Goal: Task Accomplishment & Management: Contribute content

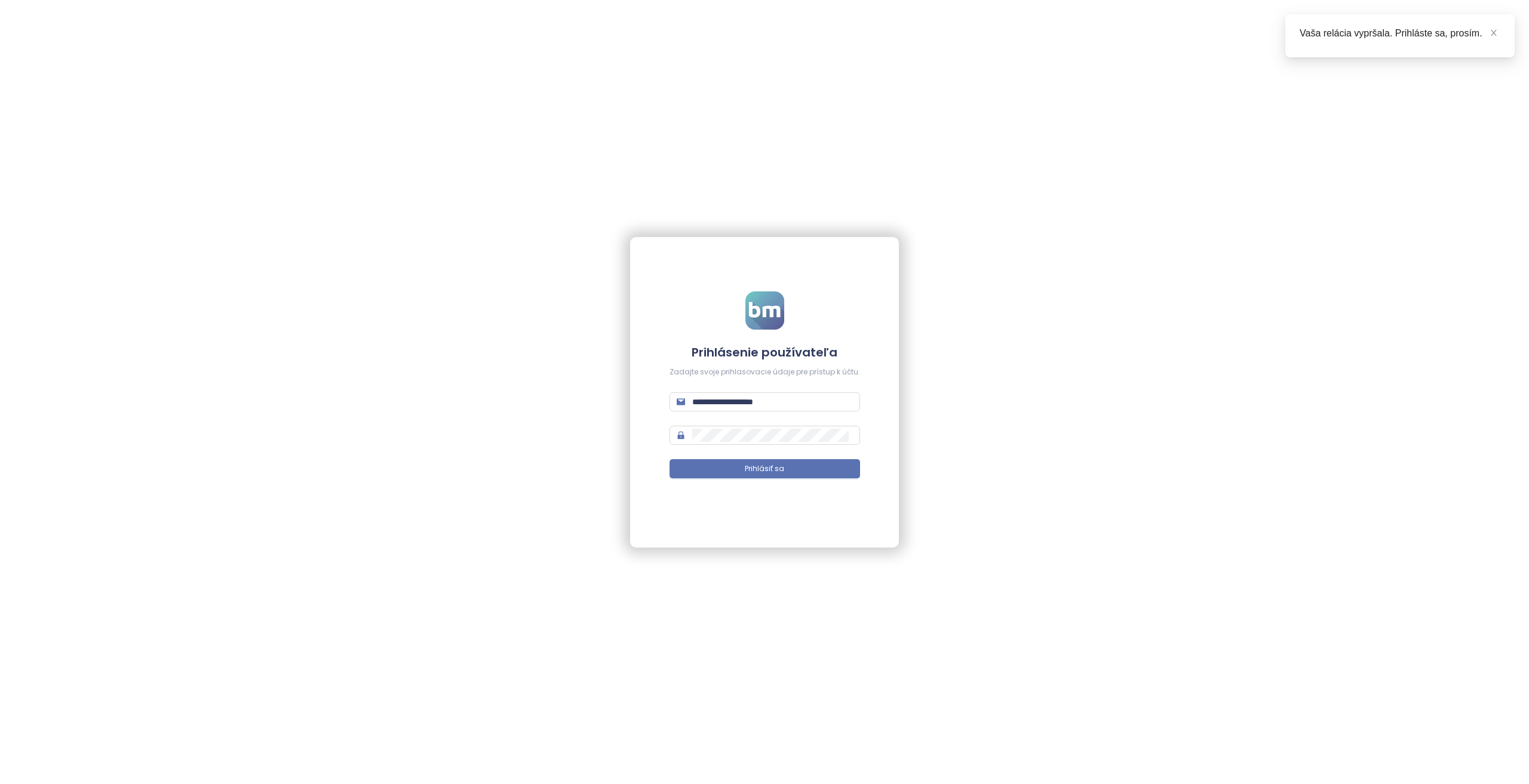
click at [733, 386] on form "**********" at bounding box center [764, 392] width 191 height 201
click at [737, 400] on input "**********" at bounding box center [772, 402] width 161 height 13
type input "**********"
click at [670, 459] on button "Prihlásiť sa" at bounding box center [764, 469] width 191 height 20
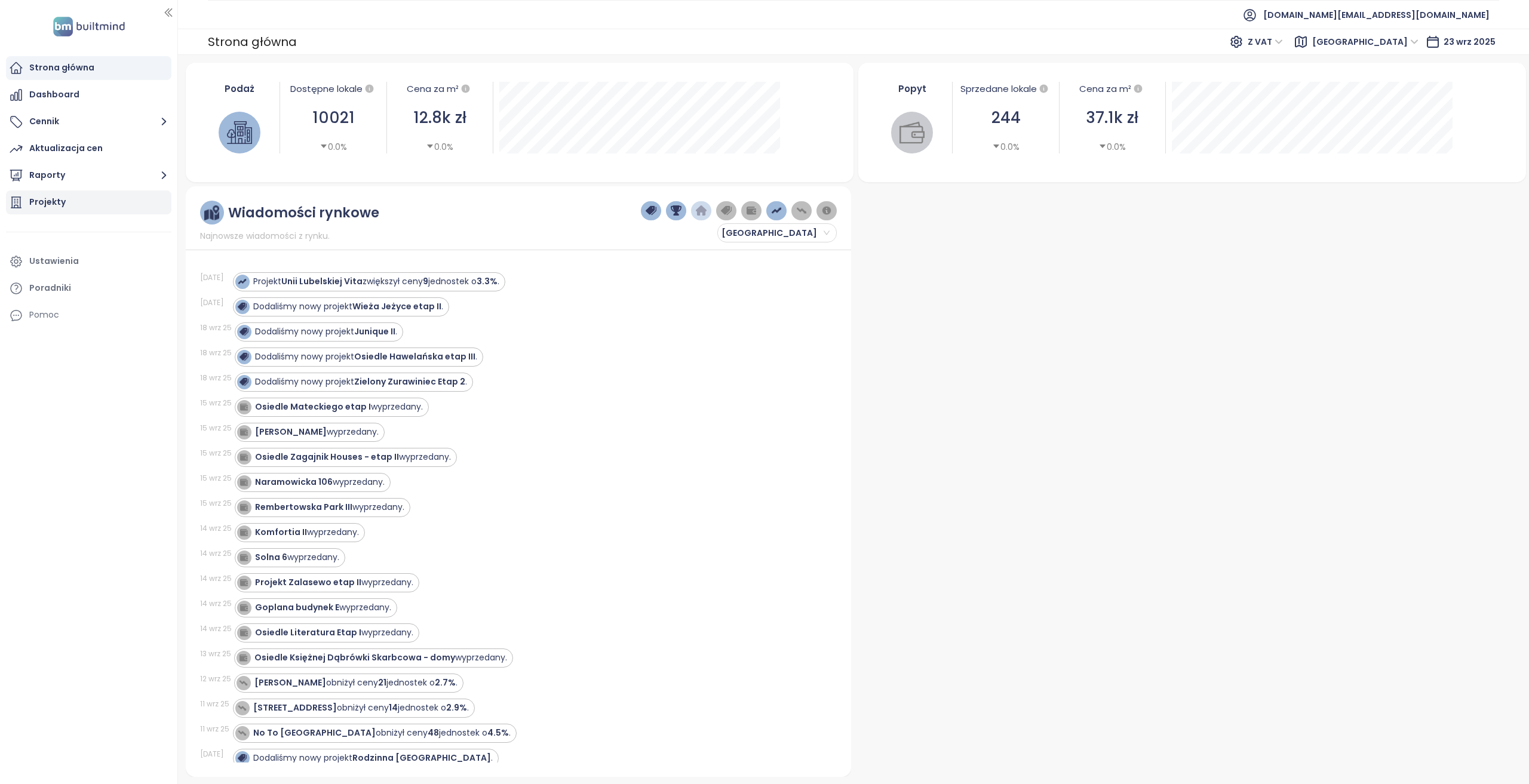
click at [85, 206] on div "Projekty" at bounding box center [88, 203] width 166 height 24
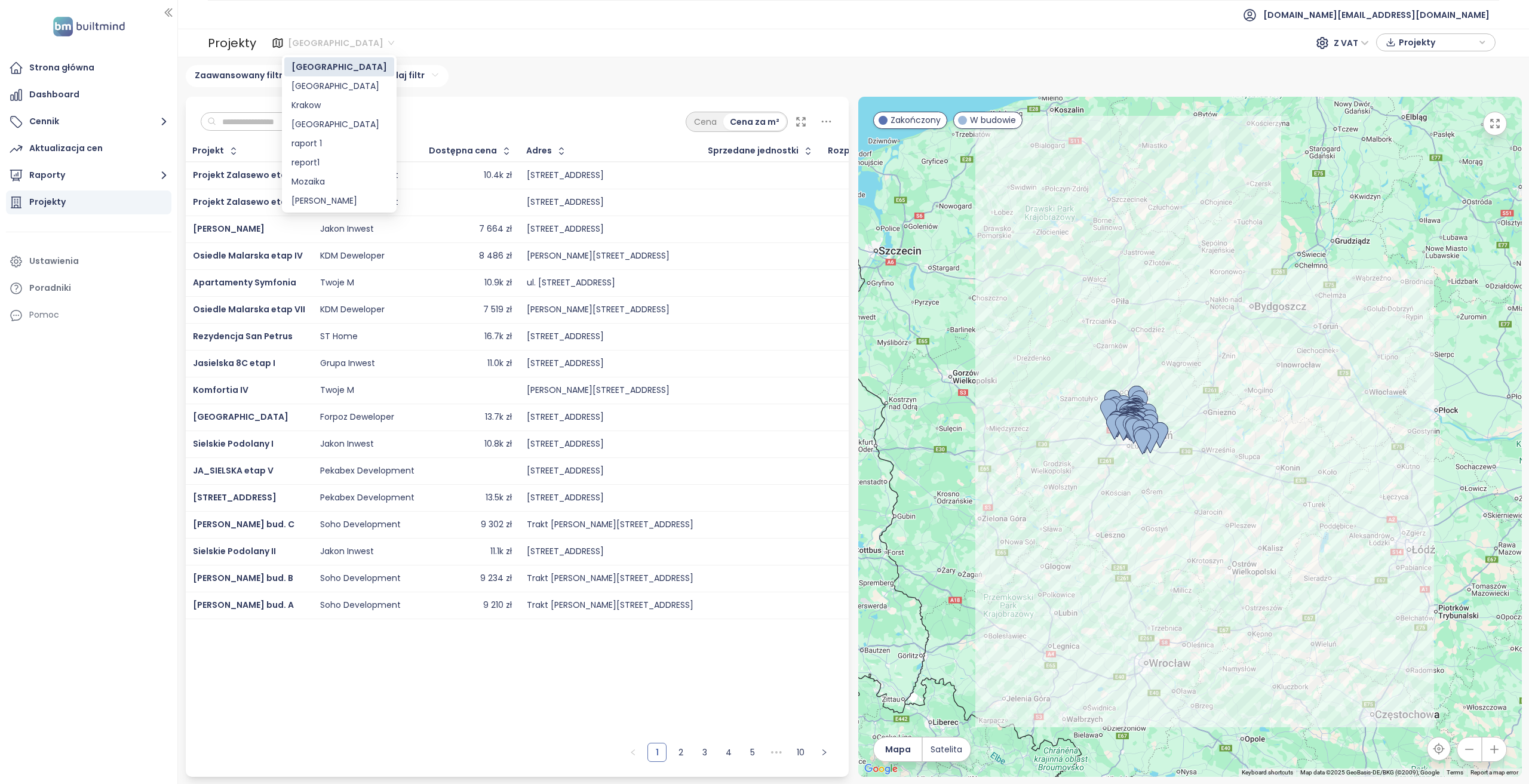
click at [293, 46] on span "[GEOGRAPHIC_DATA]" at bounding box center [340, 43] width 106 height 18
click at [409, 174] on td "Pure Development" at bounding box center [366, 176] width 109 height 28
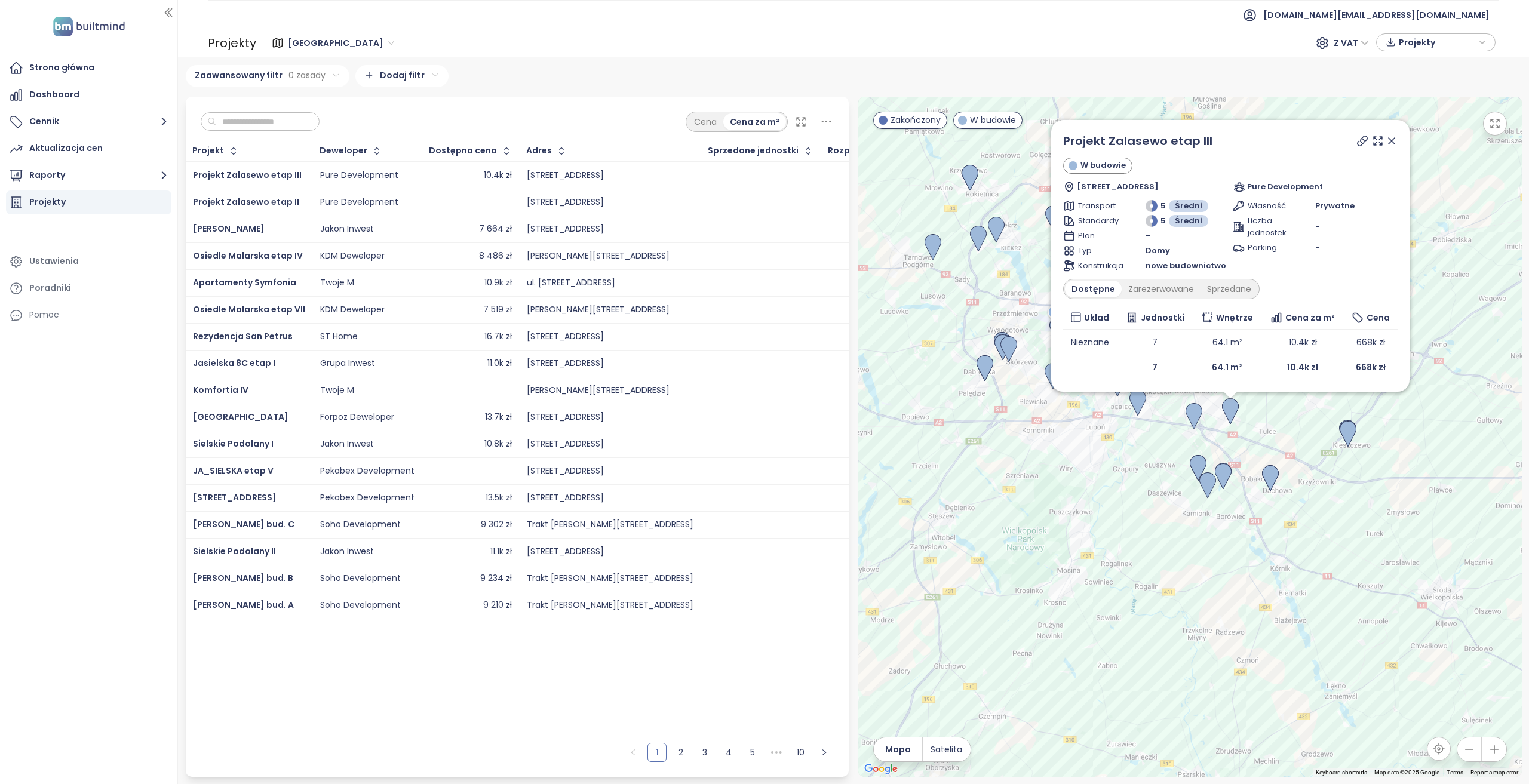
click at [430, 181] on div "10.4k zł" at bounding box center [471, 175] width 83 height 14
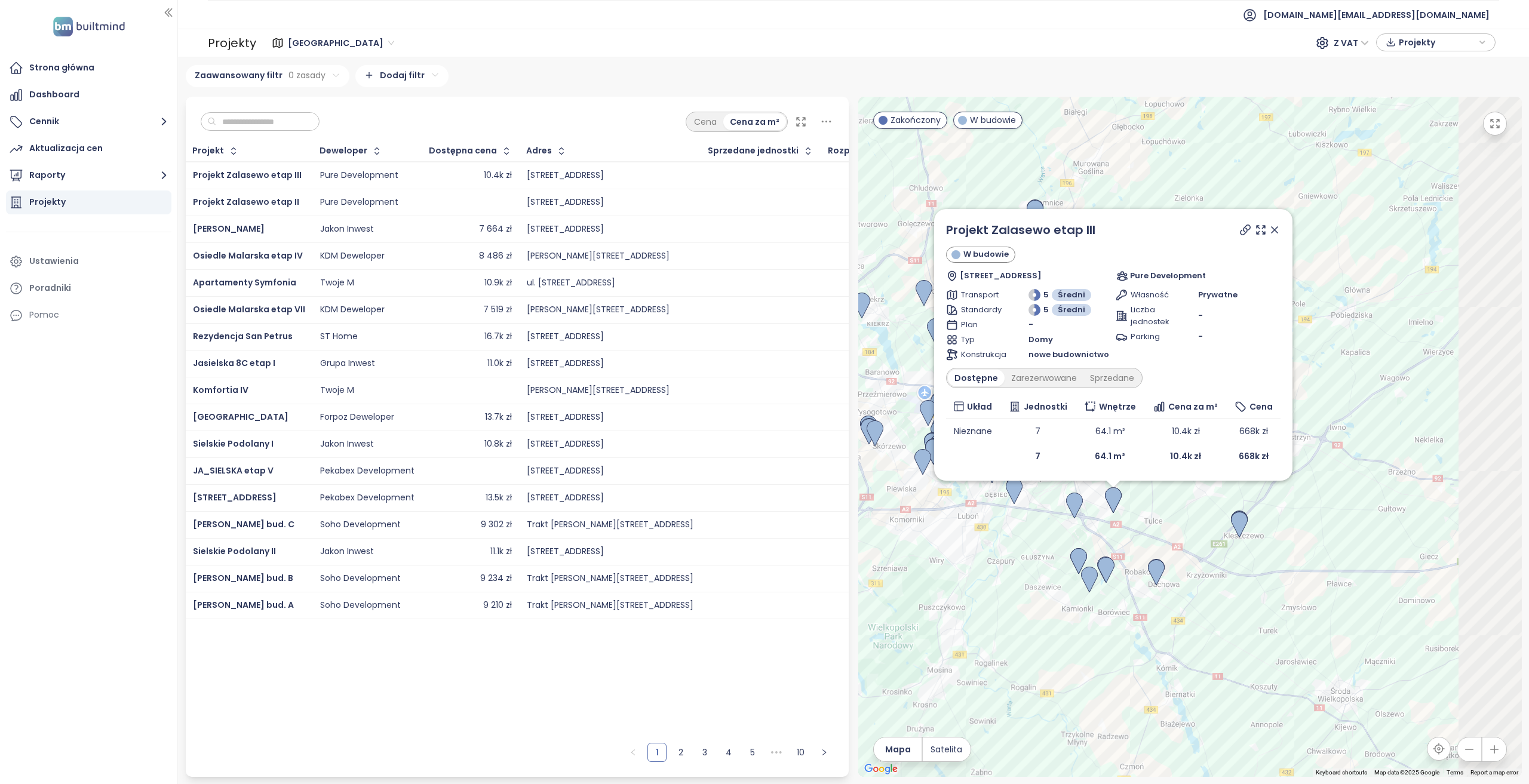
drag, startPoint x: 1079, startPoint y: 455, endPoint x: 978, endPoint y: 551, distance: 139.3
click at [978, 551] on div "Projekt Zalasewo etap III W budowie Gościnna 12, 61-313 Poznań, Poland Pure Dev…" at bounding box center [1190, 436] width 663 height 680
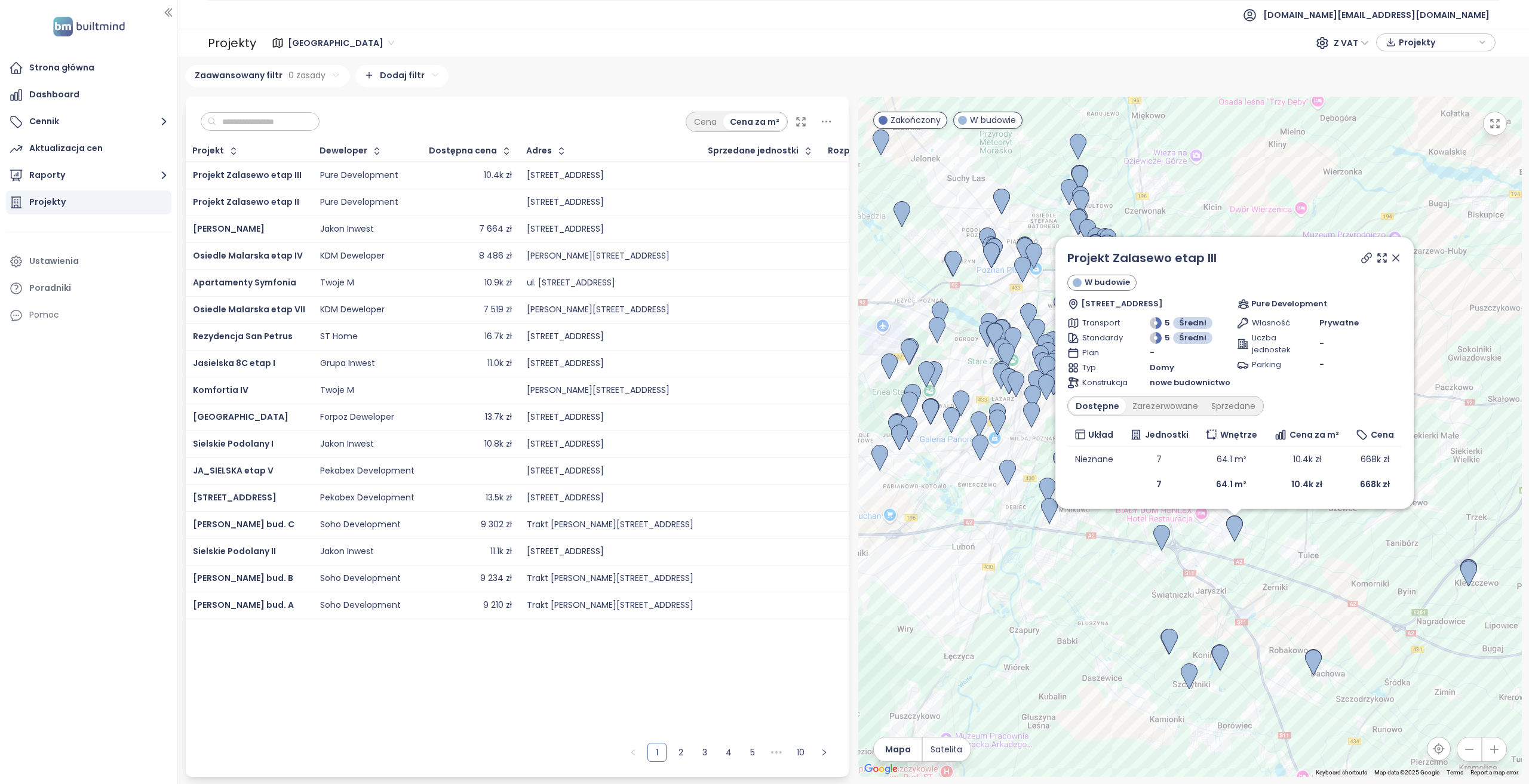
drag, startPoint x: 1117, startPoint y: 538, endPoint x: 1237, endPoint y: 577, distance: 126.2
click at [1146, 568] on div "Projekt Zalasewo etap III W budowie Gościnna 12, 61-313 Poznań, Poland Pure Dev…" at bounding box center [1190, 436] width 663 height 680
click at [1146, 258] on icon at bounding box center [1395, 258] width 12 height 12
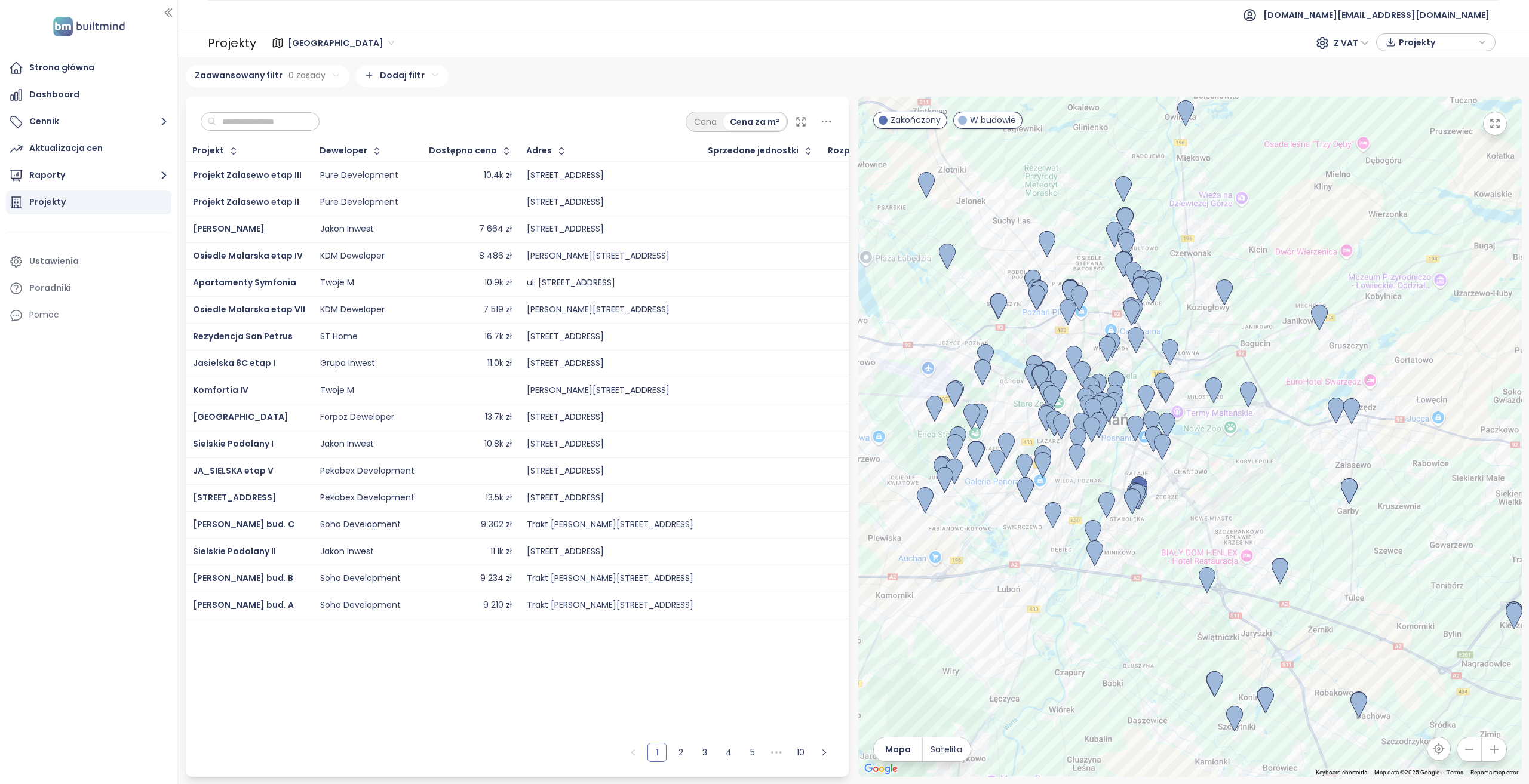
drag, startPoint x: 1153, startPoint y: 508, endPoint x: 1190, endPoint y: 530, distance: 43.0
click at [1146, 530] on div at bounding box center [1190, 436] width 663 height 680
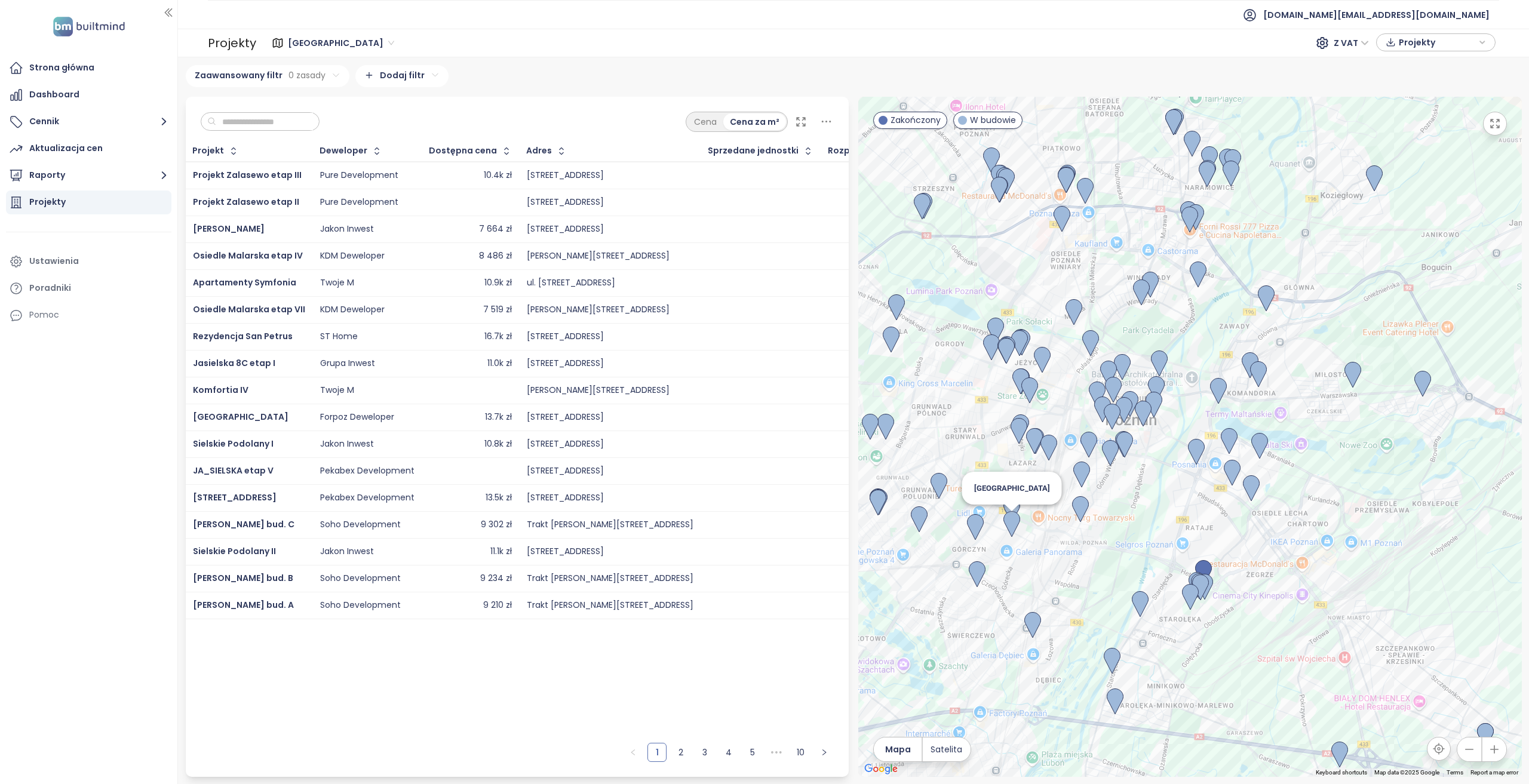
click at [1017, 520] on img at bounding box center [1012, 525] width 17 height 26
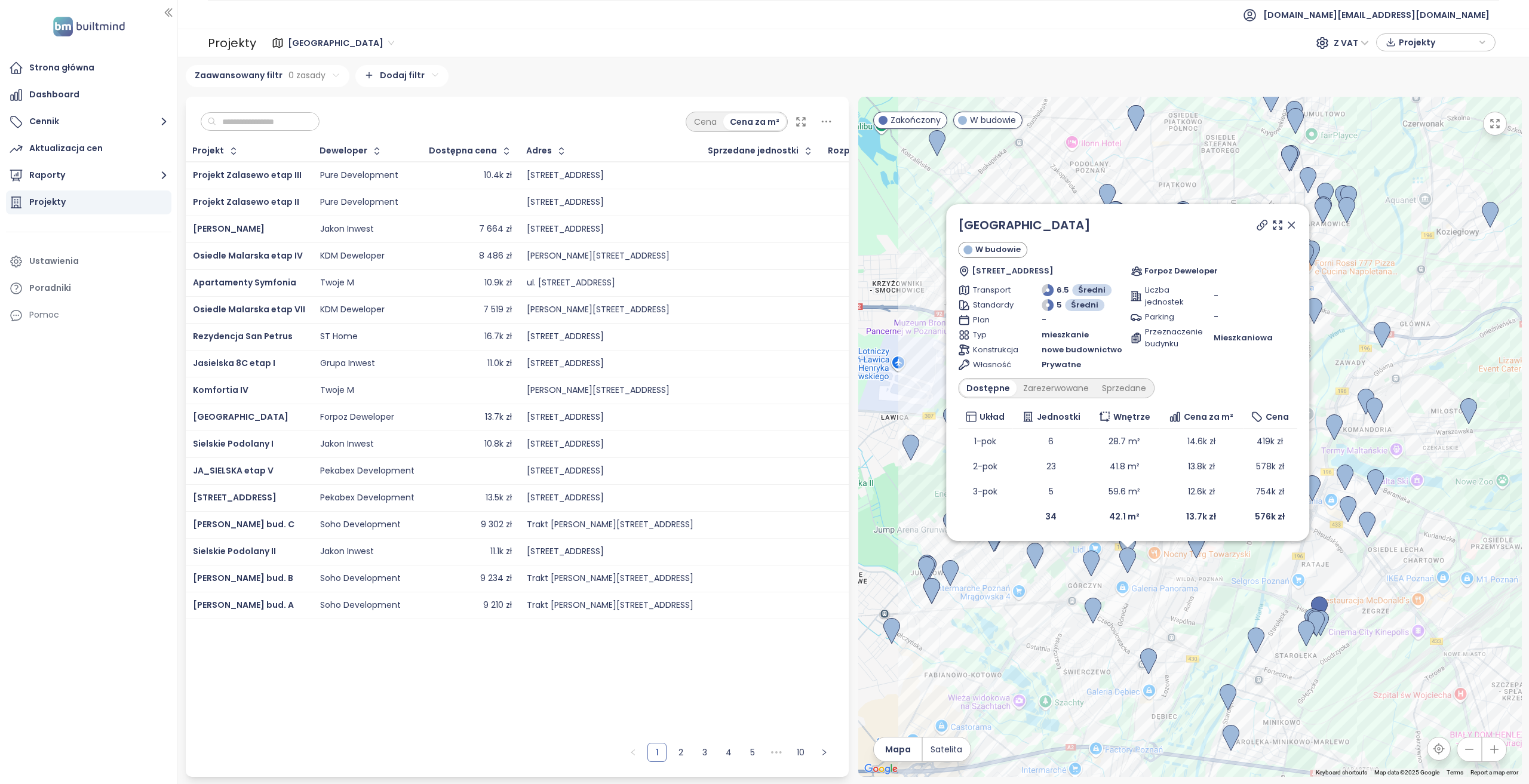
drag, startPoint x: 1220, startPoint y: 512, endPoint x: 1158, endPoint y: 588, distance: 98.1
click at [1146, 568] on div "Wierzbowy Park W budowie Wrońskiego 7, 60-201 Poznań, Poland Forpoz Deweloper T…" at bounding box center [1190, 436] width 663 height 680
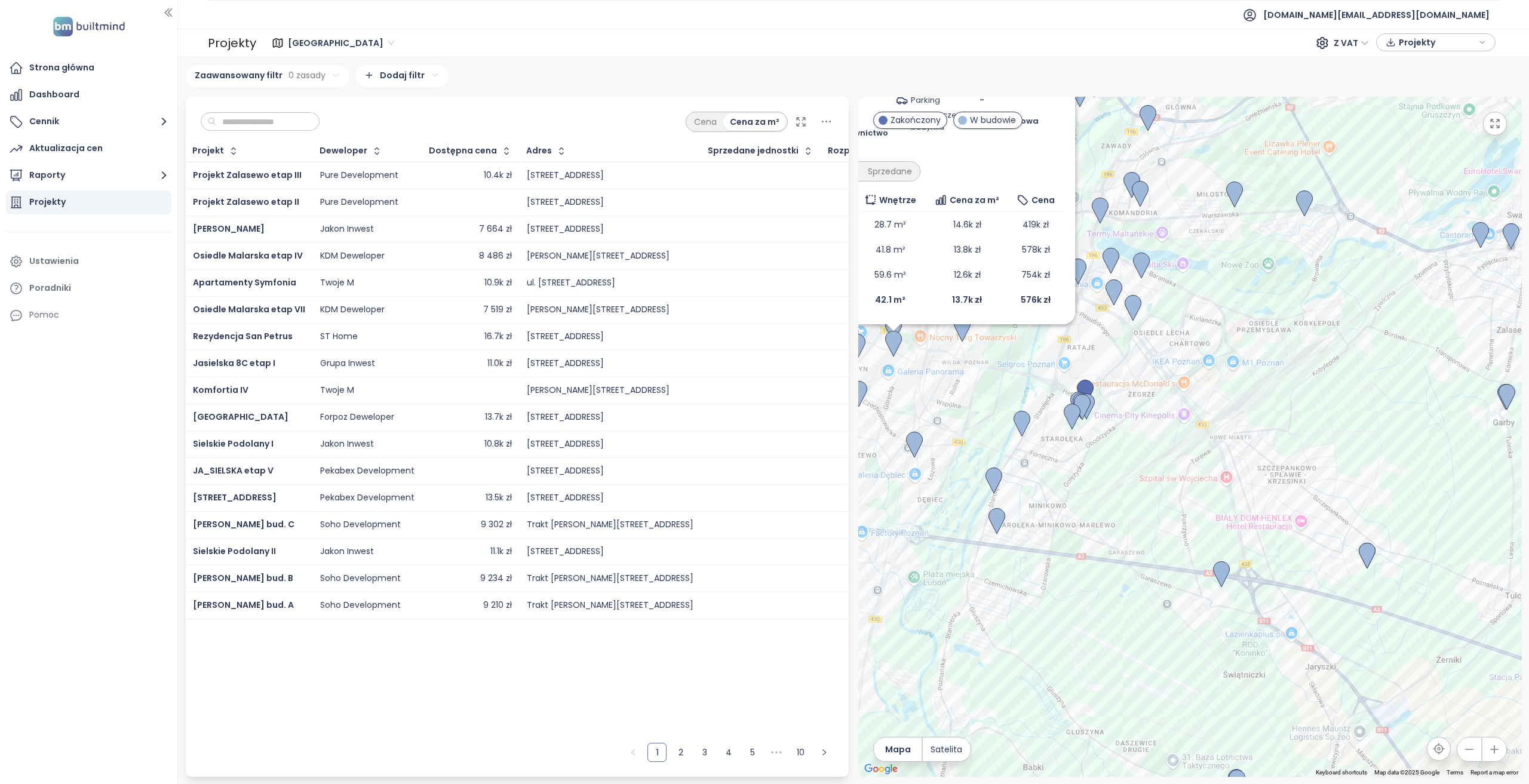
drag, startPoint x: 1157, startPoint y: 584, endPoint x: 922, endPoint y: 366, distance: 320.5
click at [922, 366] on div "Wierzbowy Park W budowie Wrońskiego 7, 60-201 Poznań, Poland Forpoz Deweloper T…" at bounding box center [1190, 436] width 663 height 680
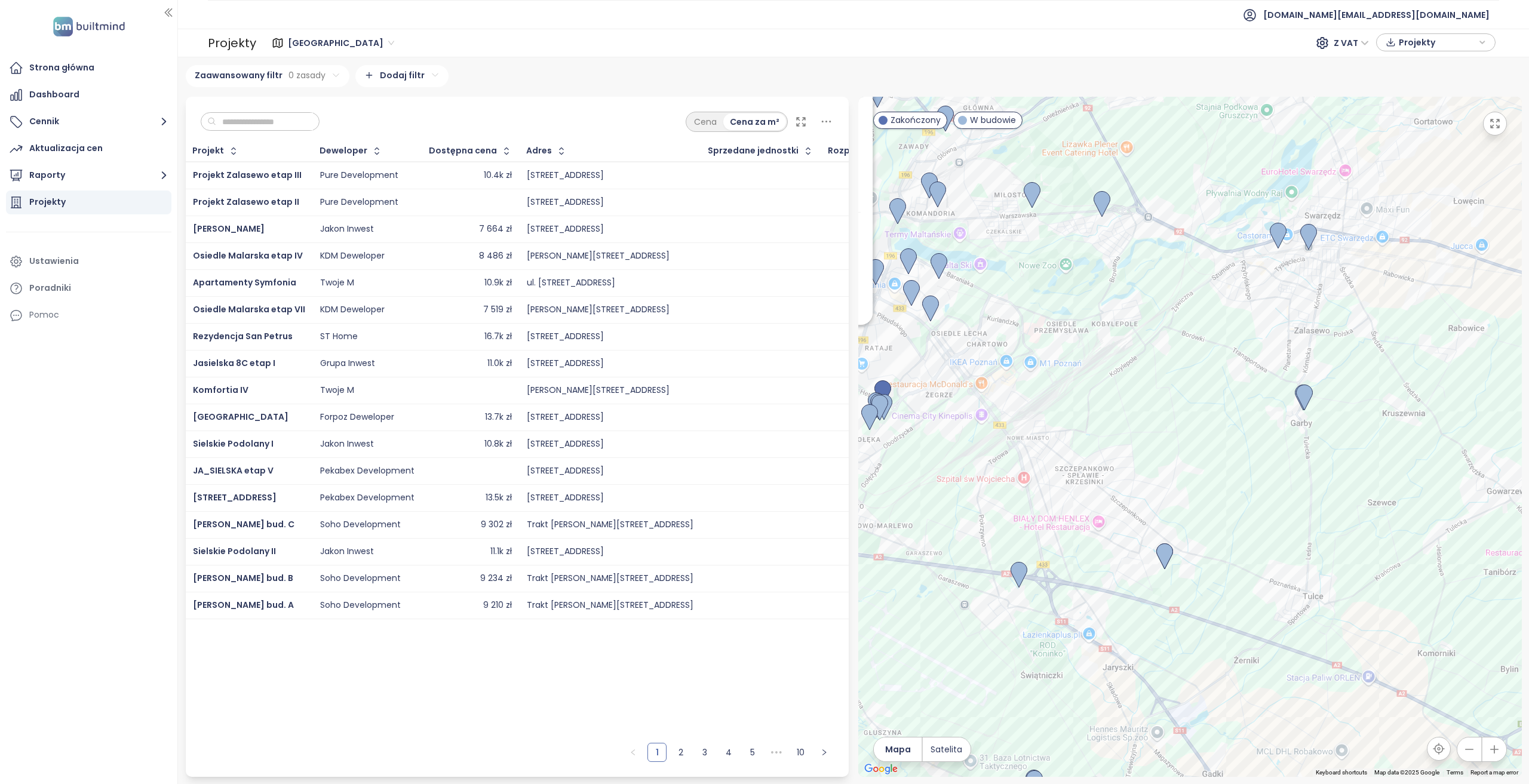
drag, startPoint x: 1420, startPoint y: 480, endPoint x: 1187, endPoint y: 438, distance: 236.8
click at [1146, 438] on div "Wierzbowy Park W budowie Wrońskiego 7, 60-201 Poznań, Poland Forpoz Deweloper T…" at bounding box center [1190, 436] width 663 height 680
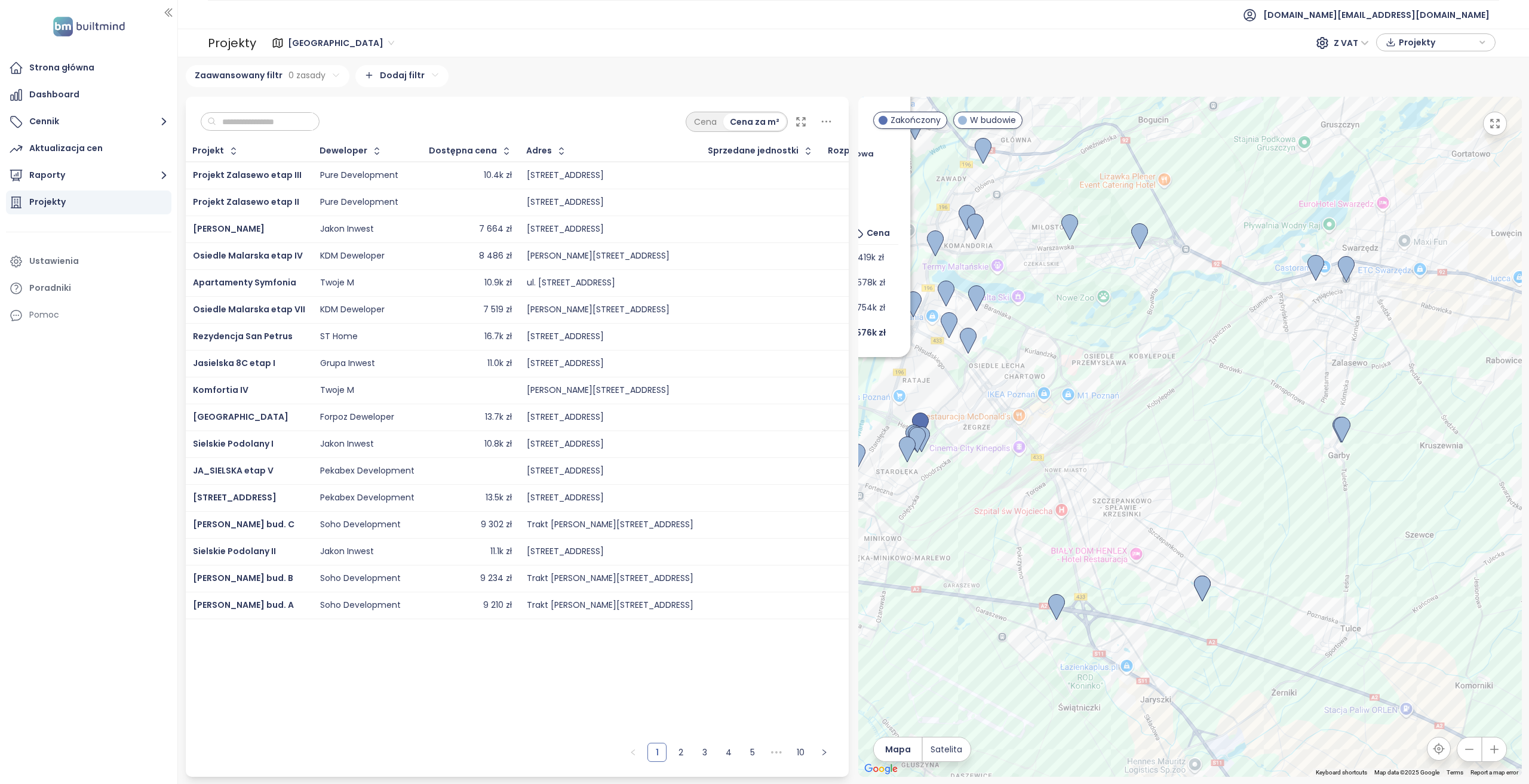
drag, startPoint x: 1087, startPoint y: 525, endPoint x: 1142, endPoint y: 568, distance: 69.8
click at [1142, 568] on div "Wierzbowy Park W budowie Wrońskiego 7, 60-201 Poznań, Poland Forpoz Deweloper T…" at bounding box center [1190, 436] width 663 height 680
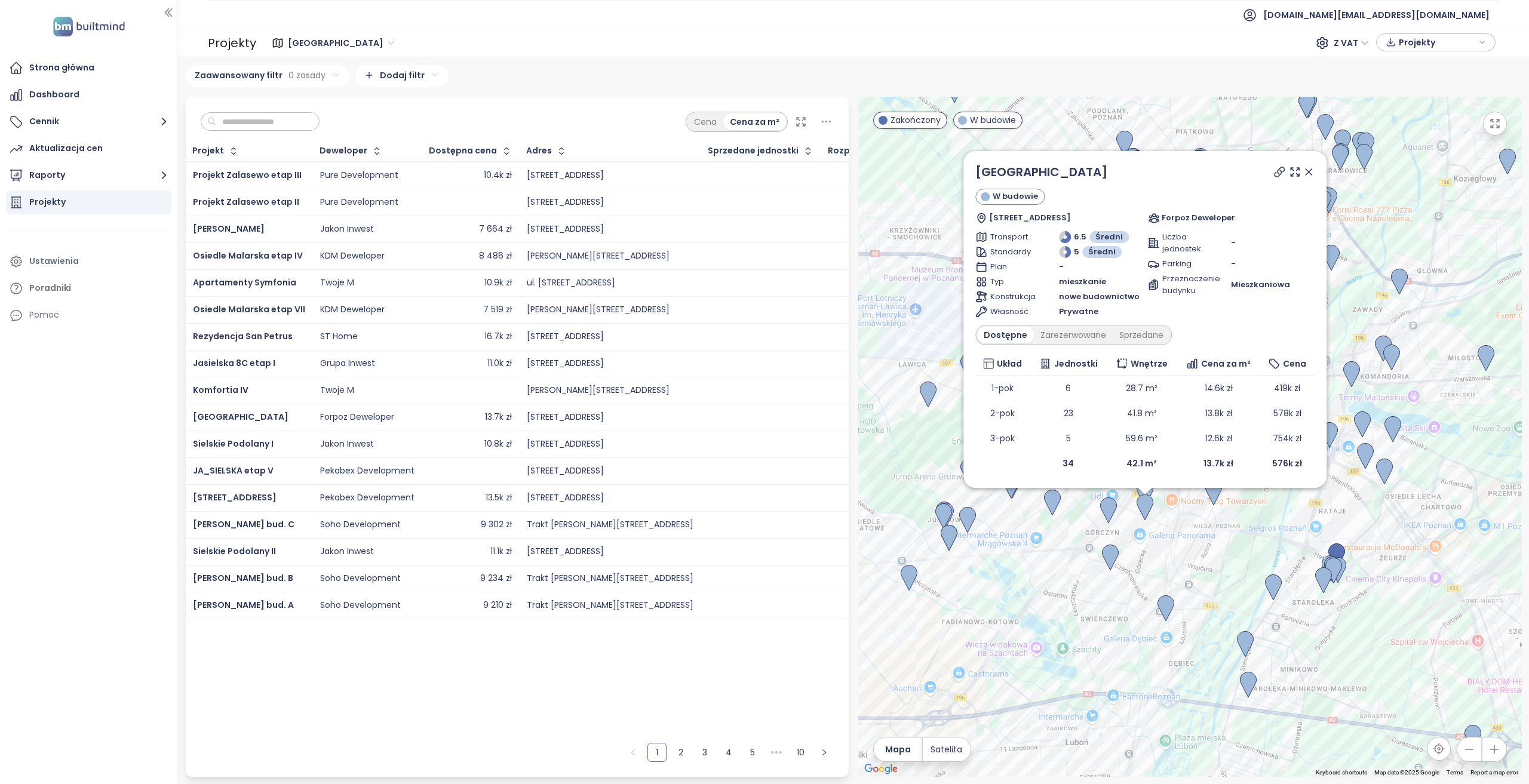
drag, startPoint x: 974, startPoint y: 586, endPoint x: 1350, endPoint y: 691, distance: 390.4
click at [1146, 568] on div "Wierzbowy Park W budowie Wrońskiego 7, 60-201 Poznań, Poland Forpoz Deweloper T…" at bounding box center [1190, 436] width 663 height 680
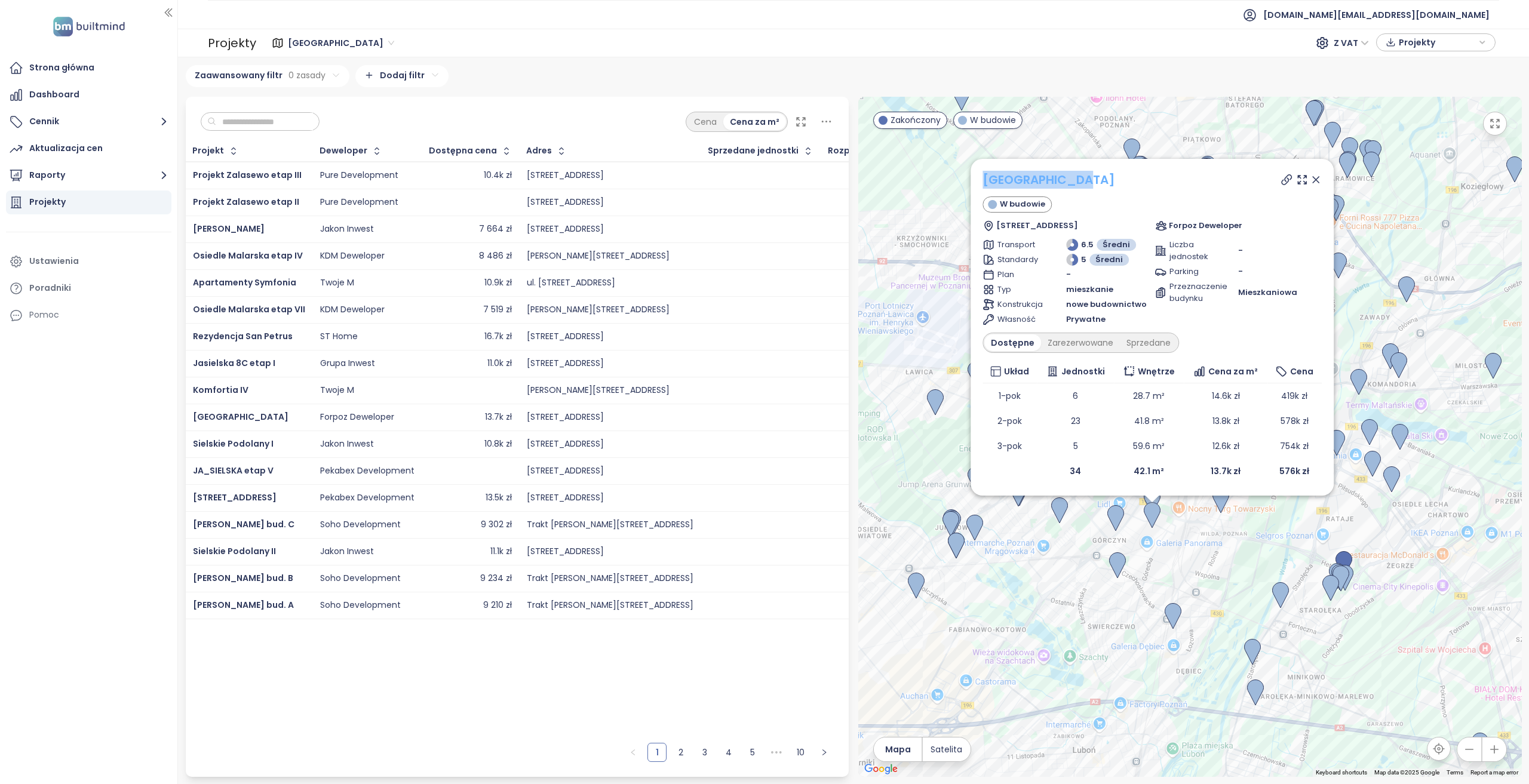
drag, startPoint x: 1102, startPoint y: 184, endPoint x: 985, endPoint y: 184, distance: 117.0
click at [985, 184] on div "Wierzbowy Park" at bounding box center [1152, 179] width 339 height 18
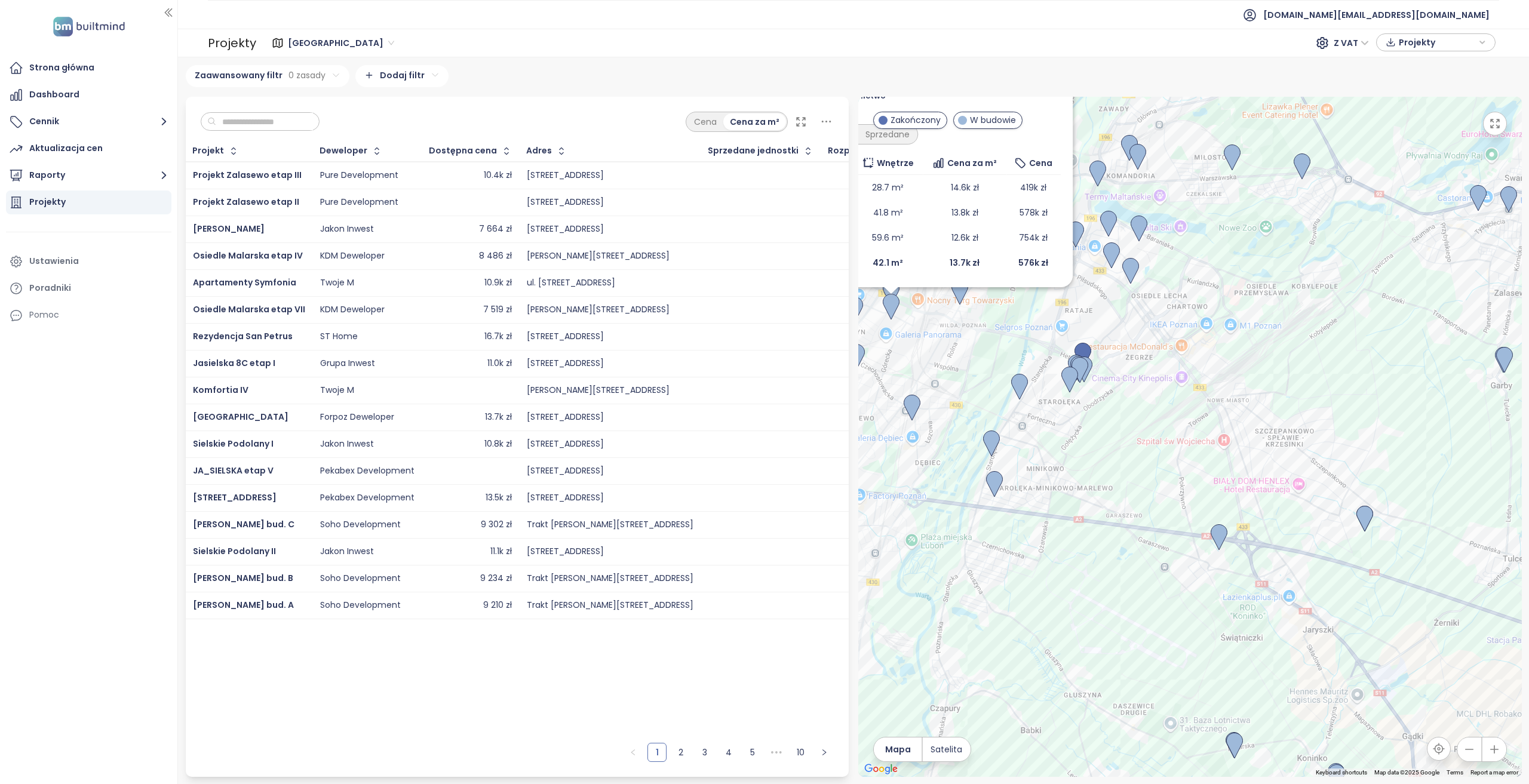
drag, startPoint x: 1223, startPoint y: 582, endPoint x: 960, endPoint y: 371, distance: 337.2
click at [960, 371] on div "Wierzbowy Park W budowie Wrońskiego 7, 60-201 Poznań, Poland Forpoz Deweloper T…" at bounding box center [1190, 436] width 663 height 680
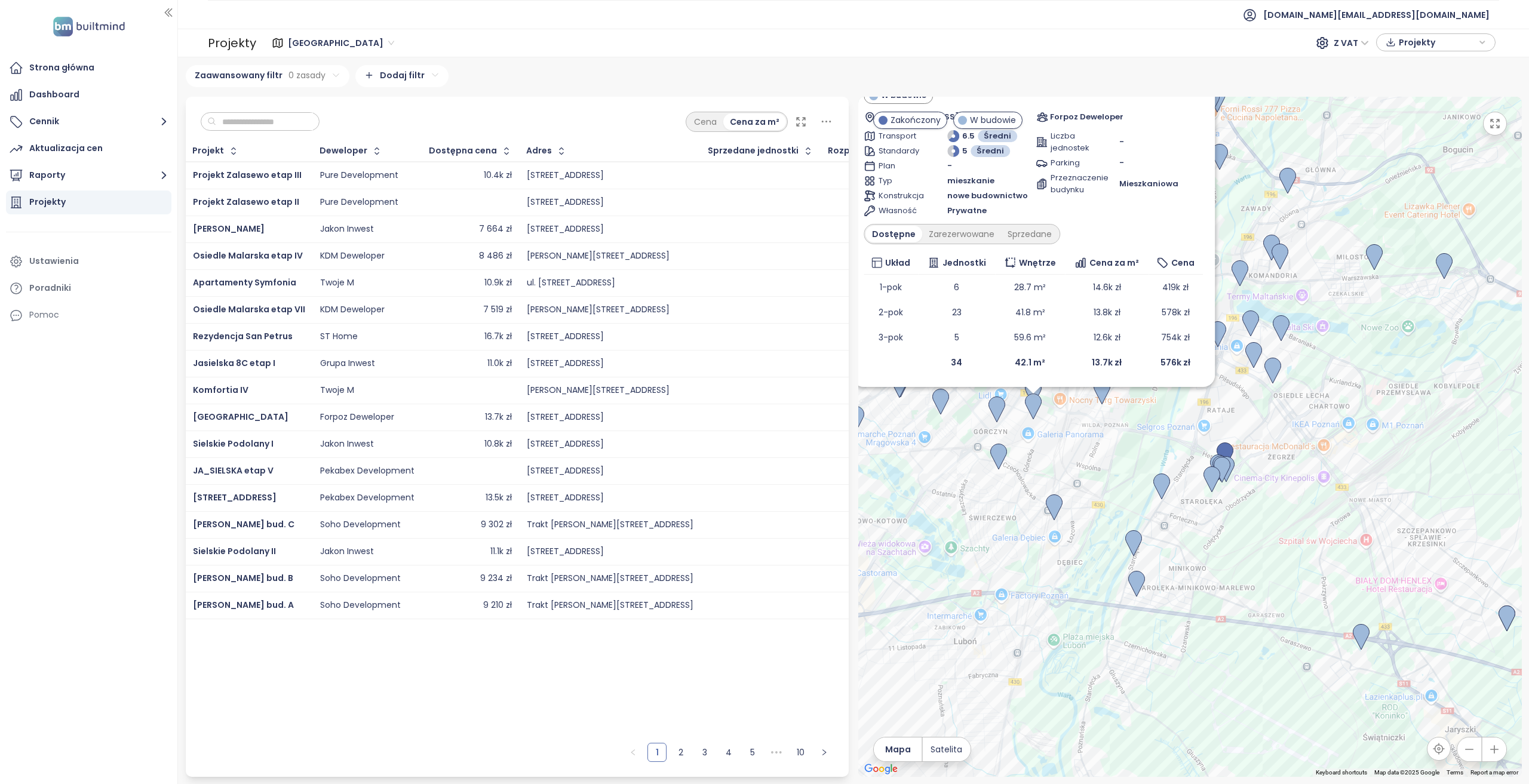
drag, startPoint x: 1156, startPoint y: 446, endPoint x: 1308, endPoint y: 553, distance: 185.9
click at [1146, 553] on div "Wierzbowy Park W budowie Wrońskiego 7, 60-201 Poznań, Poland Forpoz Deweloper T…" at bounding box center [1190, 436] width 663 height 680
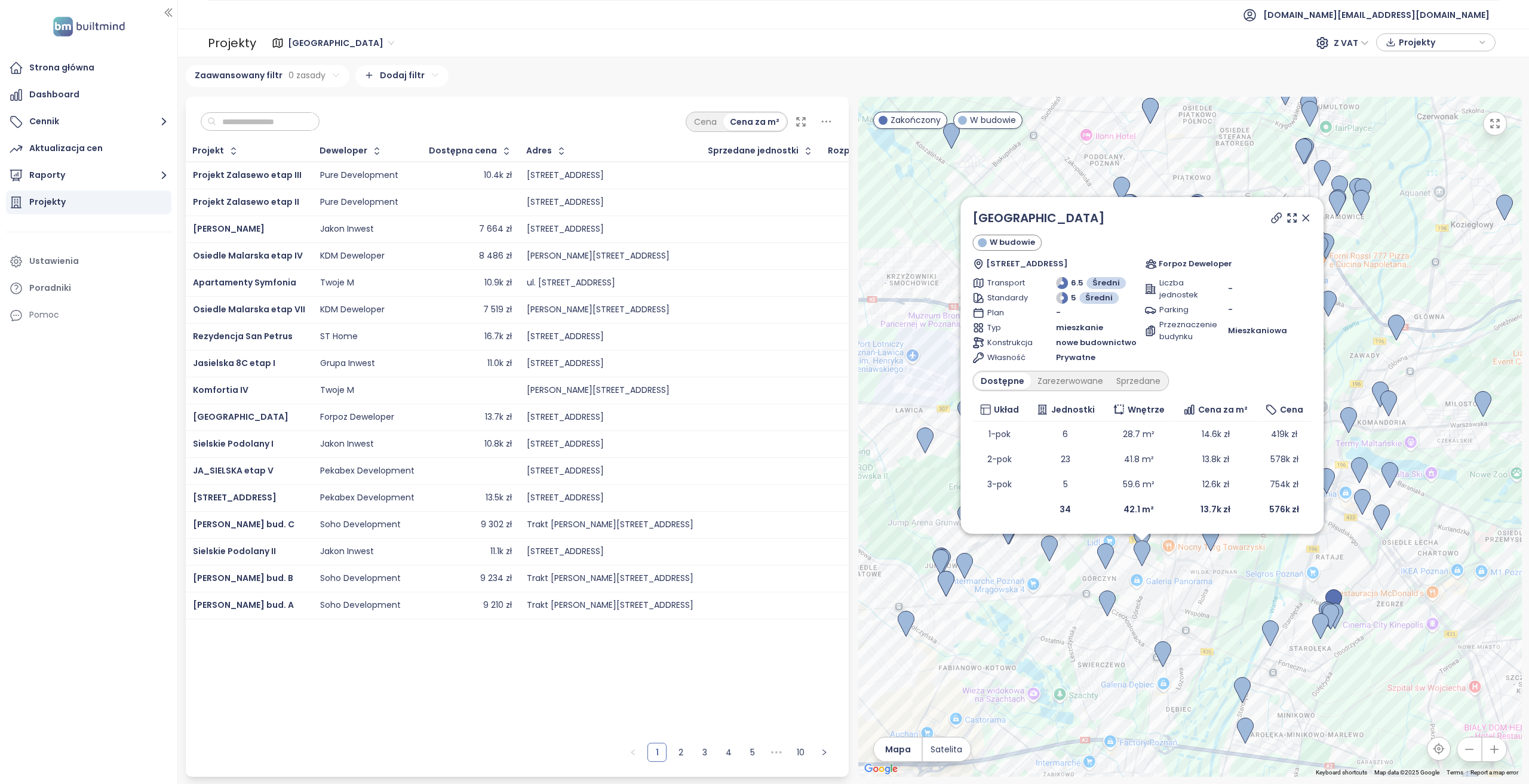
drag, startPoint x: 1093, startPoint y: 461, endPoint x: 1203, endPoint y: 610, distance: 185.2
click at [1146, 568] on div "Wierzbowy Park W budowie Wrońskiego 7, 60-201 Poznań, Poland Forpoz Deweloper T…" at bounding box center [1190, 436] width 663 height 680
drag, startPoint x: 1078, startPoint y: 510, endPoint x: 1050, endPoint y: 511, distance: 28.0
click at [1050, 511] on td "34" at bounding box center [1065, 509] width 77 height 25
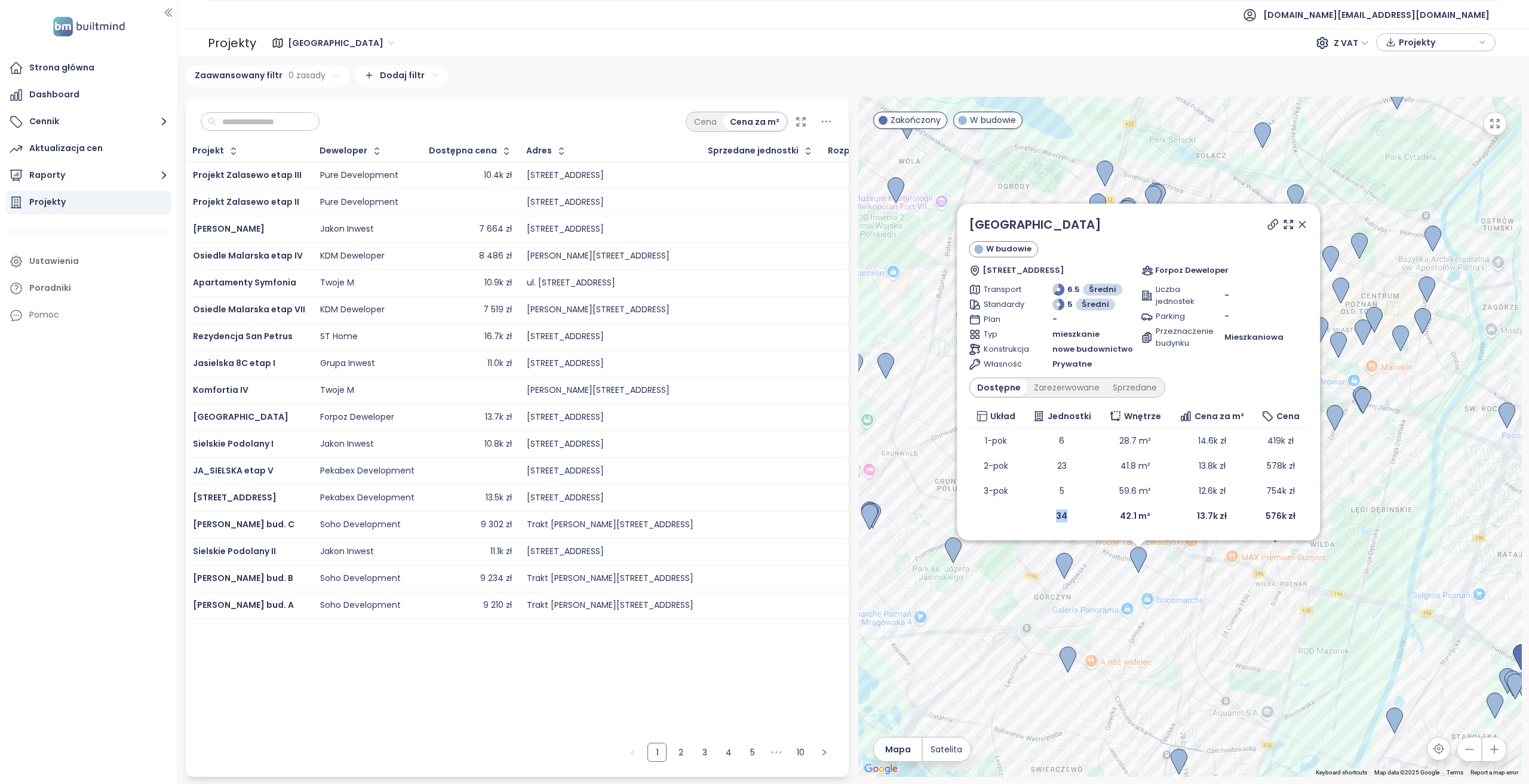
drag, startPoint x: 1073, startPoint y: 522, endPoint x: 1057, endPoint y: 515, distance: 17.5
click at [1058, 516] on td "34" at bounding box center [1062, 515] width 77 height 25
drag, startPoint x: 1258, startPoint y: 270, endPoint x: 1166, endPoint y: 271, distance: 92.0
click at [1146, 271] on div "Forpoz Deweloper" at bounding box center [1224, 270] width 166 height 12
click at [1057, 568] on img at bounding box center [1064, 566] width 17 height 26
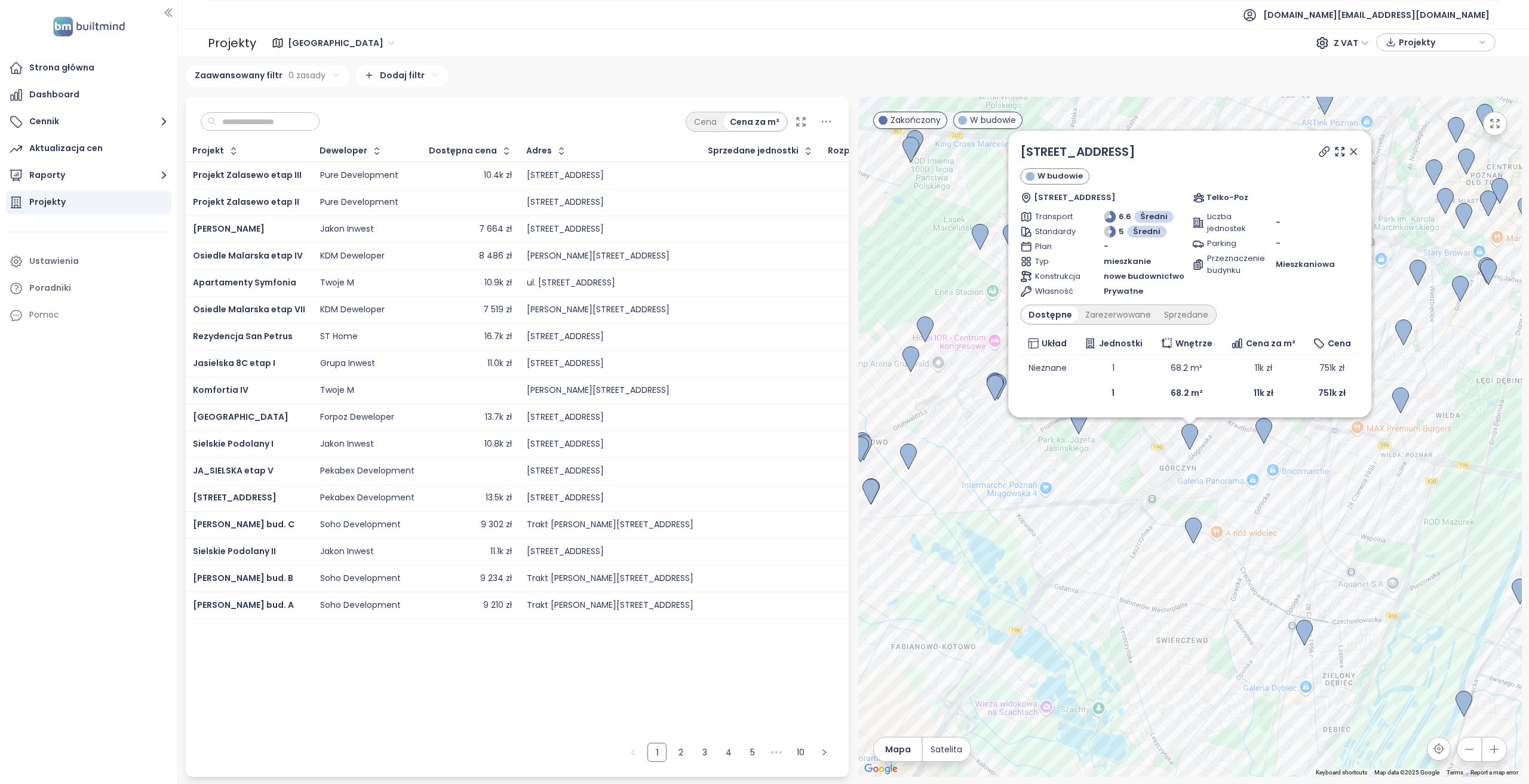
click at [1146, 151] on icon at bounding box center [1353, 152] width 12 height 12
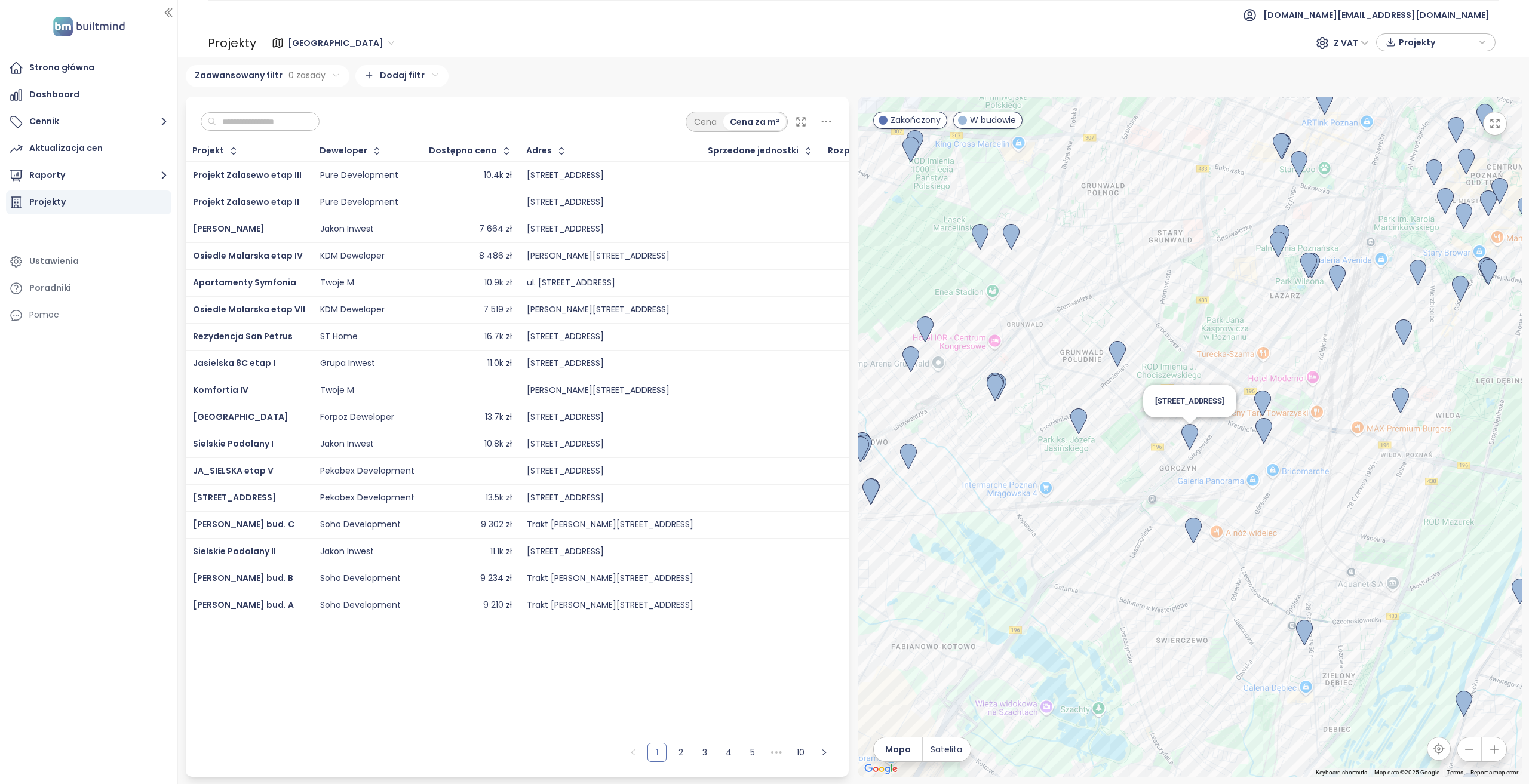
click at [1146, 434] on img at bounding box center [1190, 437] width 17 height 26
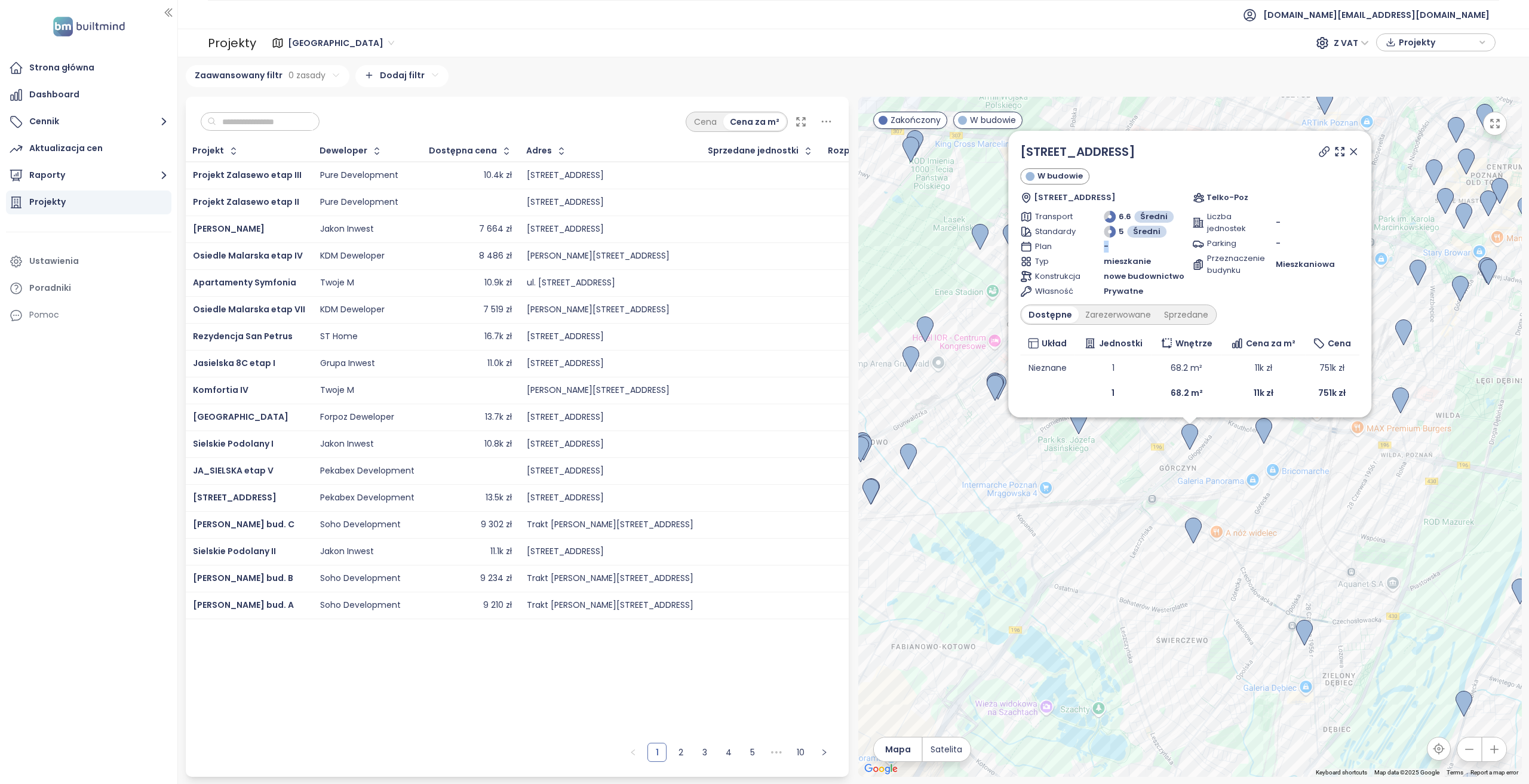
drag, startPoint x: 1110, startPoint y: 253, endPoint x: 1097, endPoint y: 251, distance: 13.2
click at [1097, 251] on div "Plan -" at bounding box center [1104, 246] width 167 height 12
click at [1146, 434] on img at bounding box center [1264, 431] width 17 height 26
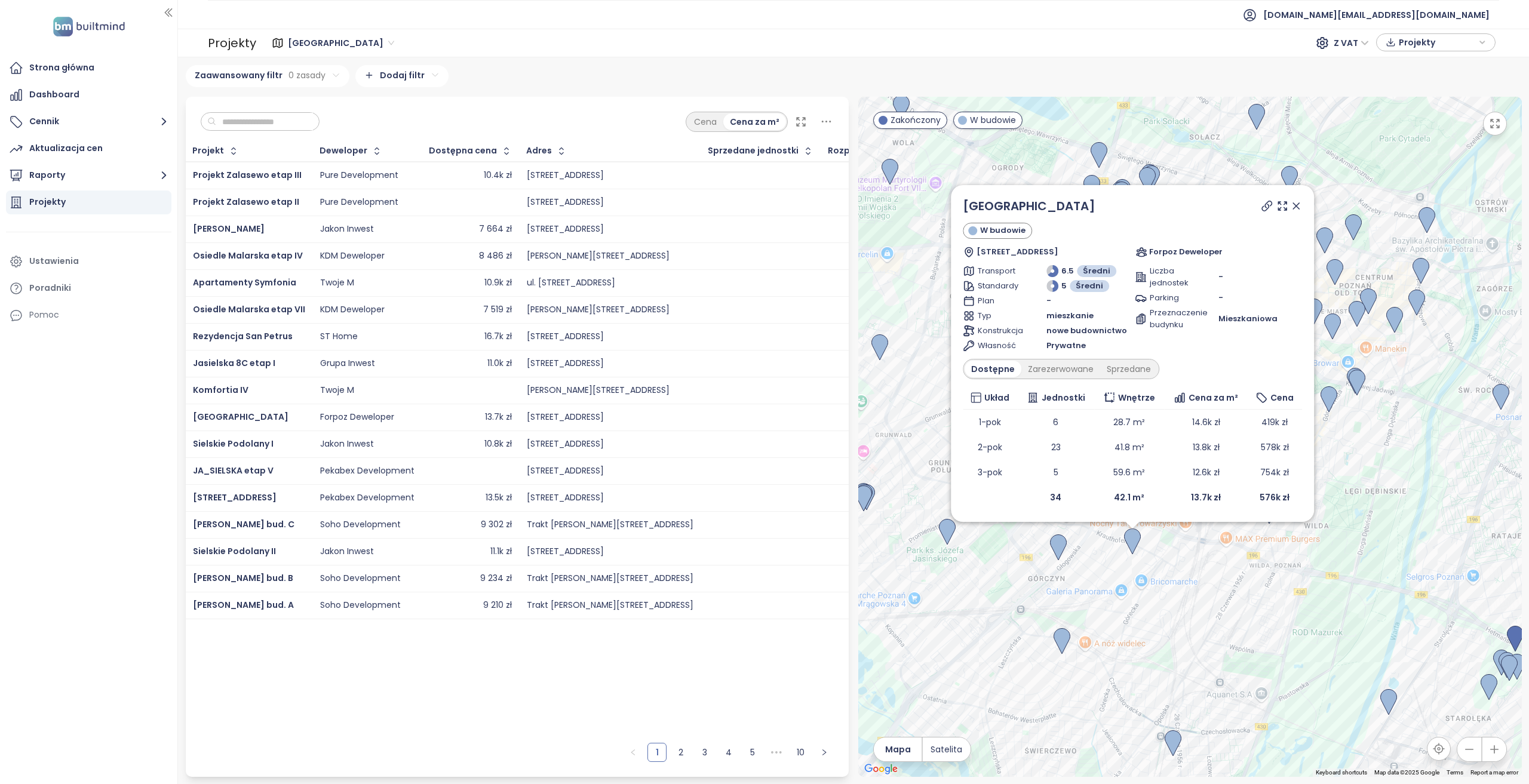
drag, startPoint x: 1174, startPoint y: 551, endPoint x: 1129, endPoint y: 595, distance: 62.9
click at [1129, 568] on div "Wierzbowy Park W budowie Wrońskiego 7, 60-201 Poznań, Poland Forpoz Deweloper T…" at bounding box center [1190, 436] width 663 height 680
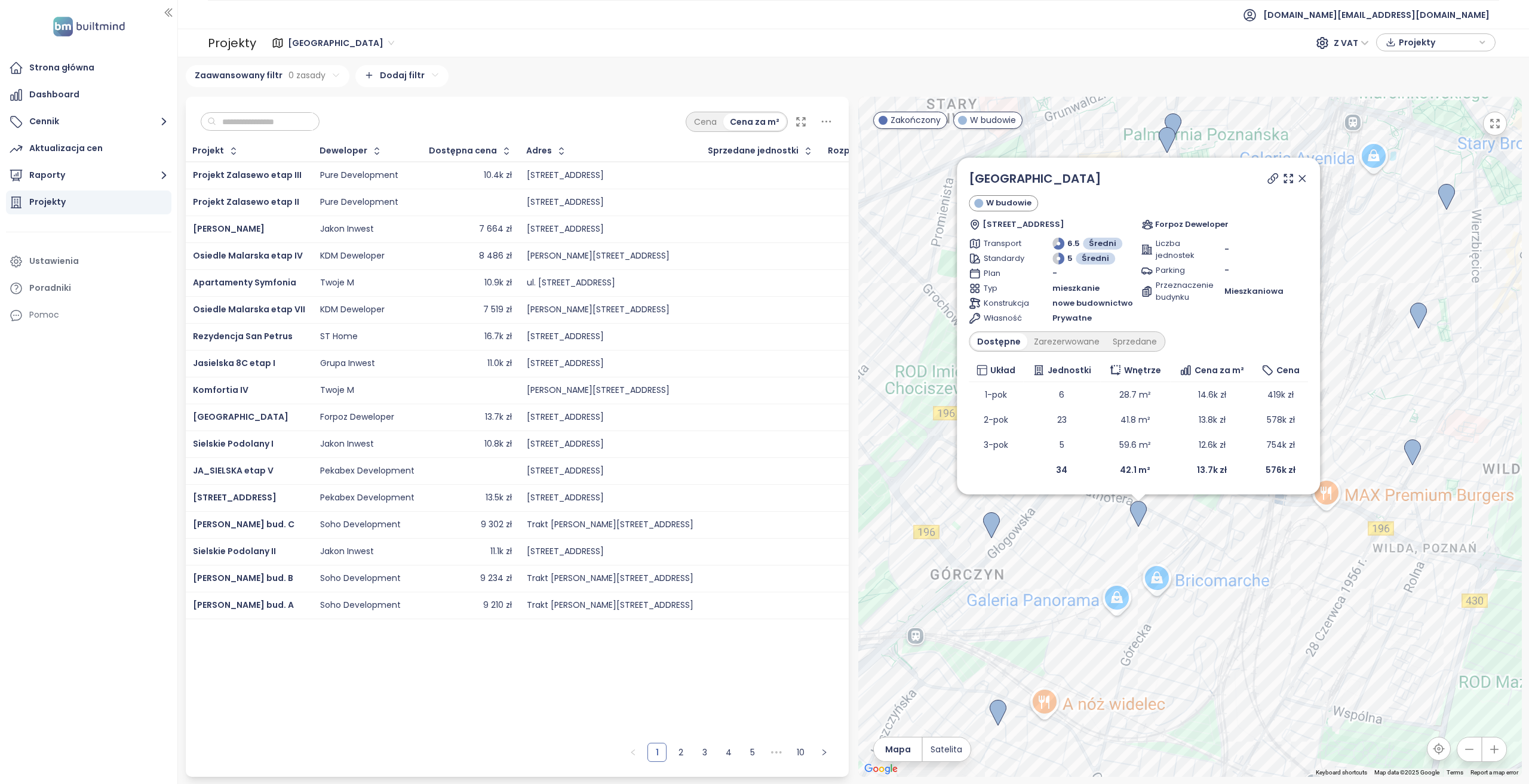
click at [1089, 561] on div "Wierzbowy Park W budowie Wrońskiego 7, 60-201 Poznań, Poland Forpoz Deweloper T…" at bounding box center [1190, 436] width 663 height 680
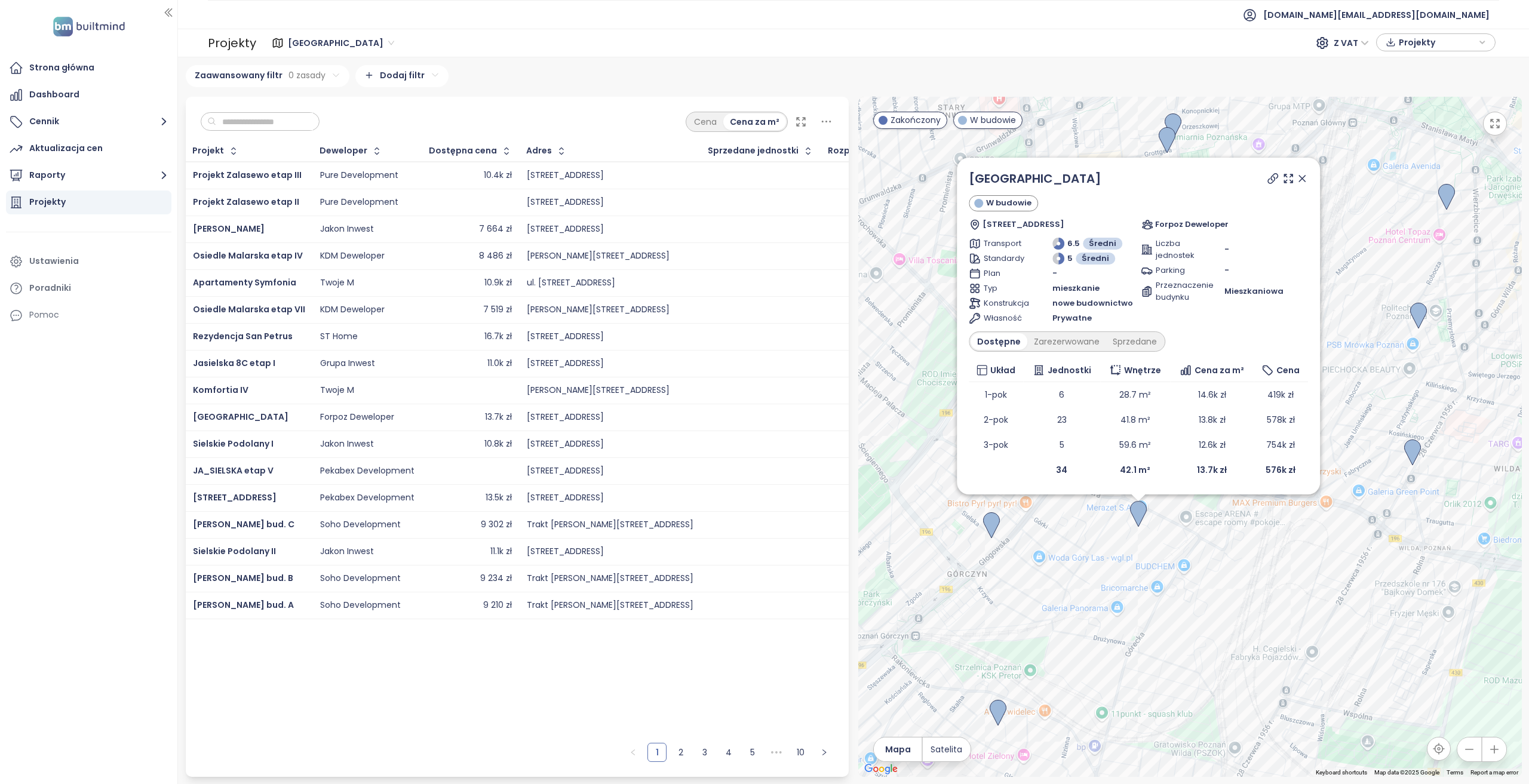
click at [1146, 180] on icon at bounding box center [1301, 179] width 12 height 12
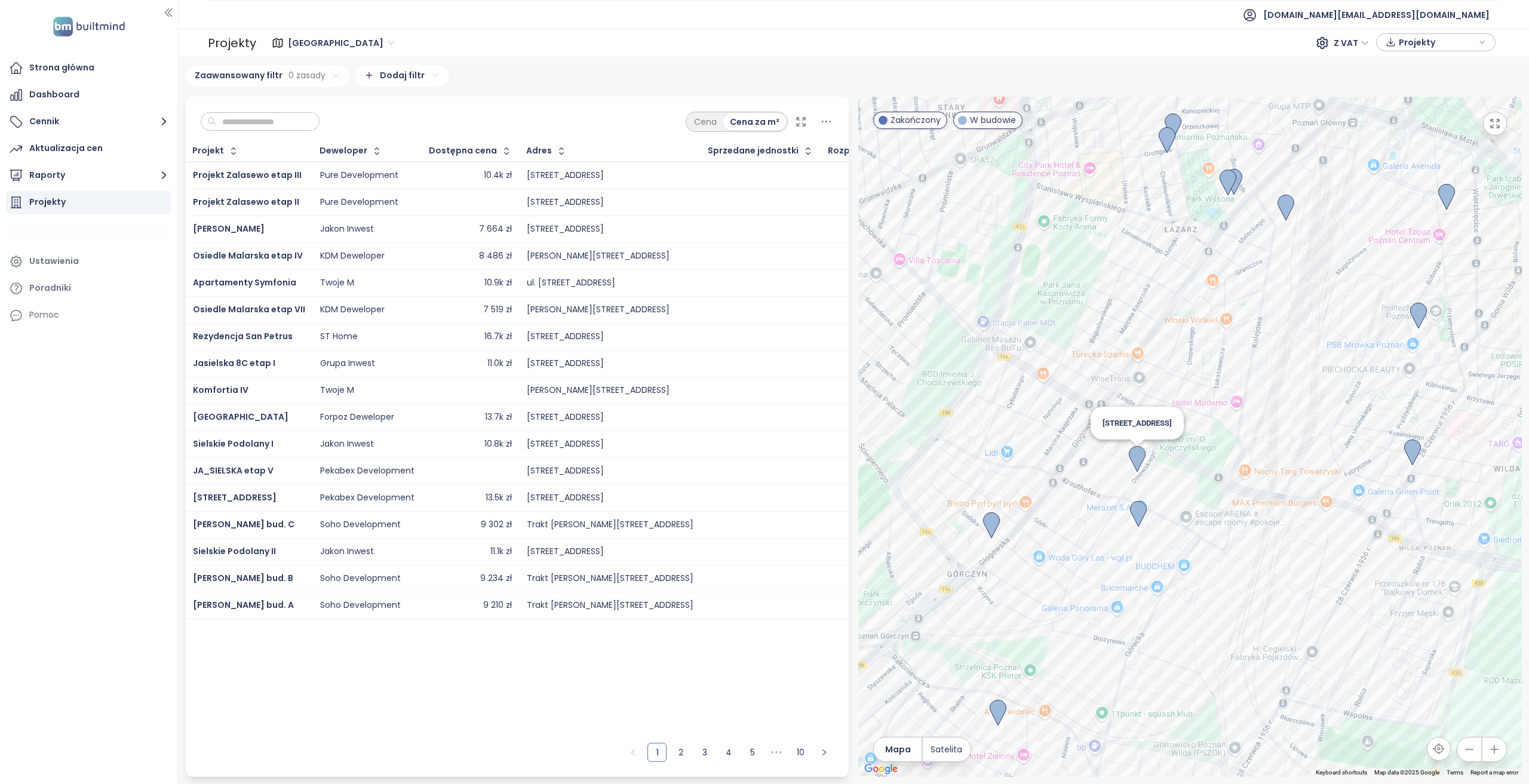
click at [1136, 456] on img at bounding box center [1137, 459] width 17 height 26
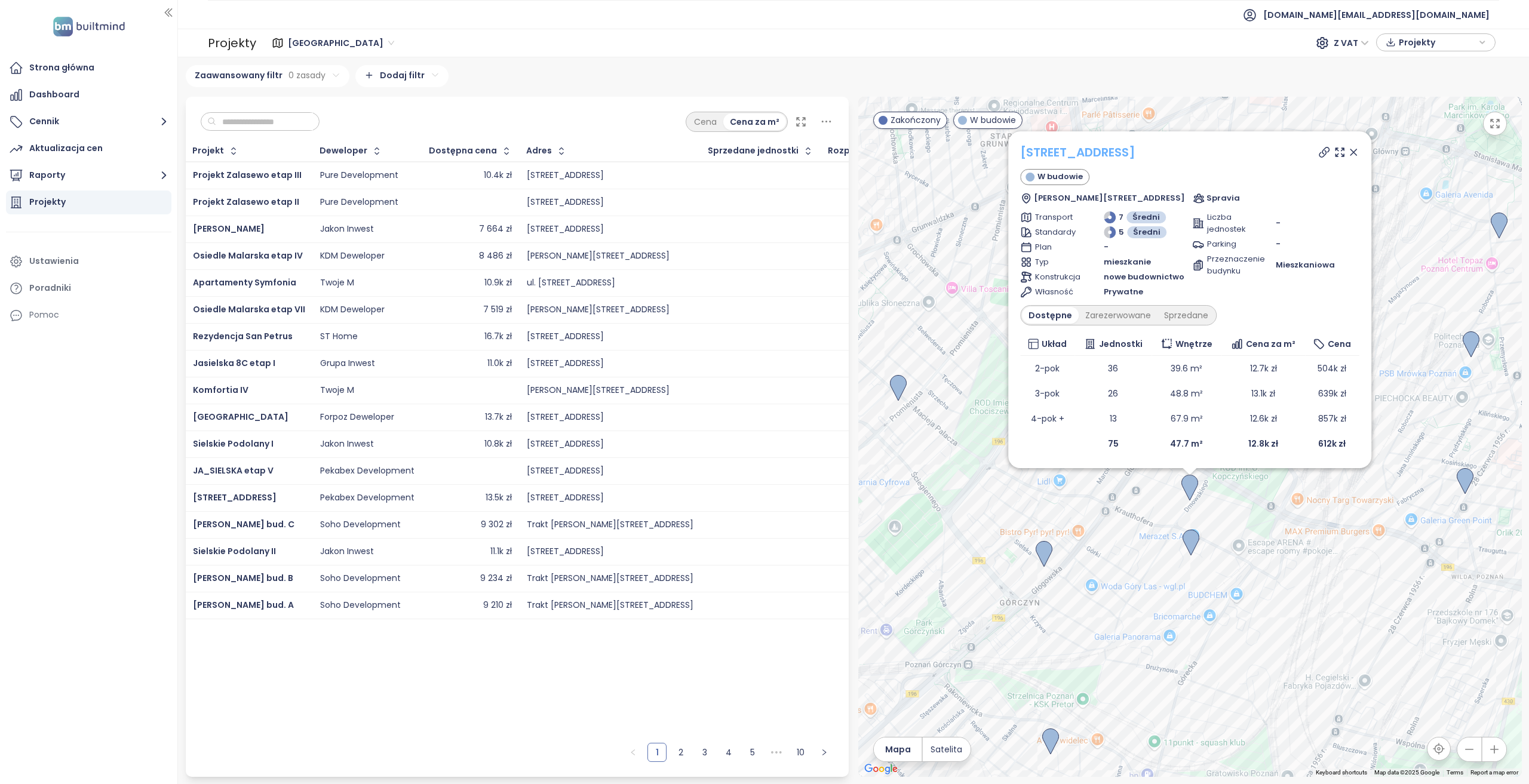
click at [1088, 153] on link "Dmowskiego 64" at bounding box center [1078, 153] width 115 height 17
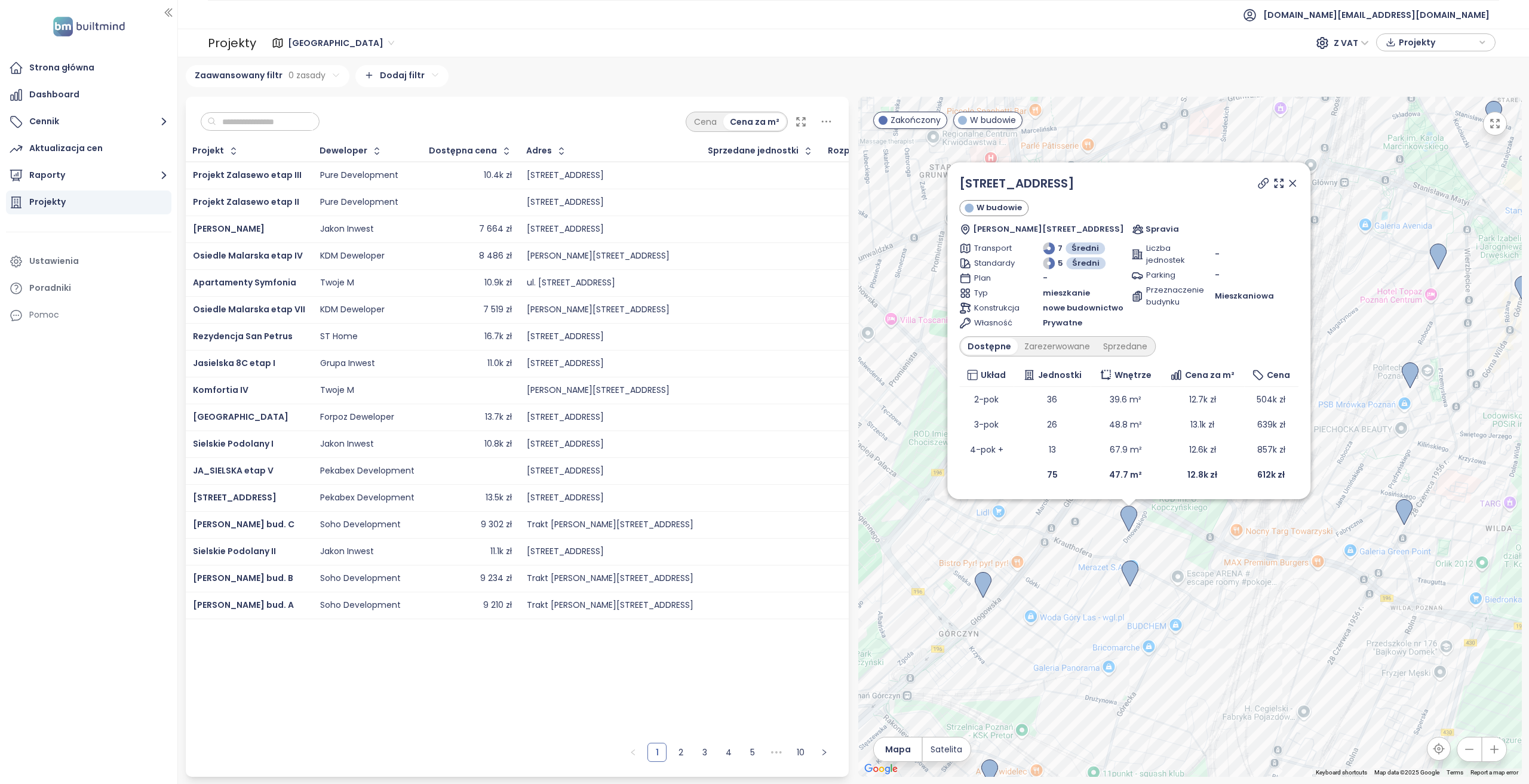
drag, startPoint x: 1305, startPoint y: 520, endPoint x: 1243, endPoint y: 551, distance: 69.3
click at [1146, 551] on div "Dmowskiego 64 W budowie Dmowskiego 64, 60-204 Poznań, Poland Spravia Transport …" at bounding box center [1190, 436] width 663 height 680
click at [1146, 184] on icon at bounding box center [1292, 183] width 12 height 12
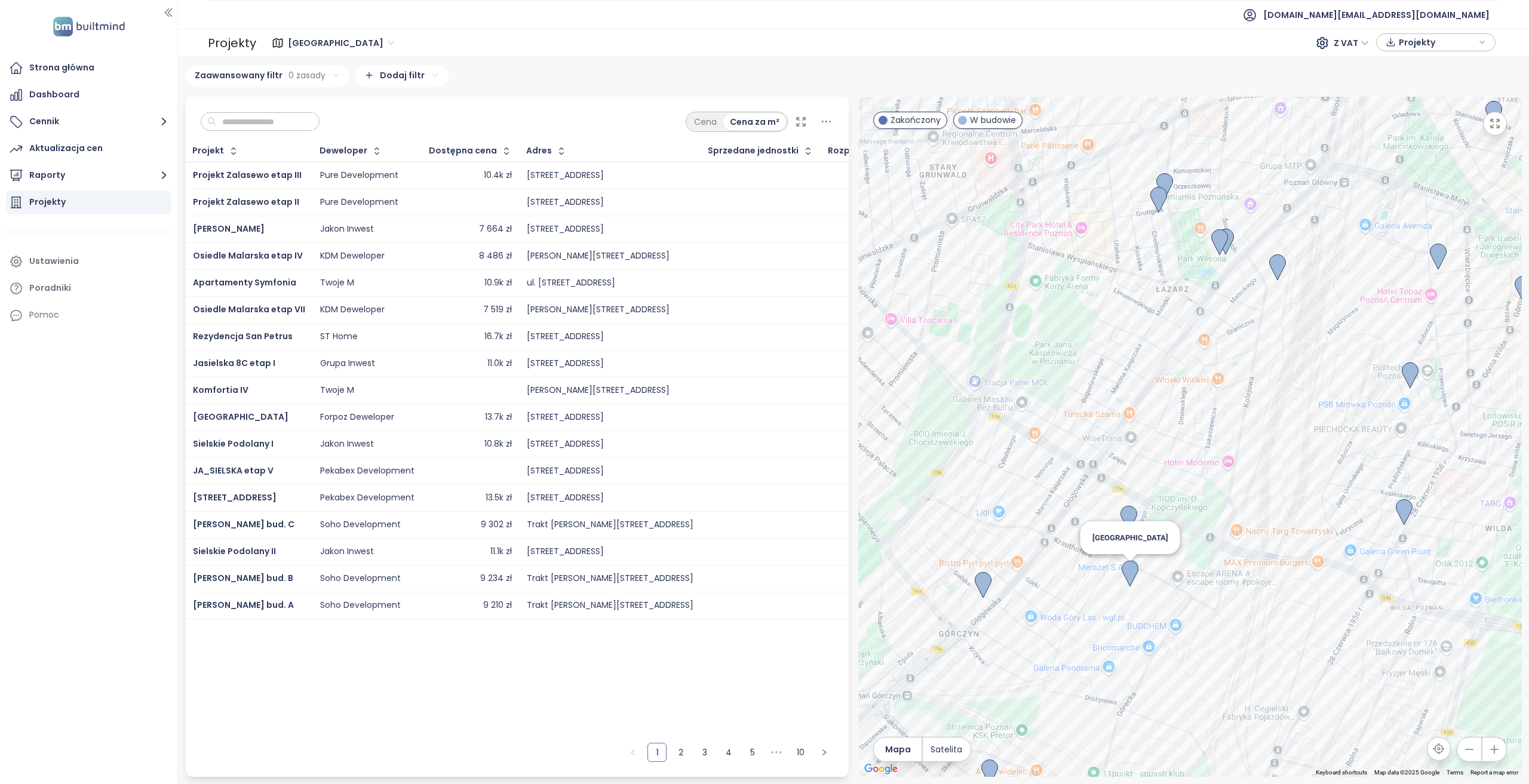
click at [1132, 568] on img at bounding box center [1130, 574] width 17 height 26
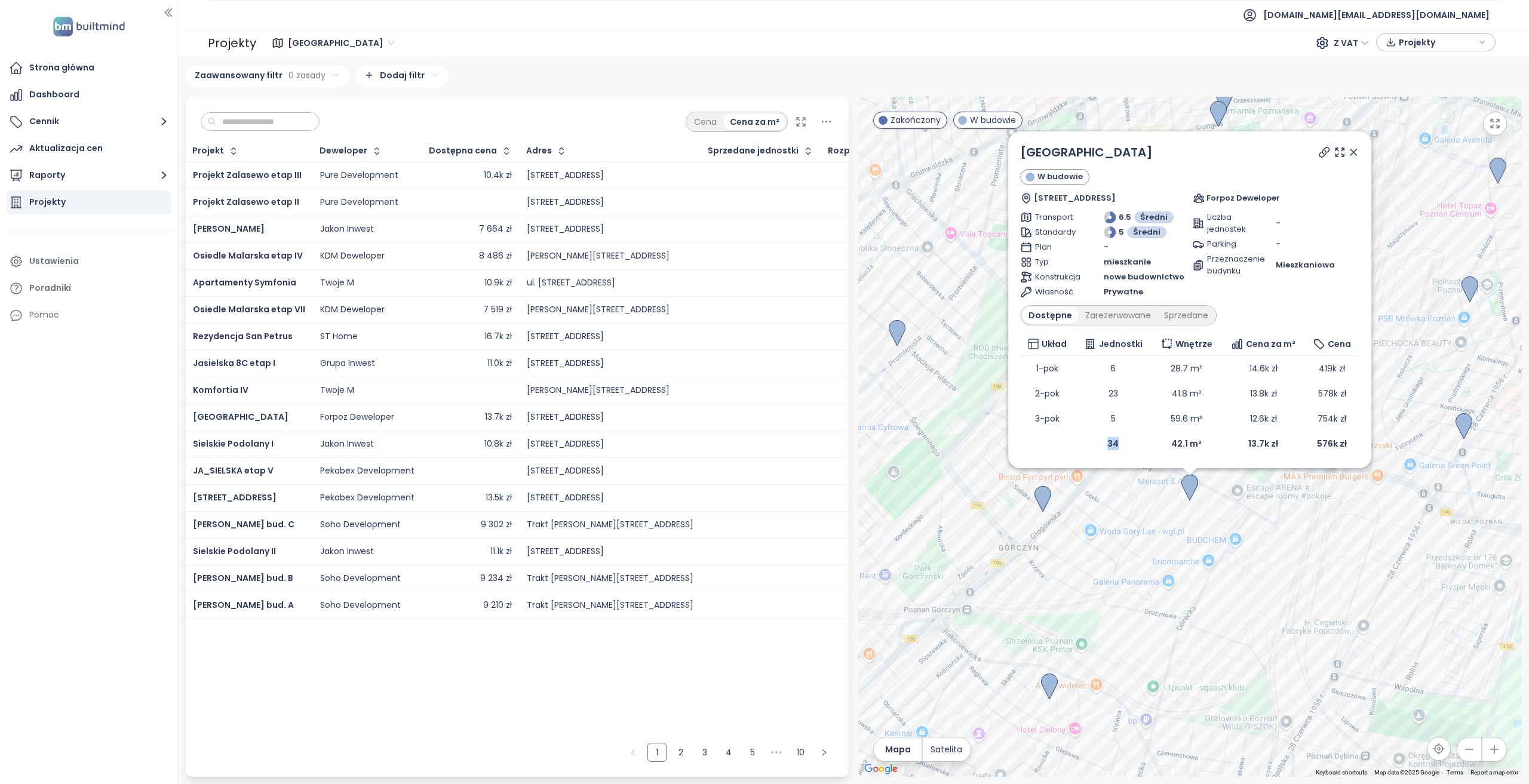
drag, startPoint x: 1122, startPoint y: 445, endPoint x: 1095, endPoint y: 441, distance: 27.3
click at [1095, 441] on td "34" at bounding box center [1113, 444] width 77 height 25
drag, startPoint x: 1279, startPoint y: 450, endPoint x: 1243, endPoint y: 444, distance: 36.5
click at [1146, 444] on td "13.7k zł" at bounding box center [1263, 444] width 84 height 25
click at [1146, 499] on div "Wierzbowy Park W budowie Wrońskiego 7, 60-201 Poznań, Poland Forpoz Deweloper T…" at bounding box center [1190, 436] width 663 height 680
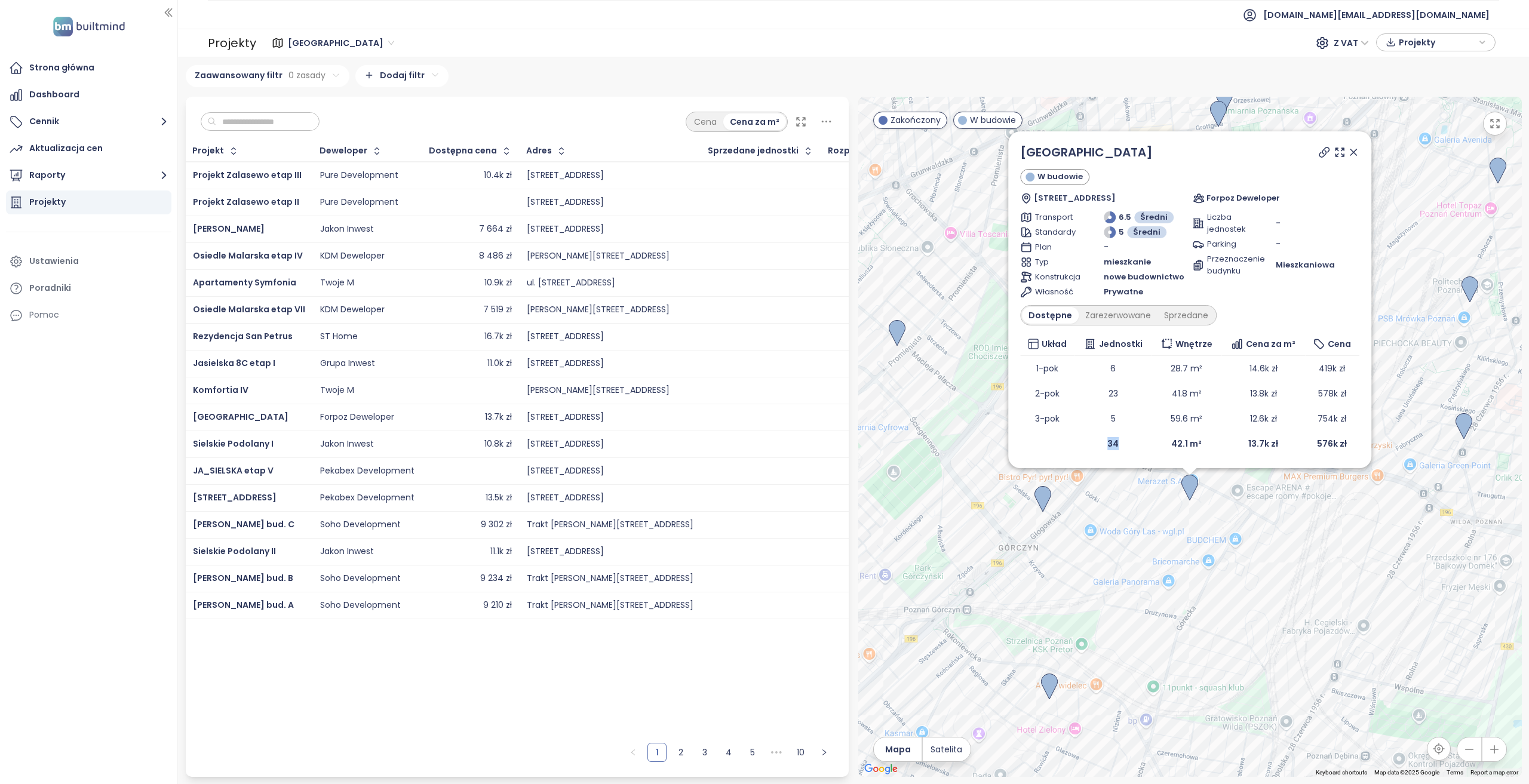
drag, startPoint x: 1101, startPoint y: 441, endPoint x: 1120, endPoint y: 446, distance: 19.6
click at [1120, 446] on td "34" at bounding box center [1113, 444] width 77 height 25
click at [1146, 154] on icon at bounding box center [1353, 152] width 12 height 12
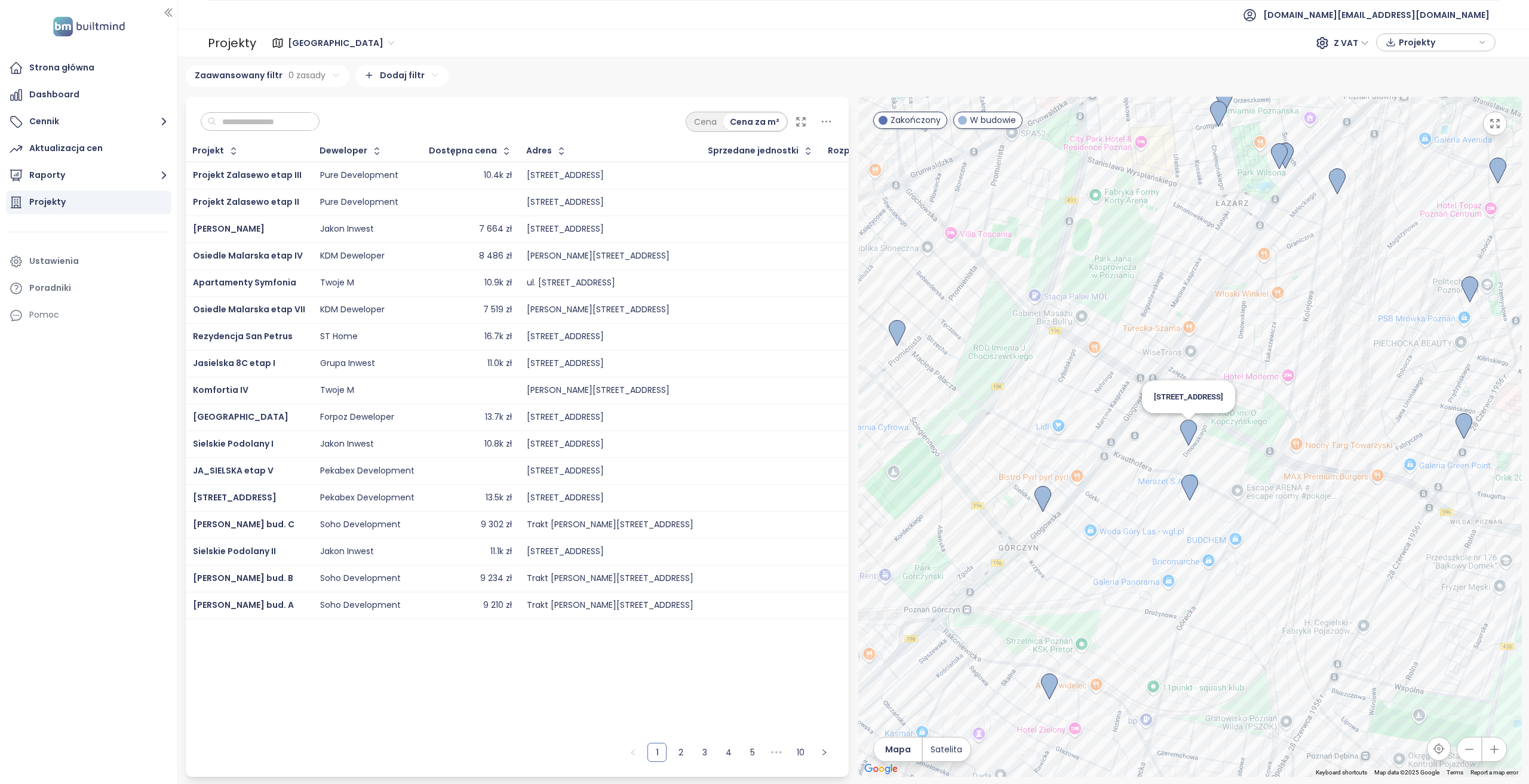
click at [1146, 432] on img at bounding box center [1189, 432] width 17 height 26
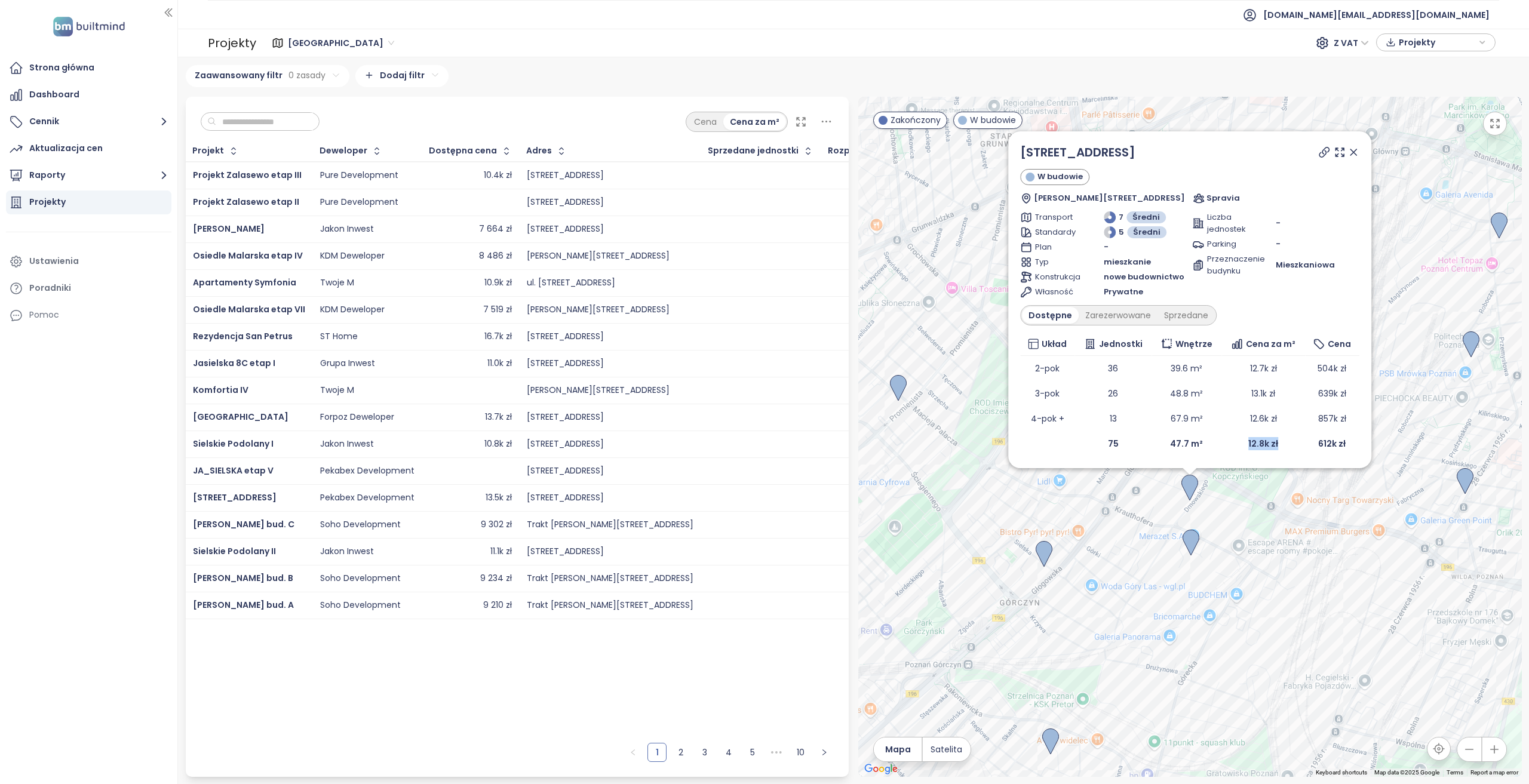
drag, startPoint x: 1277, startPoint y: 448, endPoint x: 1242, endPoint y: 443, distance: 35.4
click at [1146, 443] on td "12.8k zł" at bounding box center [1263, 444] width 84 height 25
drag, startPoint x: 1113, startPoint y: 447, endPoint x: 1101, endPoint y: 446, distance: 12.0
click at [1101, 446] on td "75" at bounding box center [1113, 444] width 77 height 25
click at [1146, 153] on icon at bounding box center [1353, 152] width 12 height 12
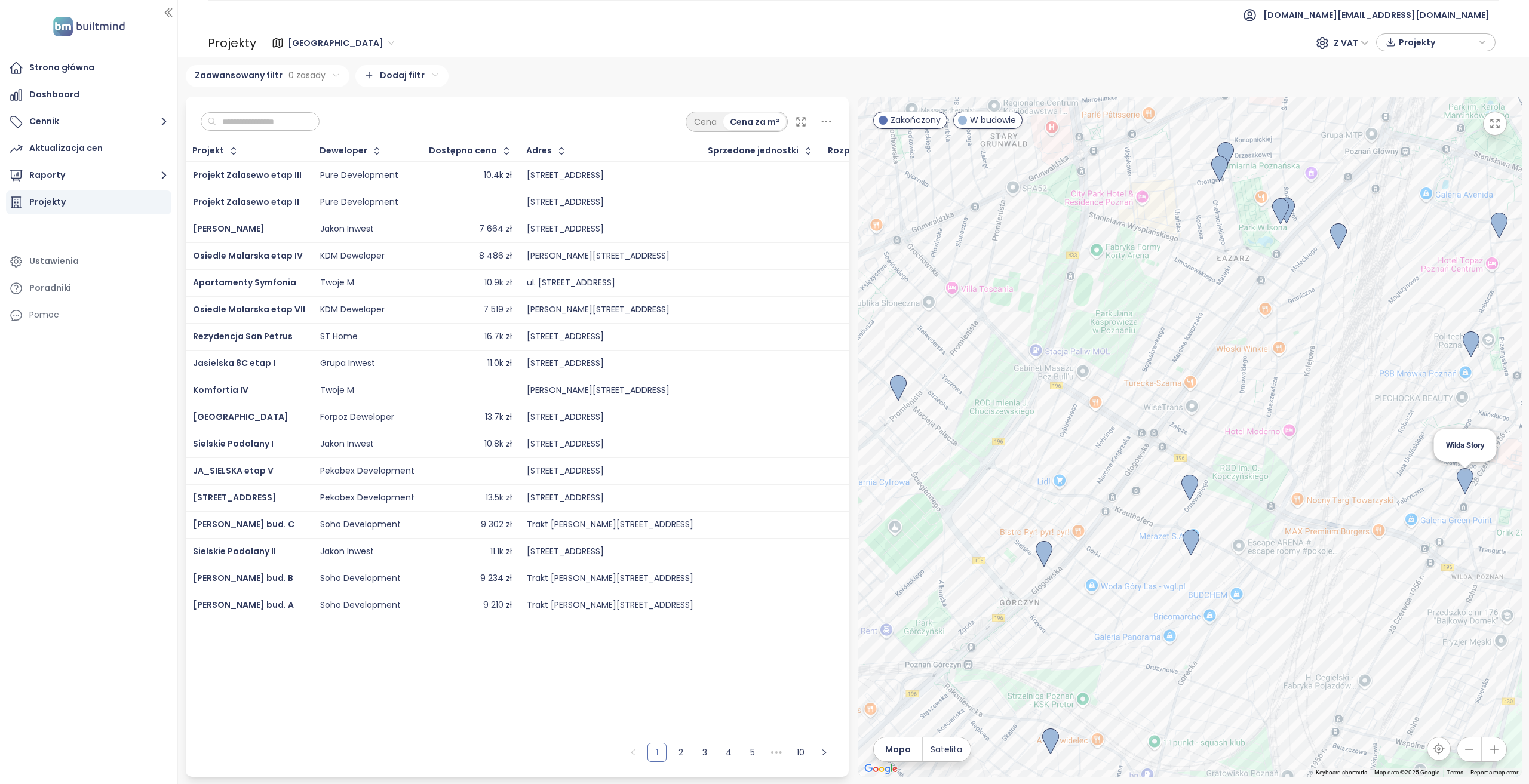
click at [1146, 478] on div "To navigate, press the arrow keys. Wilda Story" at bounding box center [1190, 436] width 663 height 680
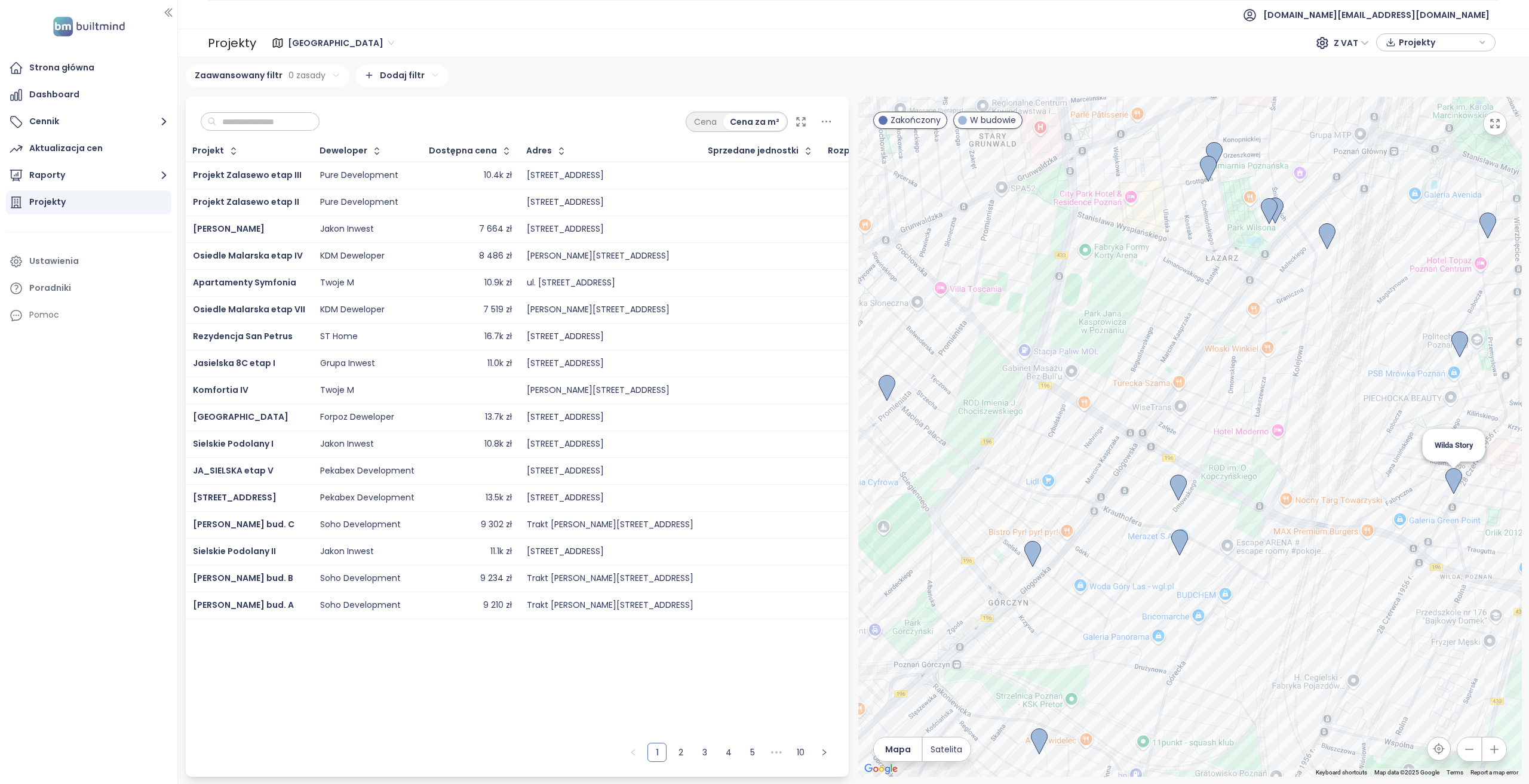
click at [1146, 481] on img at bounding box center [1454, 481] width 17 height 26
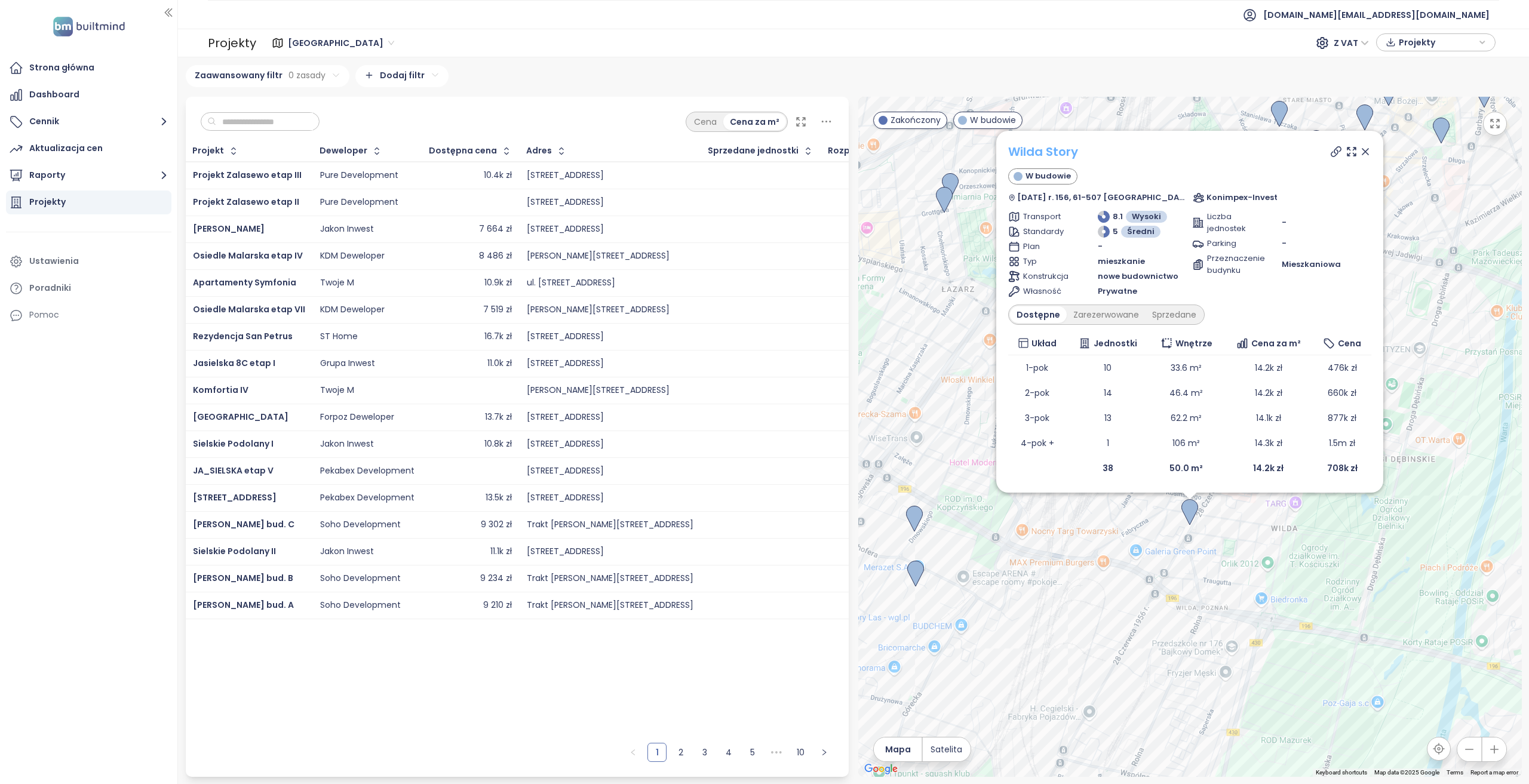
click at [1076, 151] on link "Wilda Story" at bounding box center [1043, 152] width 70 height 17
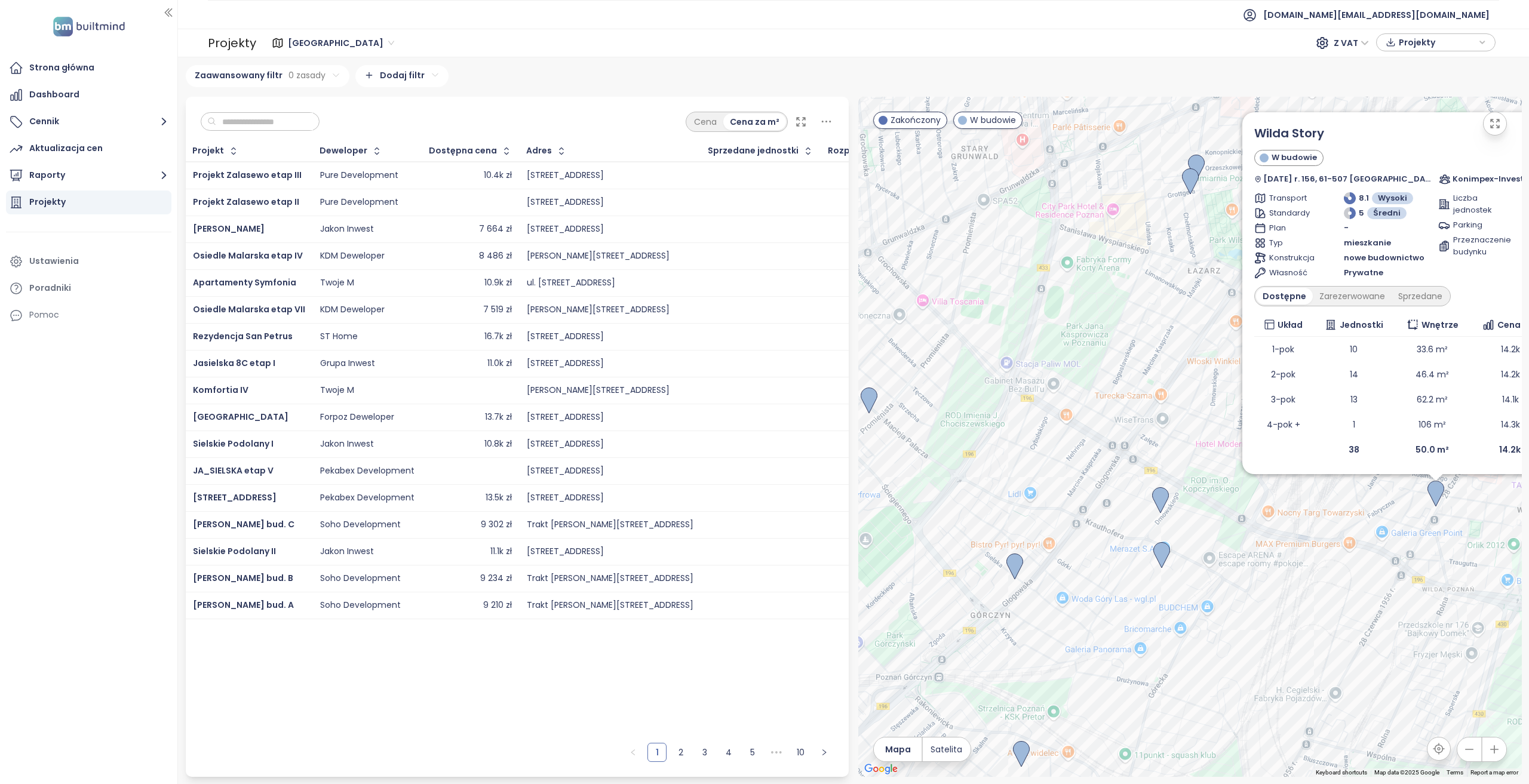
drag, startPoint x: 1025, startPoint y: 583, endPoint x: 1251, endPoint y: 563, distance: 226.9
click at [1146, 563] on div "Wilda Story W budowie 28 Czerwca 1956 r. 156, 61-507 Poznań, Poland Konimpex-In…" at bounding box center [1190, 436] width 663 height 680
click at [1013, 563] on img at bounding box center [1015, 566] width 17 height 26
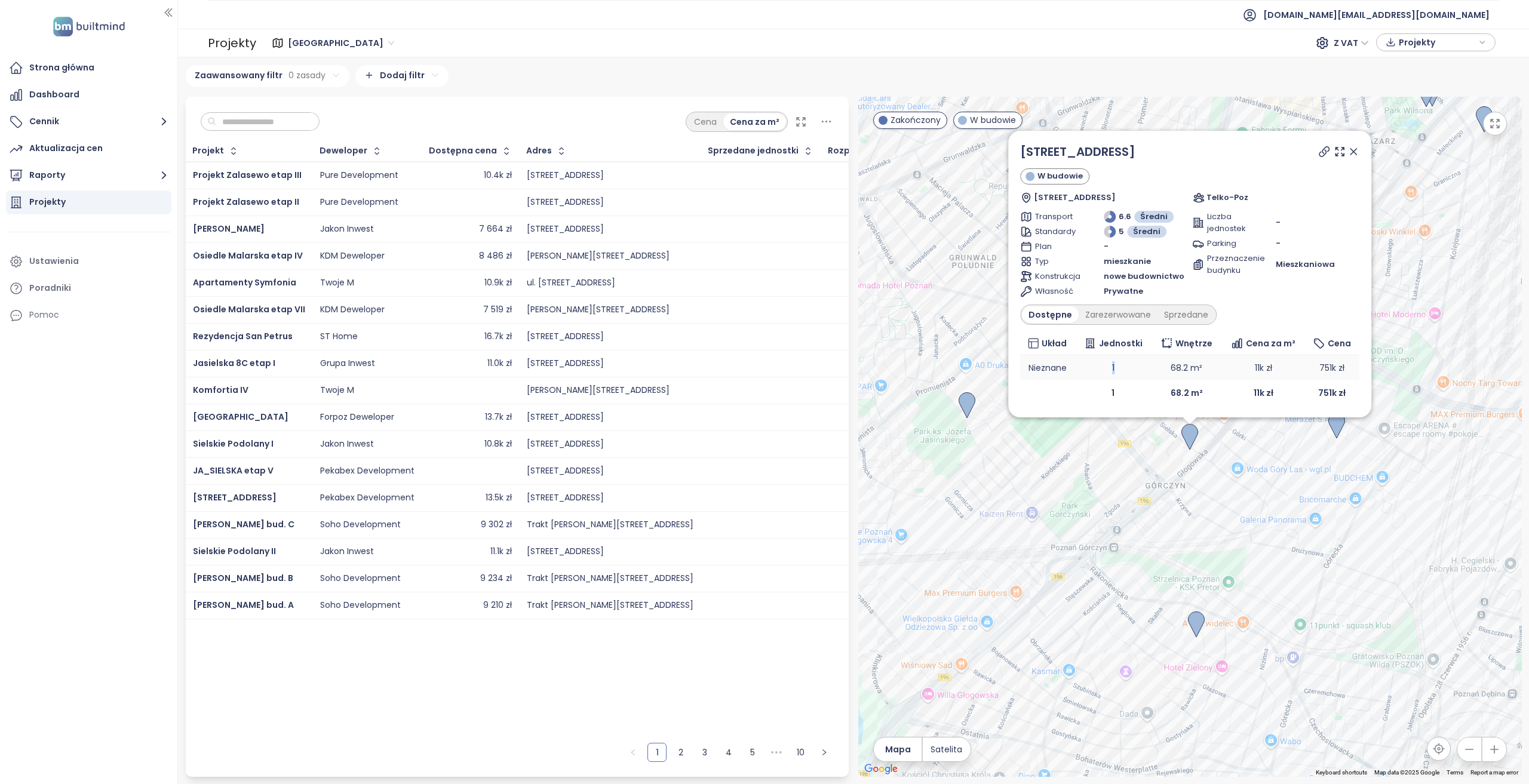
drag, startPoint x: 1101, startPoint y: 366, endPoint x: 1129, endPoint y: 366, distance: 28.0
click at [1129, 366] on td "1" at bounding box center [1113, 367] width 77 height 25
drag, startPoint x: 1256, startPoint y: 396, endPoint x: 1242, endPoint y: 394, distance: 14.1
click at [1146, 394] on td "11k zł" at bounding box center [1263, 392] width 84 height 25
click at [1146, 158] on icon at bounding box center [1353, 152] width 12 height 12
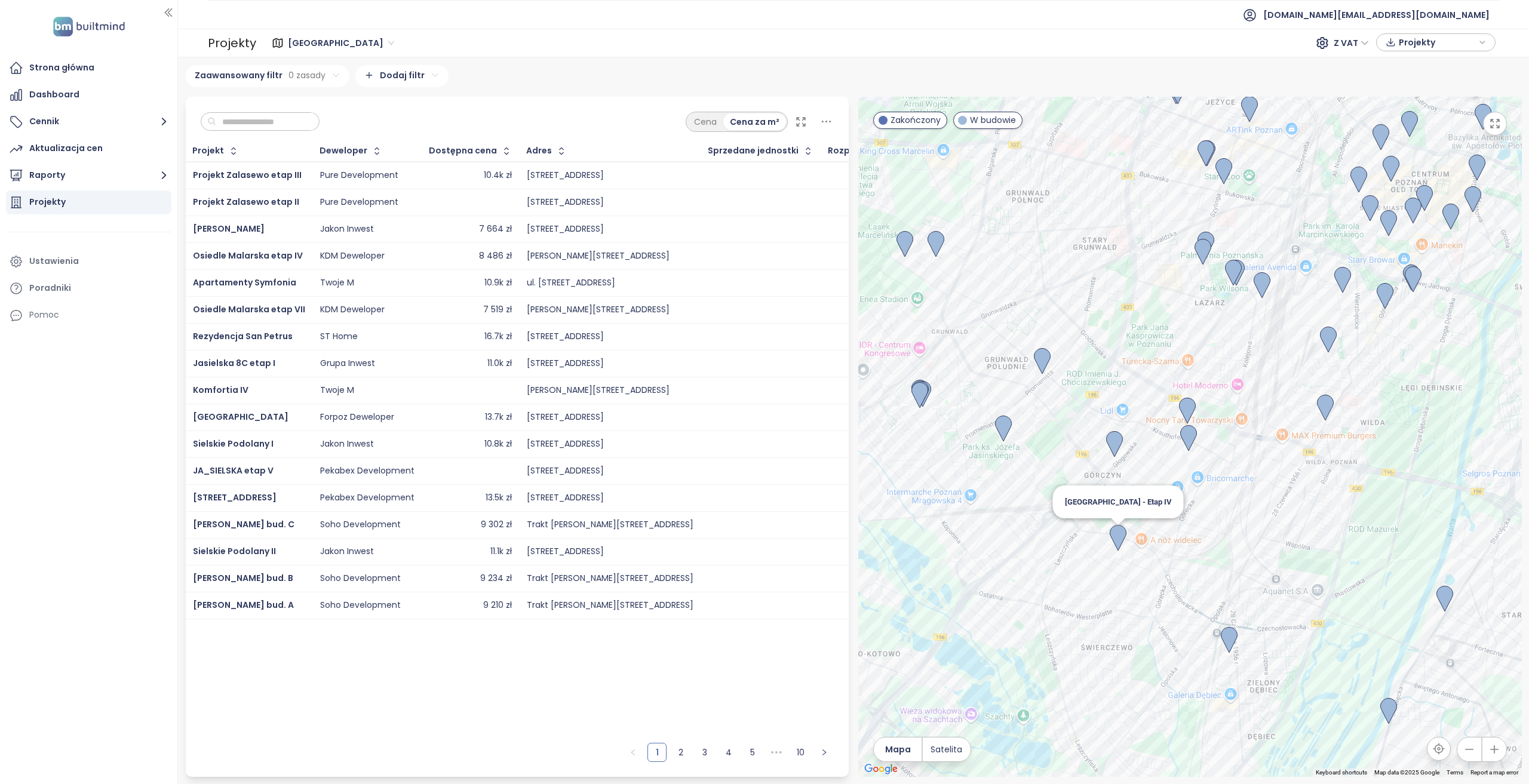
click at [1117, 537] on img at bounding box center [1118, 538] width 17 height 26
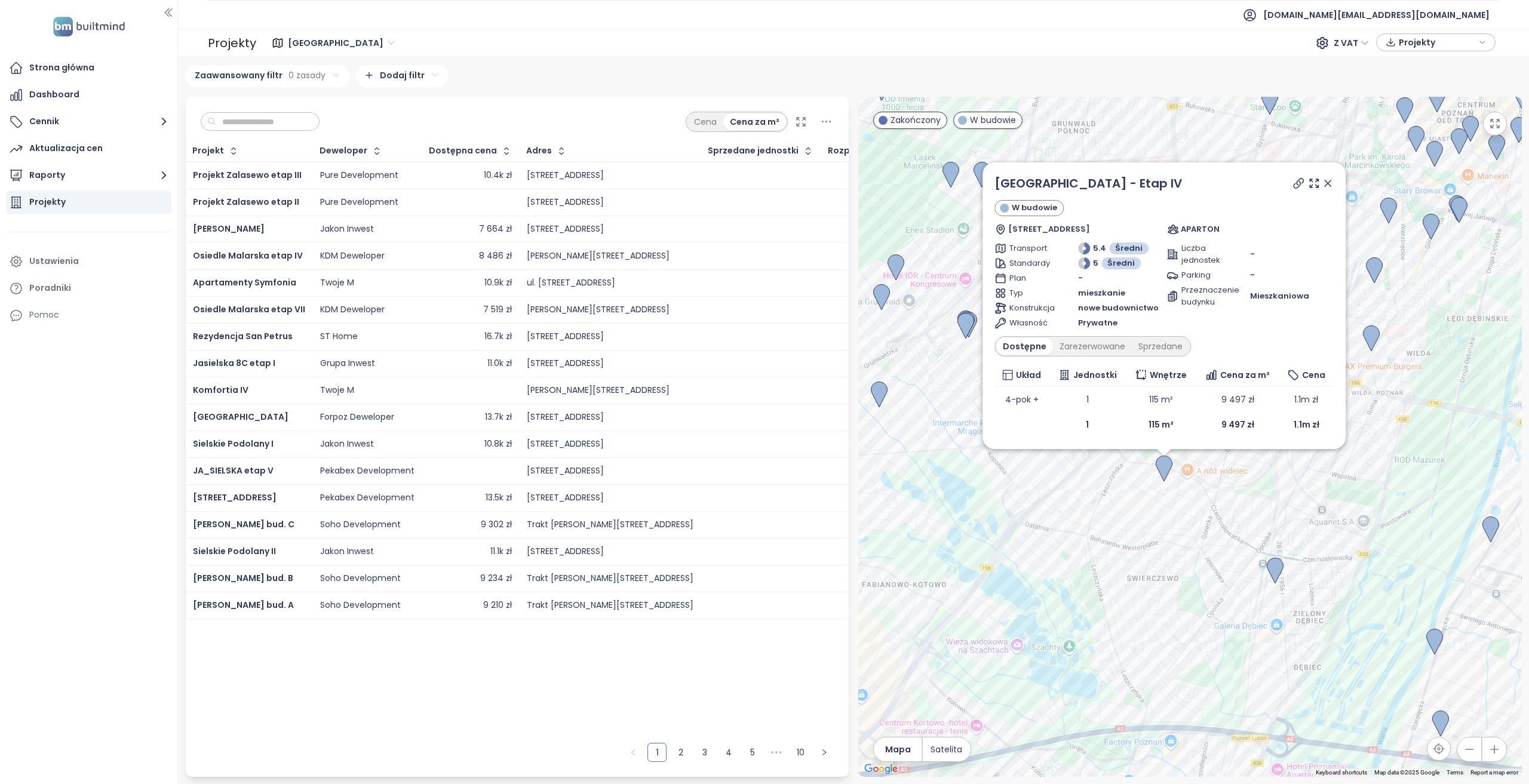
drag, startPoint x: 1239, startPoint y: 499, endPoint x: 1209, endPoint y: 535, distance: 46.9
click at [1146, 538] on div "Fort Górczyn - Etap IV W budowie Wąwozowa 12C, 60-116 Poznań, Poland APARTON Tr…" at bounding box center [1190, 436] width 663 height 680
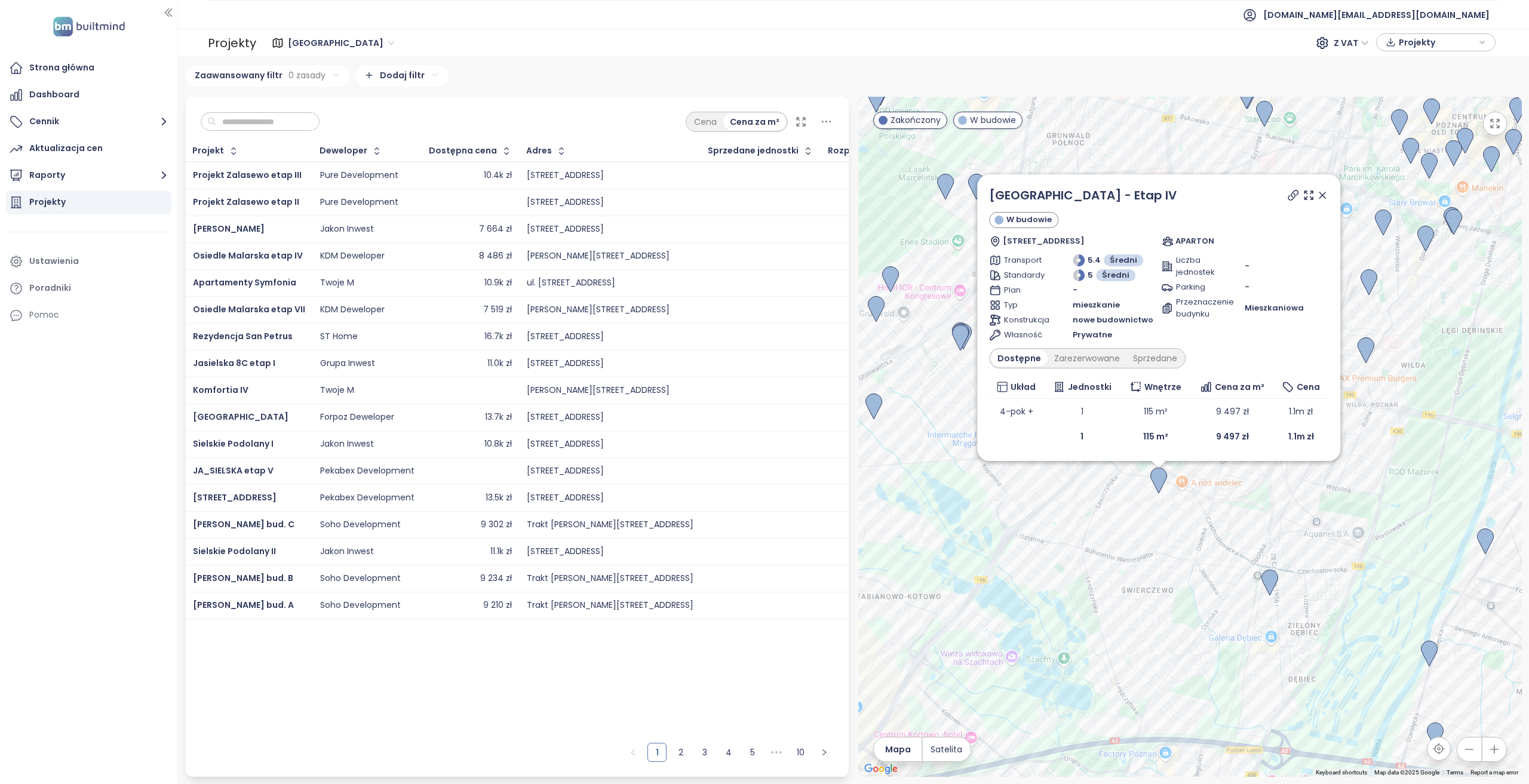
click at [1146, 201] on icon at bounding box center [1322, 195] width 12 height 12
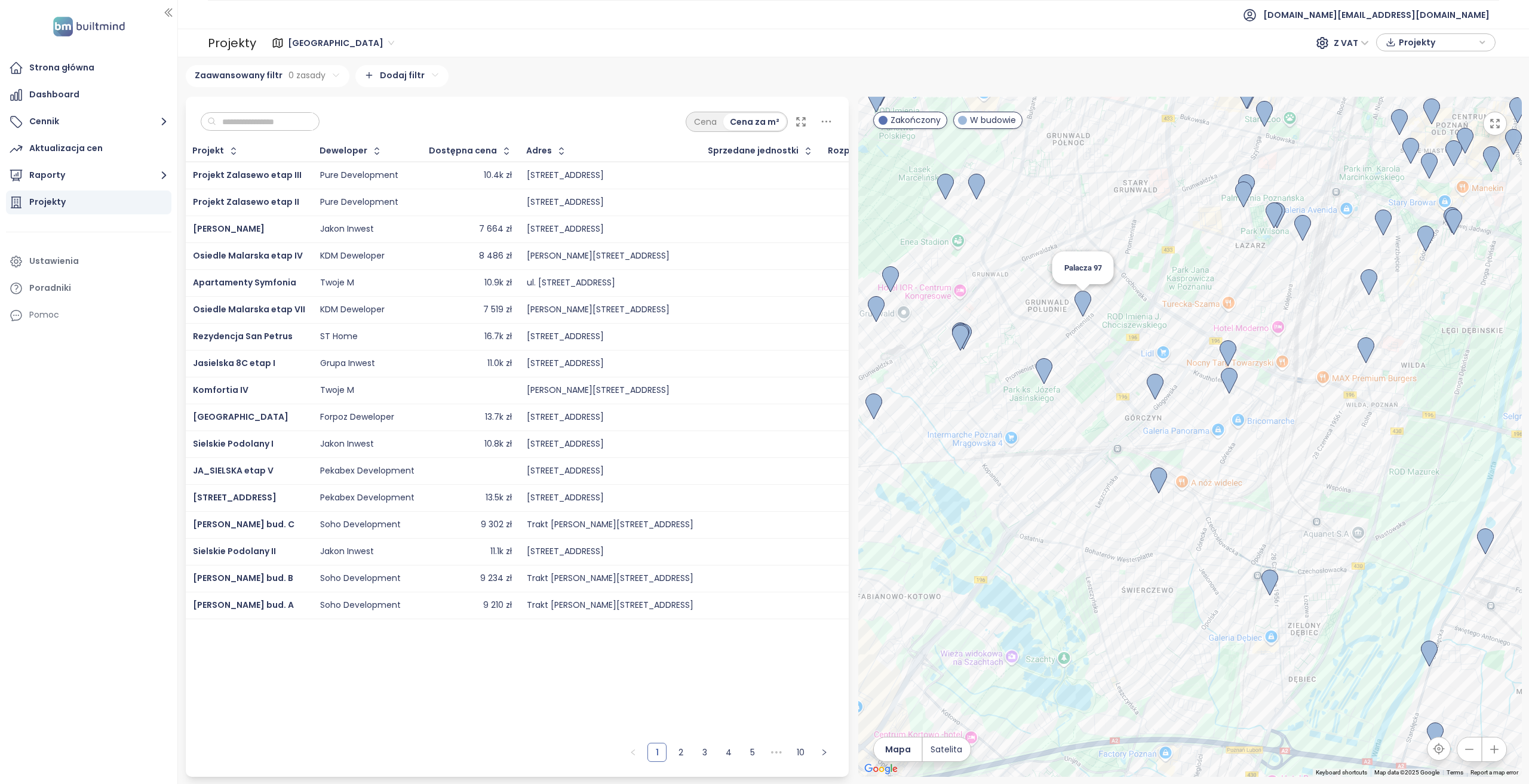
click at [1081, 305] on img at bounding box center [1083, 304] width 17 height 26
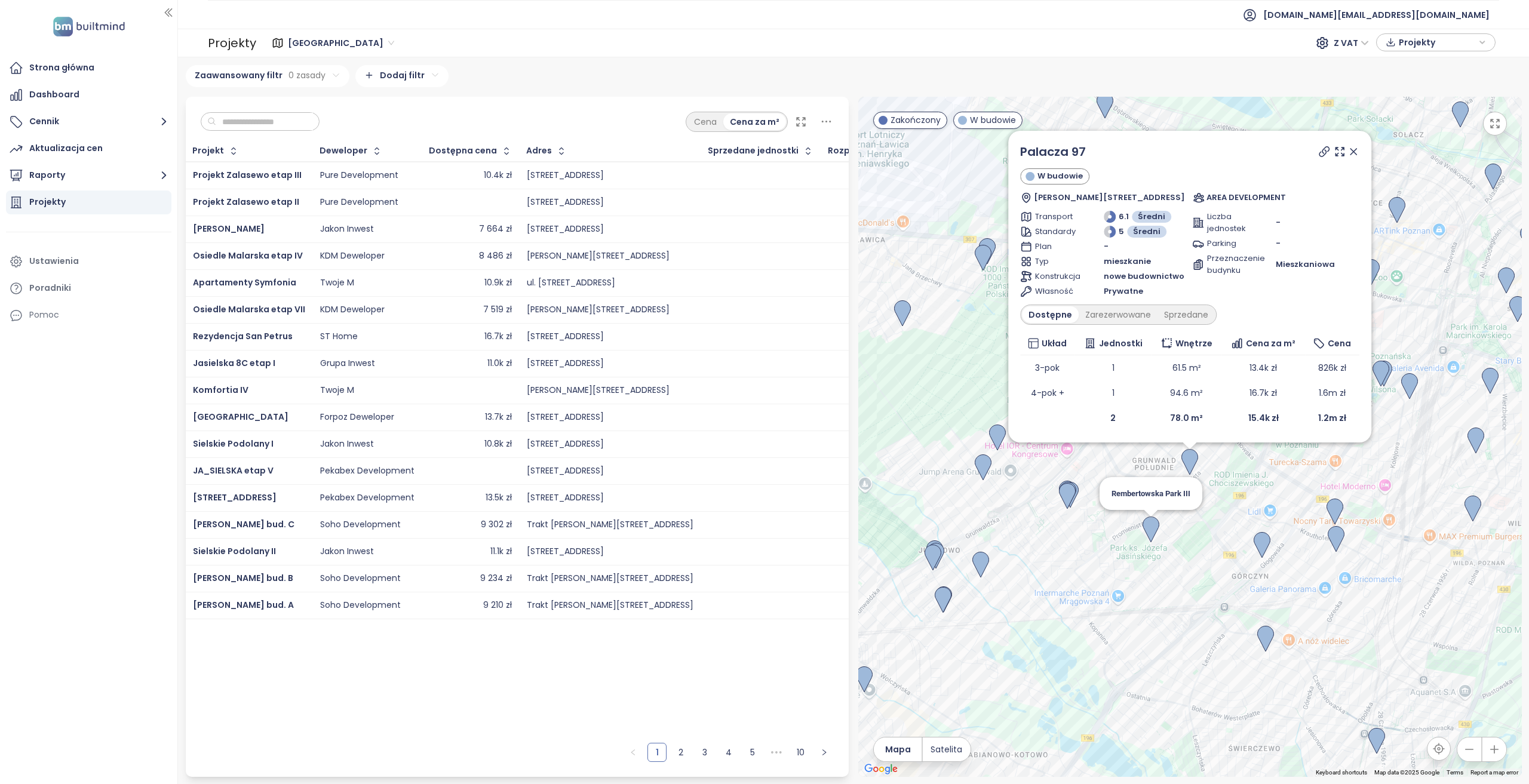
click at [1146, 527] on img at bounding box center [1150, 529] width 17 height 26
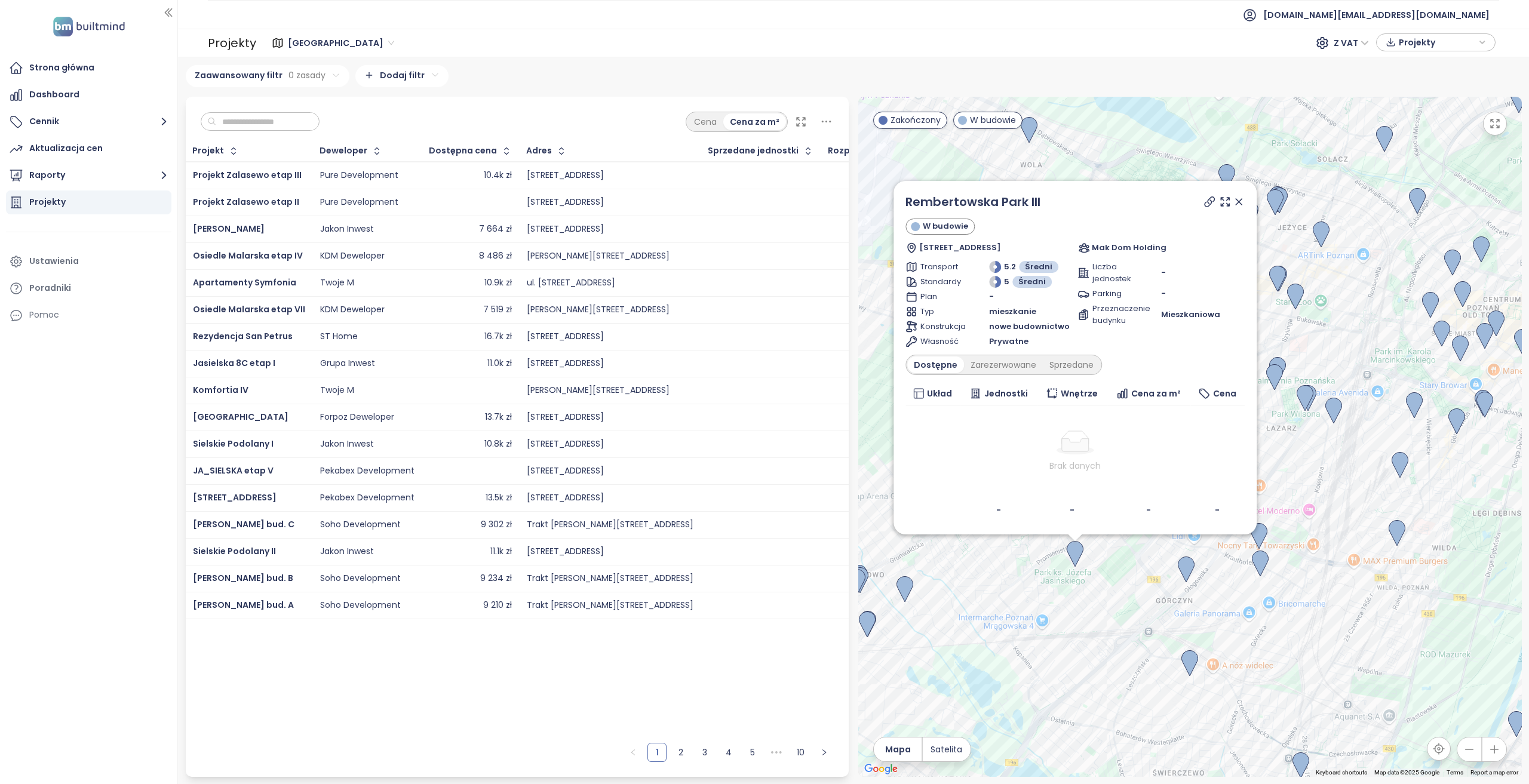
drag, startPoint x: 1166, startPoint y: 565, endPoint x: 1072, endPoint y: 604, distance: 101.8
click at [1072, 568] on div "Rembertowska Park III W budowie Rembertowska 9, 60-143 Poznań, Poland Mak Dom H…" at bounding box center [1190, 436] width 663 height 680
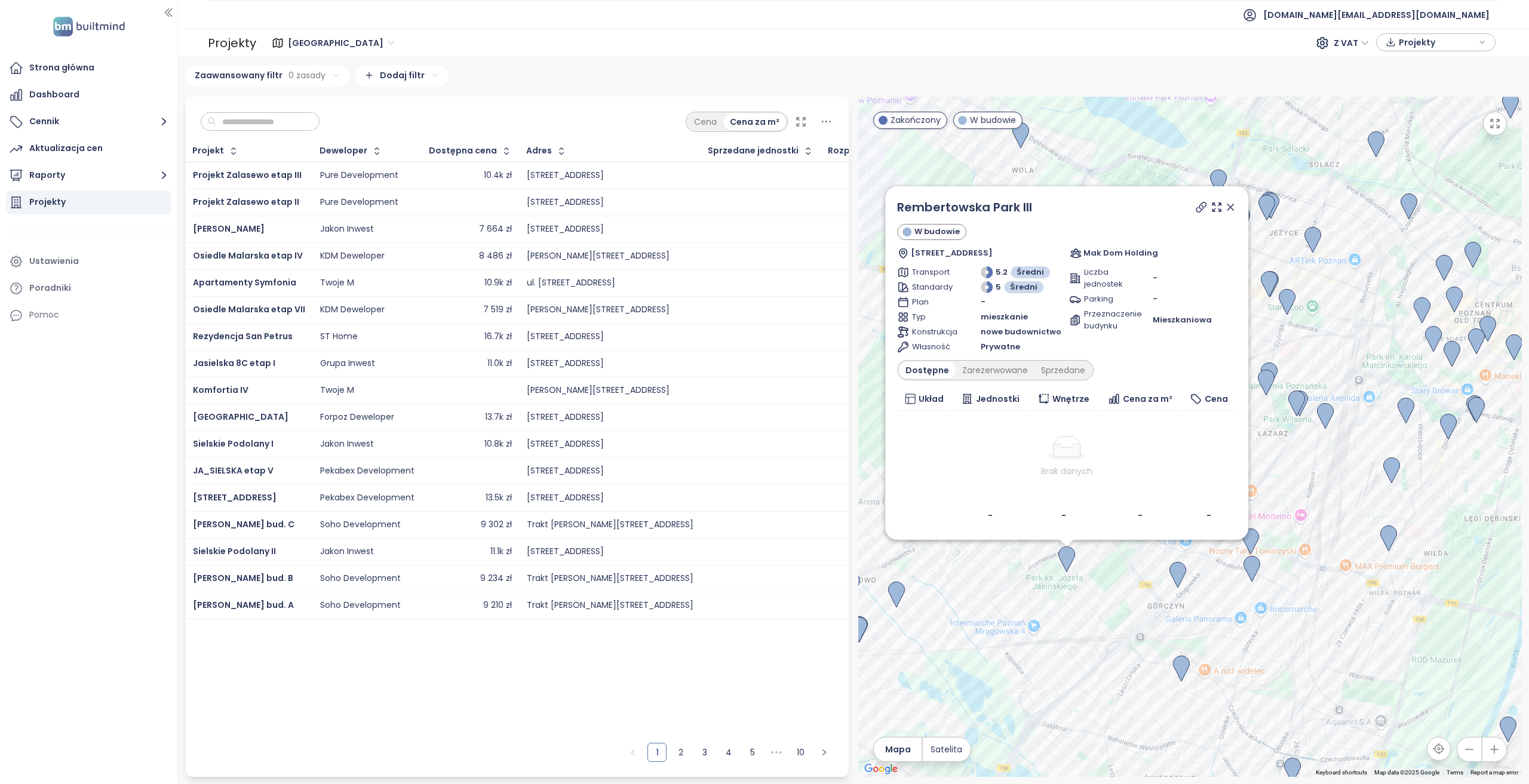
click at [1146, 208] on icon at bounding box center [1230, 206] width 12 height 12
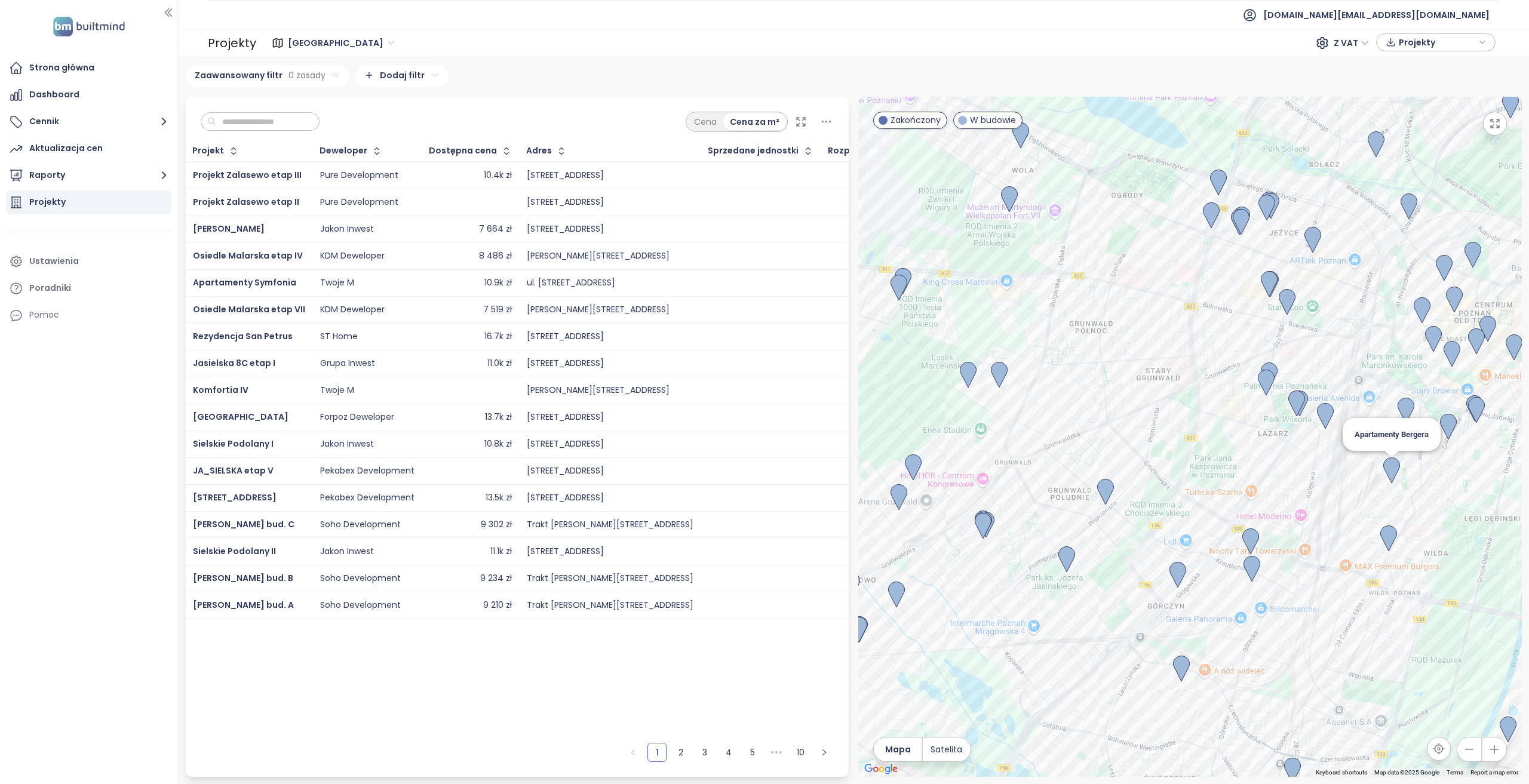
click at [1146, 472] on img at bounding box center [1391, 471] width 17 height 26
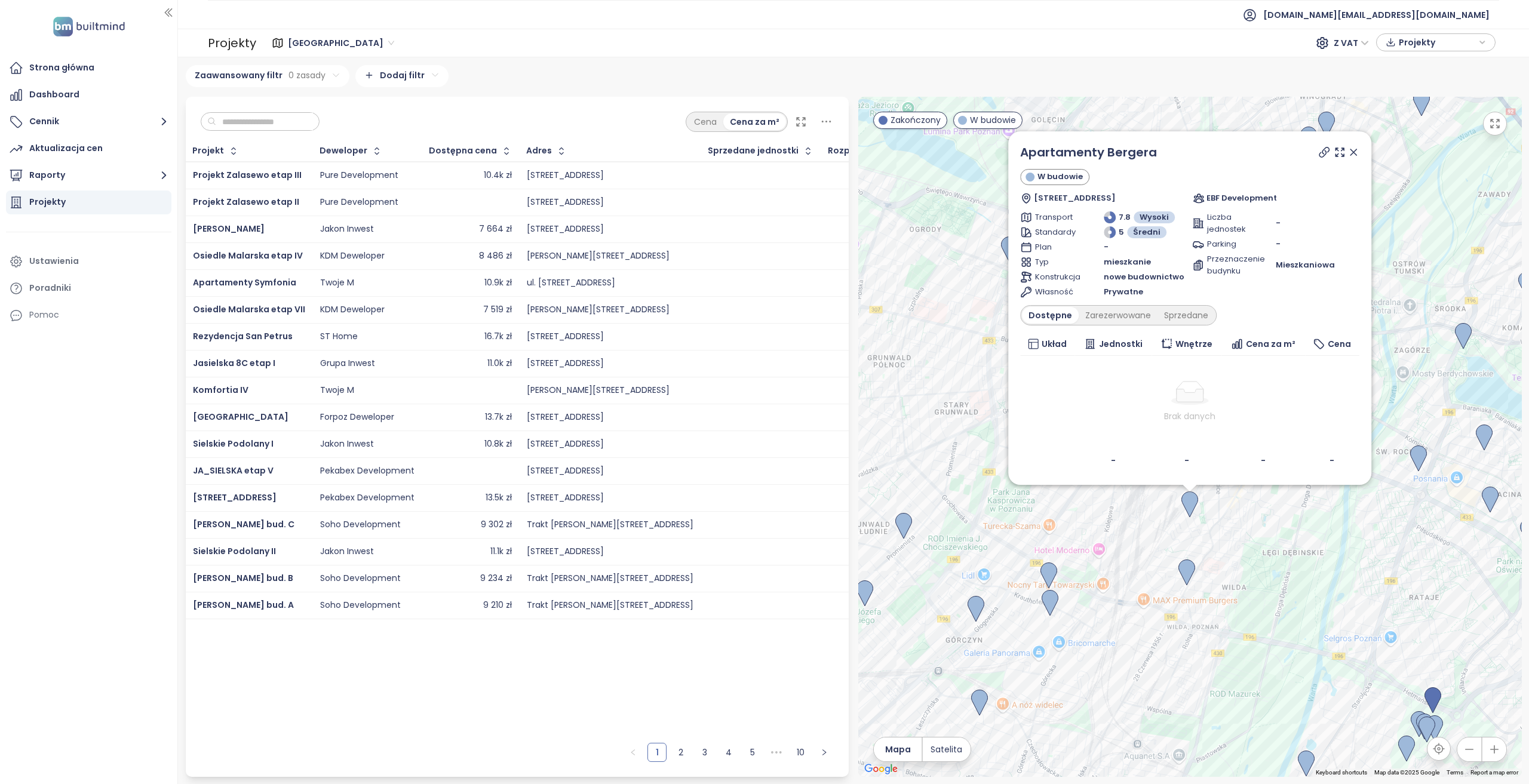
click at [1096, 533] on div "Apartamenty Bergera W budowie Czarnieckiego 5, 61-538 Poznań, Poland EBF Develo…" at bounding box center [1190, 436] width 663 height 680
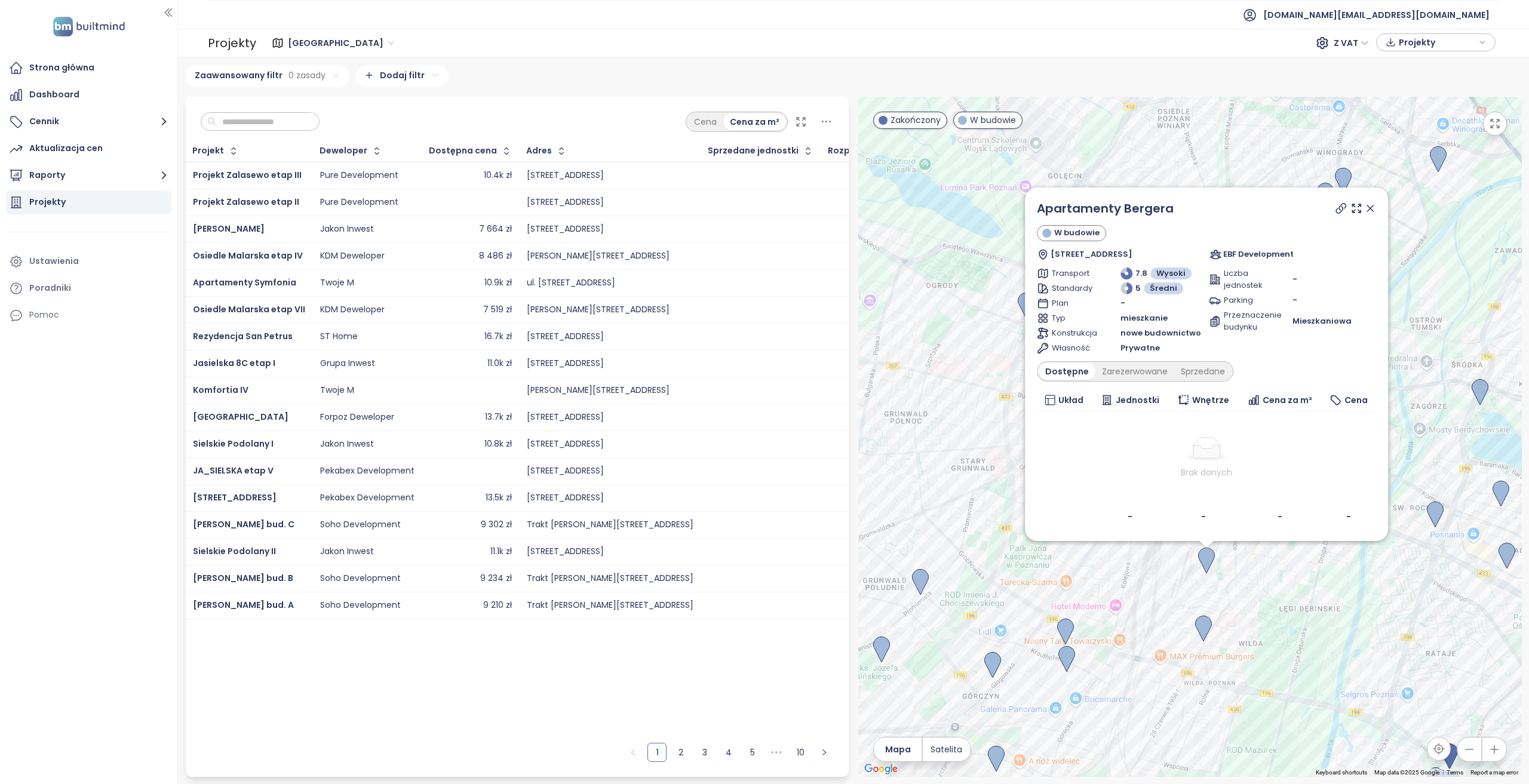
click at [1146, 568] on div "Apartamenty Bergera W budowie Czarnieckiego 5, 61-538 Poznań, Poland EBF Develo…" at bounding box center [1190, 436] width 663 height 680
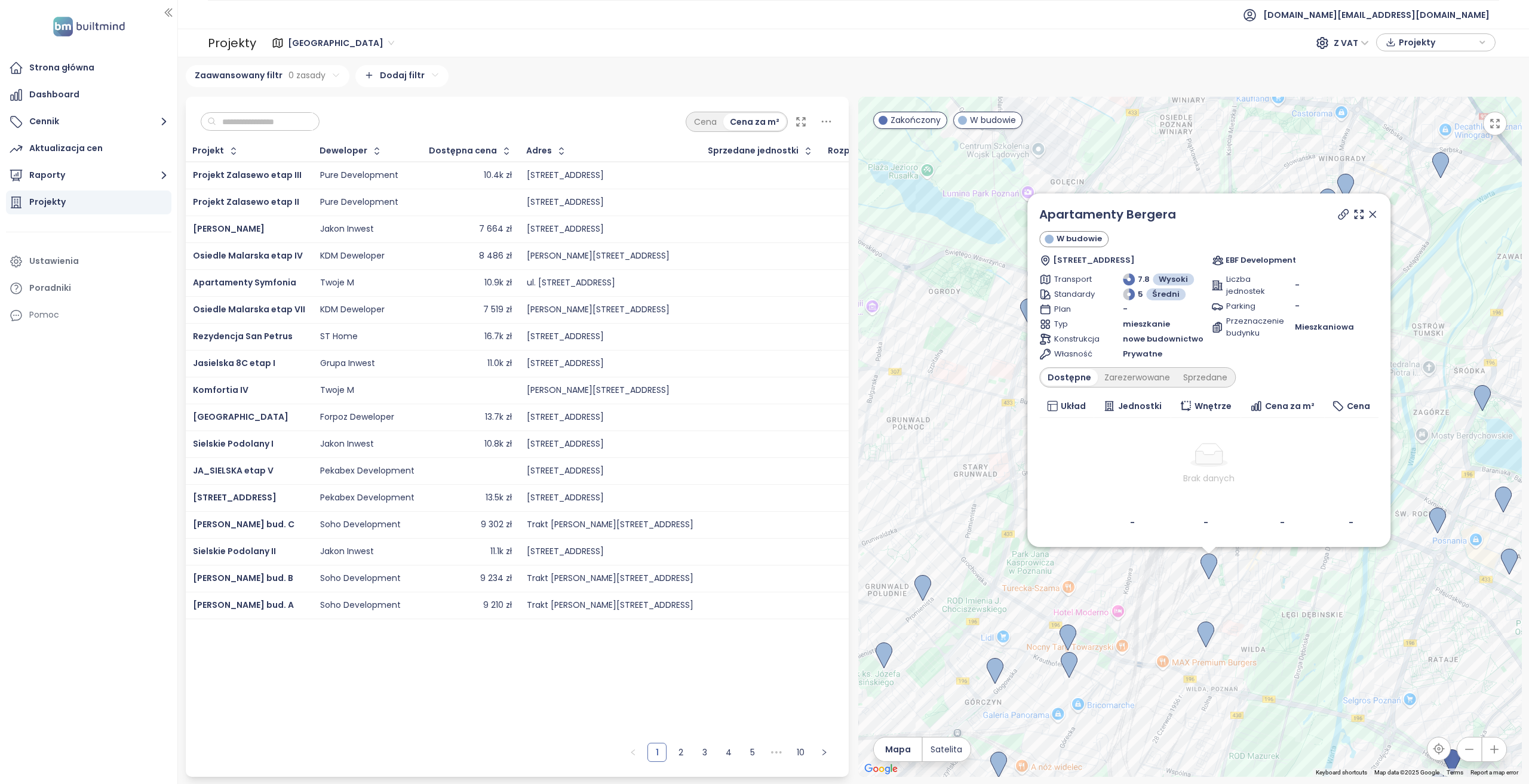
click at [1146, 568] on div "Apartamenty Bergera W budowie Czarnieckiego 5, 61-538 Poznań, Poland EBF Develo…" at bounding box center [1190, 436] width 663 height 680
click at [1146, 219] on icon at bounding box center [1372, 214] width 12 height 12
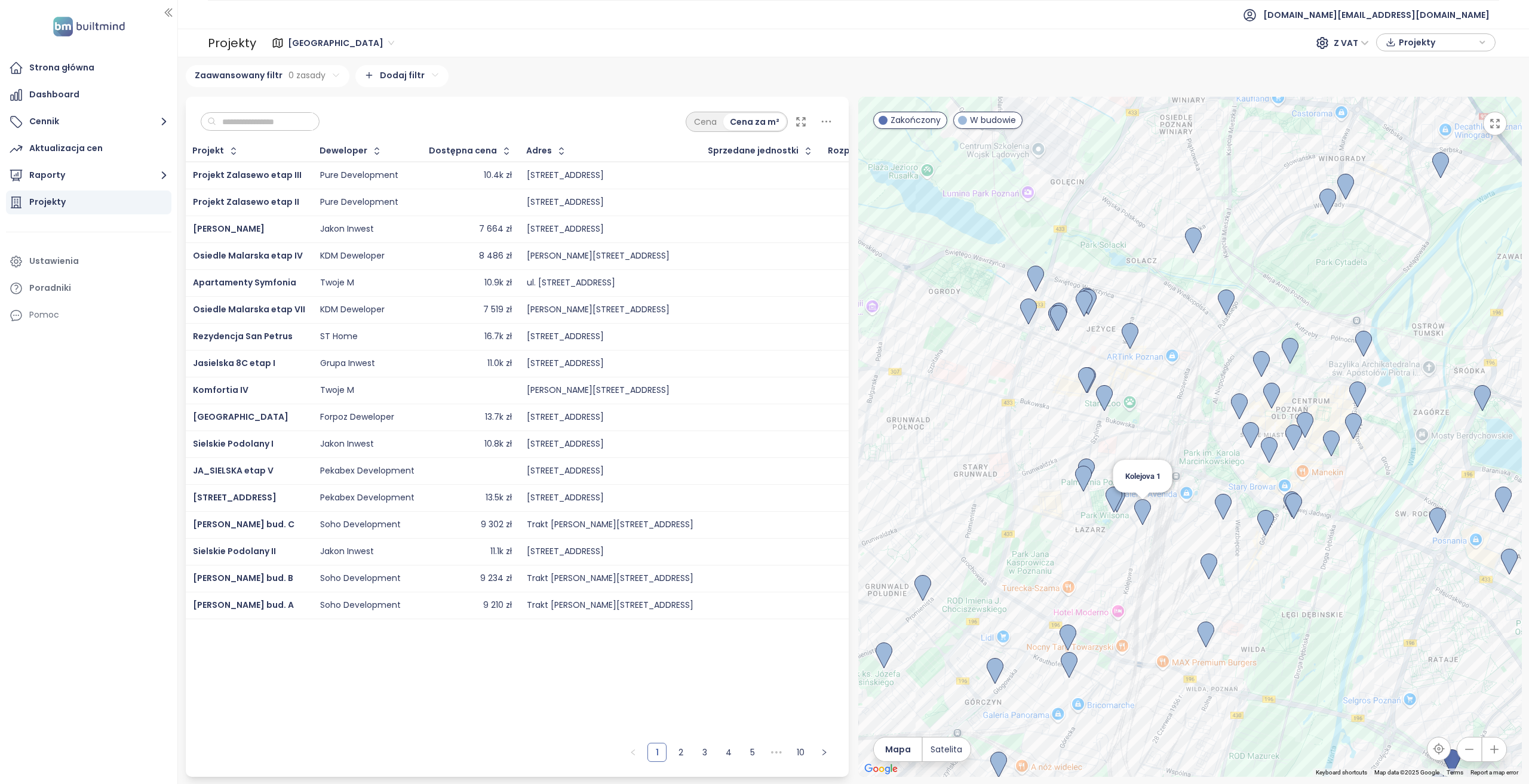
click at [1146, 510] on img at bounding box center [1142, 512] width 17 height 26
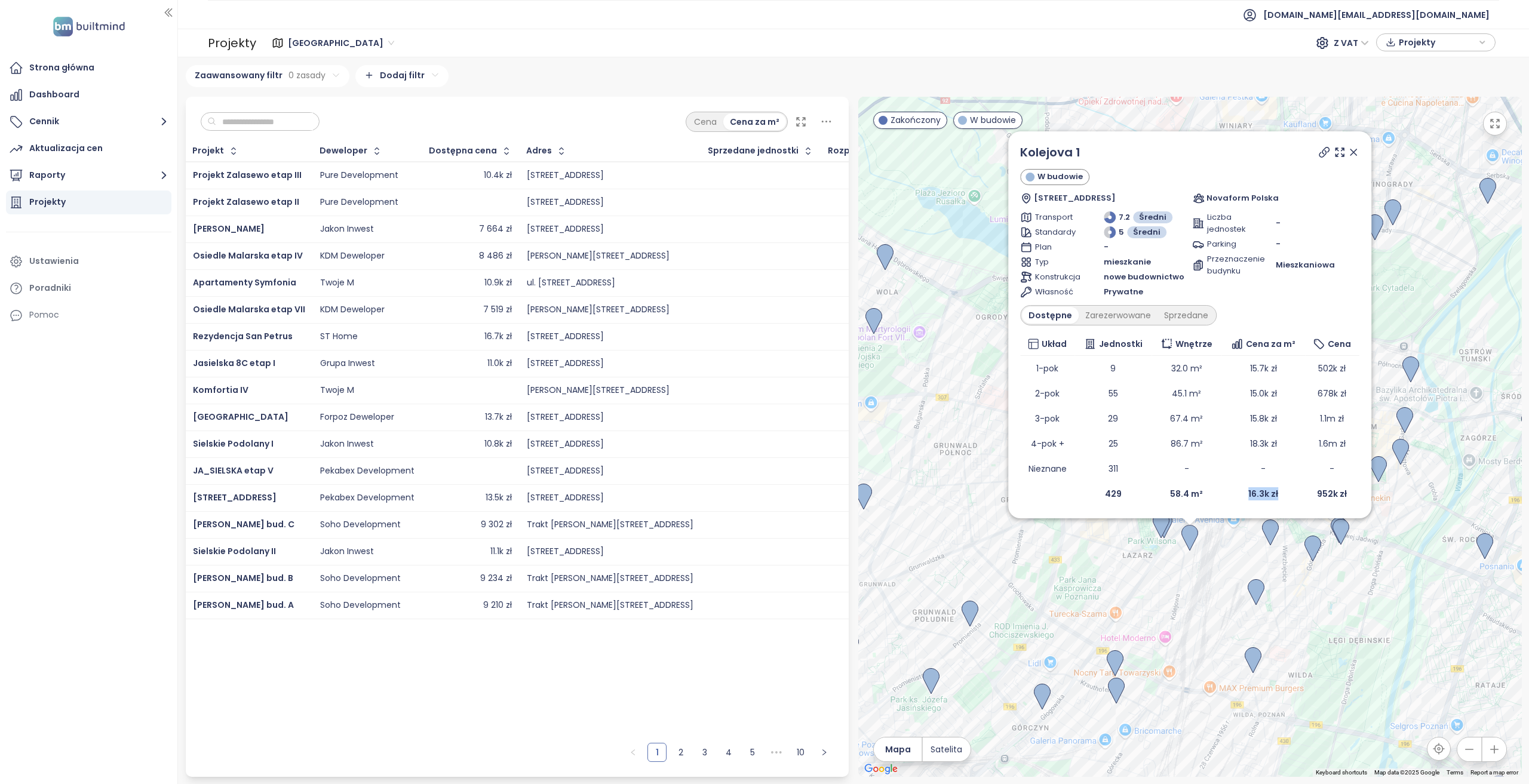
drag, startPoint x: 1281, startPoint y: 495, endPoint x: 1213, endPoint y: 495, distance: 68.0
click at [1146, 495] on tr "429 58.4 m² 16.3k zł 952k zł" at bounding box center [1190, 494] width 339 height 25
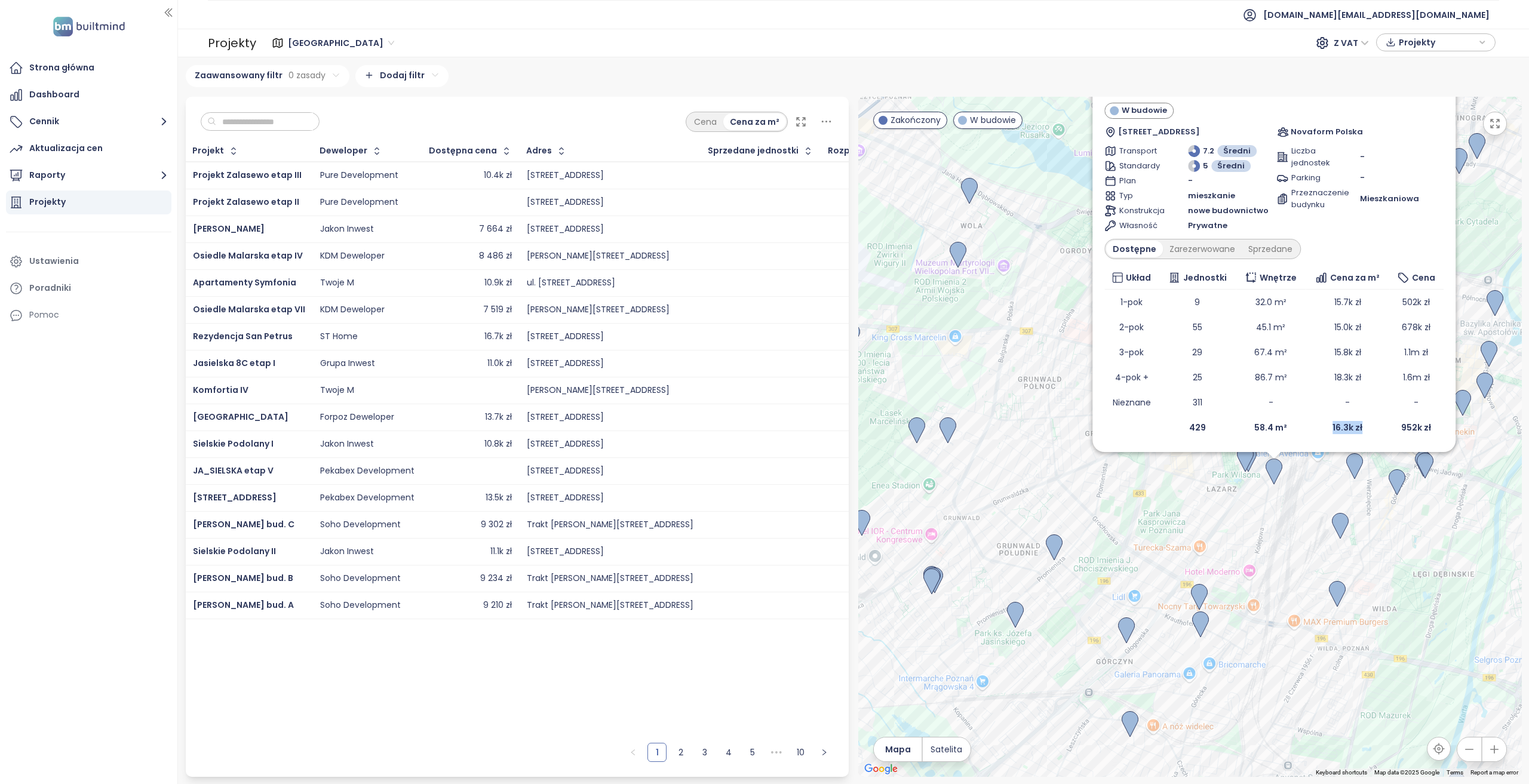
drag, startPoint x: 1130, startPoint y: 575, endPoint x: 1207, endPoint y: 505, distance: 104.1
click at [1146, 505] on div "Kolejova 1 W budowie Kolejowa 1, 60-715 Poznań, Poland Novaform Polska Transpor…" at bounding box center [1190, 436] width 663 height 680
click at [1146, 430] on b "16.3k zł" at bounding box center [1347, 427] width 30 height 12
drag, startPoint x: 1184, startPoint y: 429, endPoint x: 1212, endPoint y: 428, distance: 28.0
click at [1146, 428] on td "429" at bounding box center [1197, 427] width 77 height 25
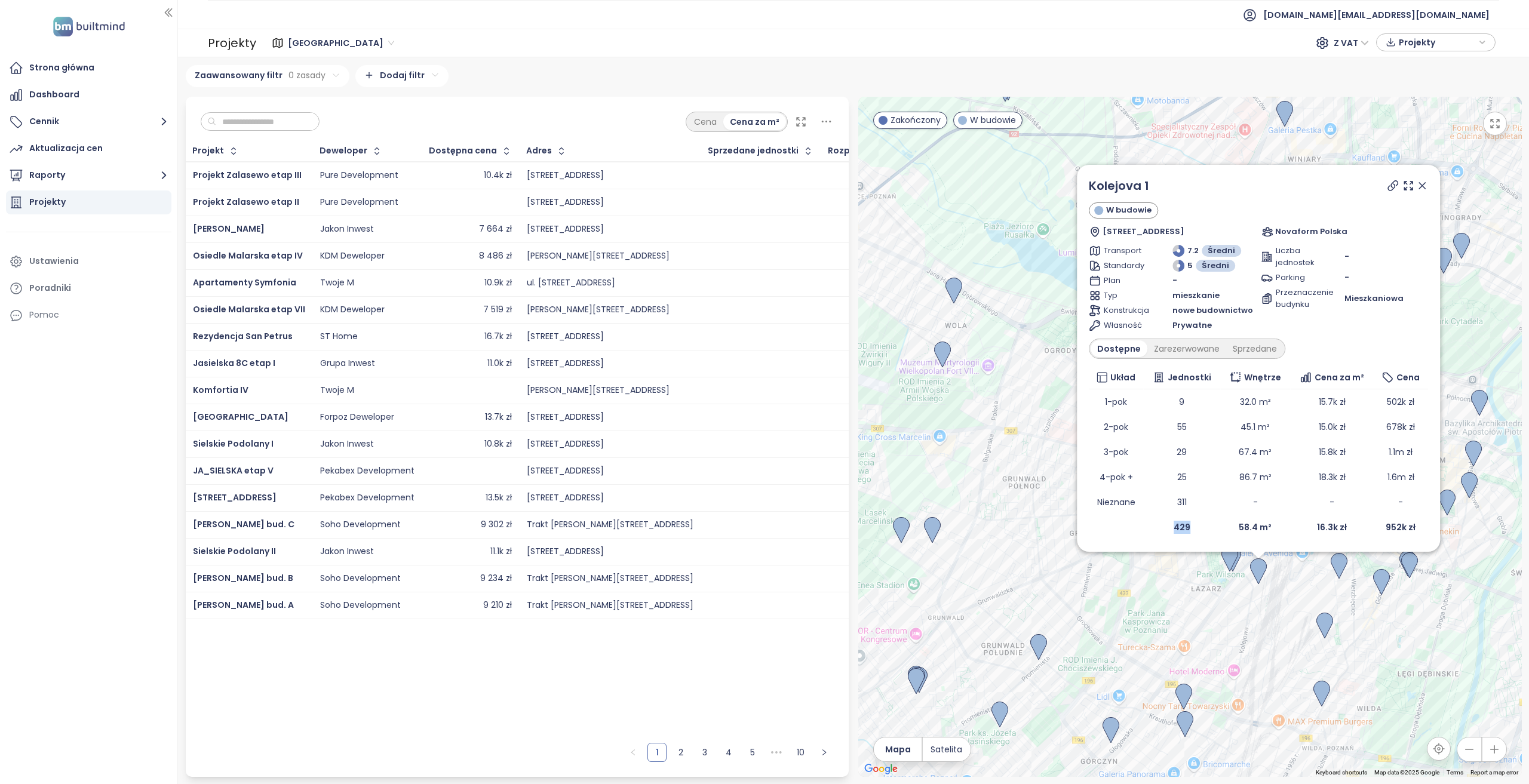
drag, startPoint x: 1170, startPoint y: 508, endPoint x: 1156, endPoint y: 585, distance: 78.3
click at [1146, 568] on div "Kolejova 1 W budowie Kolejowa 1, 60-715 Poznań, Poland Novaform Polska Transpor…" at bounding box center [1190, 436] width 663 height 680
click at [1127, 191] on link "Kolejova 1" at bounding box center [1119, 186] width 60 height 17
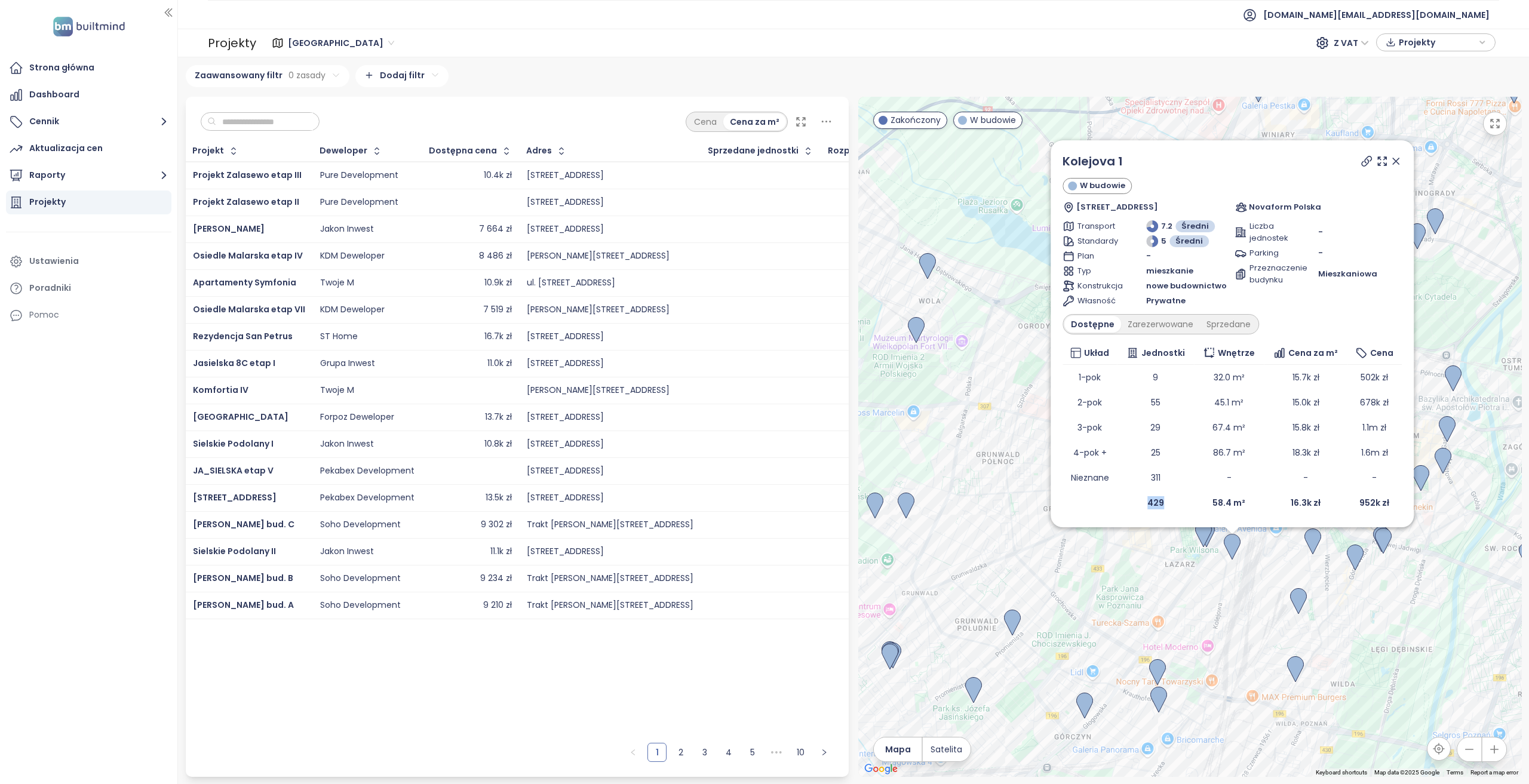
drag, startPoint x: 1199, startPoint y: 610, endPoint x: 1114, endPoint y: 535, distance: 113.4
click at [1114, 535] on div "Kolejova 1 W budowie Kolejowa 1, 60-715 Poznań, Poland Novaform Polska Transpor…" at bounding box center [1190, 436] width 663 height 680
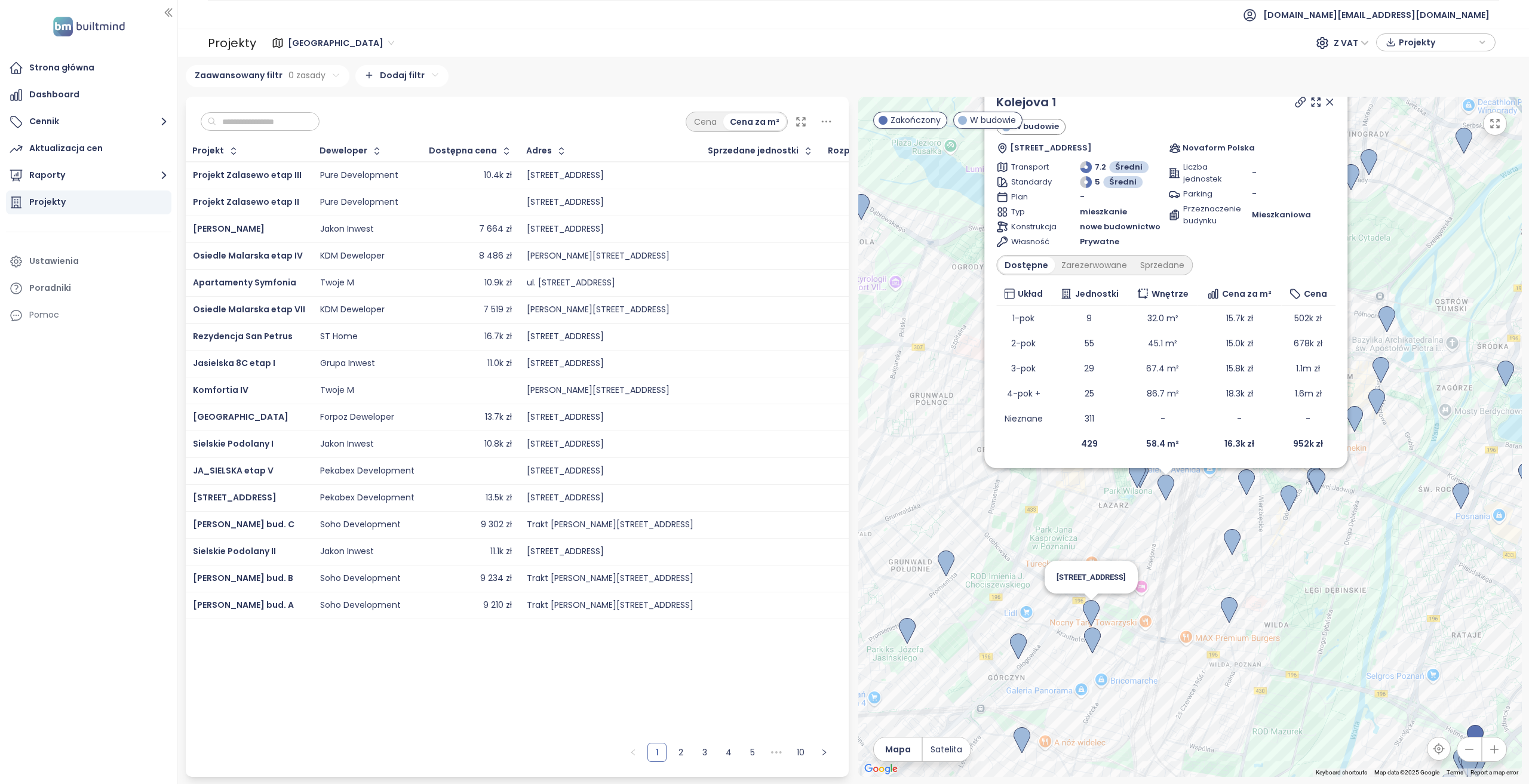
click at [1093, 568] on img at bounding box center [1091, 613] width 17 height 26
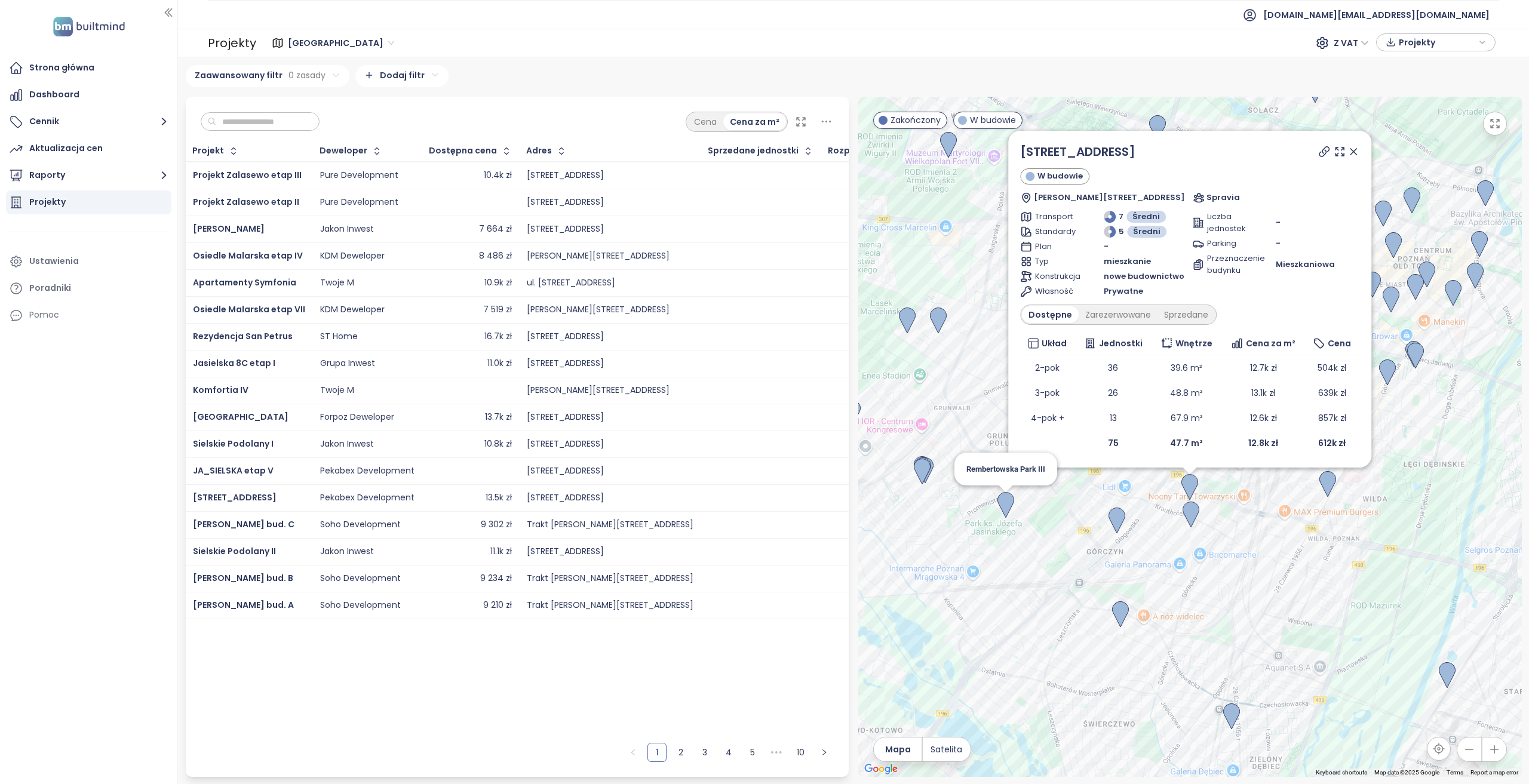
click at [1008, 507] on img at bounding box center [1005, 505] width 17 height 26
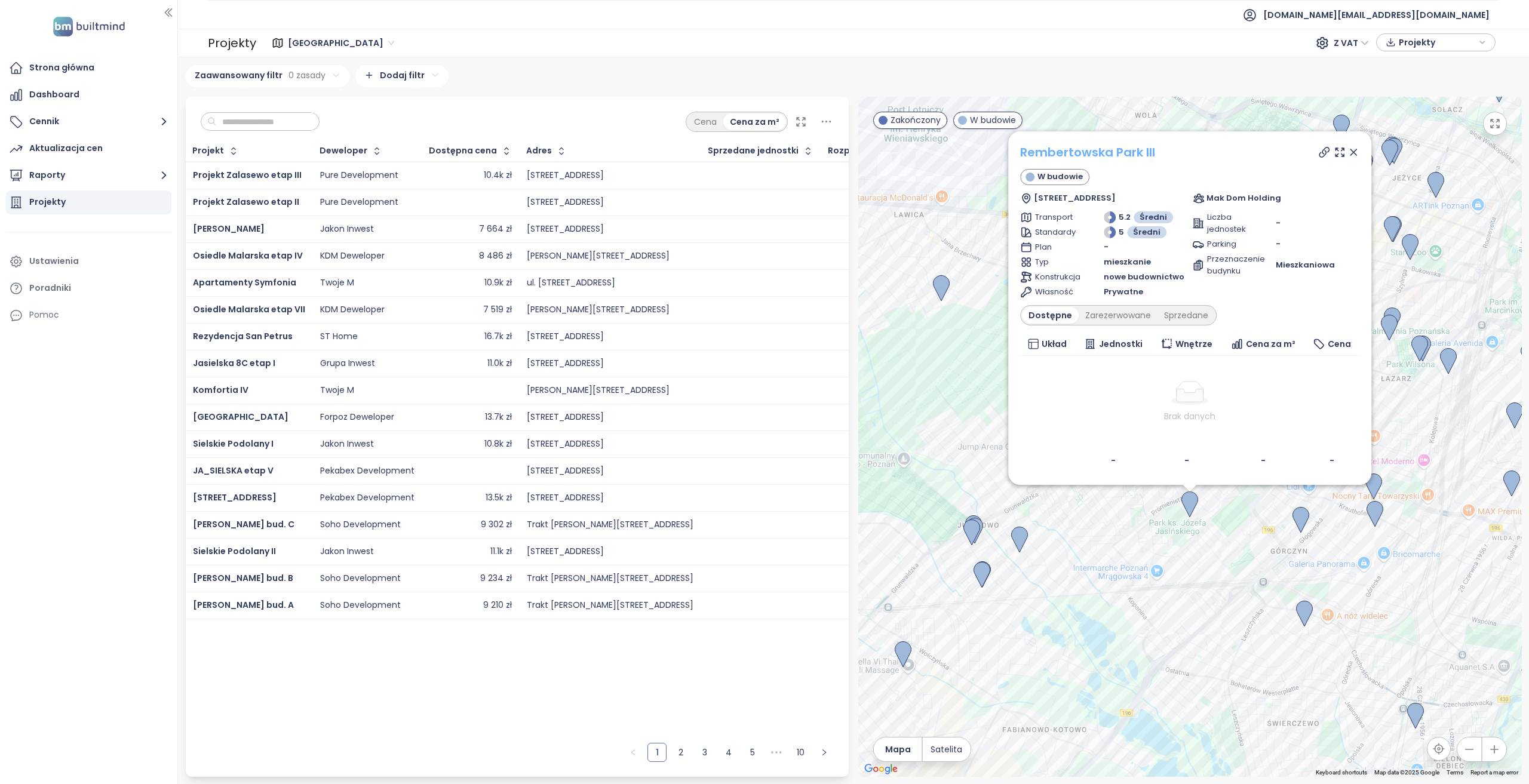
click at [1117, 155] on link "Rembertowska Park III" at bounding box center [1087, 153] width 135 height 17
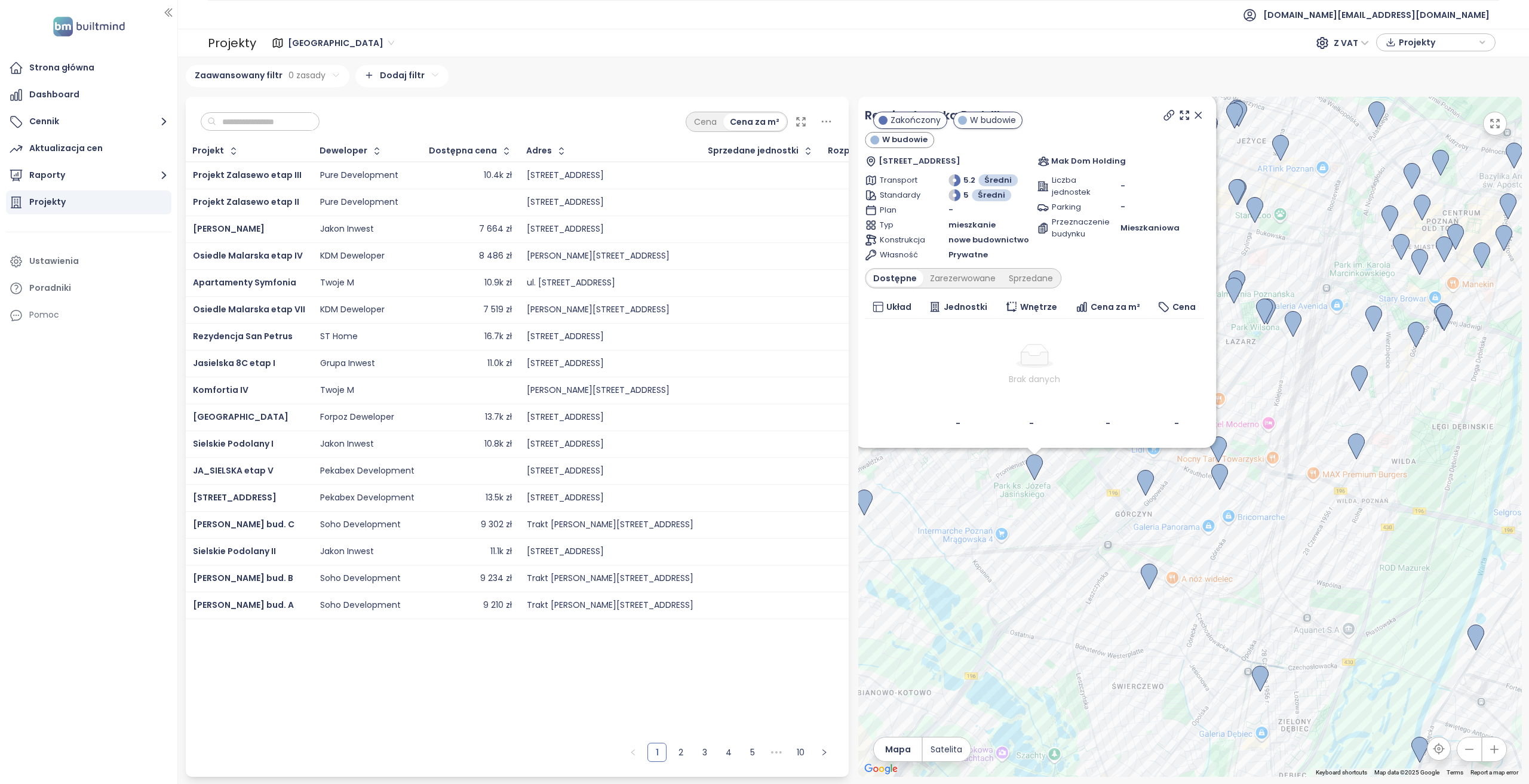
drag, startPoint x: 1224, startPoint y: 583, endPoint x: 1065, endPoint y: 542, distance: 164.2
click at [1065, 542] on div "Rembertowska Park III W budowie Rembertowska 9, 60-143 Poznań, Poland Mak Dom H…" at bounding box center [1190, 436] width 663 height 680
click at [1146, 477] on img at bounding box center [1219, 477] width 17 height 26
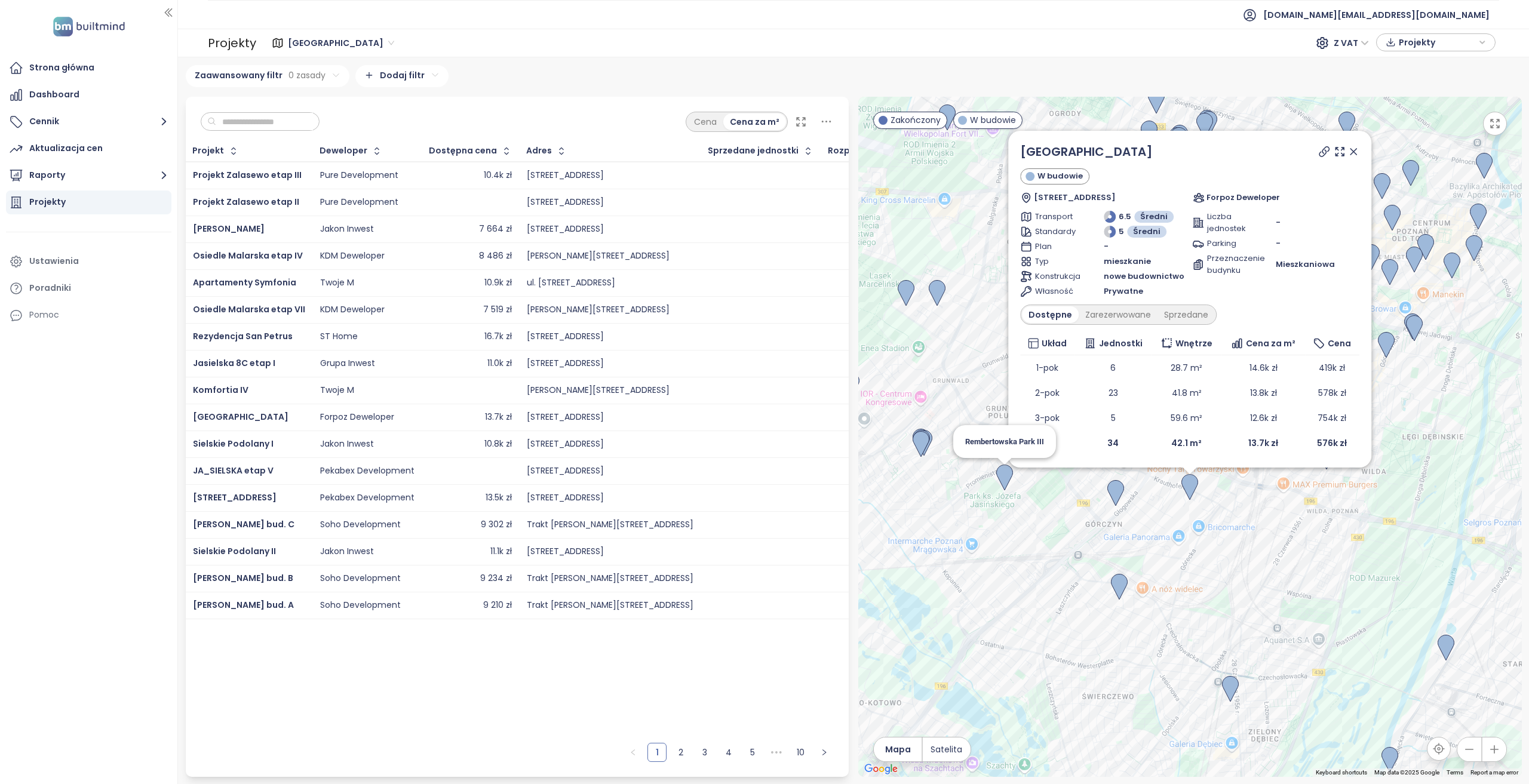
click at [1007, 482] on img at bounding box center [1004, 478] width 17 height 26
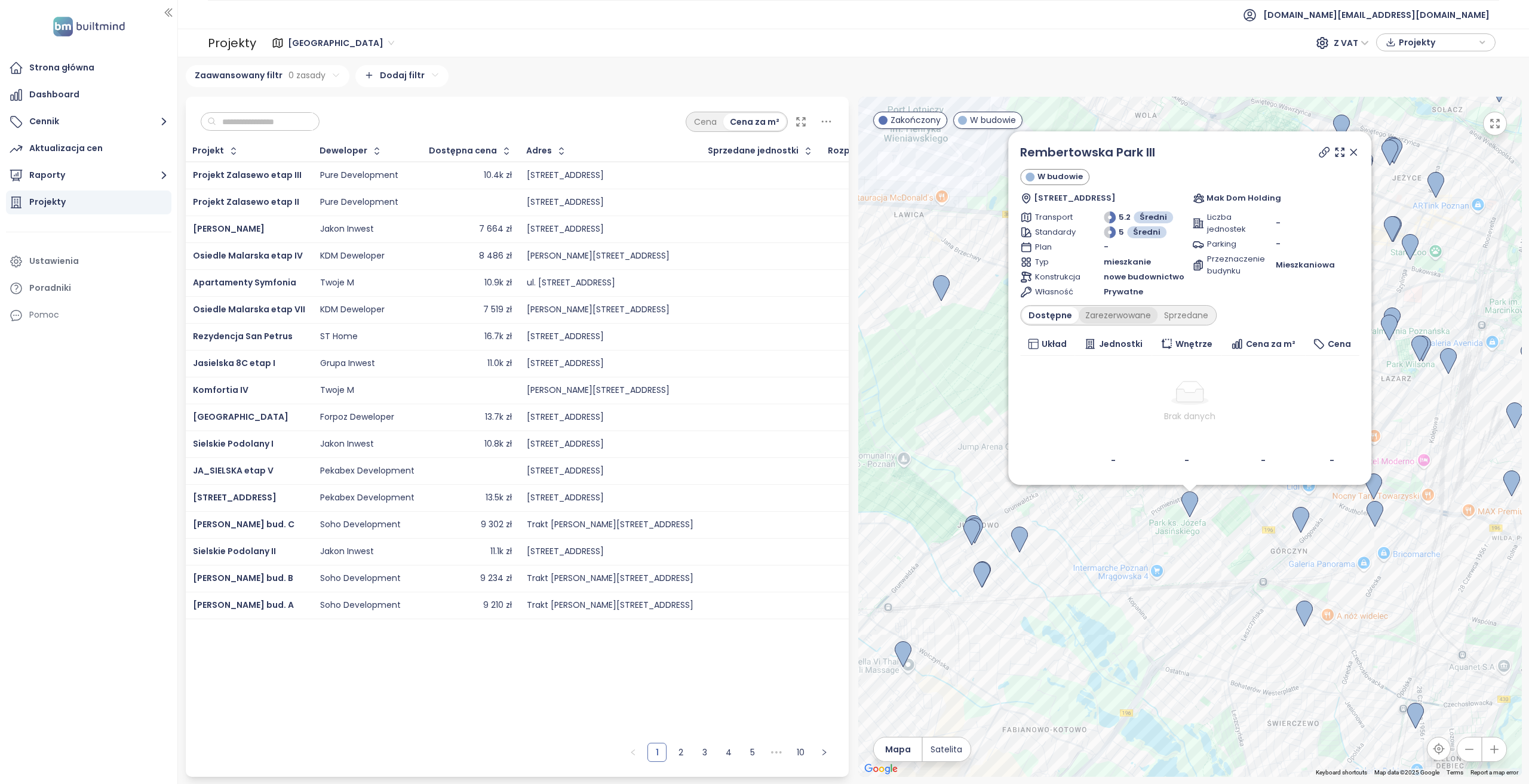
click at [1132, 314] on div "Zarezerwowane" at bounding box center [1118, 315] width 79 height 17
click at [1146, 321] on div "Sprzedane" at bounding box center [1190, 315] width 58 height 17
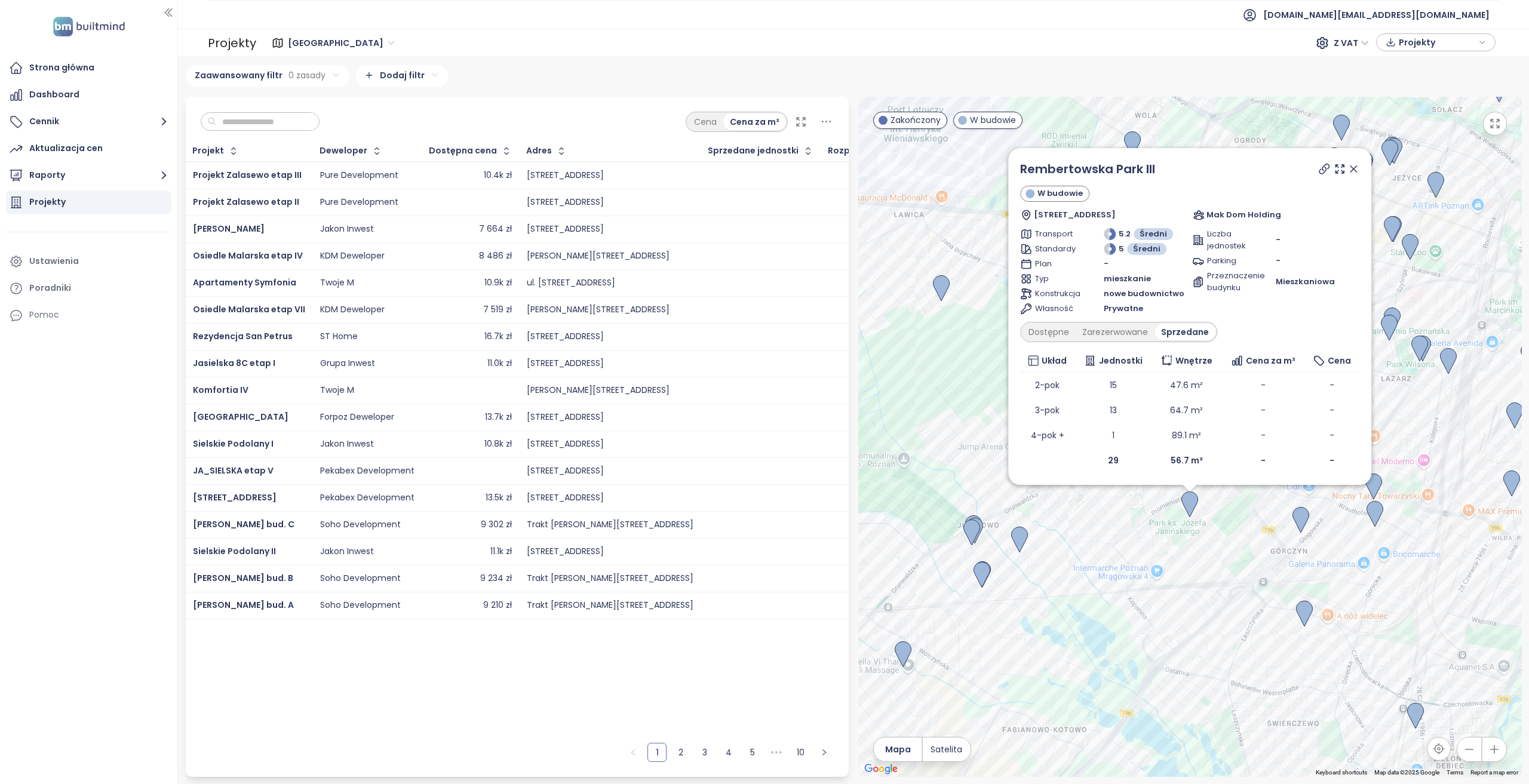
click at [1146, 172] on icon at bounding box center [1353, 168] width 6 height 6
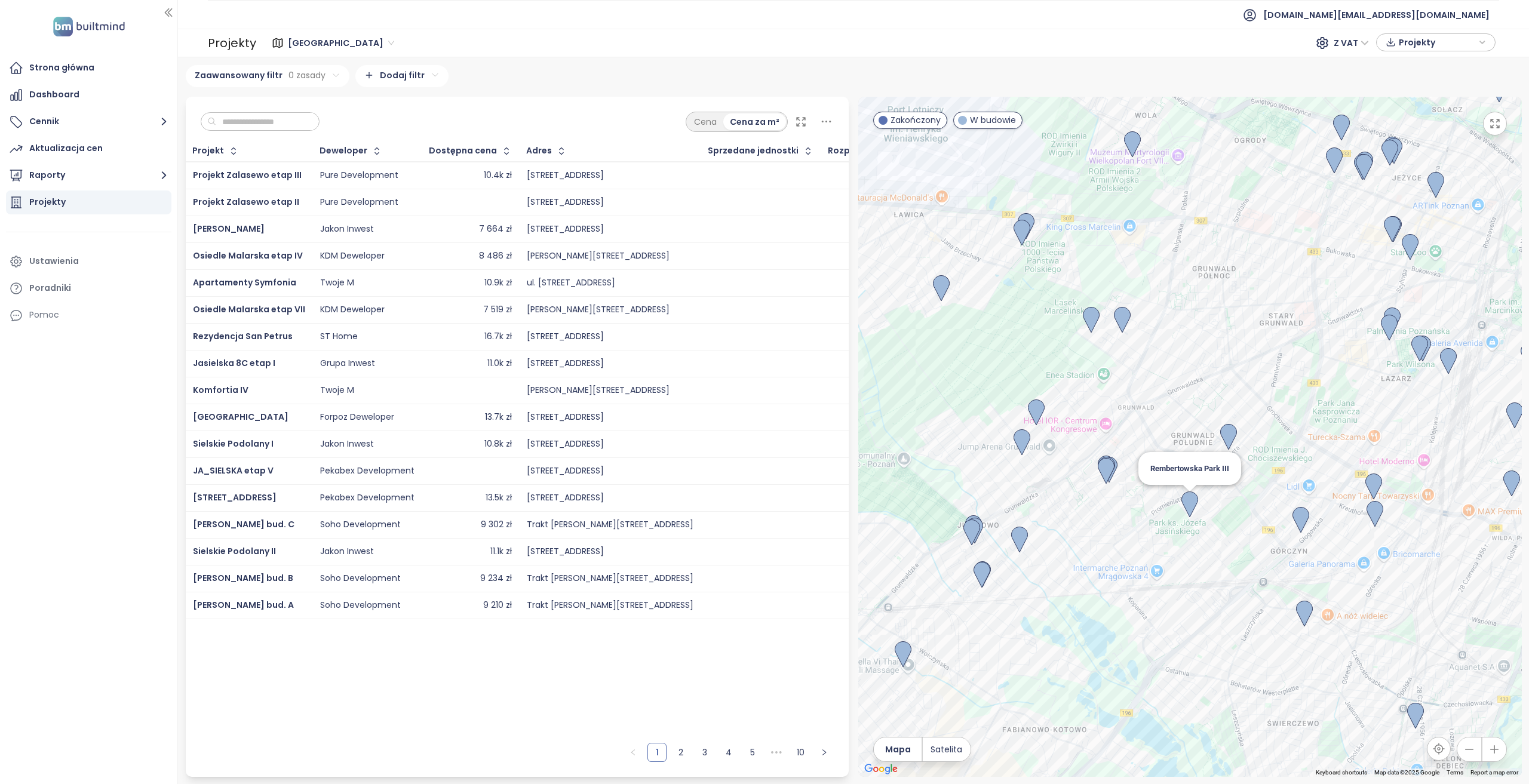
click at [1146, 510] on img at bounding box center [1190, 504] width 17 height 26
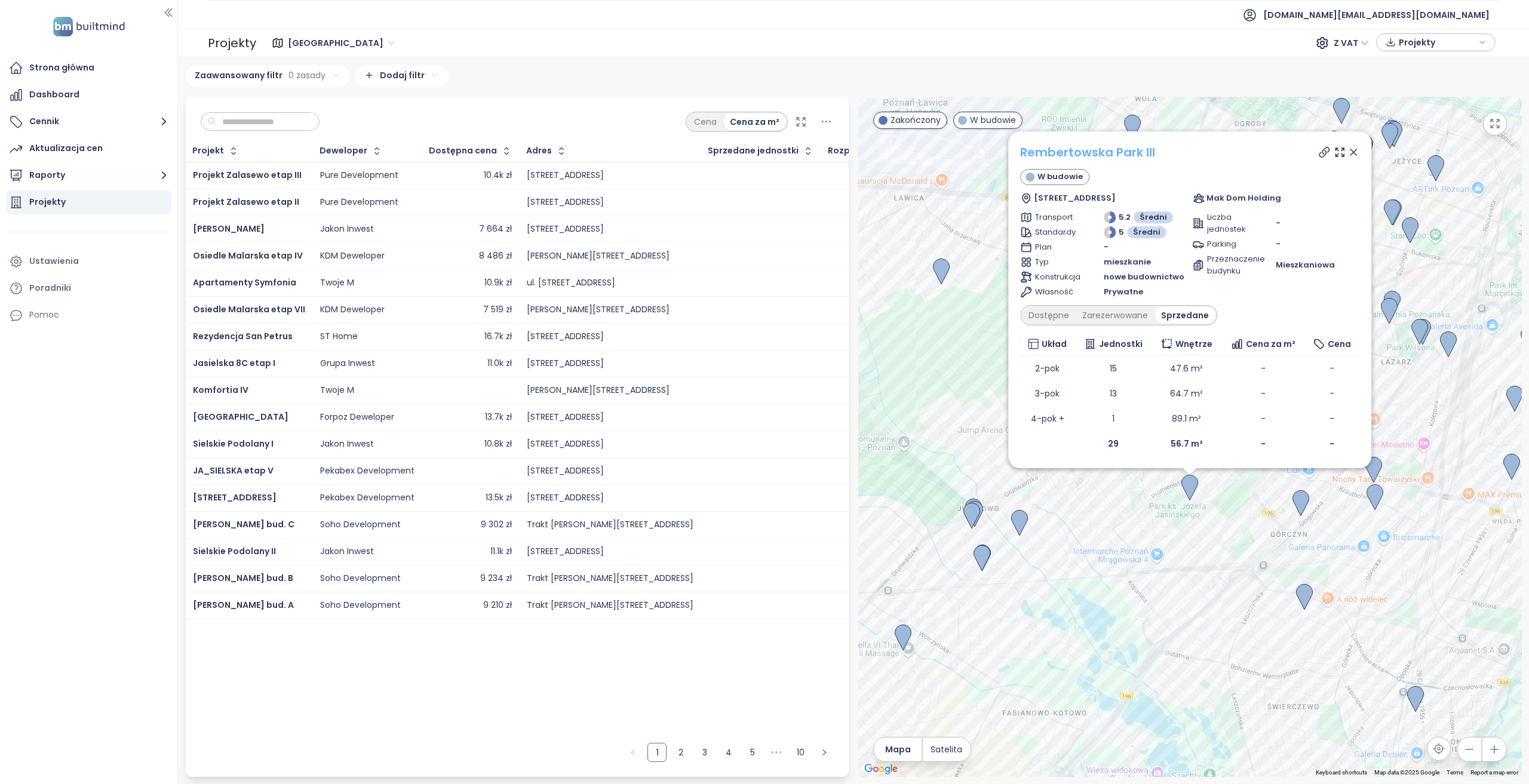
click at [1109, 154] on link "Rembertowska Park III" at bounding box center [1087, 153] width 135 height 17
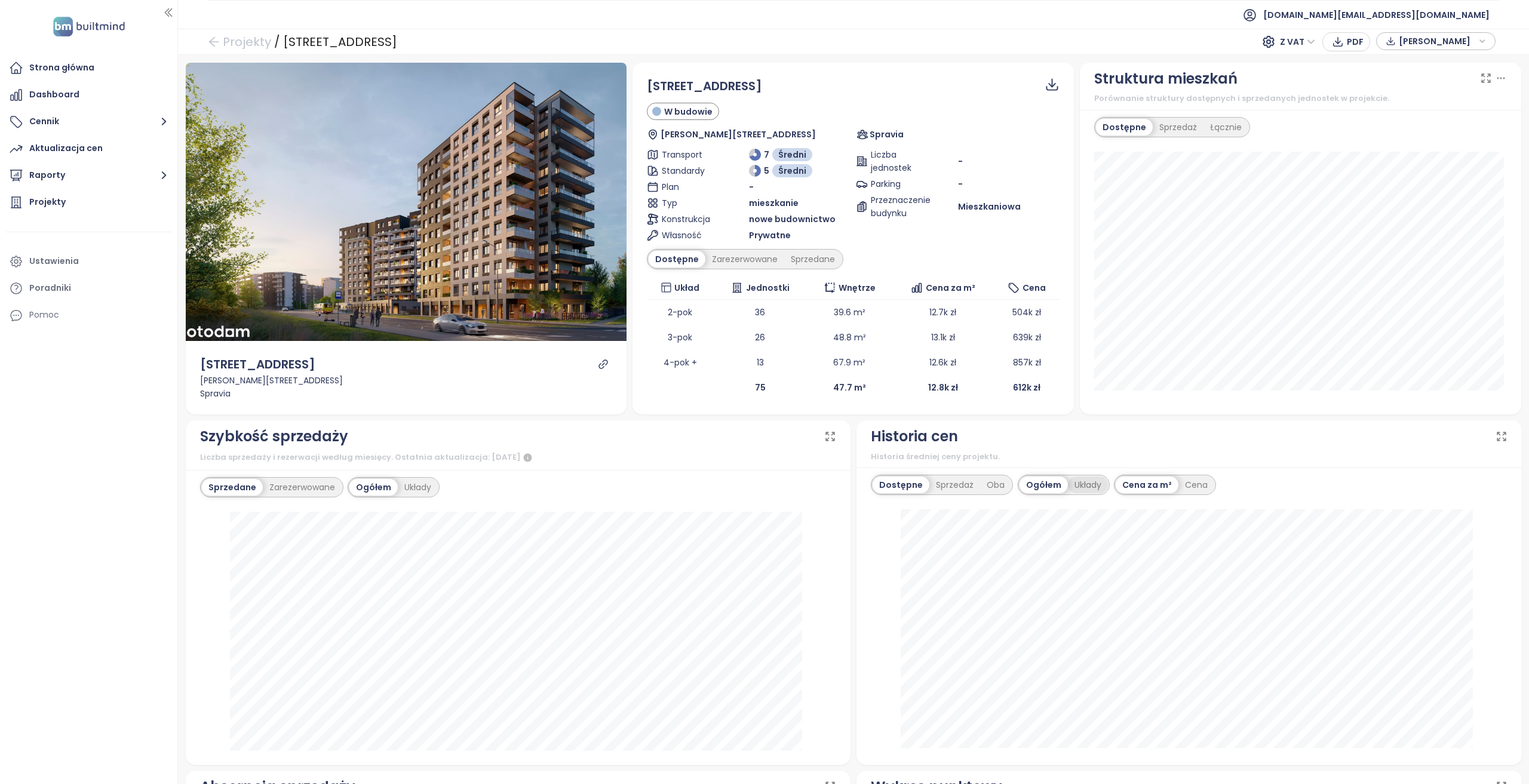
click at [1075, 483] on div "Układy" at bounding box center [1087, 485] width 40 height 17
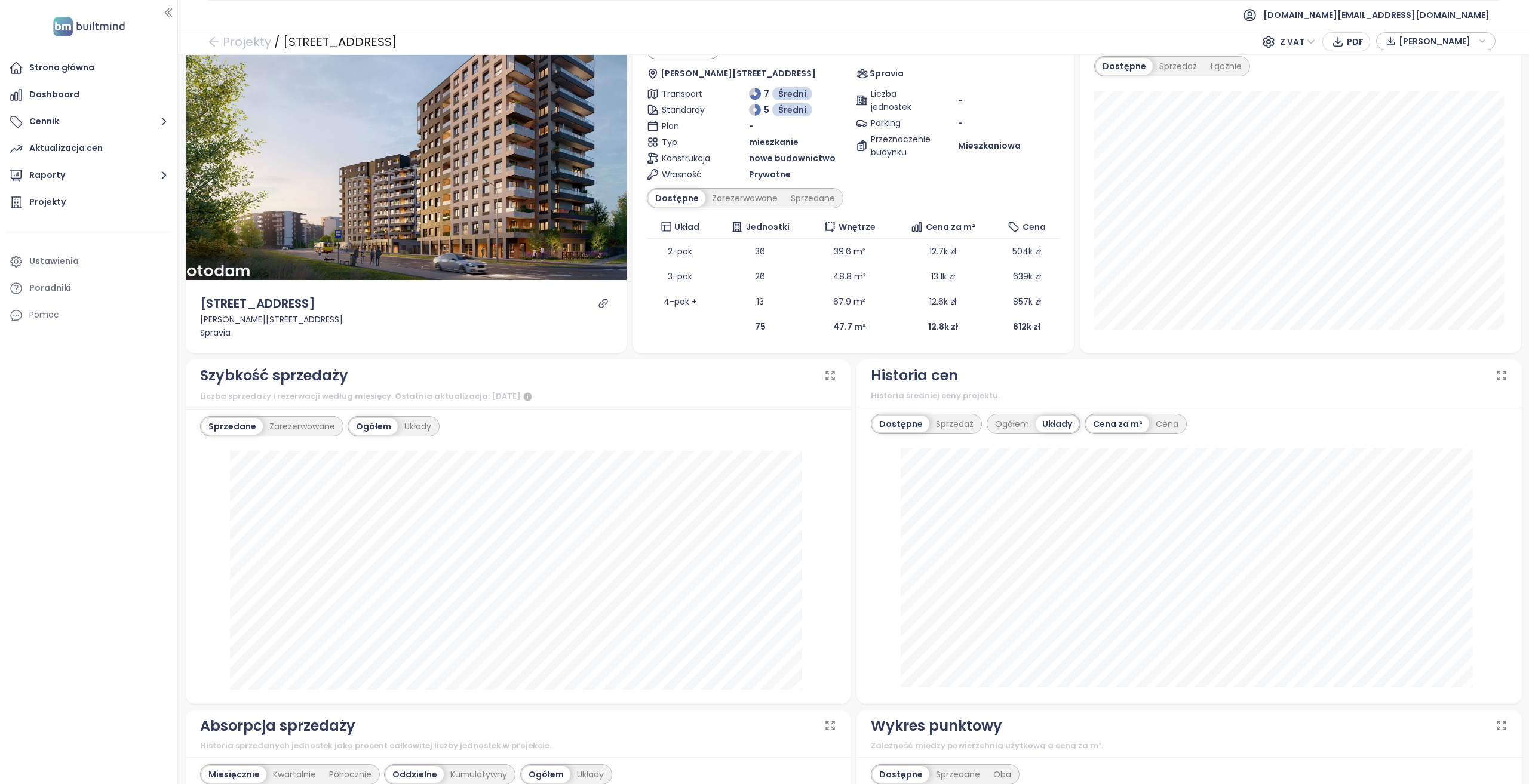
scroll to position [179, 0]
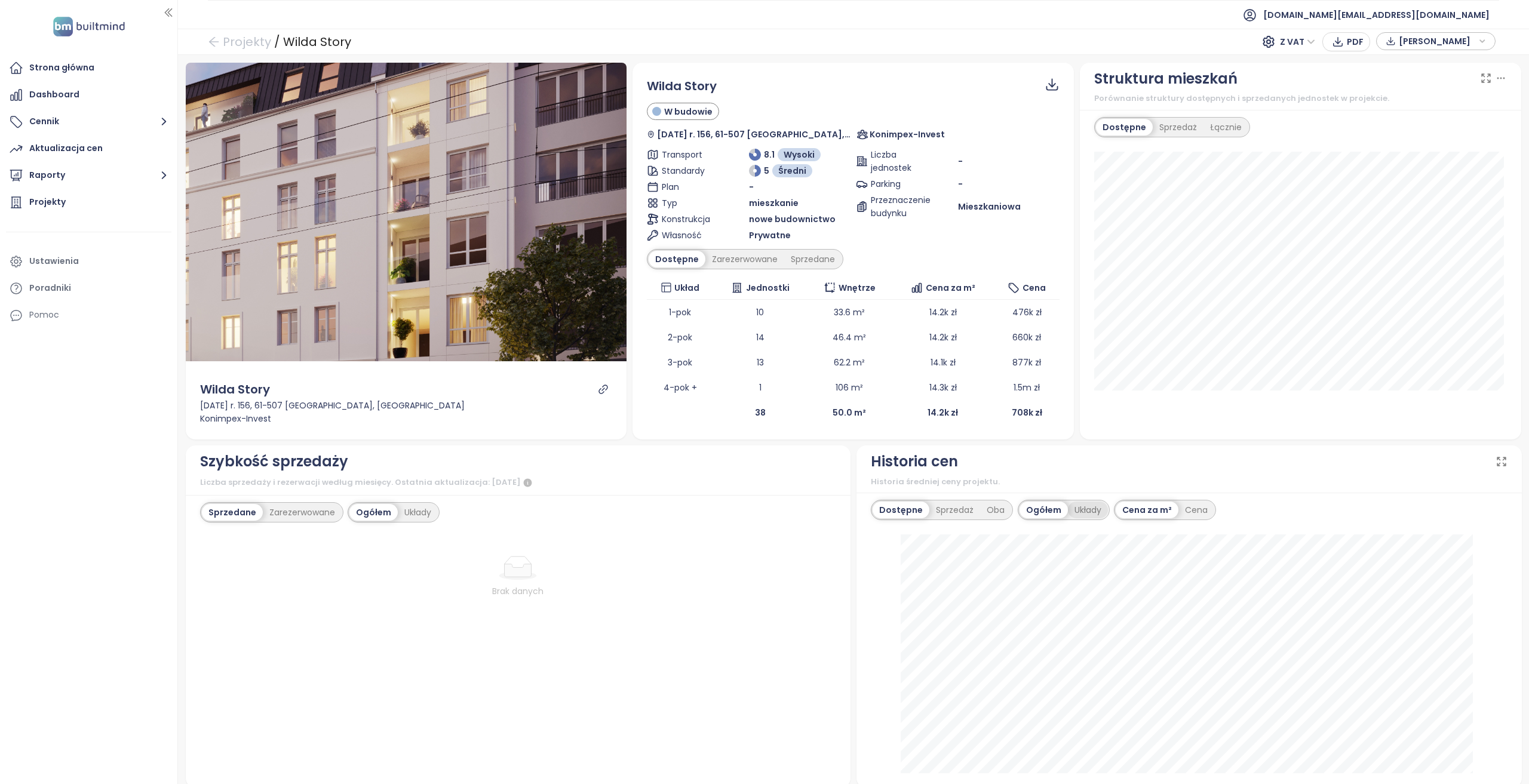
click at [1077, 509] on div "Układy" at bounding box center [1087, 510] width 40 height 17
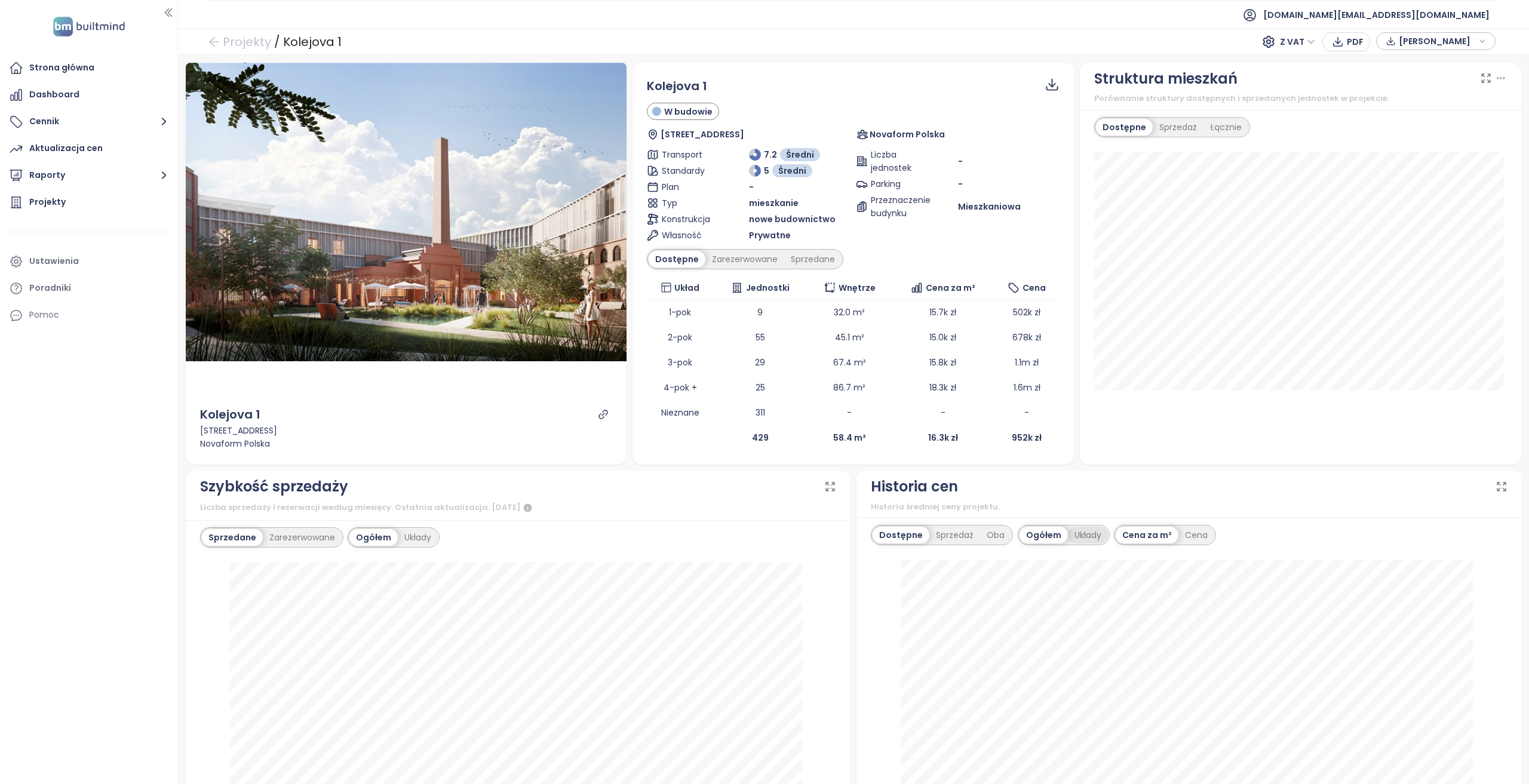
click at [1072, 533] on div "Układy" at bounding box center [1087, 535] width 40 height 17
drag, startPoint x: 356, startPoint y: 43, endPoint x: 283, endPoint y: 39, distance: 73.1
click at [283, 39] on div "Projekty / Kolejova 1 Z VAT PDF Dane rynkowe" at bounding box center [853, 42] width 1350 height 26
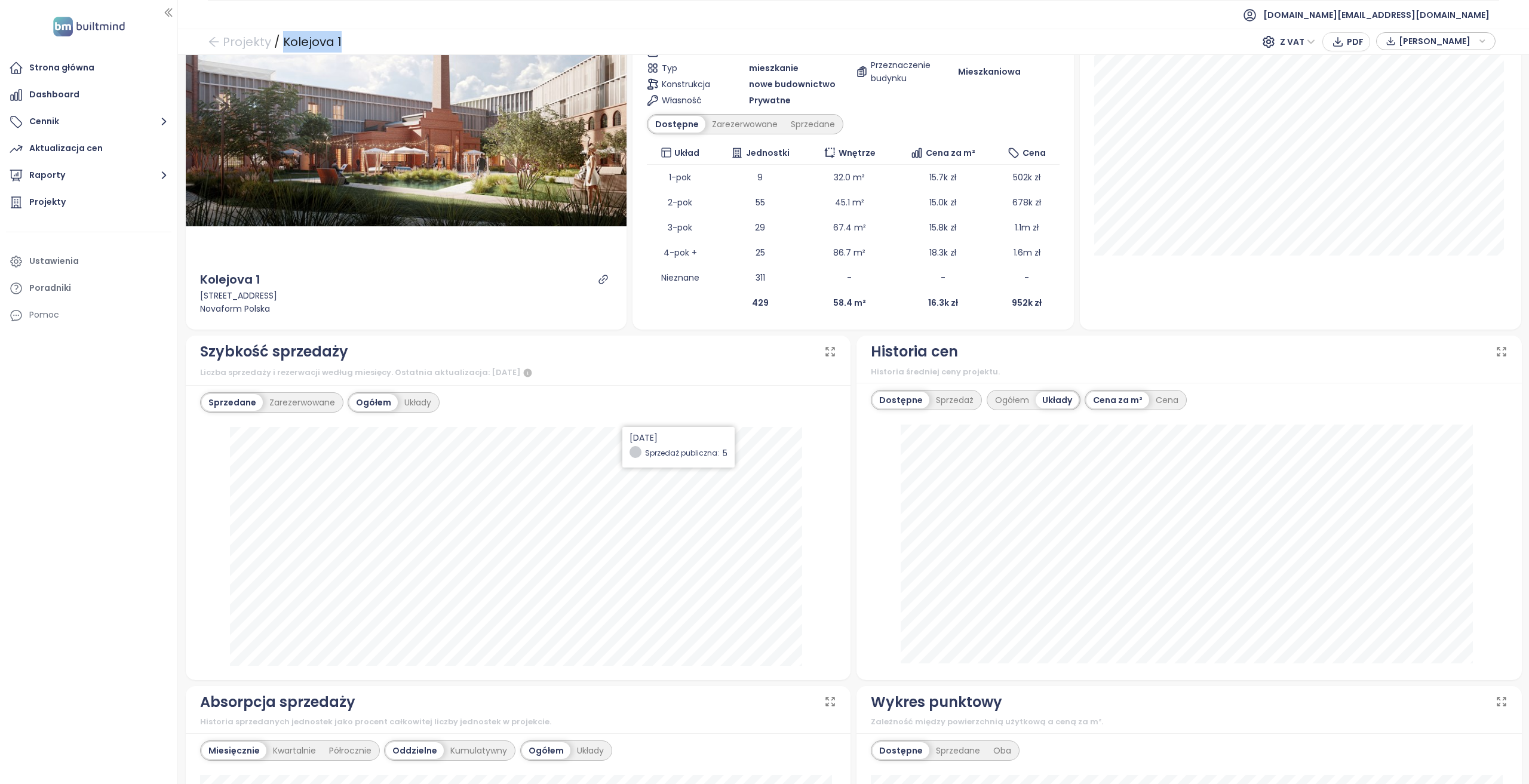
scroll to position [119, 0]
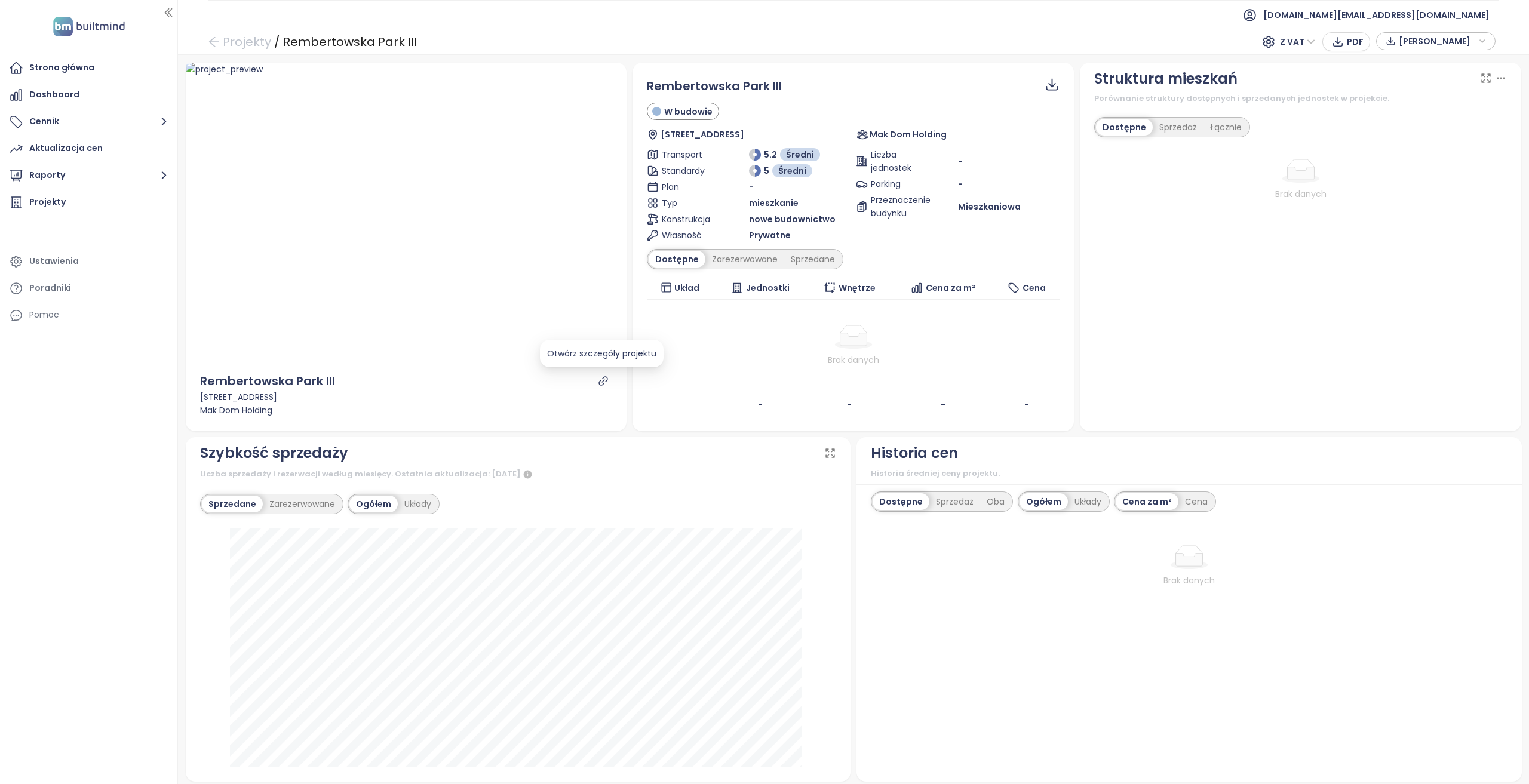
click at [602, 378] on icon "link" at bounding box center [604, 381] width 11 height 11
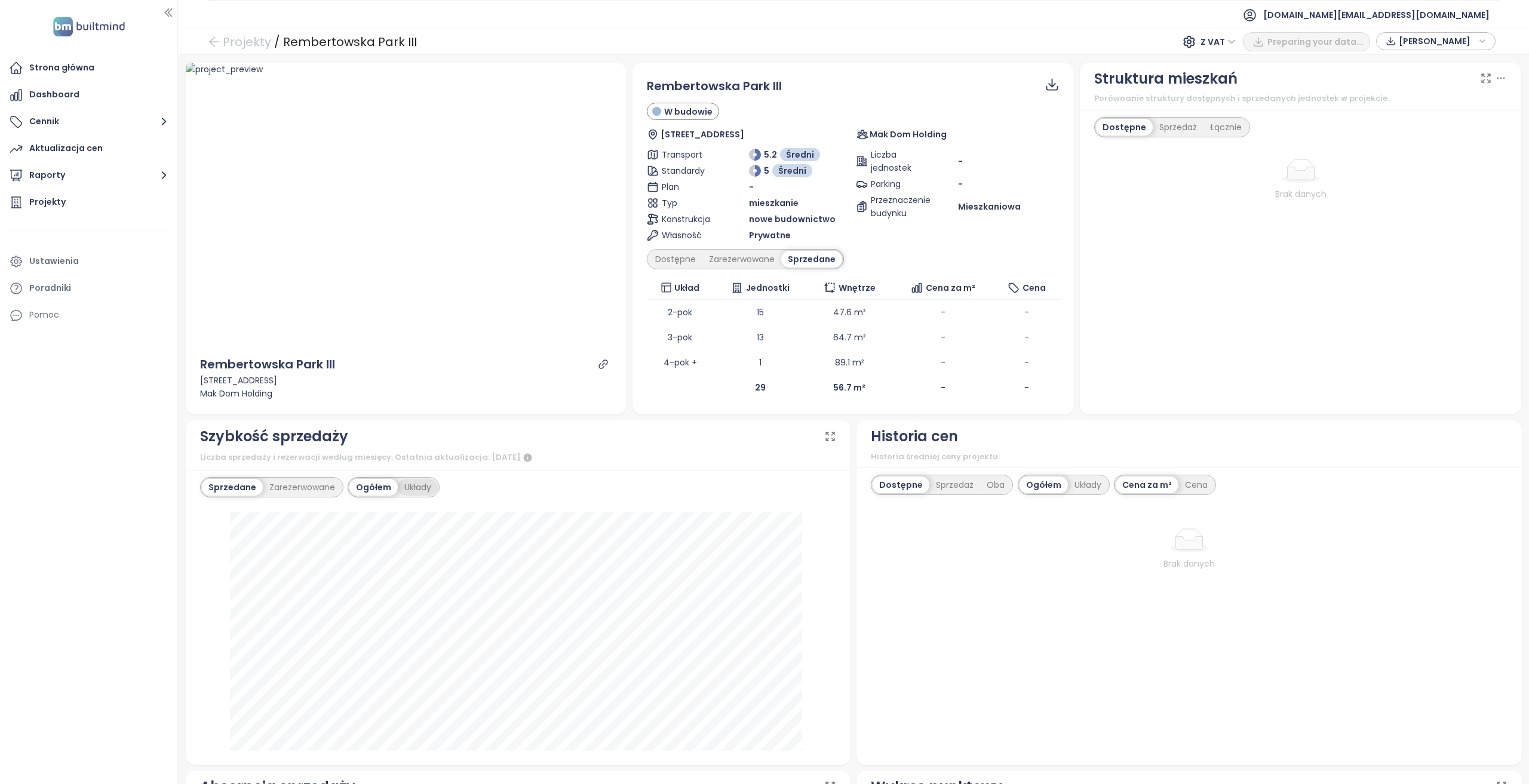
click at [423, 485] on div "Układy" at bounding box center [418, 487] width 40 height 17
click at [246, 34] on link "Projekty" at bounding box center [239, 41] width 63 height 21
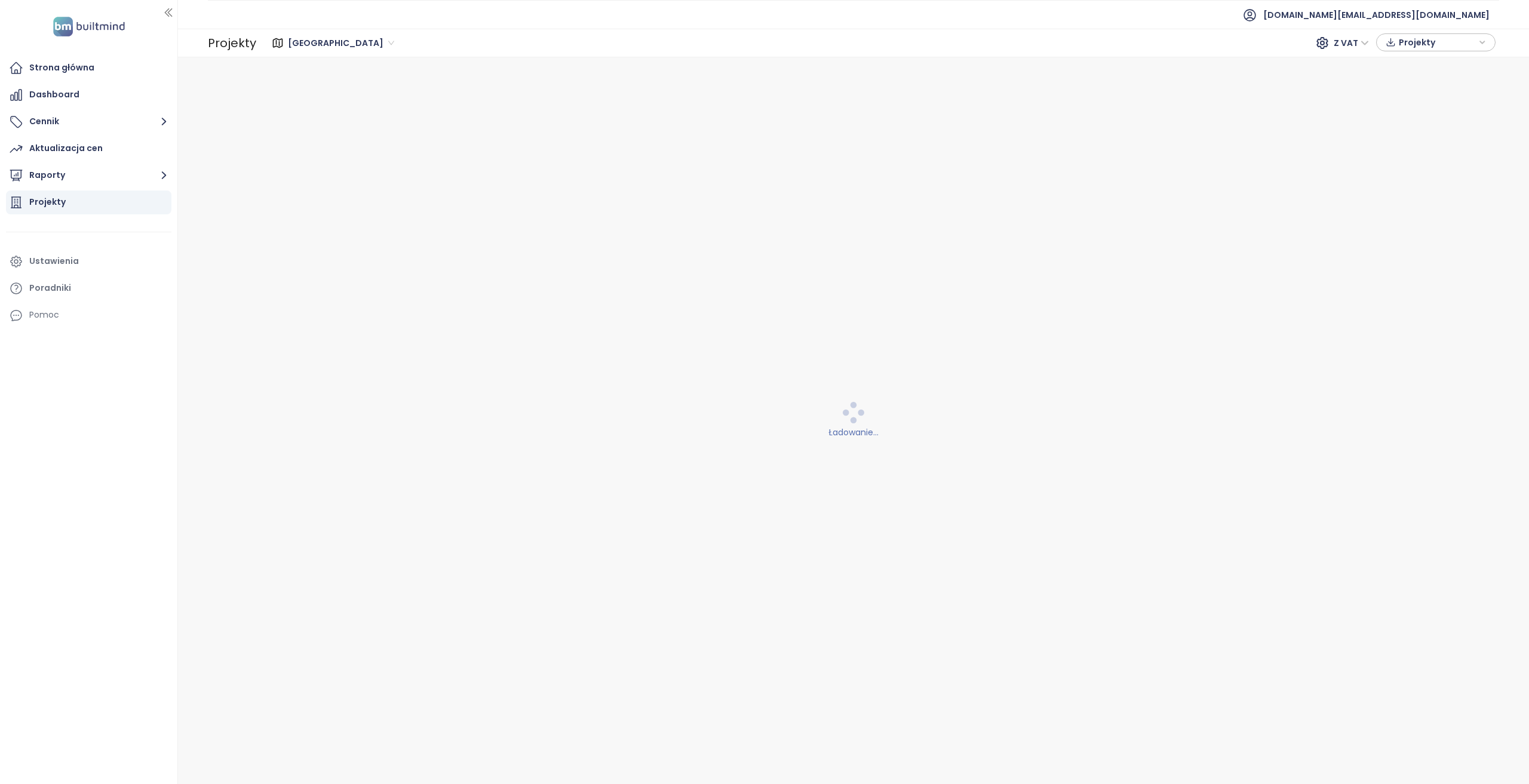
drag, startPoint x: 91, startPoint y: 176, endPoint x: 81, endPoint y: 206, distance: 31.6
click at [81, 206] on ul "Strona główna Dashboard Cennik Aktualizacja cen Raporty Projekty Ustawienia Por…" at bounding box center [88, 192] width 166 height 272
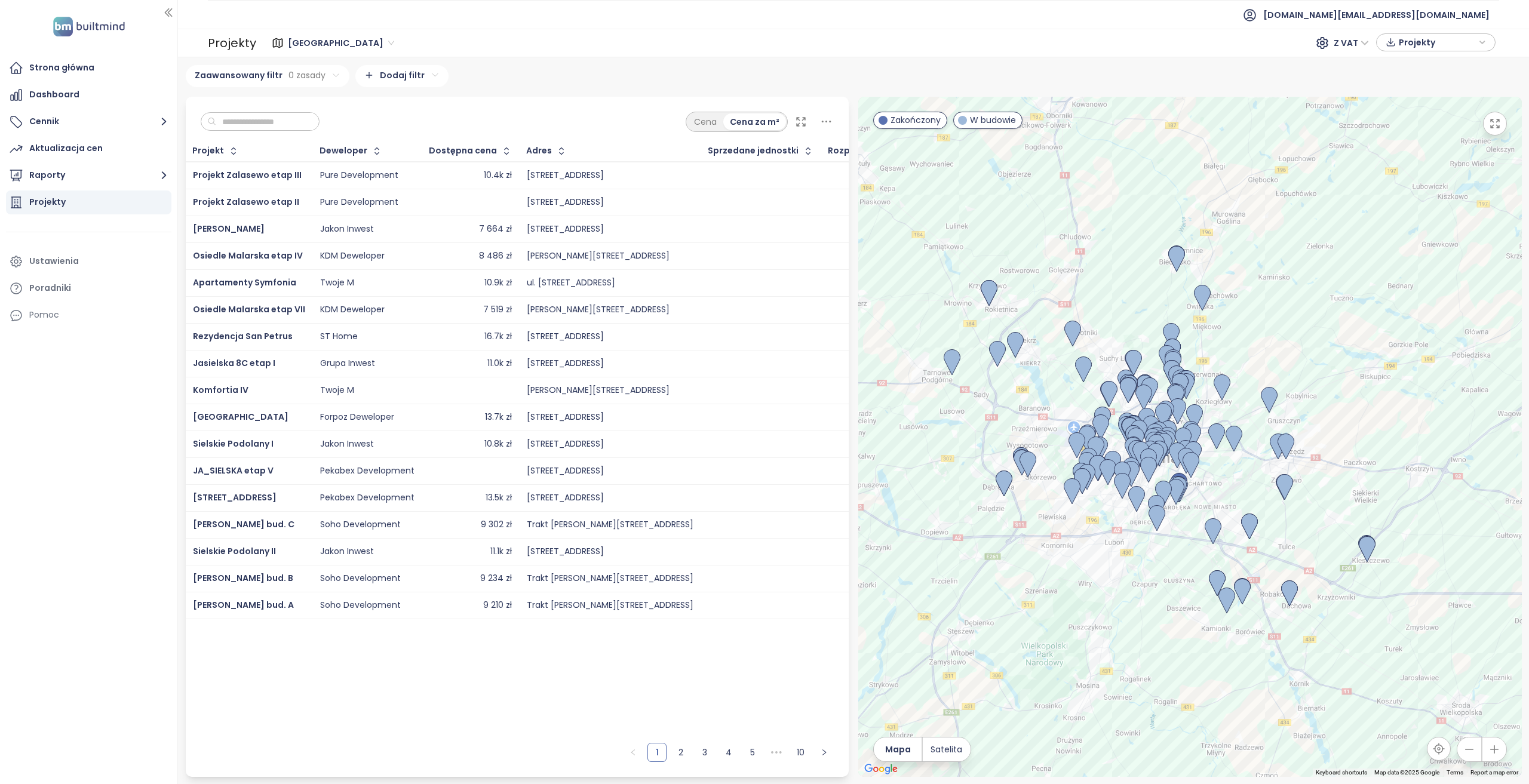
drag, startPoint x: 1209, startPoint y: 348, endPoint x: 1331, endPoint y: 410, distance: 136.9
click at [1331, 410] on div at bounding box center [1190, 436] width 663 height 680
click at [120, 72] on div "Strona główna" at bounding box center [88, 68] width 166 height 24
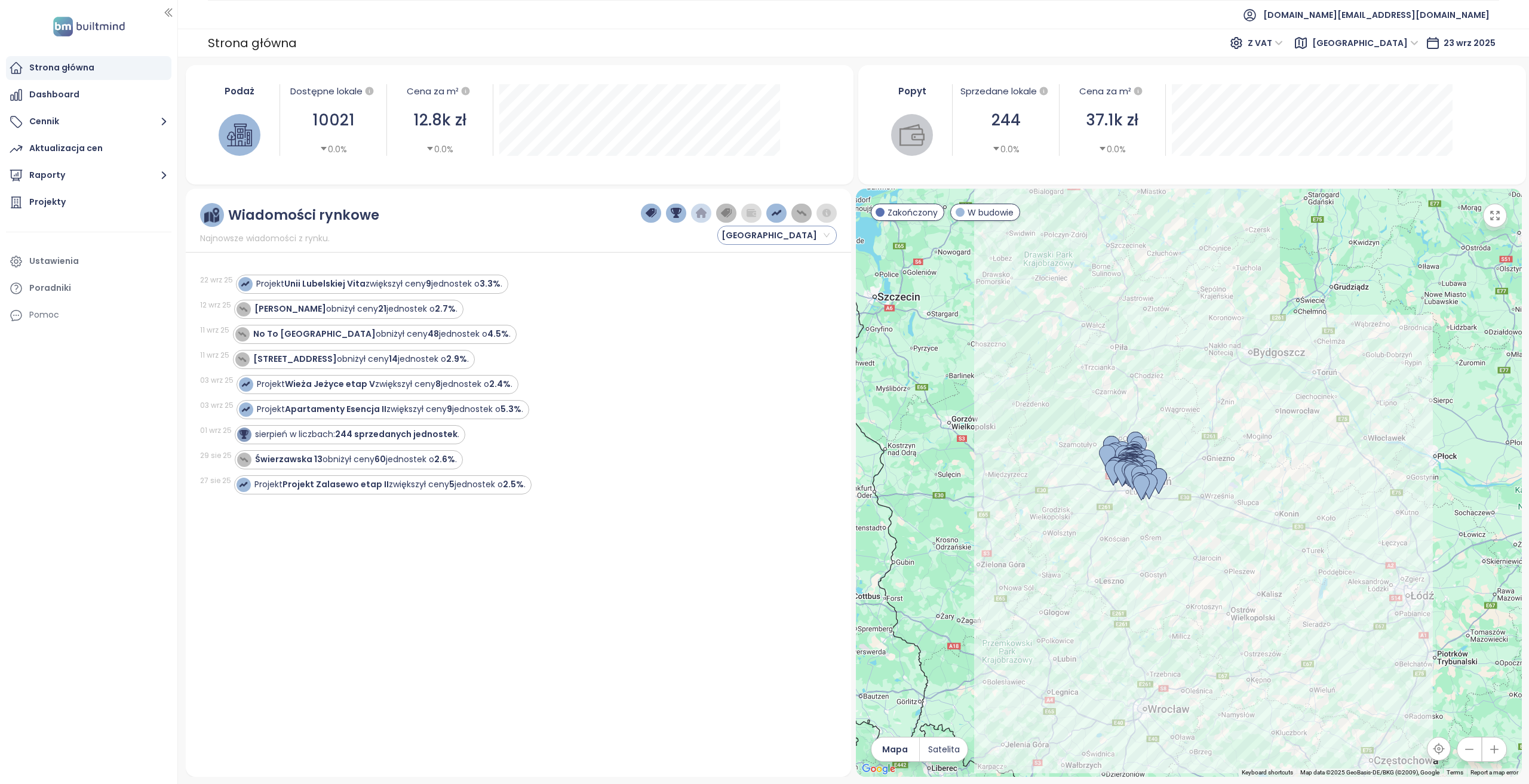
click at [740, 235] on span "[GEOGRAPHIC_DATA]" at bounding box center [776, 234] width 108 height 18
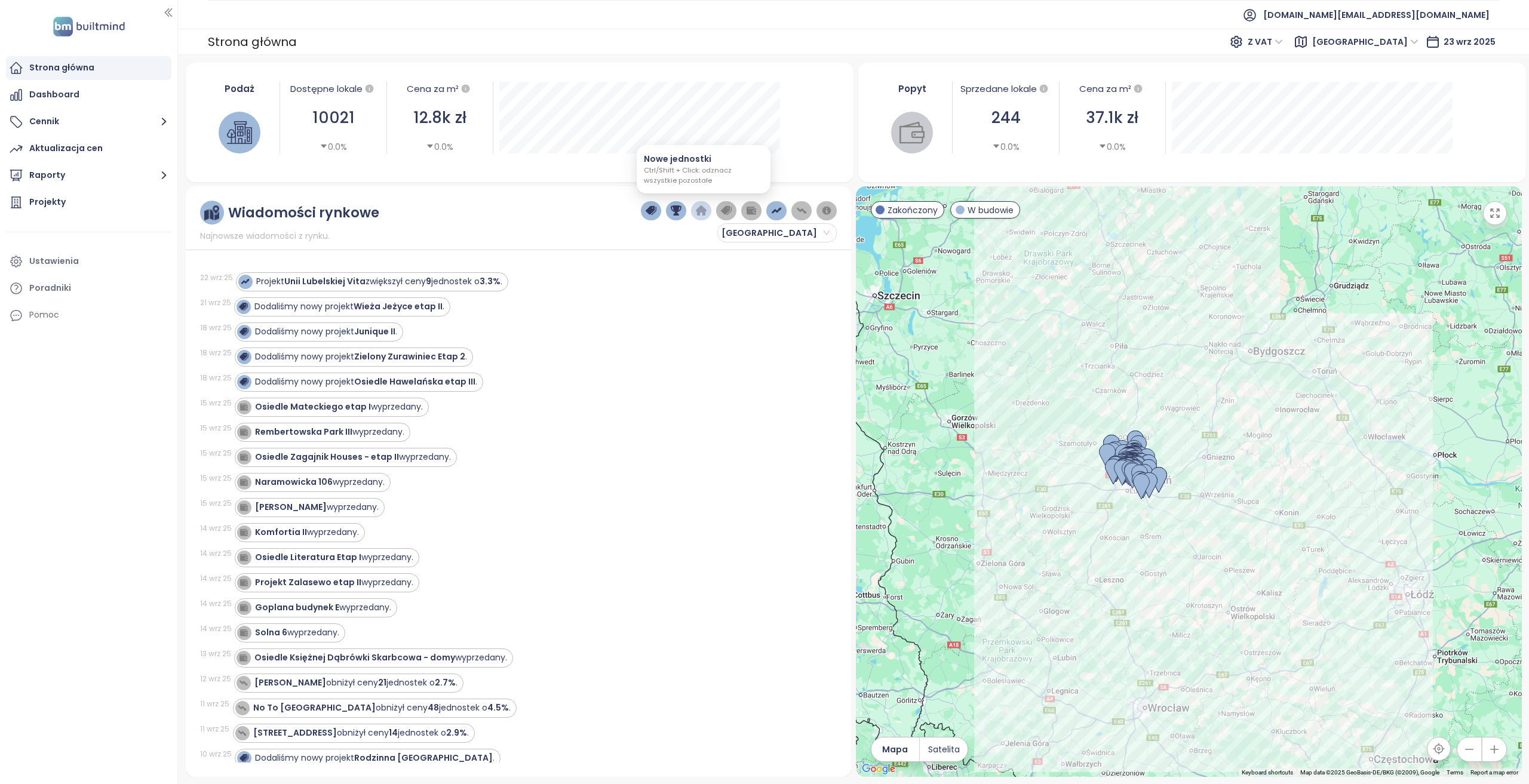
click at [706, 213] on img "button" at bounding box center [701, 211] width 11 height 11
click at [705, 216] on button "button" at bounding box center [701, 210] width 20 height 20
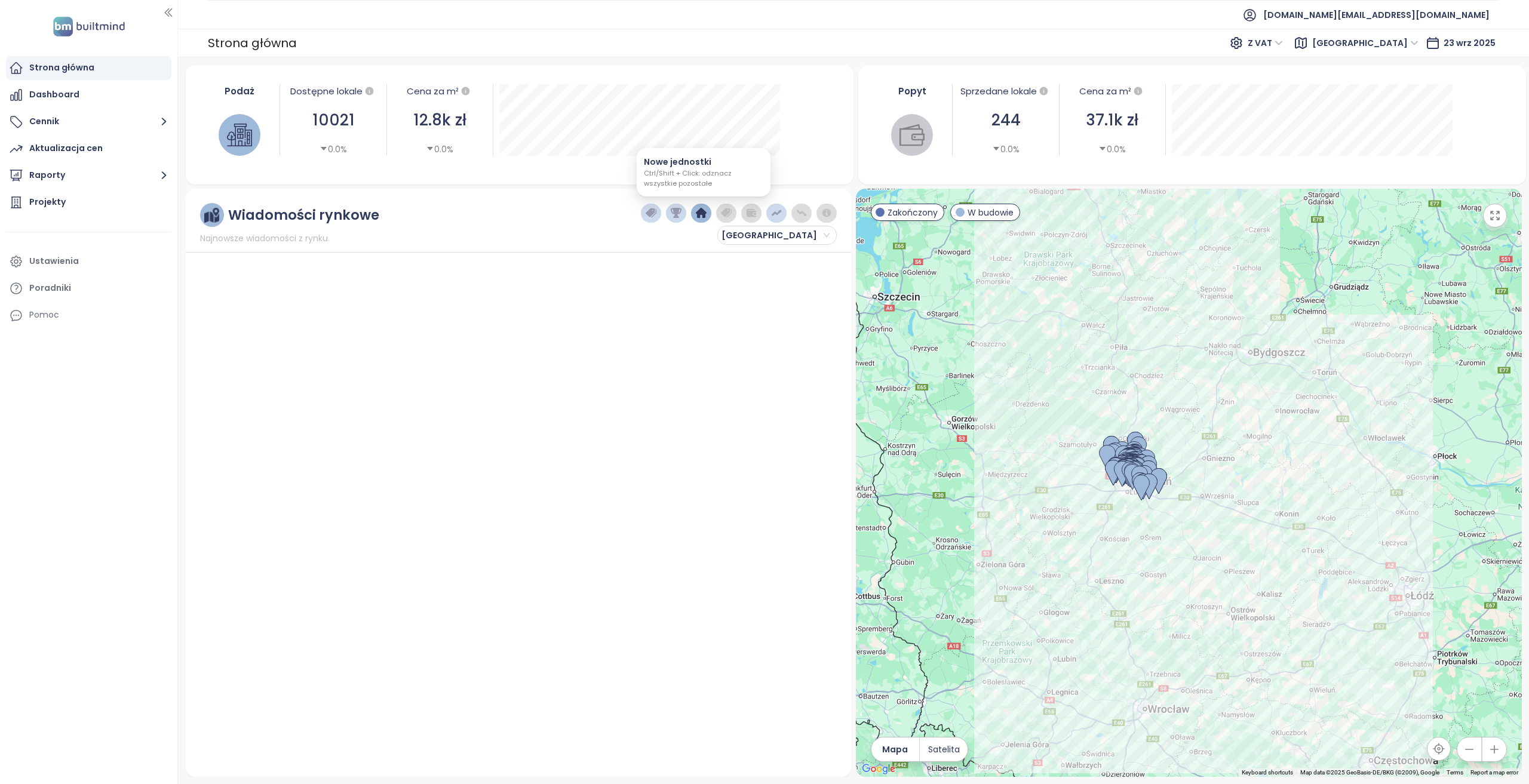
click at [705, 215] on img "button" at bounding box center [701, 213] width 11 height 11
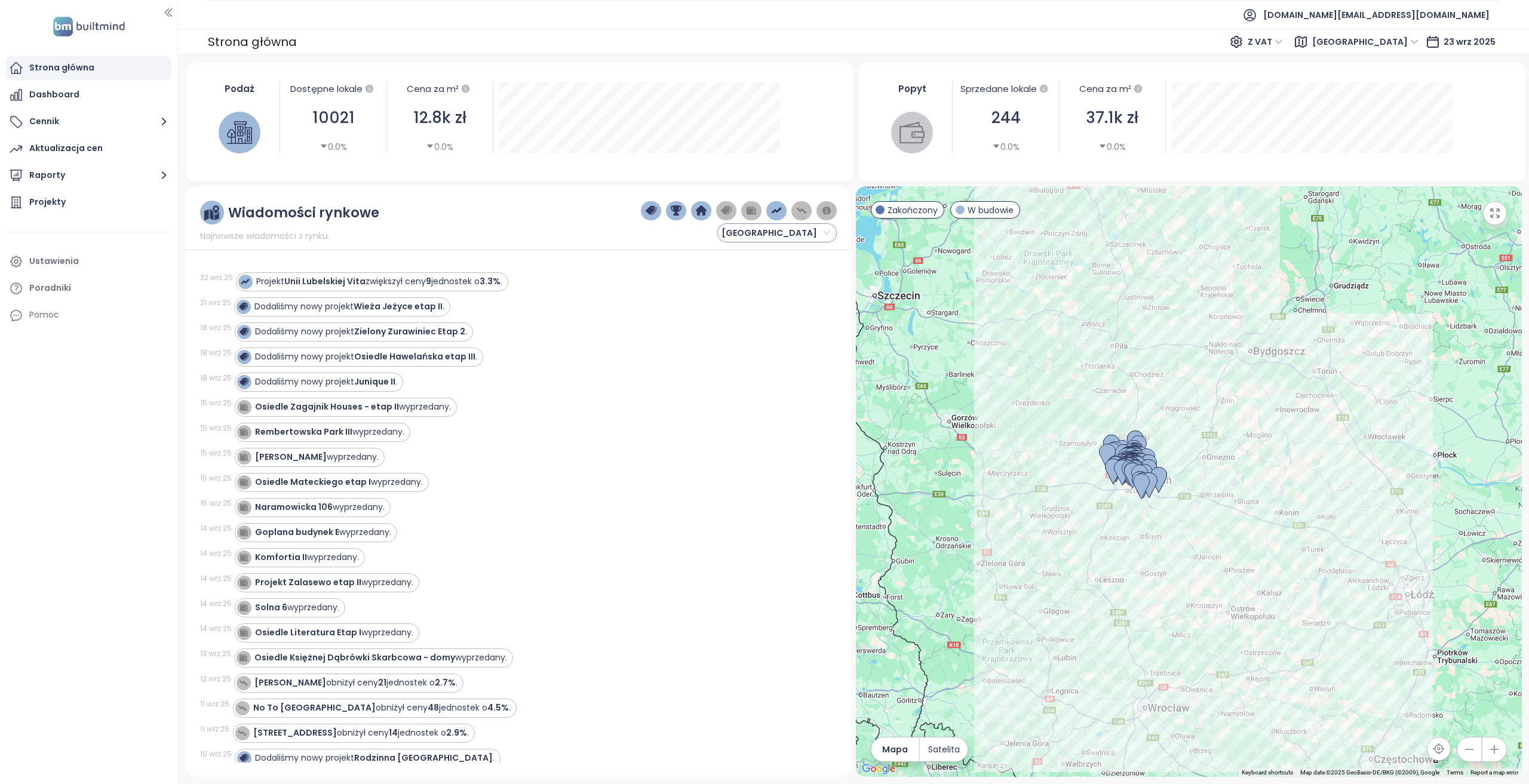
click at [751, 234] on span "Poznań" at bounding box center [776, 233] width 108 height 18
click at [750, 298] on div "Krakow" at bounding box center [777, 294] width 100 height 13
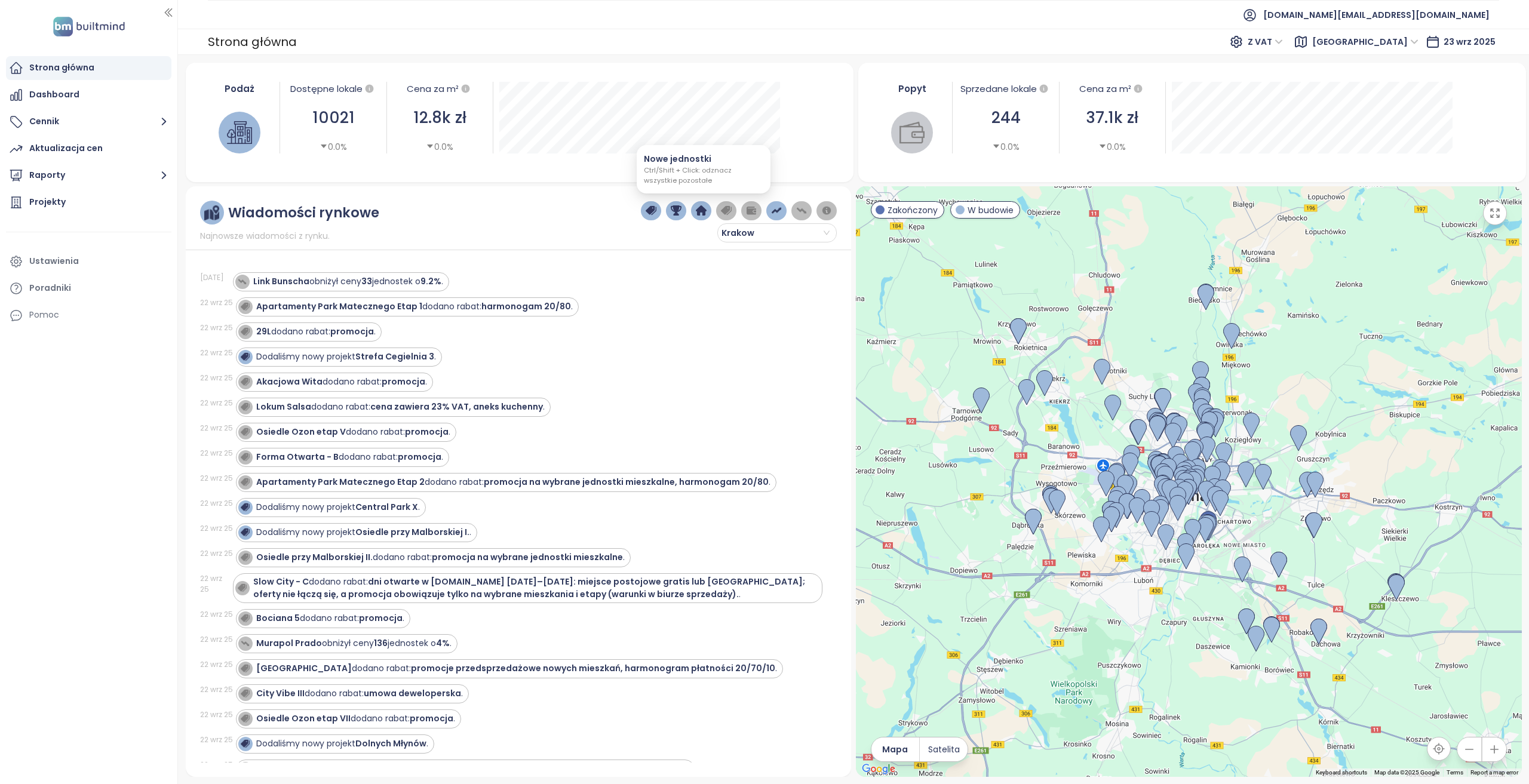
click at [707, 213] on img "button" at bounding box center [701, 211] width 11 height 11
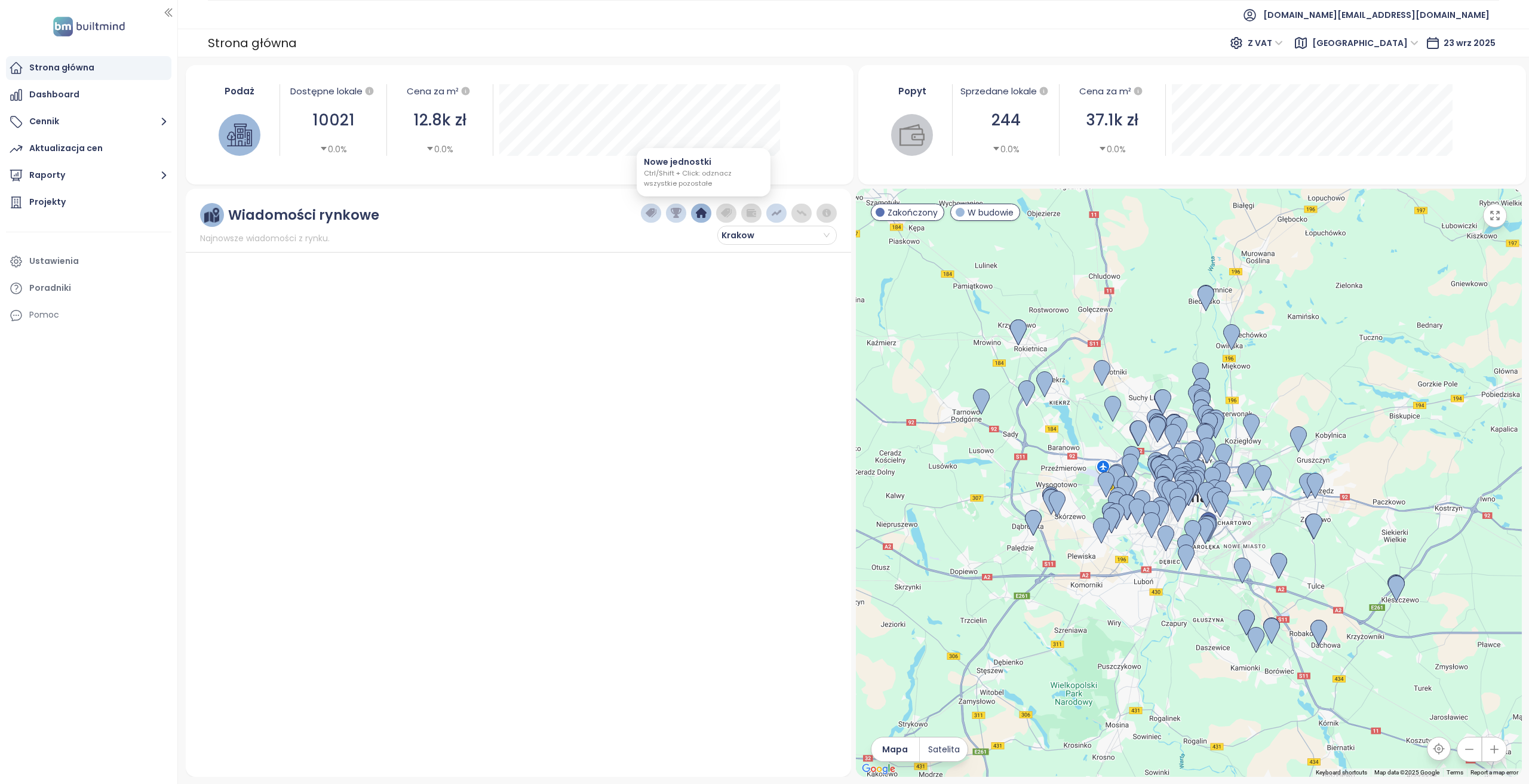
click at [709, 216] on button "button" at bounding box center [701, 213] width 20 height 20
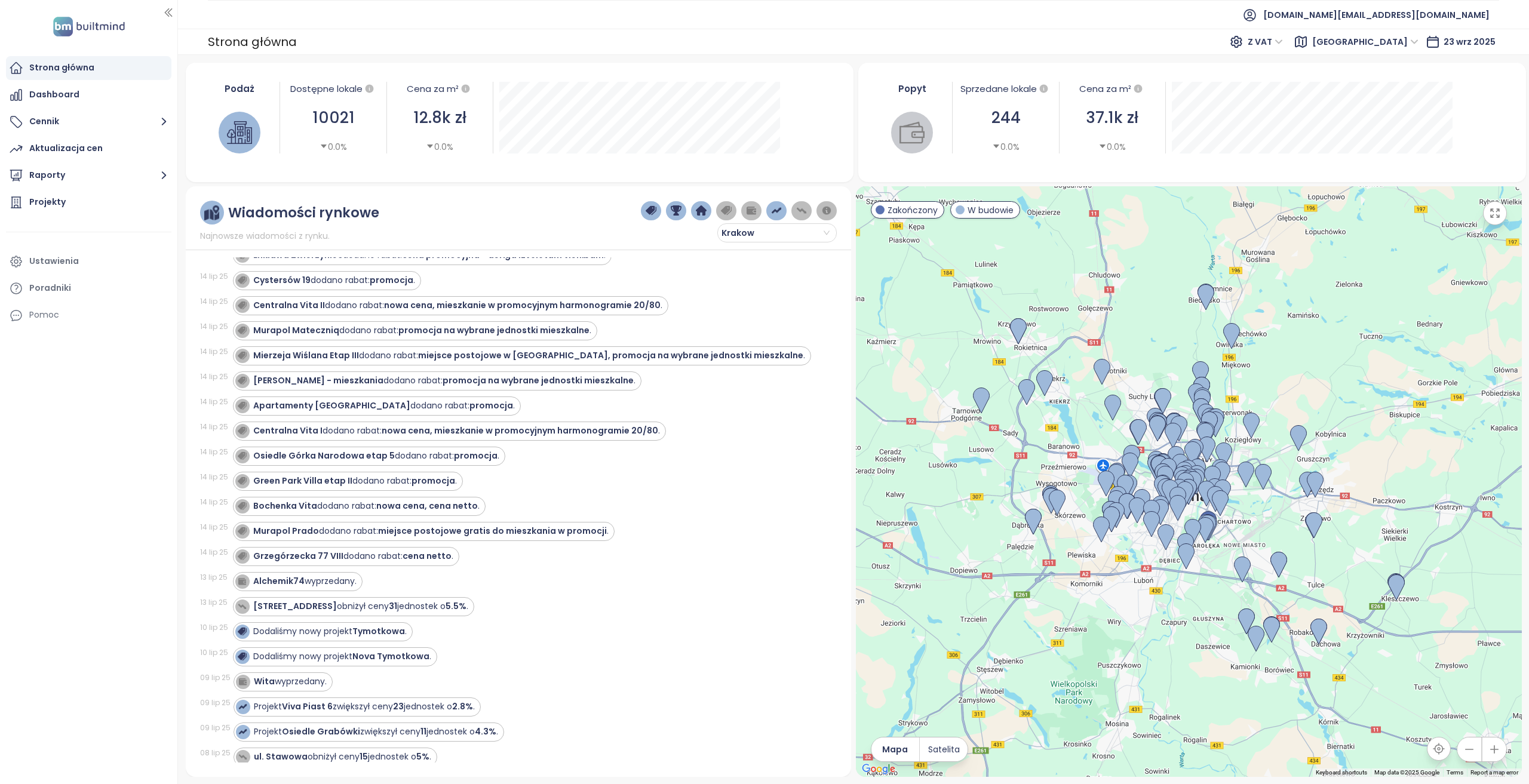
scroll to position [3284, 0]
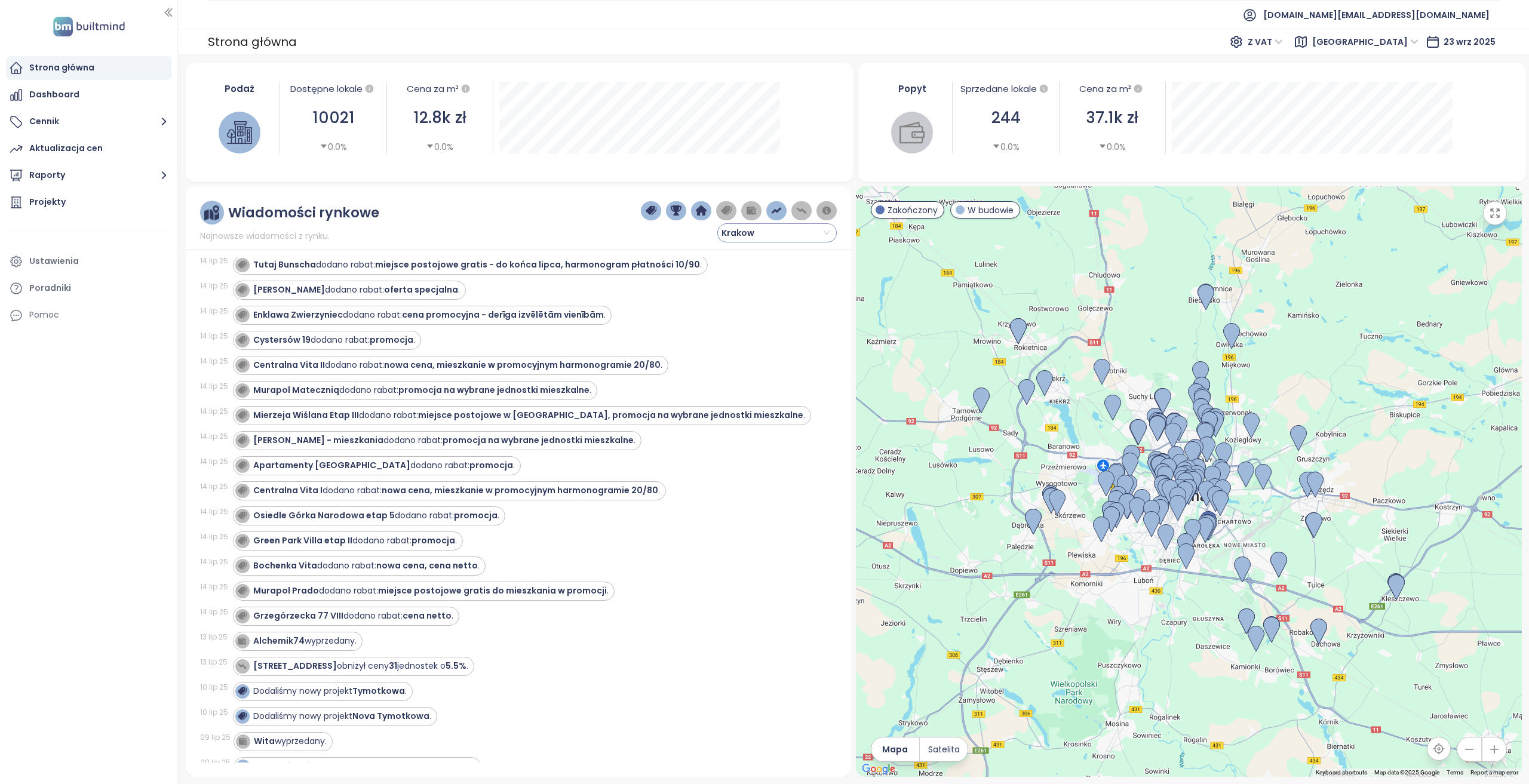
click at [773, 233] on span "Krakow" at bounding box center [776, 233] width 108 height 18
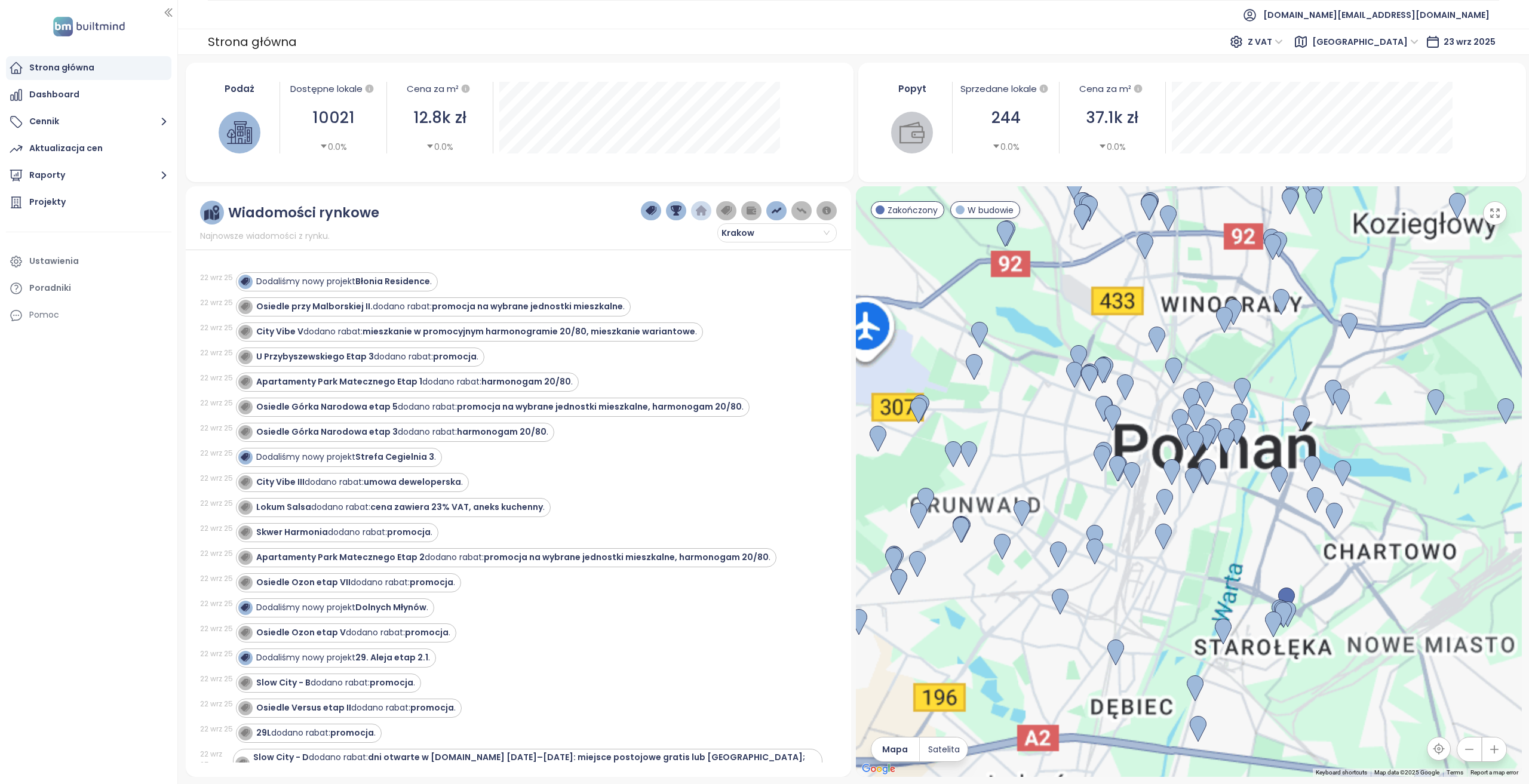
click at [1392, 44] on span "[GEOGRAPHIC_DATA]" at bounding box center [1365, 41] width 106 height 18
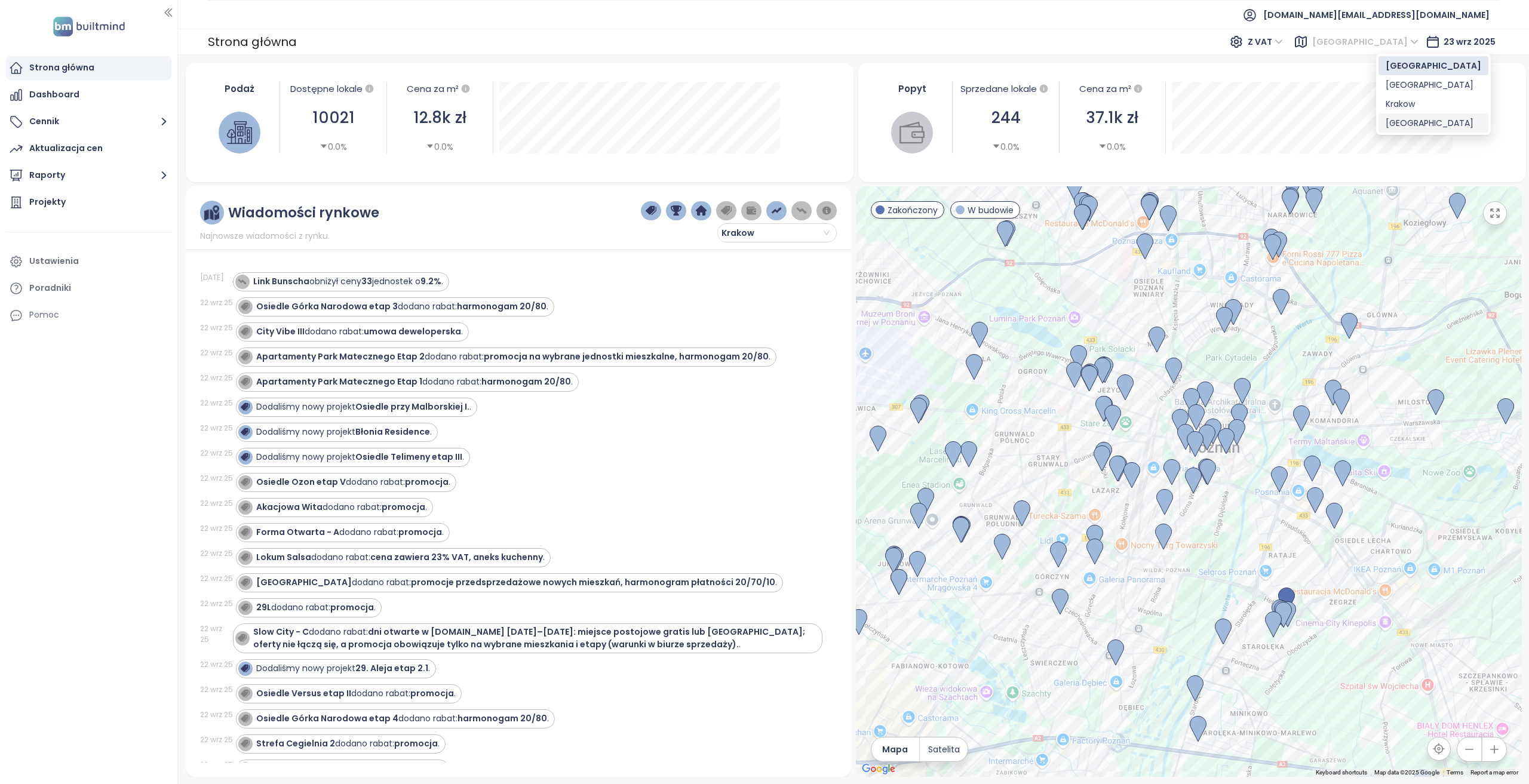
click at [1404, 106] on div "Krakow" at bounding box center [1433, 104] width 96 height 13
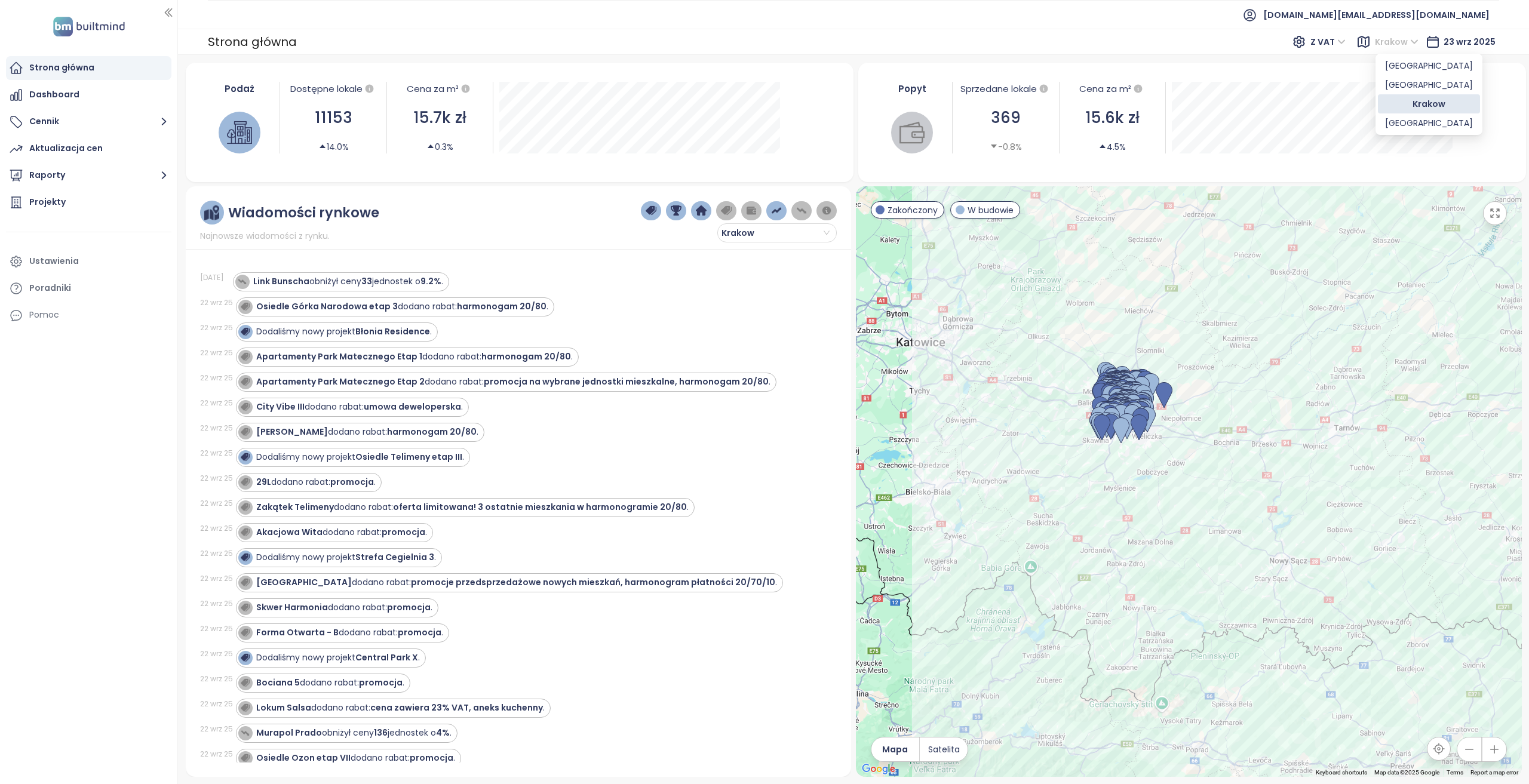
click at [1394, 46] on span "Krakow" at bounding box center [1396, 41] width 44 height 18
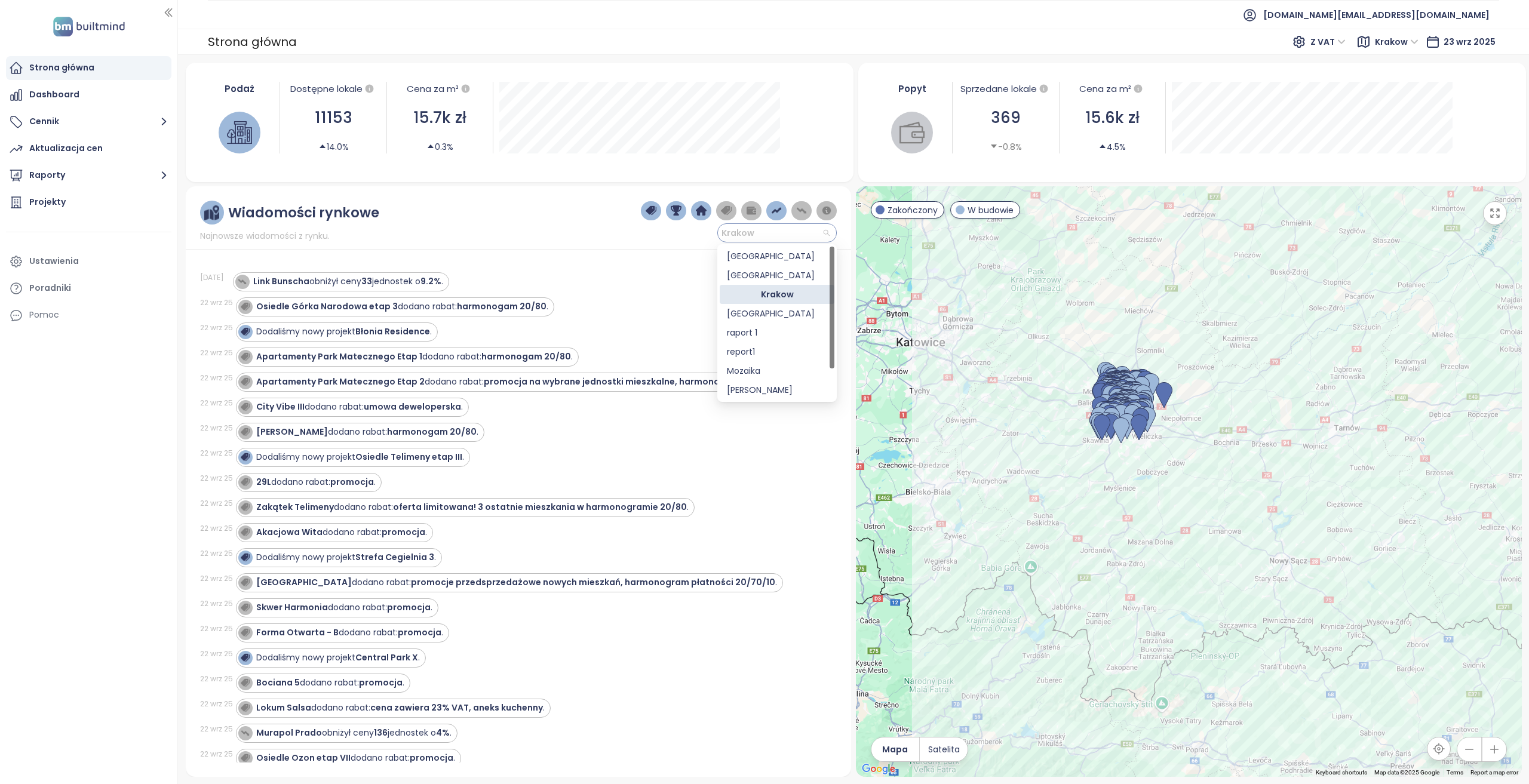
click at [764, 235] on span "Krakow" at bounding box center [776, 233] width 108 height 18
click at [766, 234] on span "Krakow" at bounding box center [776, 233] width 108 height 18
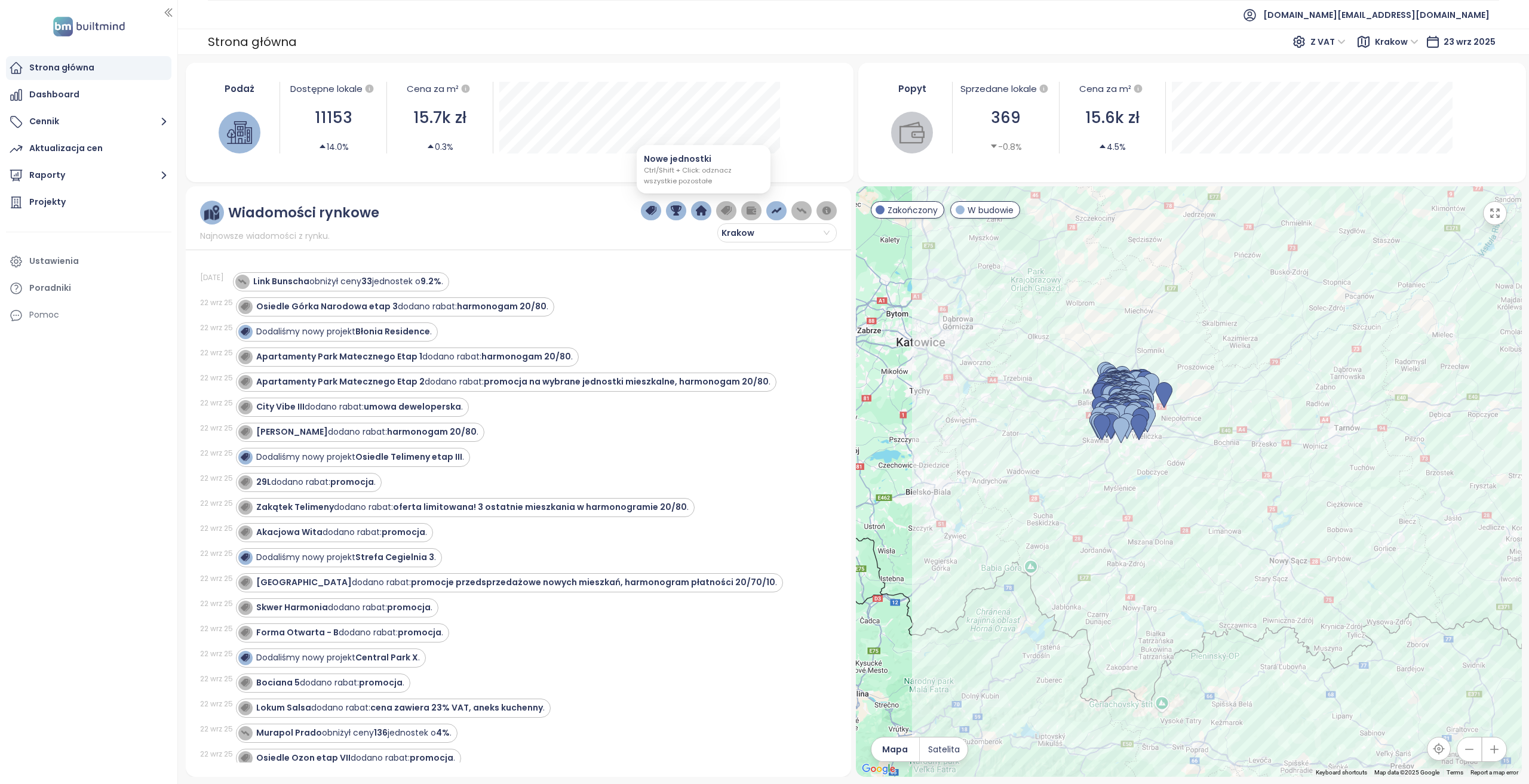
click at [708, 209] on button "button" at bounding box center [701, 210] width 20 height 20
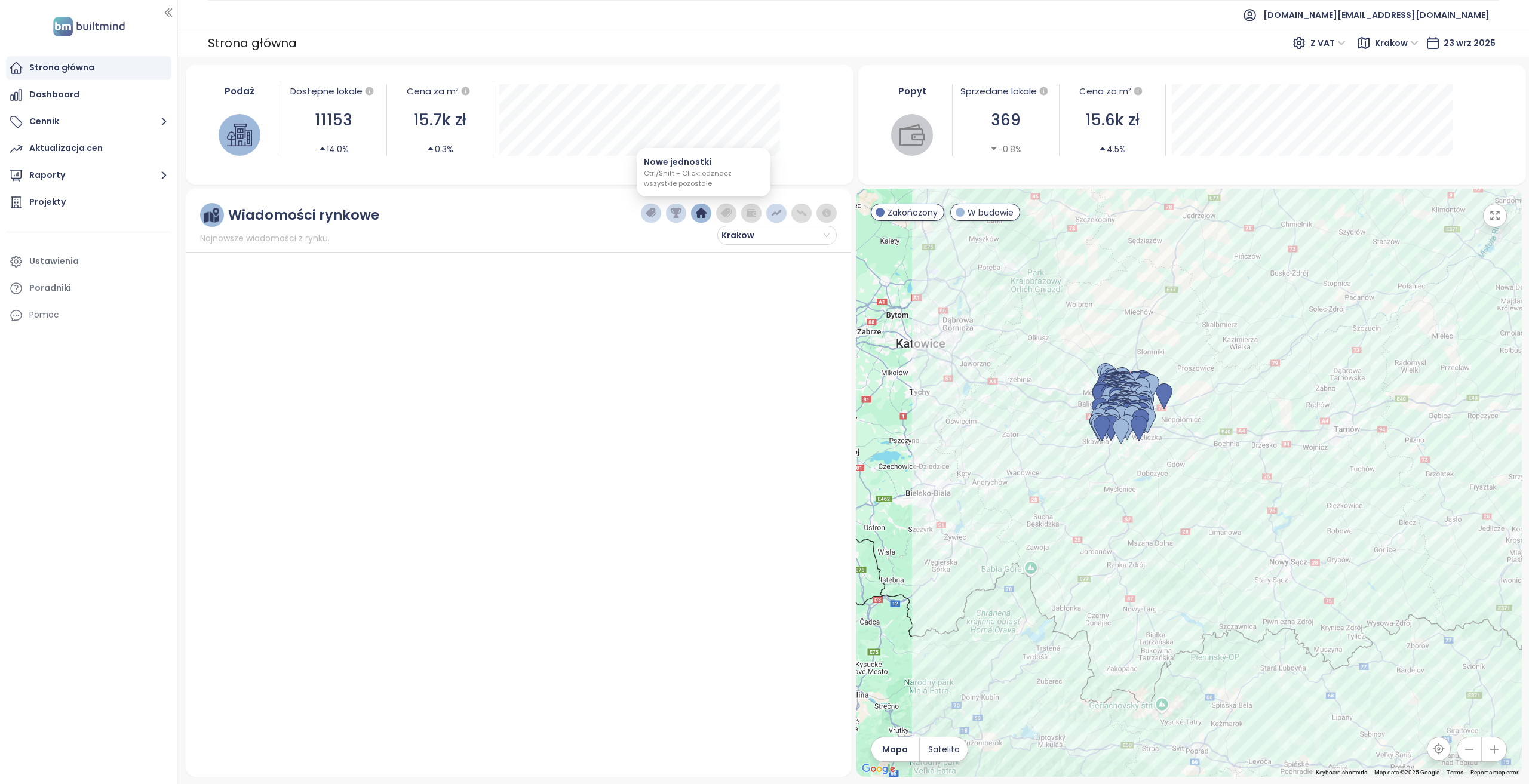
click at [707, 213] on img "button" at bounding box center [701, 213] width 11 height 11
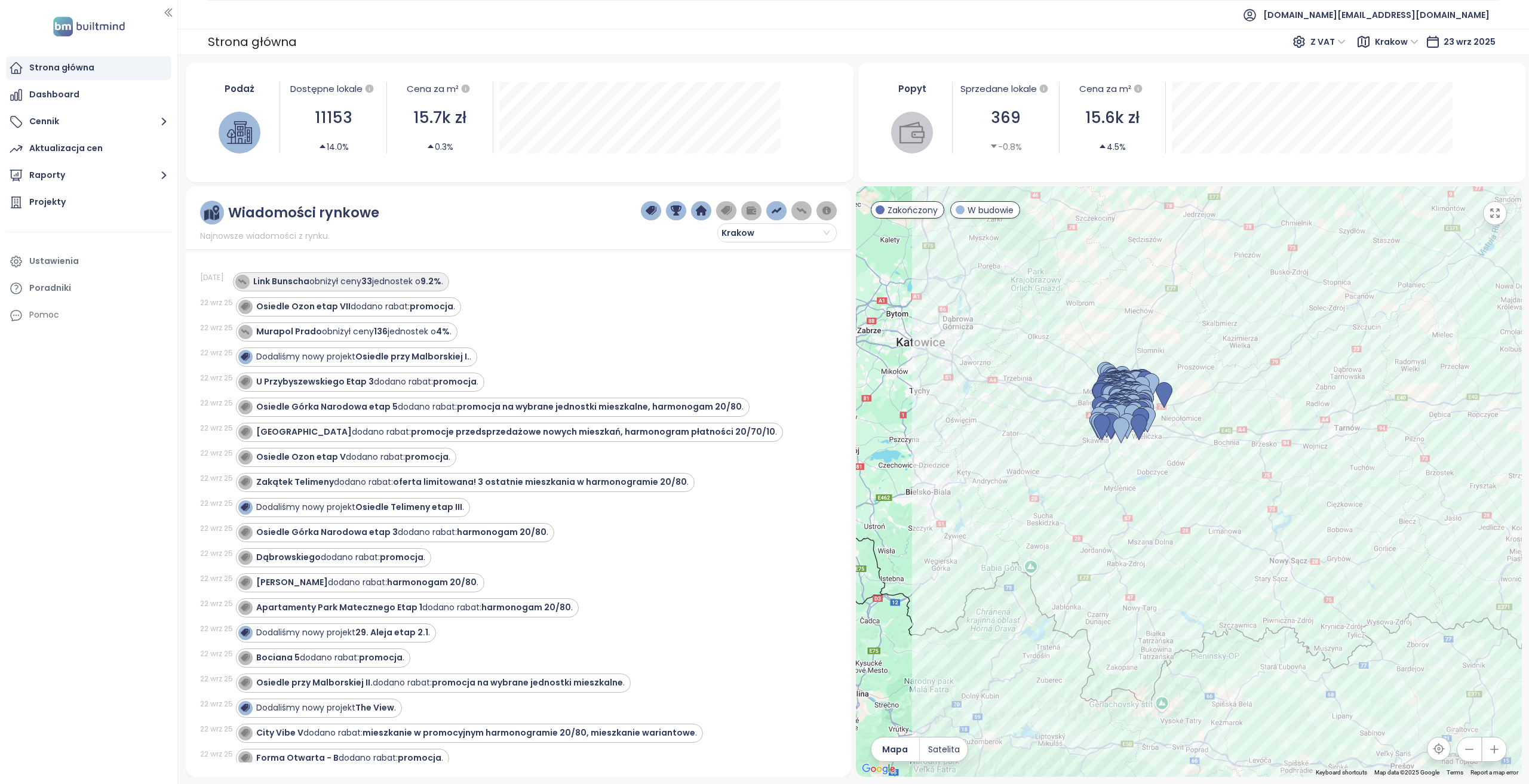
click at [285, 281] on strong "Link Bunscha" at bounding box center [281, 281] width 56 height 12
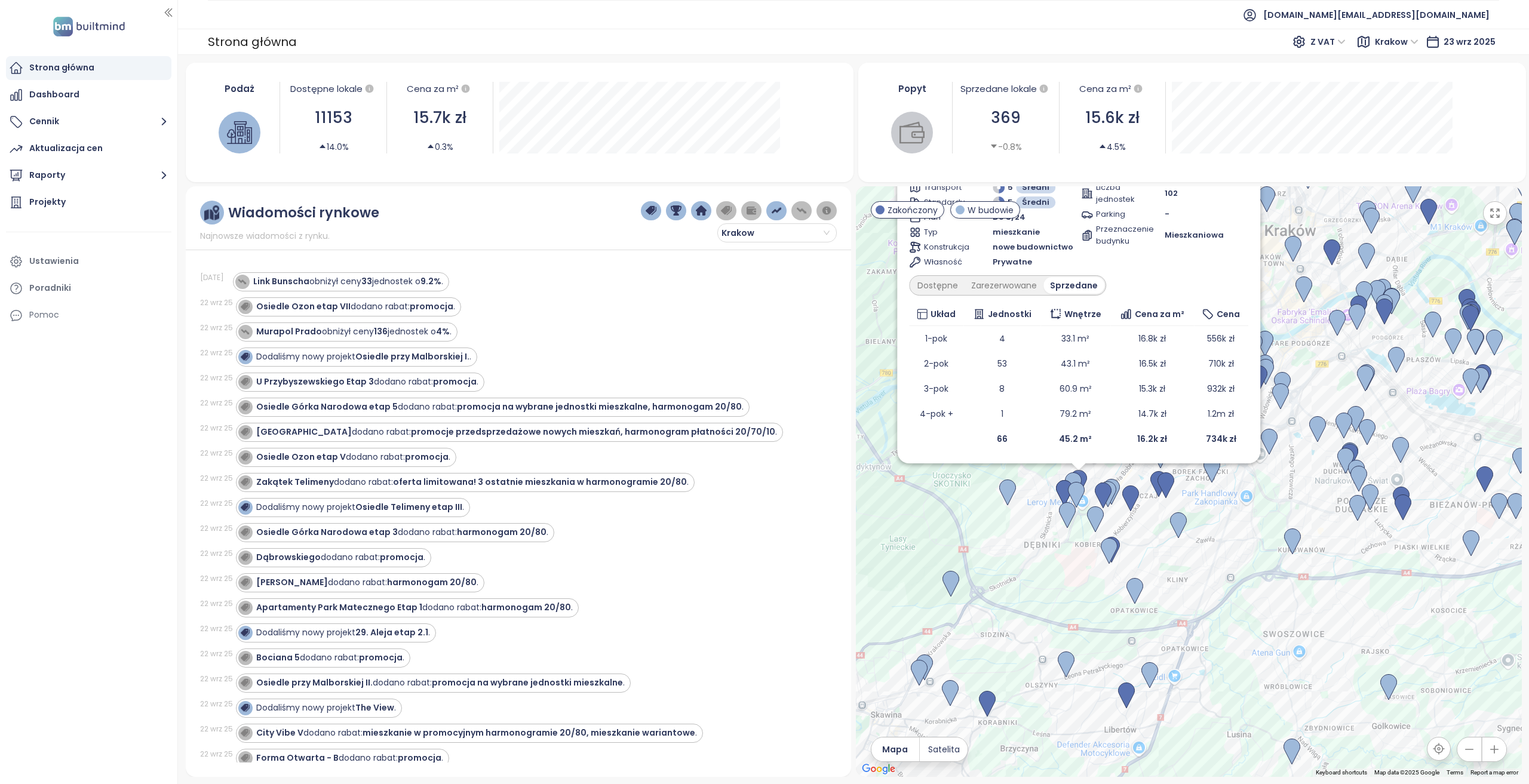
click at [696, 211] on button "button" at bounding box center [701, 210] width 20 height 20
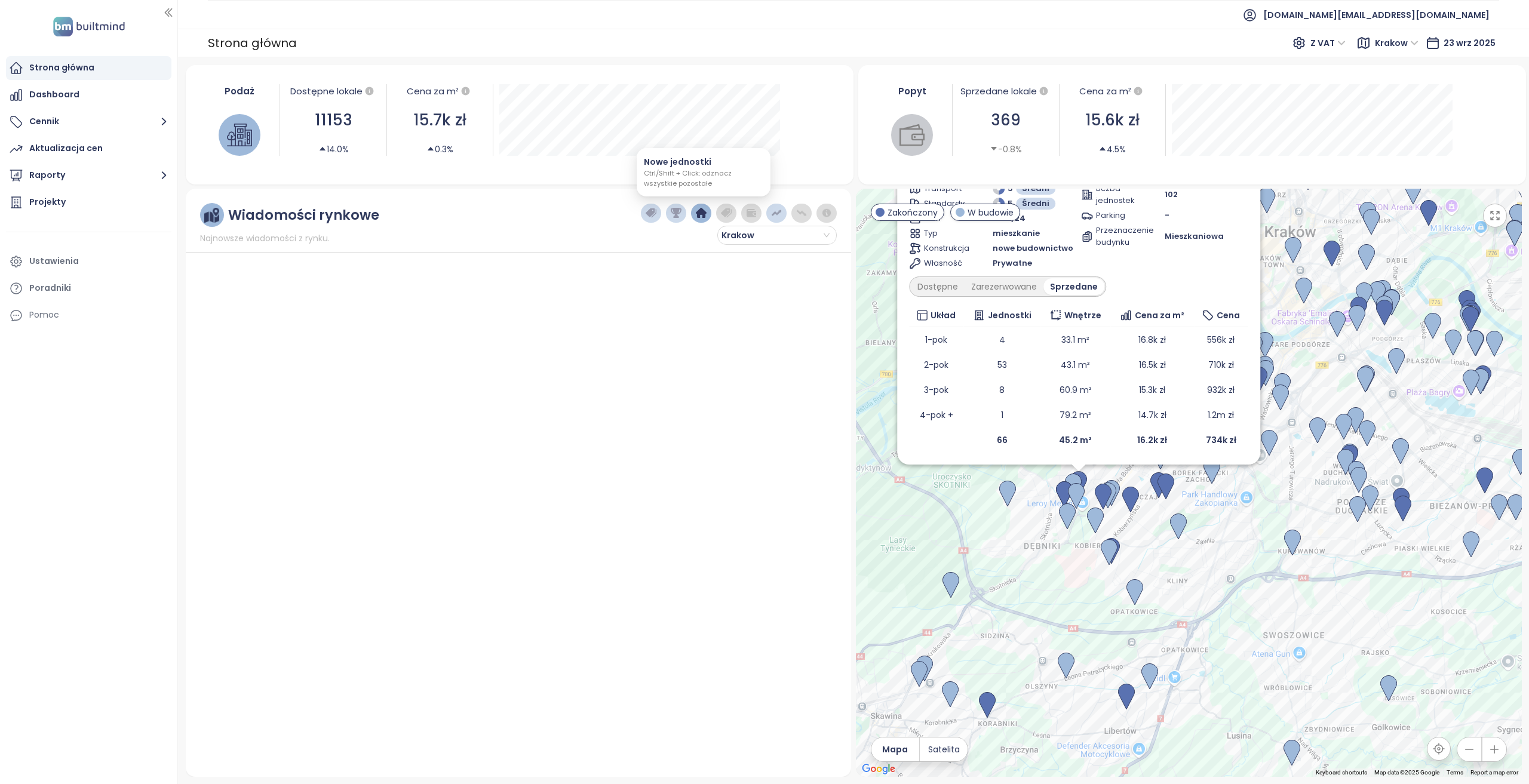
click at [701, 215] on img "button" at bounding box center [701, 213] width 11 height 11
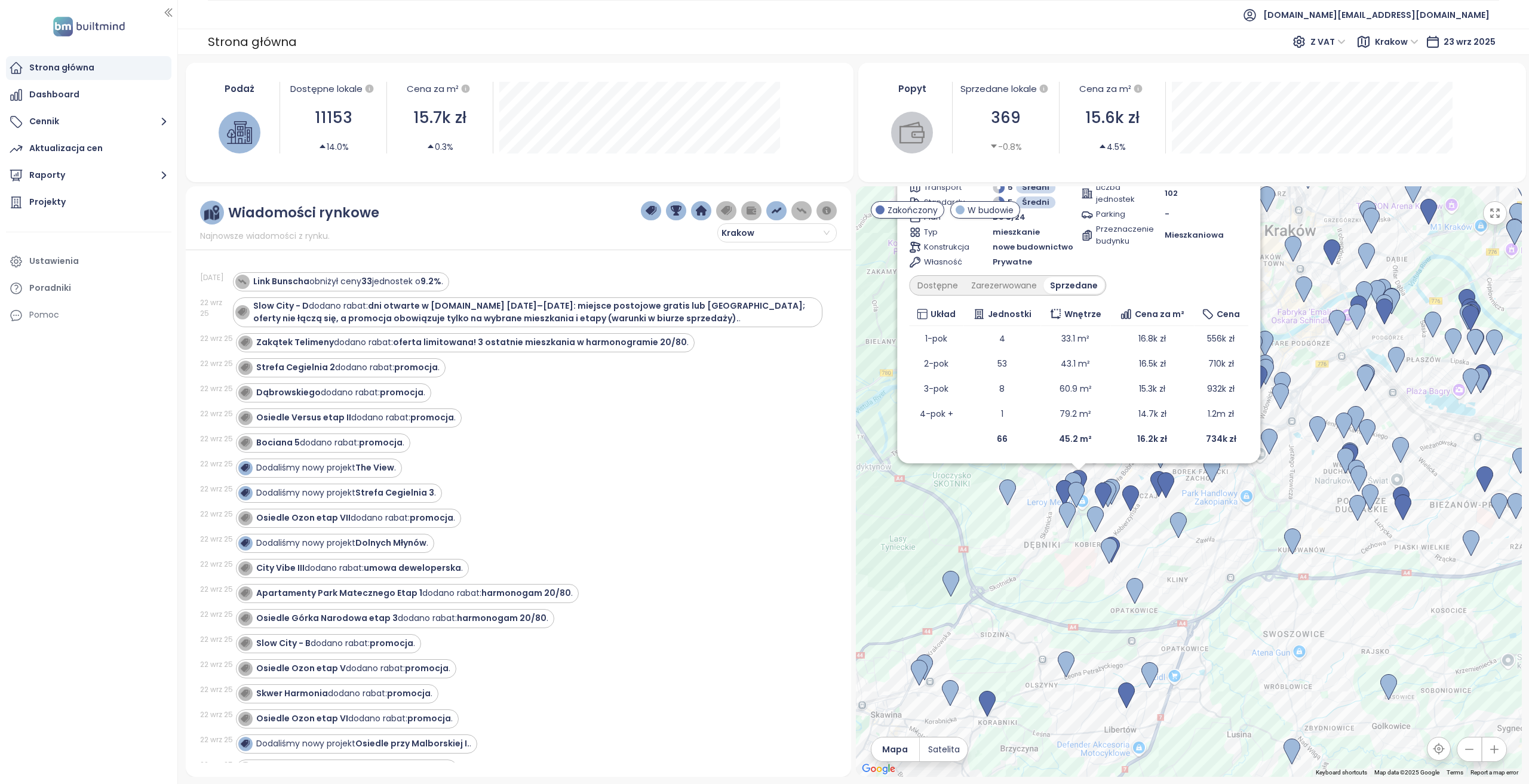
click at [702, 212] on img "button" at bounding box center [701, 211] width 11 height 11
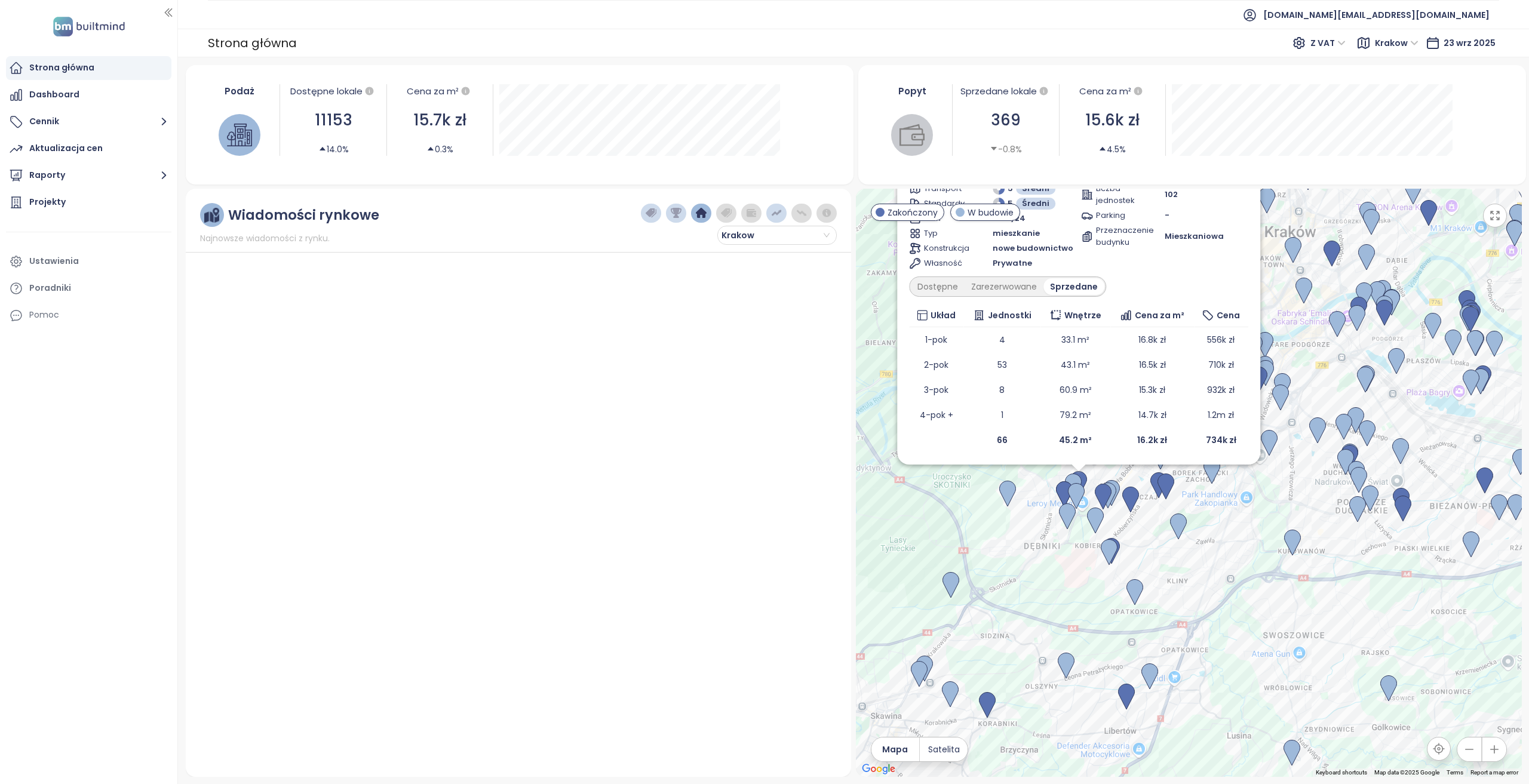
click at [703, 216] on img "button" at bounding box center [701, 213] width 11 height 11
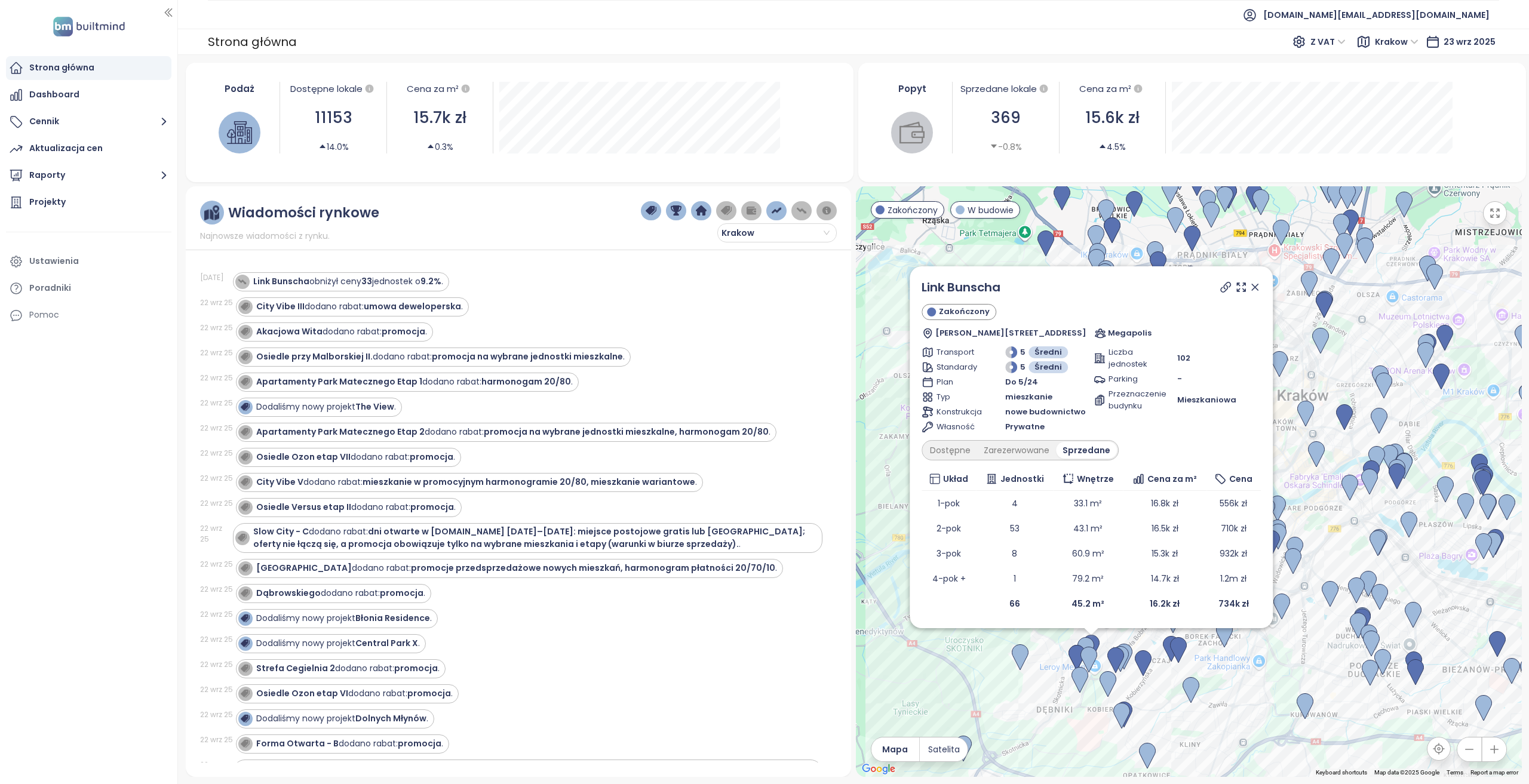
drag, startPoint x: 1331, startPoint y: 358, endPoint x: 1344, endPoint y: 525, distance: 167.5
click at [1344, 525] on div "Link Bunscha Zakończony Karola Bunscha 14A, 30-392 Kraków, Poland Megapolis Tra…" at bounding box center [1189, 481] width 666 height 591
click at [1254, 290] on icon at bounding box center [1255, 287] width 6 height 6
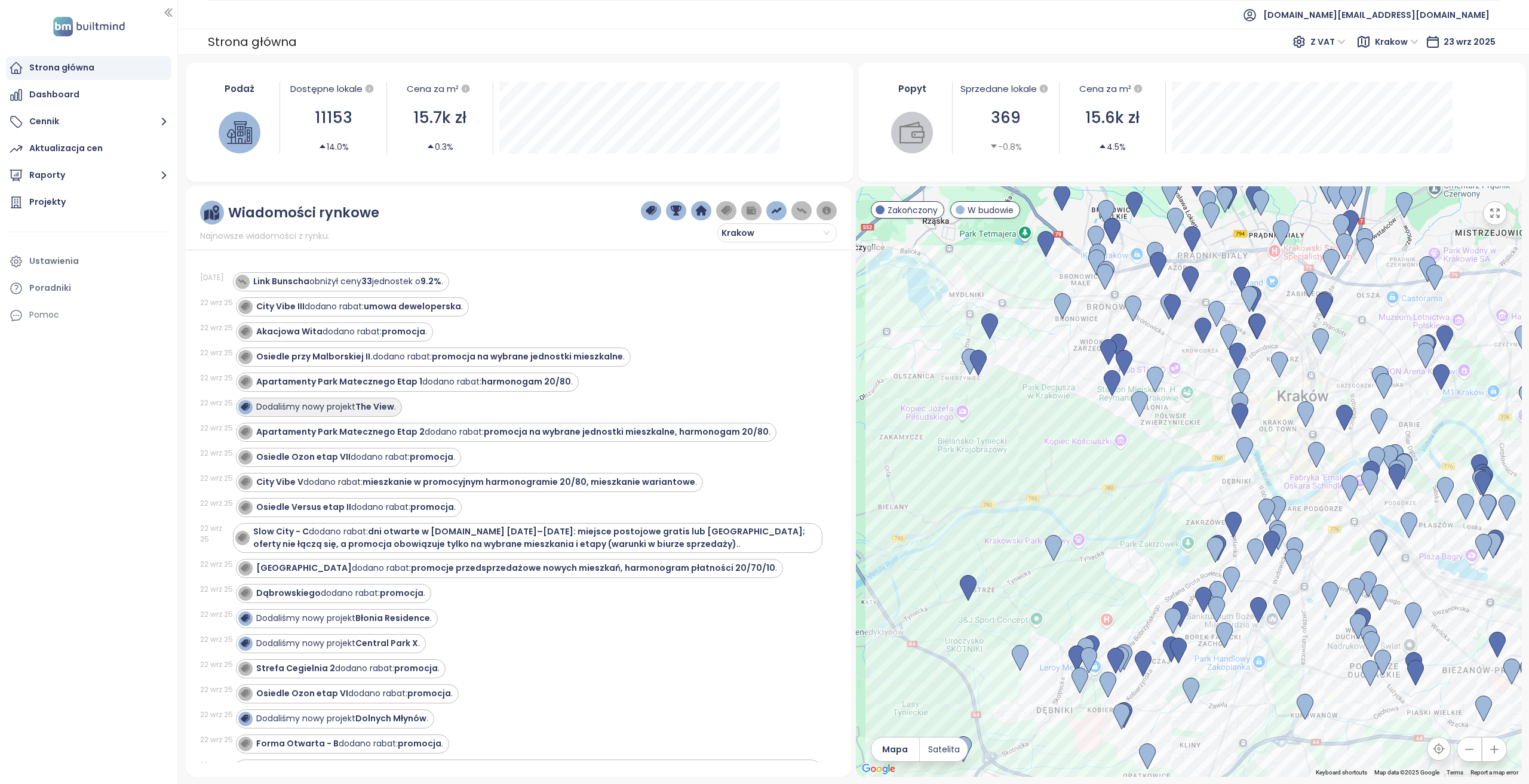
click at [362, 406] on strong "The View" at bounding box center [375, 406] width 39 height 12
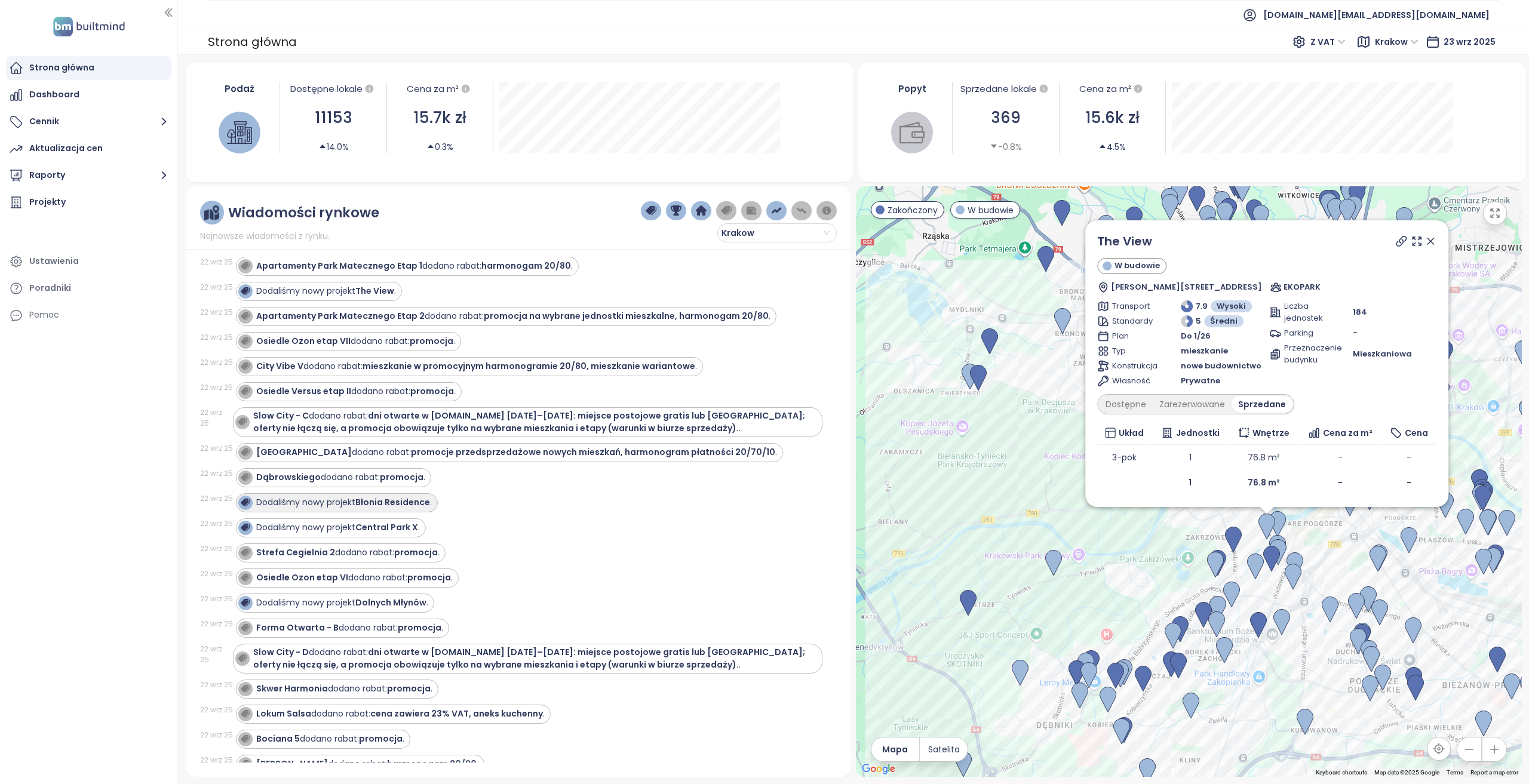
scroll to position [119, 0]
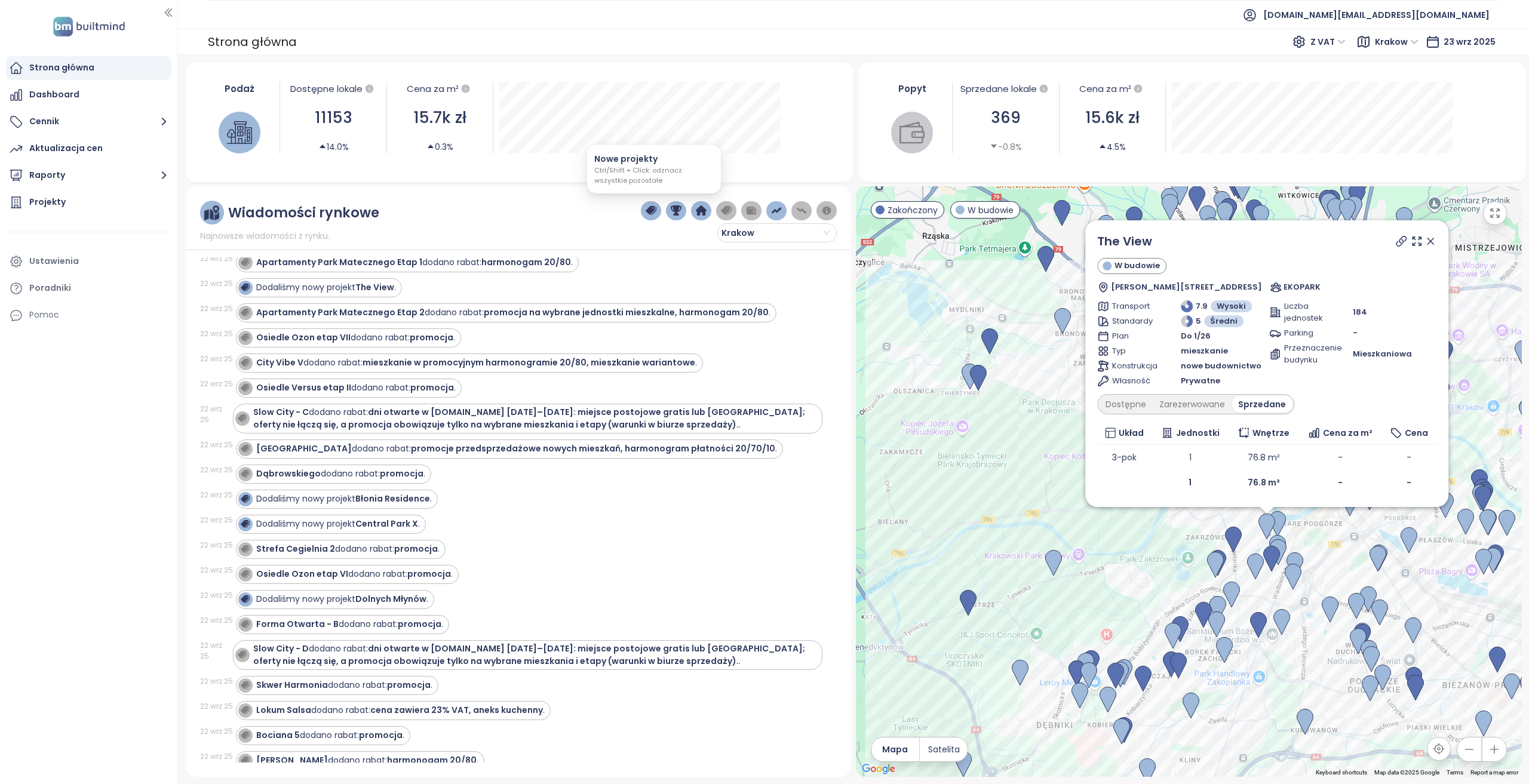
click at [656, 211] on img "button" at bounding box center [651, 211] width 11 height 11
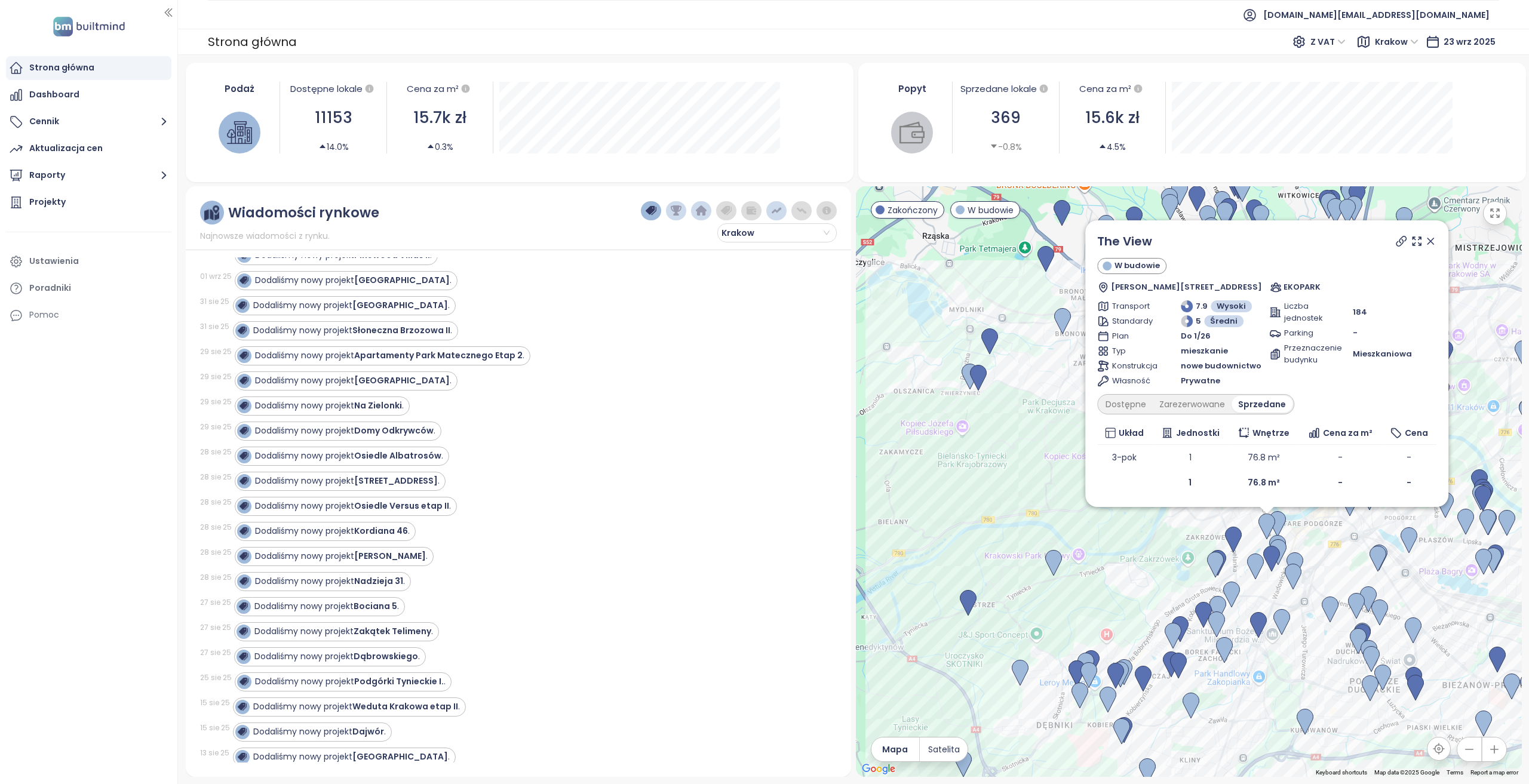
scroll to position [0, 0]
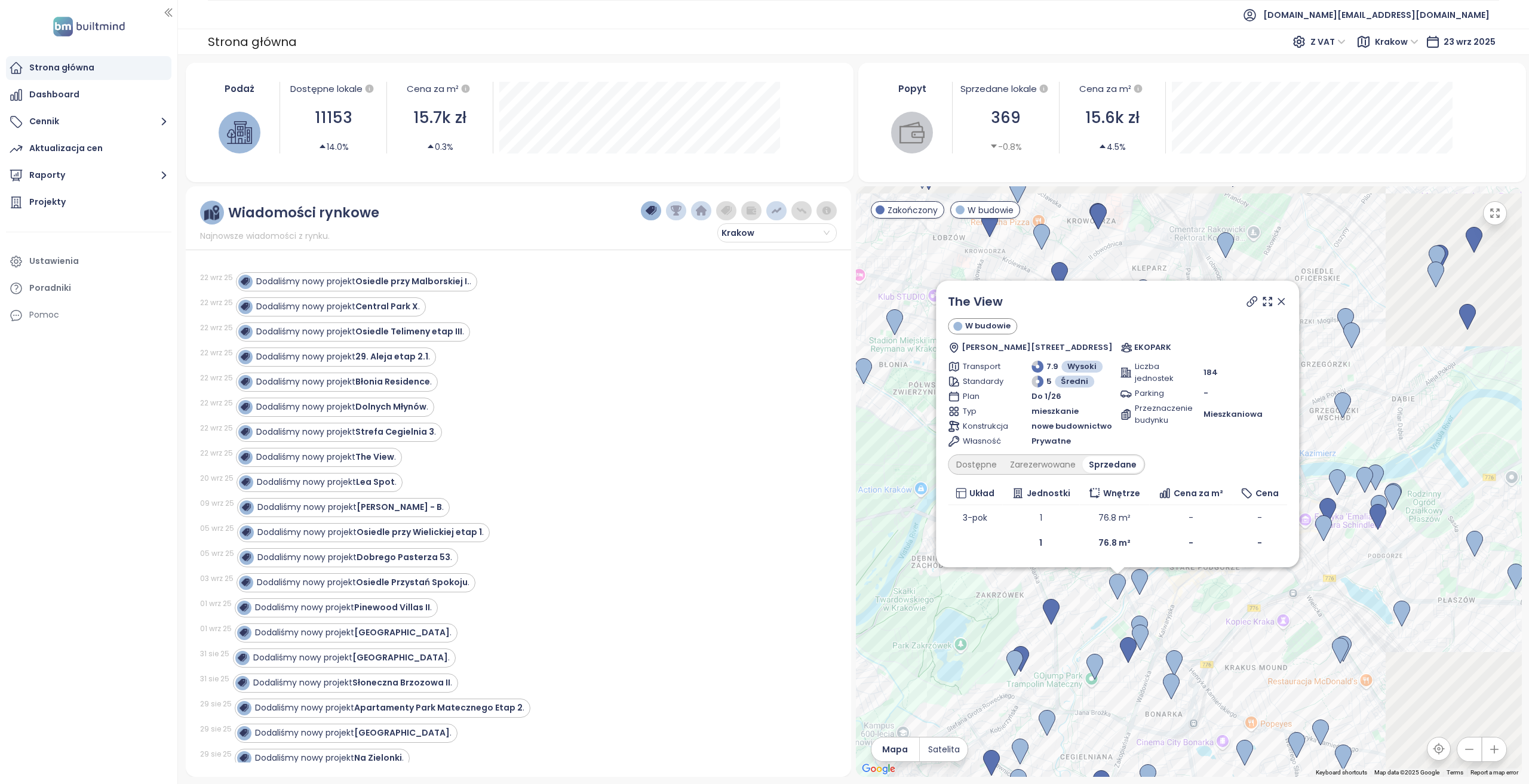
drag, startPoint x: 1258, startPoint y: 536, endPoint x: 1020, endPoint y: 608, distance: 248.7
click at [1020, 608] on div "The View W budowie Marii Konopnickiej 44, 30-302 Kraków, Poland EKOPARK Transpo…" at bounding box center [1189, 481] width 666 height 591
click at [300, 309] on div "Dodaliśmy nowy projekt Central Park X ." at bounding box center [338, 306] width 164 height 12
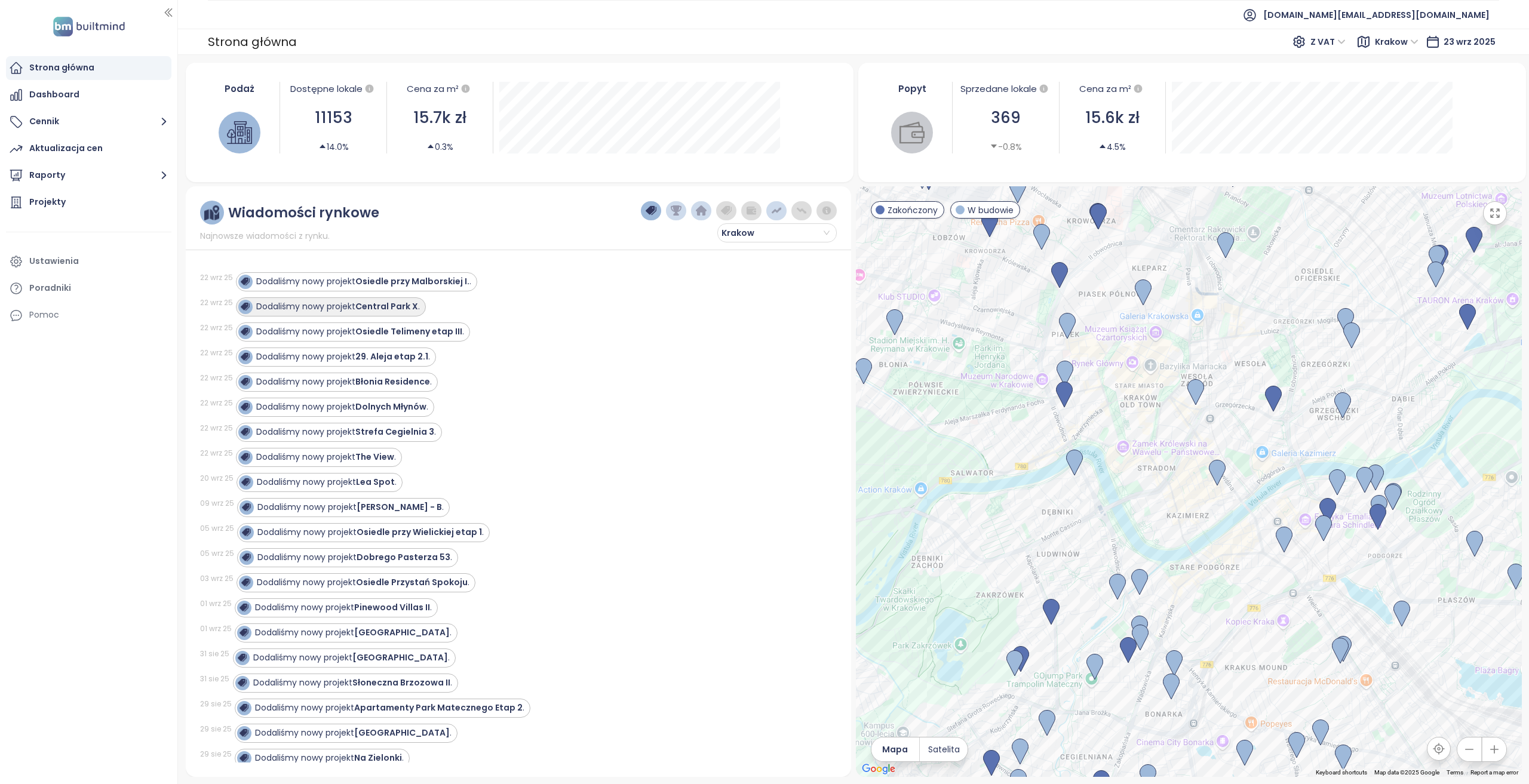
click at [360, 309] on strong "Central Park X" at bounding box center [386, 306] width 62 height 12
click at [381, 305] on strong "Central Park X" at bounding box center [386, 306] width 62 height 12
click at [388, 306] on strong "Central Park X" at bounding box center [386, 306] width 62 height 12
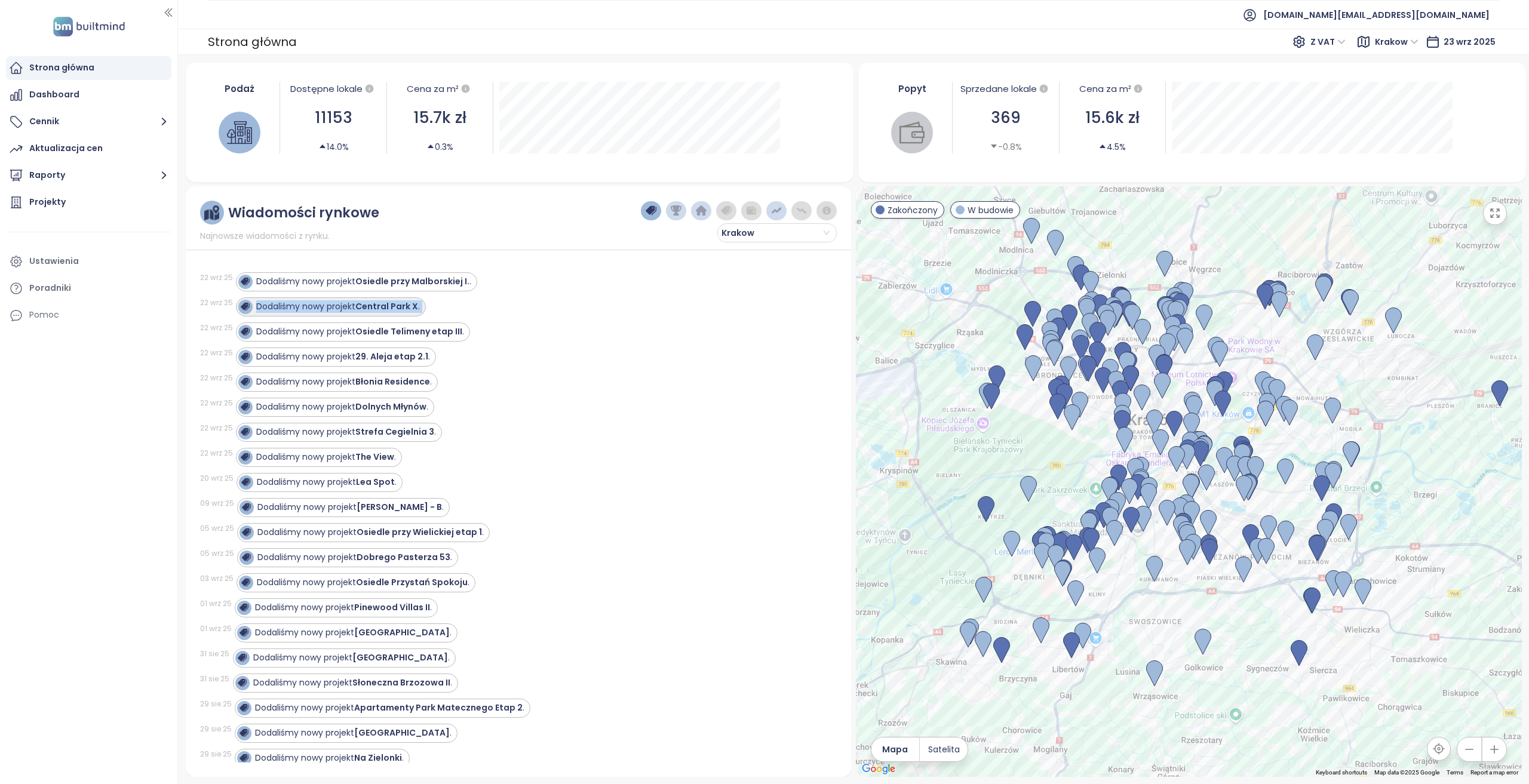
click at [389, 305] on strong "Central Park X" at bounding box center [386, 306] width 62 height 12
click at [421, 335] on strong "Osiedle Telimeny etap III" at bounding box center [408, 331] width 107 height 12
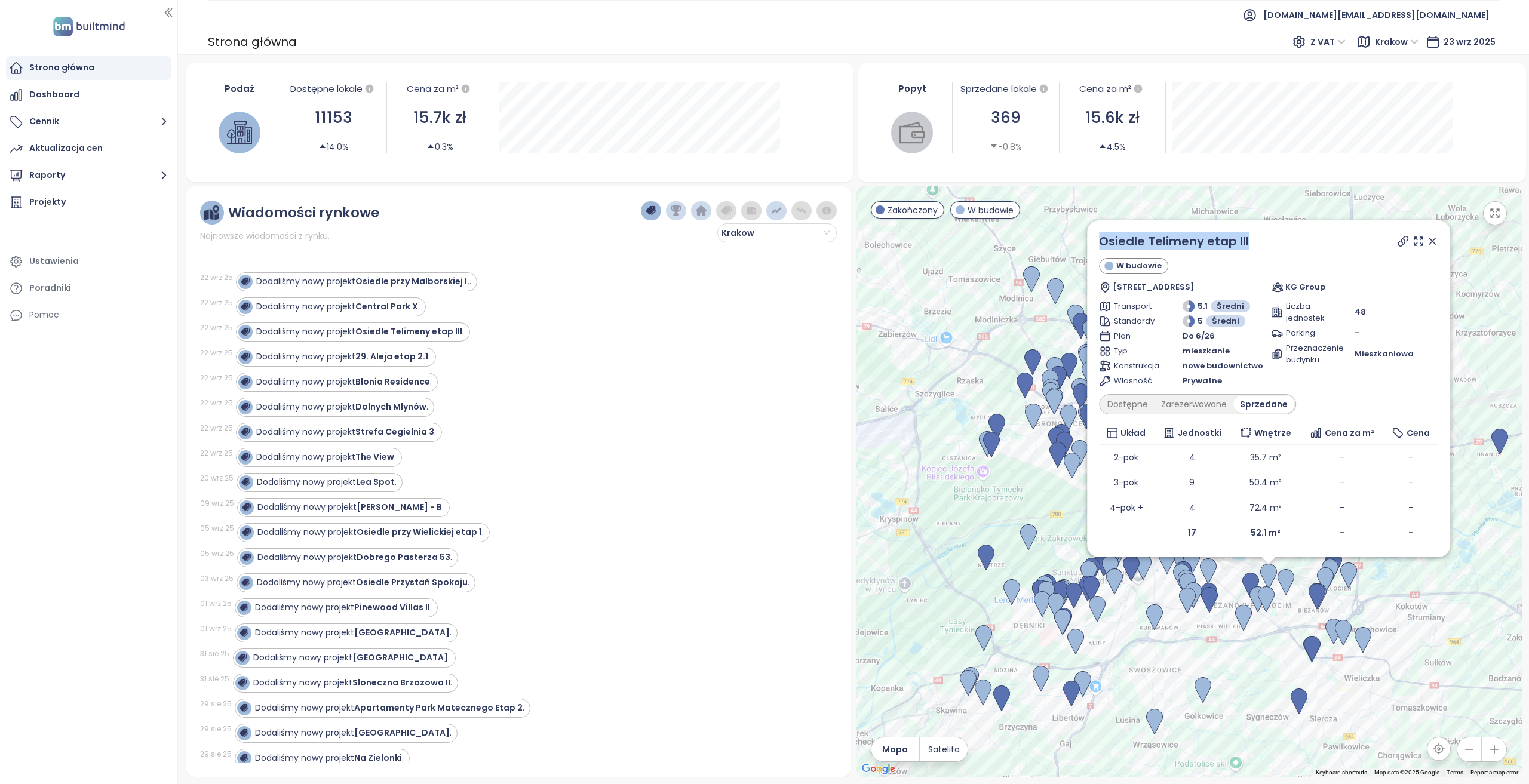
drag, startPoint x: 1286, startPoint y: 243, endPoint x: 1081, endPoint y: 238, distance: 205.1
click at [1081, 238] on div "Osiedle Telimeny etap III W budowie Telimeny 40A, 30-838 Kraków, Poland KG Grou…" at bounding box center [1189, 481] width 666 height 591
click at [1144, 408] on div "Dostępne" at bounding box center [1127, 405] width 54 height 17
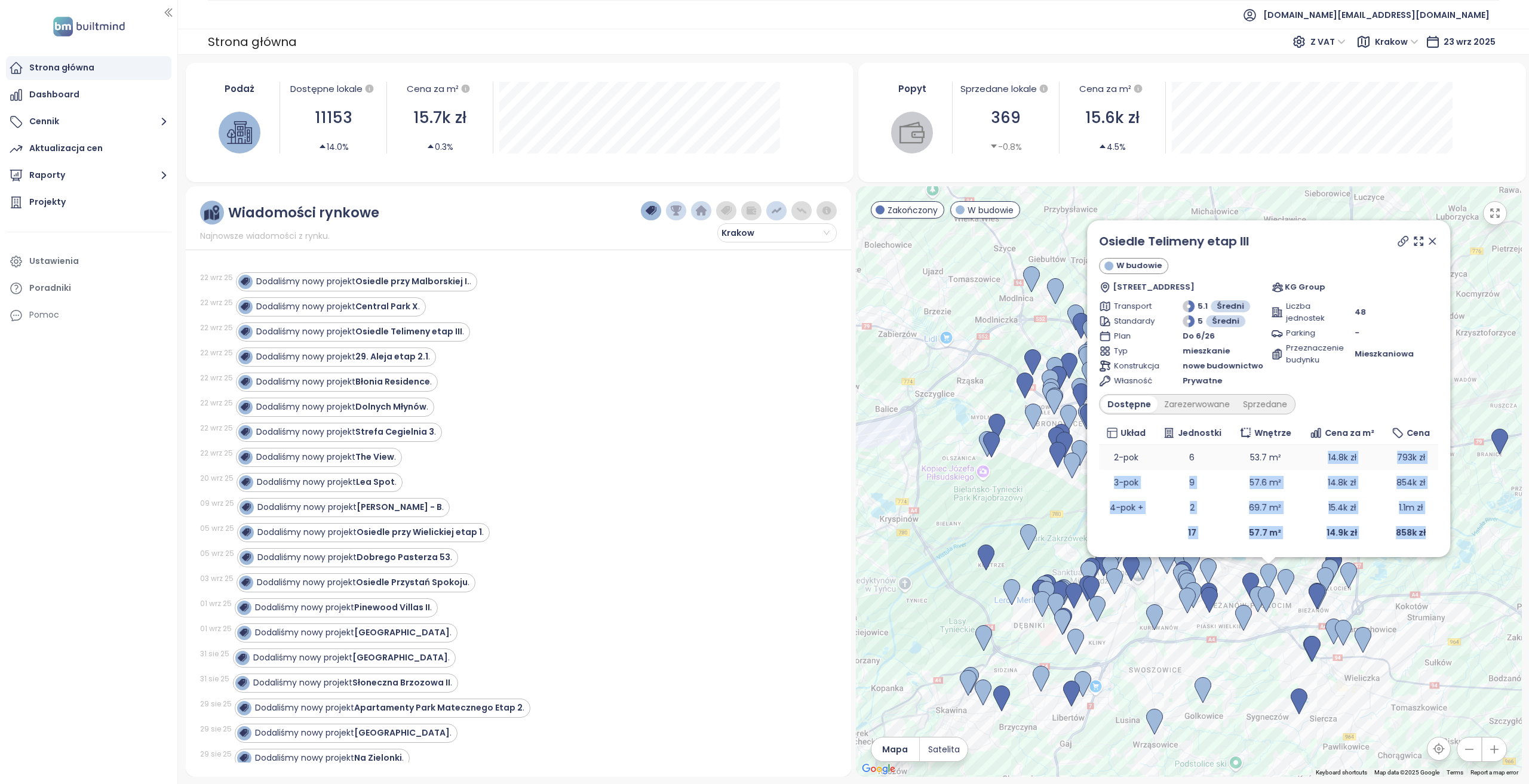
drag, startPoint x: 1429, startPoint y: 535, endPoint x: 1324, endPoint y: 453, distance: 133.2
click at [1324, 453] on table "Układ Jednostki Wnętrze Cena za m² Cena 2-pok 6 53.7 m² 14.8k zł 793k zł 3-pok …" at bounding box center [1268, 483] width 339 height 124
drag, startPoint x: 423, startPoint y: 480, endPoint x: 330, endPoint y: 467, distance: 93.9
click at [330, 470] on div "20 wrz 25 Dodaliśmy nowy projekt Lea Spot ." at bounding box center [512, 482] width 623 height 25
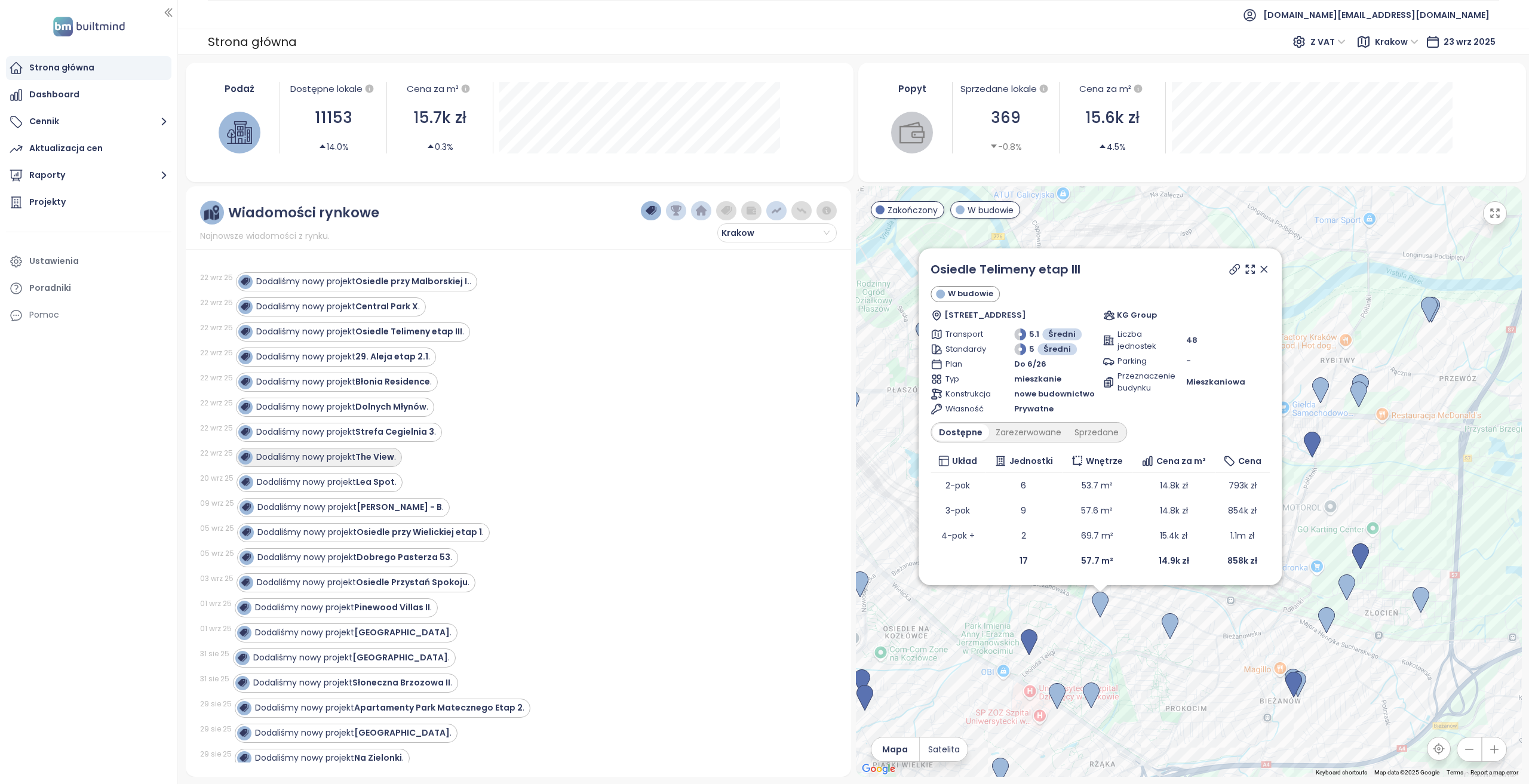
click at [381, 457] on strong "The View" at bounding box center [375, 457] width 39 height 12
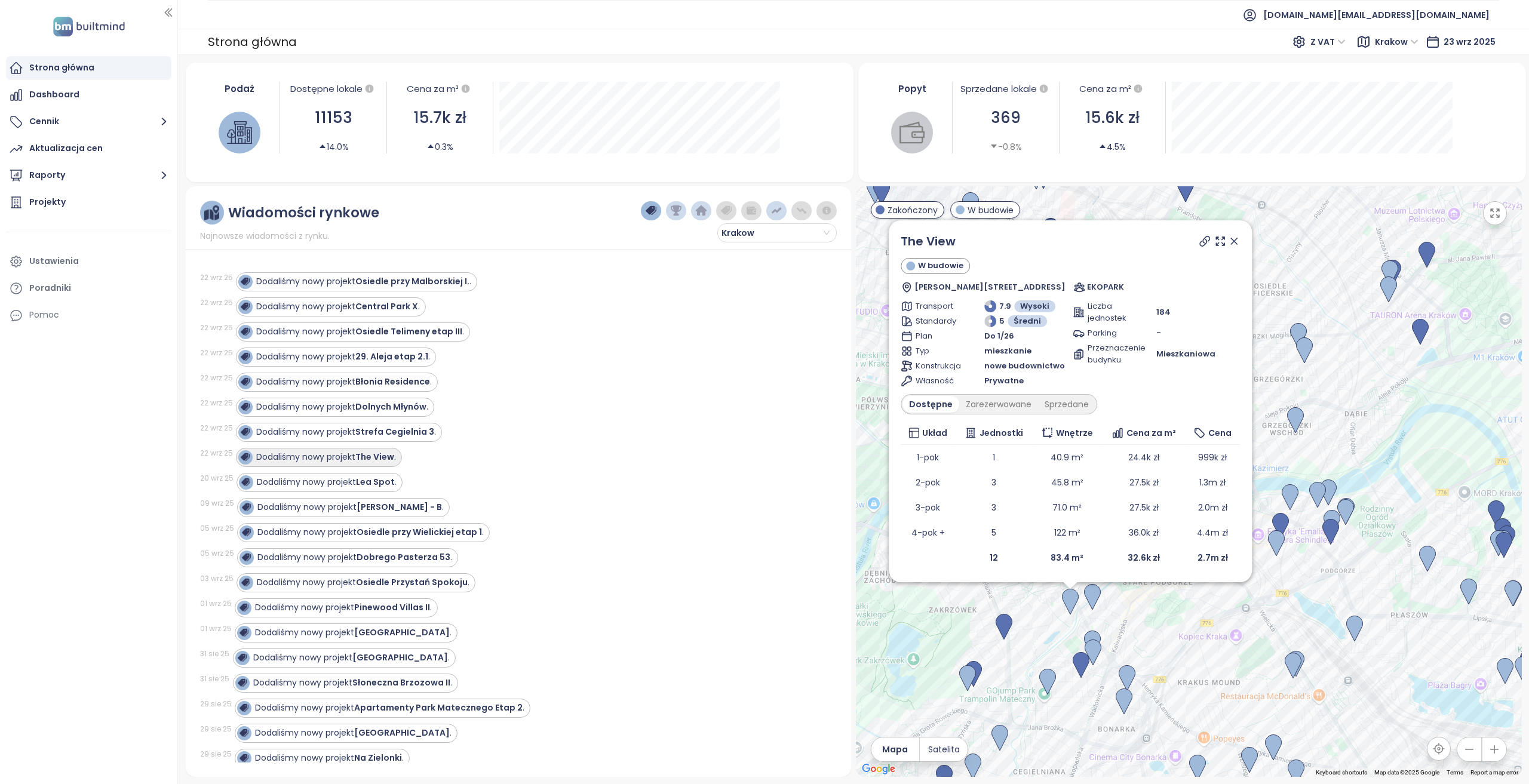
click at [374, 454] on strong "The View" at bounding box center [375, 457] width 39 height 12
click at [367, 458] on strong "The View" at bounding box center [375, 457] width 39 height 12
click at [401, 436] on div "Dodaliśmy nowy projekt Strefa Cegielnia 3 ." at bounding box center [337, 432] width 198 height 14
click at [403, 401] on strong "Dolnych Młynów" at bounding box center [391, 406] width 71 height 12
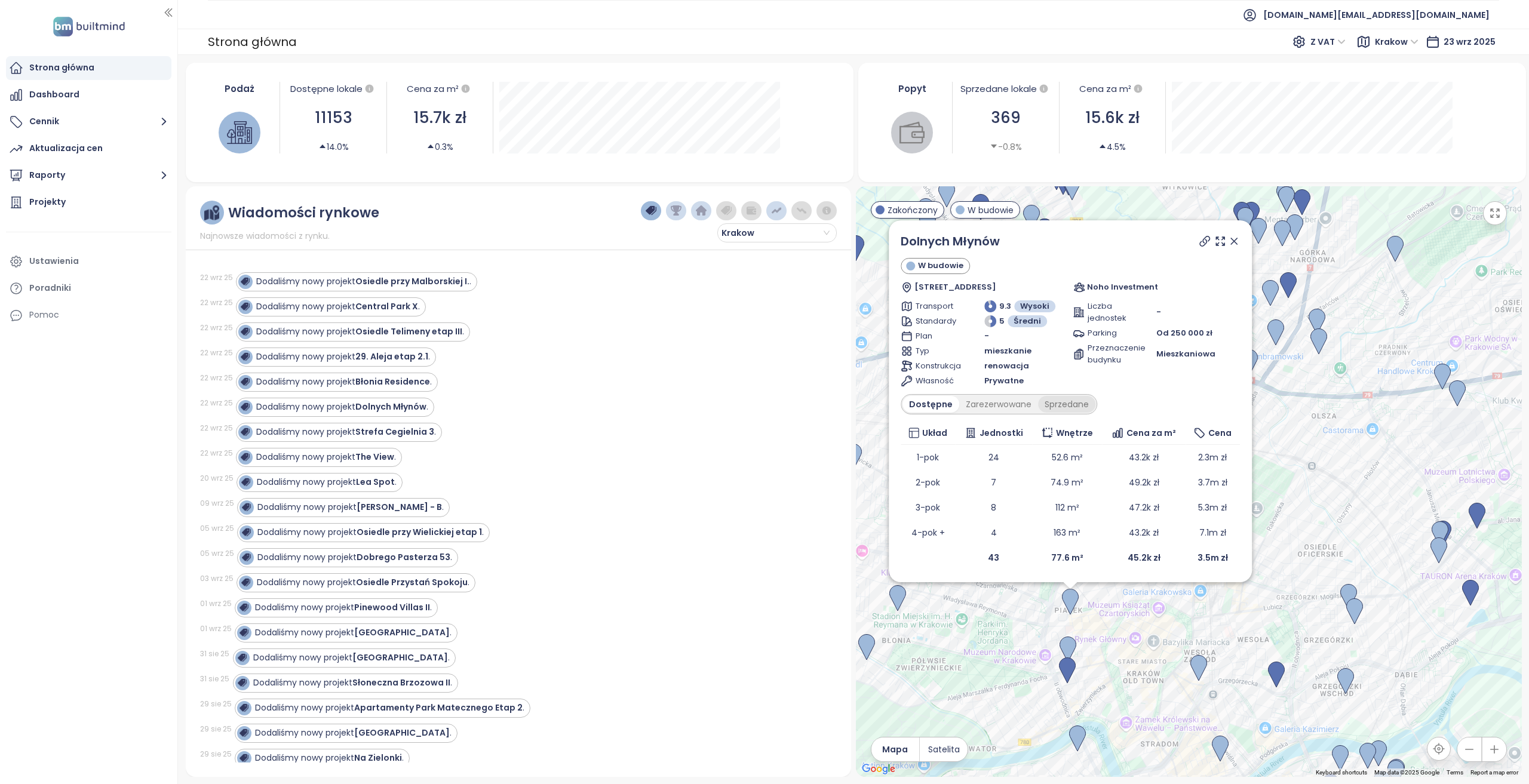
click at [1048, 406] on div "Sprzedane" at bounding box center [1067, 405] width 58 height 17
click at [922, 409] on div "Dostępne" at bounding box center [929, 405] width 54 height 17
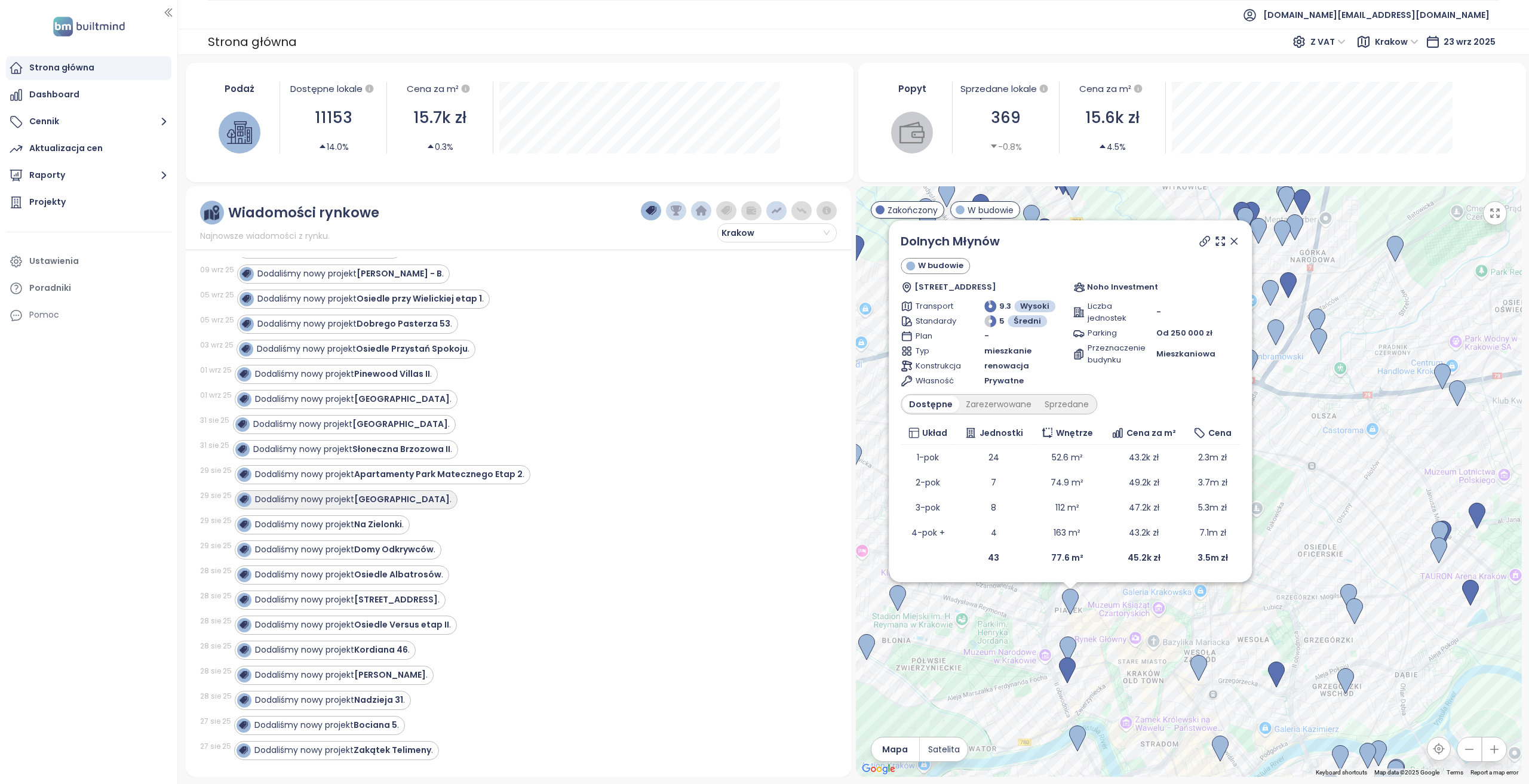
scroll to position [239, 0]
click at [382, 638] on strong "Kordiana 46" at bounding box center [381, 644] width 54 height 12
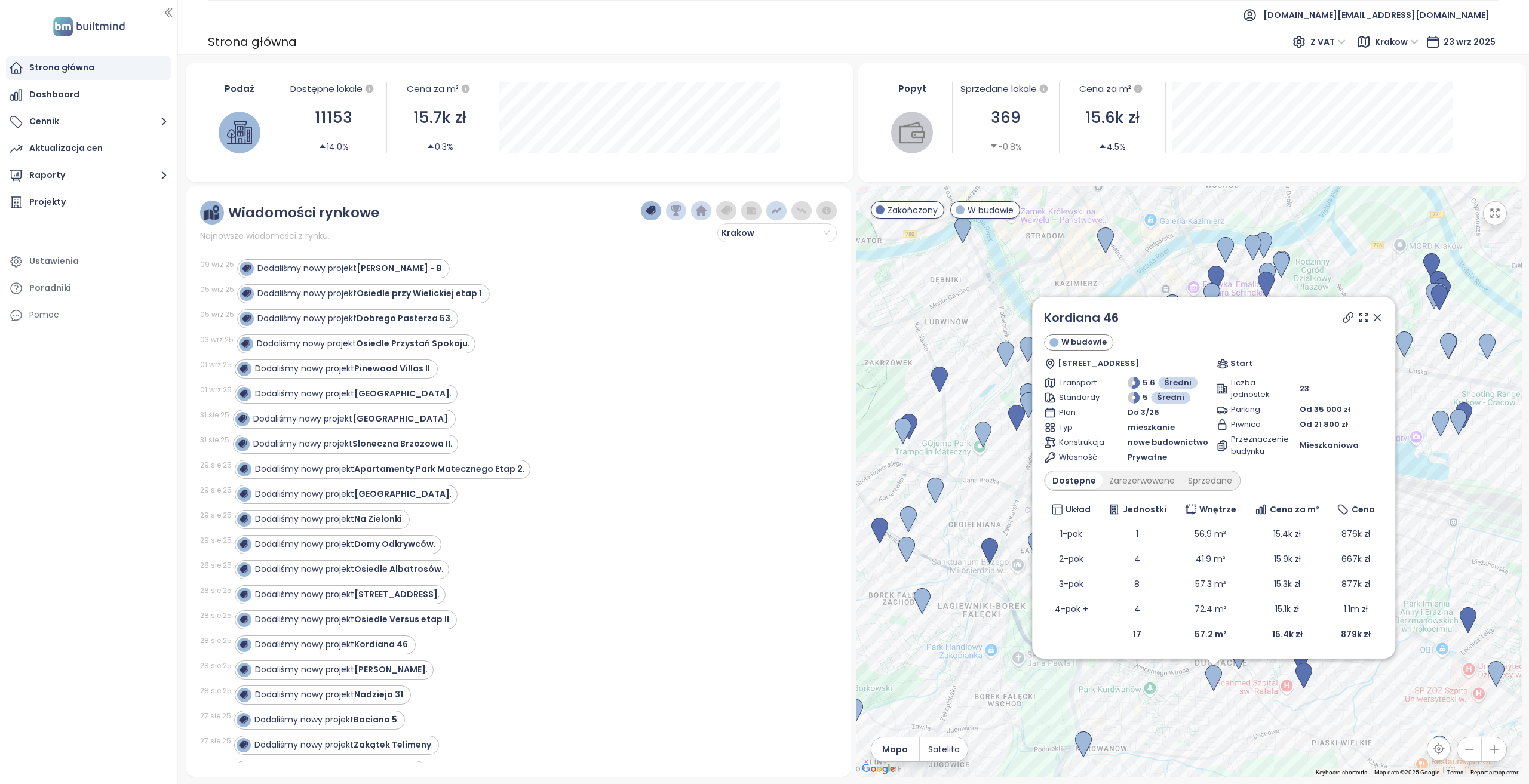
drag, startPoint x: 923, startPoint y: 416, endPoint x: 871, endPoint y: 385, distance: 60.5
click at [871, 385] on div "Kordiana 46 W budowie Kordiana 44, 30-653 Kraków, Poland Start Transport 5.6 Śr…" at bounding box center [1189, 481] width 666 height 591
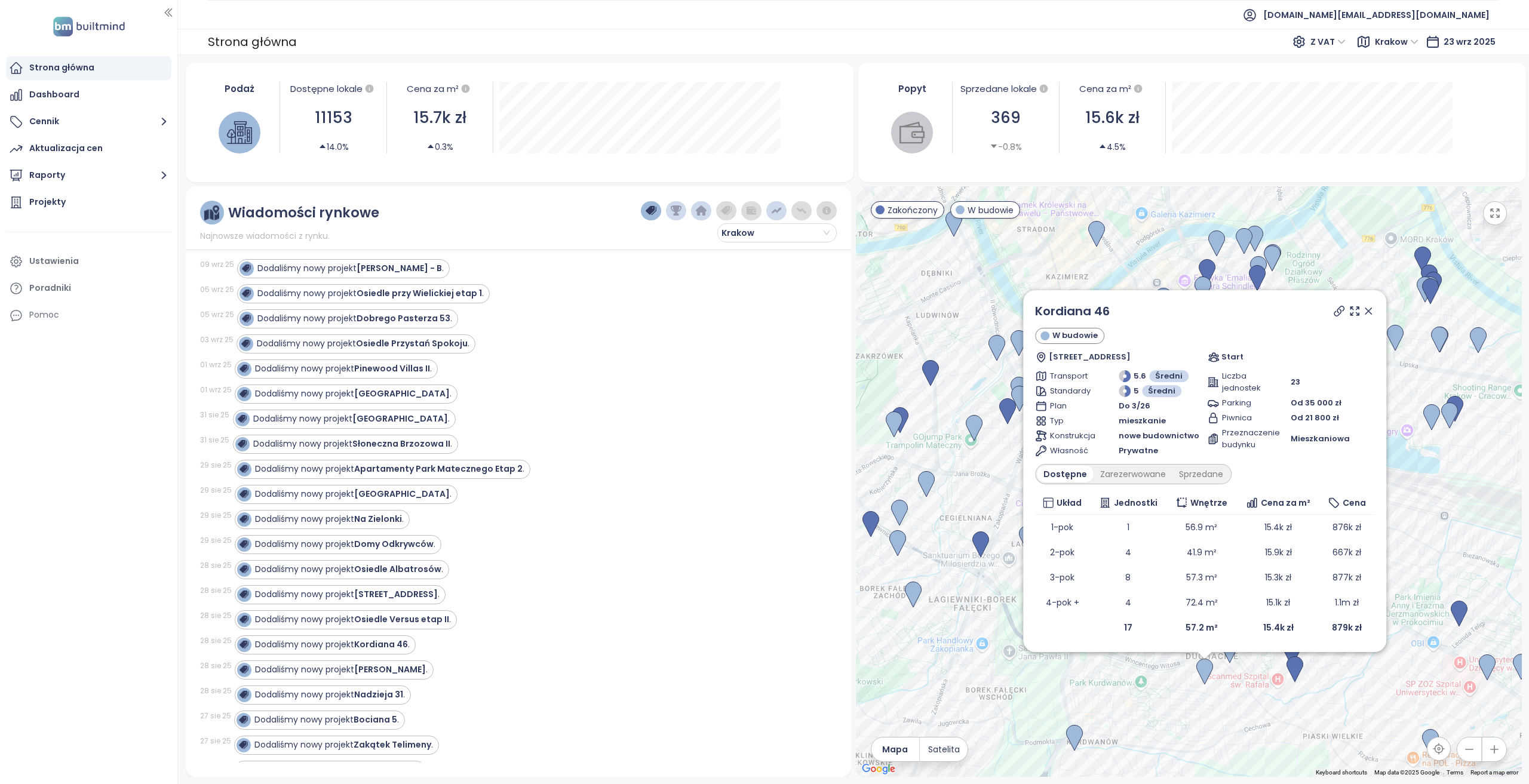
click at [1207, 459] on div "Kordiana 46 W budowie Kordiana 44, 30-653 Kraków, Poland Start Transport 5.6 Śr…" at bounding box center [1204, 471] width 339 height 338
click at [1206, 473] on div "Sprzedane" at bounding box center [1201, 474] width 58 height 17
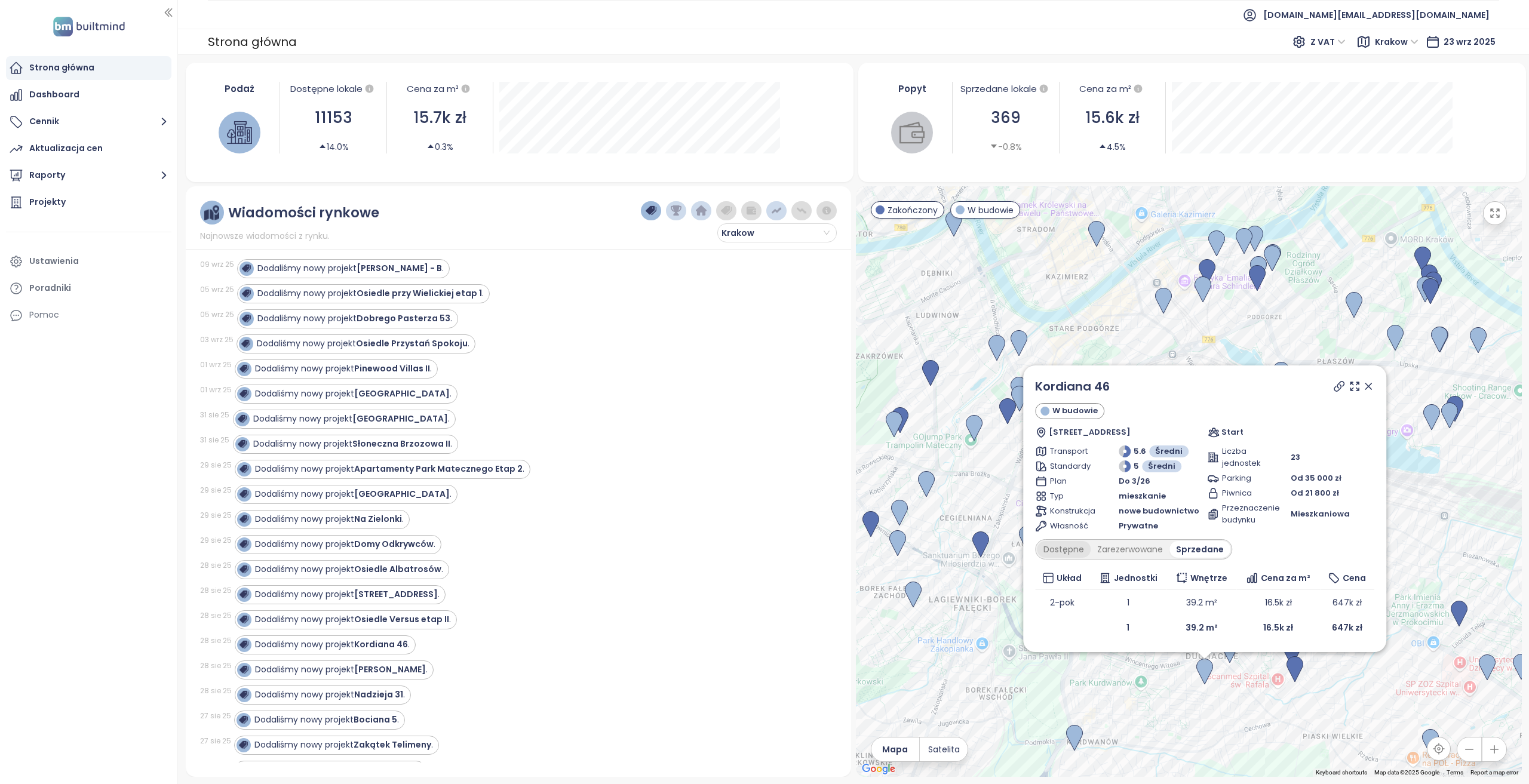
click at [1056, 545] on div "Dostępne" at bounding box center [1064, 550] width 54 height 17
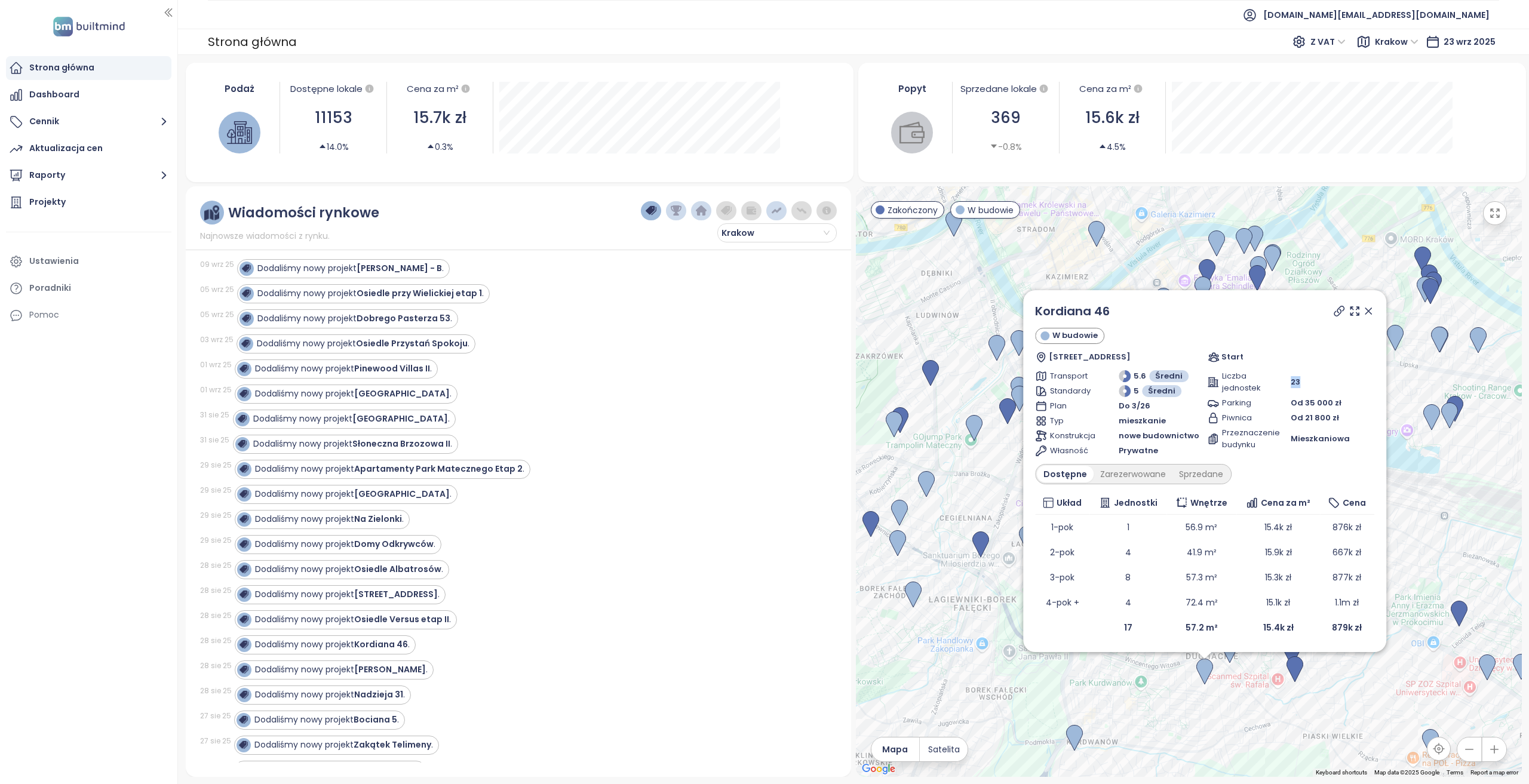
drag, startPoint x: 1322, startPoint y: 388, endPoint x: 1289, endPoint y: 385, distance: 33.1
click at [1291, 385] on div "23" at bounding box center [1333, 382] width 84 height 12
drag, startPoint x: 1134, startPoint y: 631, endPoint x: 1111, endPoint y: 631, distance: 23.0
click at [1111, 631] on td "17" at bounding box center [1127, 627] width 77 height 25
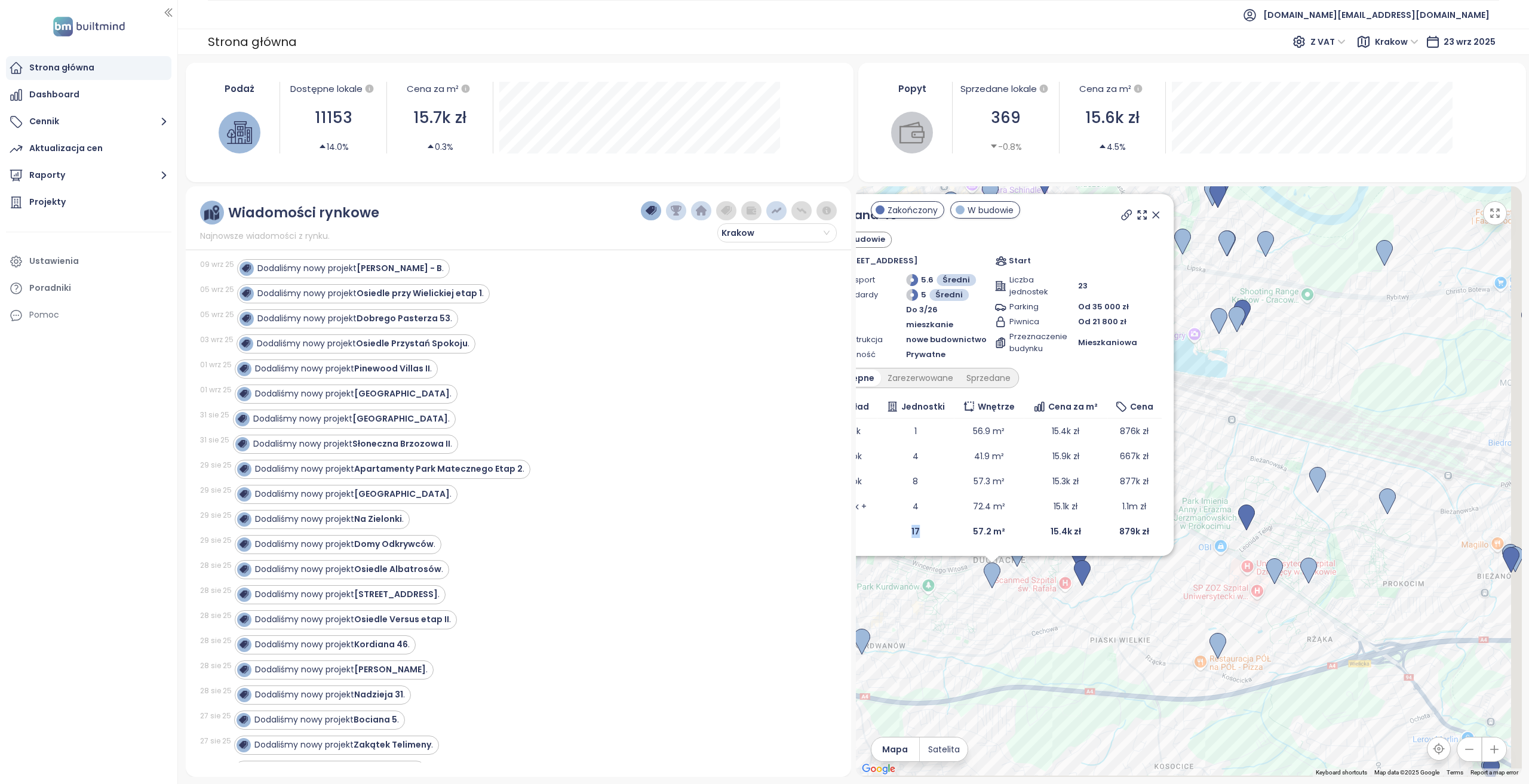
drag, startPoint x: 1189, startPoint y: 722, endPoint x: 975, endPoint y: 626, distance: 234.5
click at [975, 626] on div "Kordiana 46 W budowie Kordiana 44, 30-653 Kraków, Poland Start Transport 5.6 Śr…" at bounding box center [1189, 481] width 666 height 591
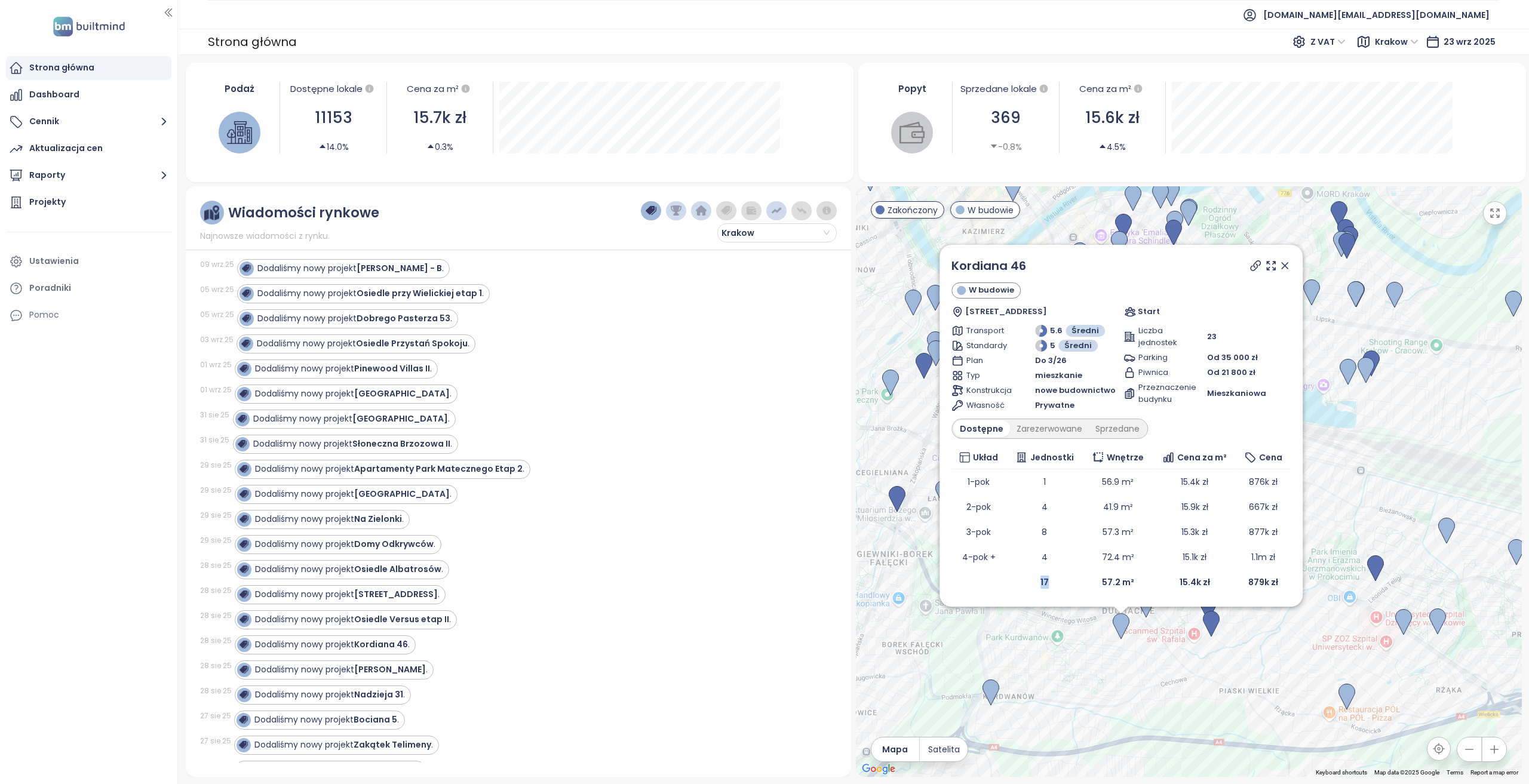
drag, startPoint x: 975, startPoint y: 626, endPoint x: 1105, endPoint y: 677, distance: 139.6
click at [1105, 677] on div "Kordiana 46 W budowie Kordiana 44, 30-653 Kraków, Poland Start Transport 5.6 Śr…" at bounding box center [1189, 481] width 666 height 591
click at [1281, 266] on icon at bounding box center [1284, 265] width 12 height 12
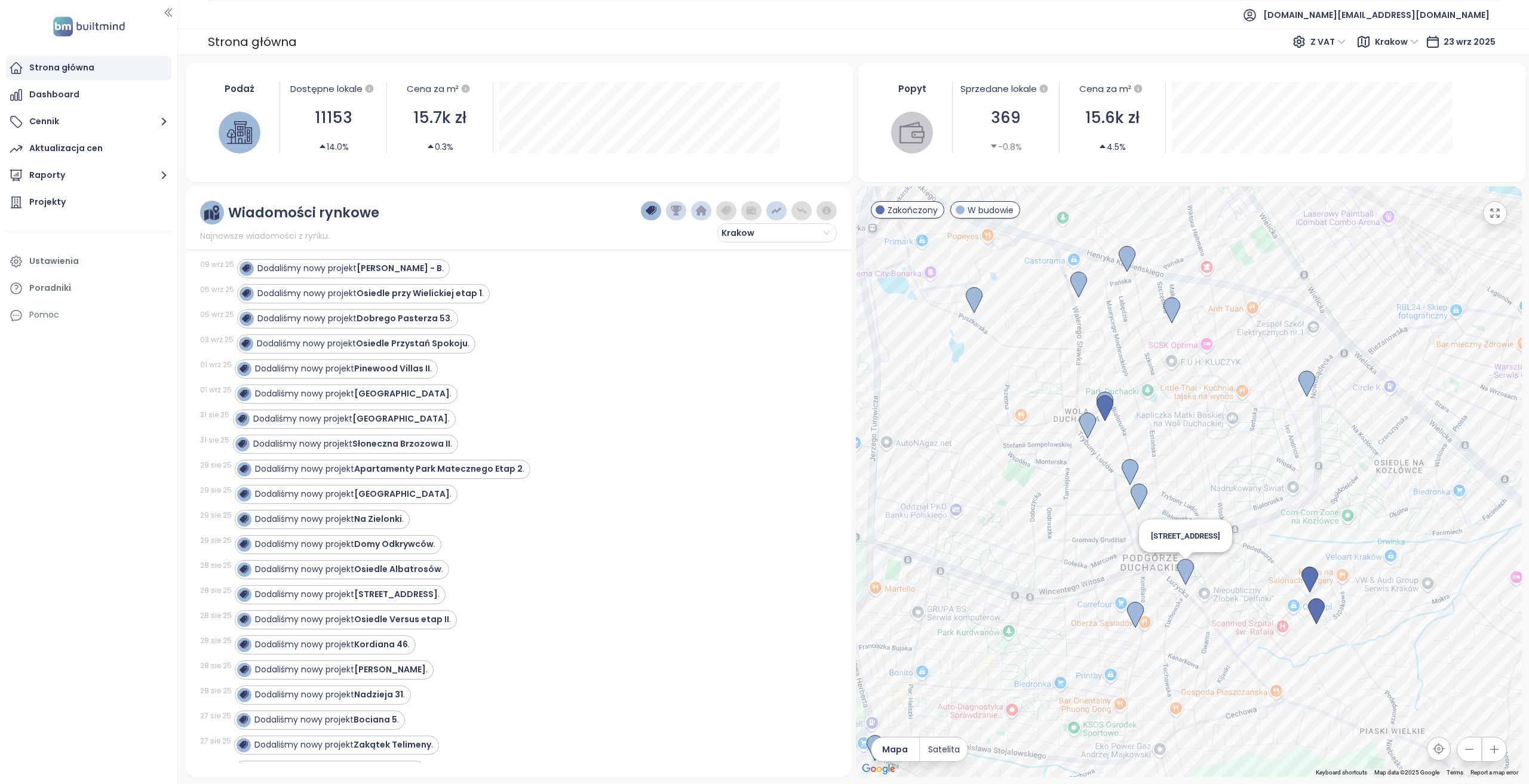
click at [1186, 571] on img at bounding box center [1186, 572] width 17 height 26
click at [1182, 573] on img at bounding box center [1186, 572] width 17 height 26
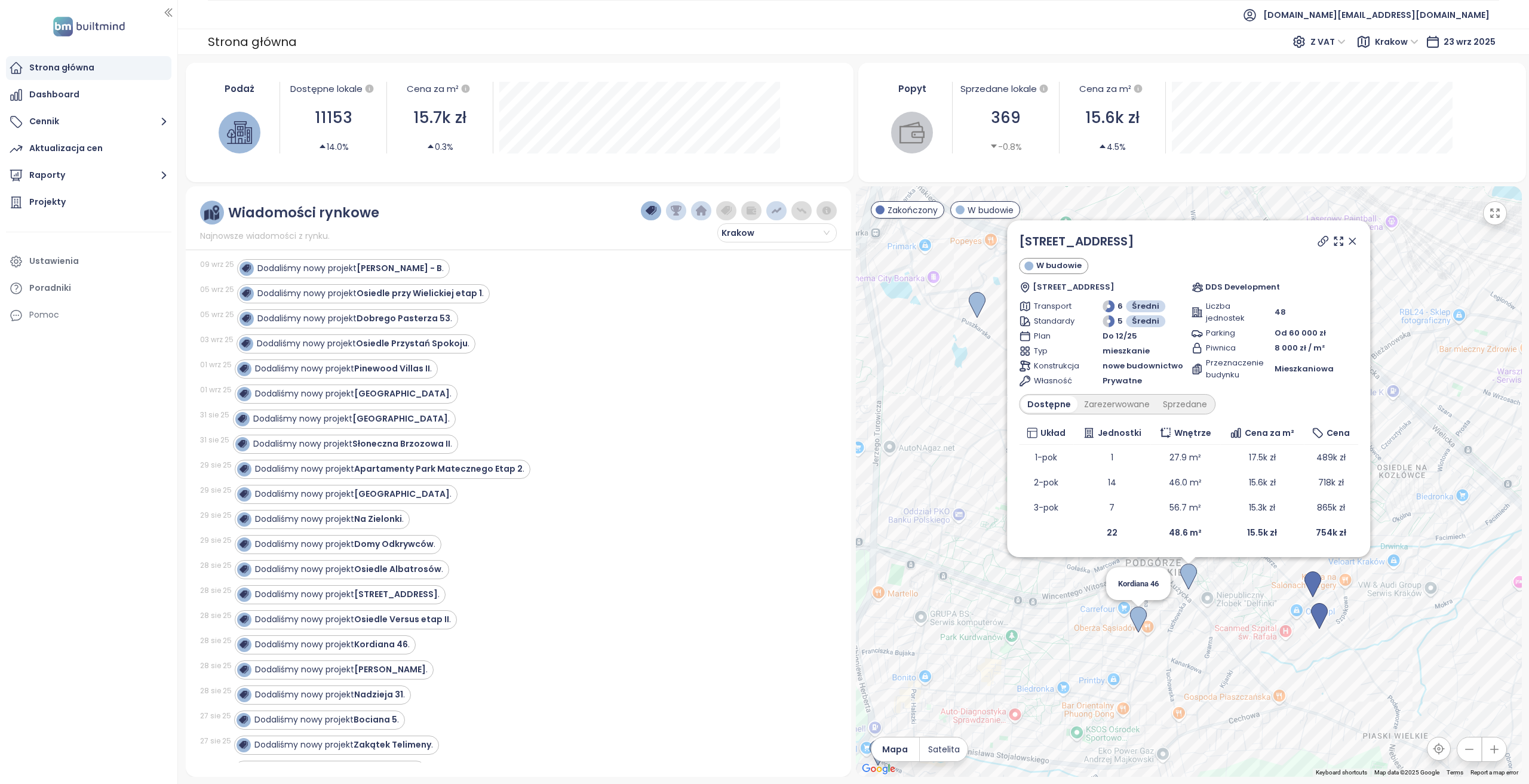
click at [1132, 618] on img at bounding box center [1138, 619] width 17 height 26
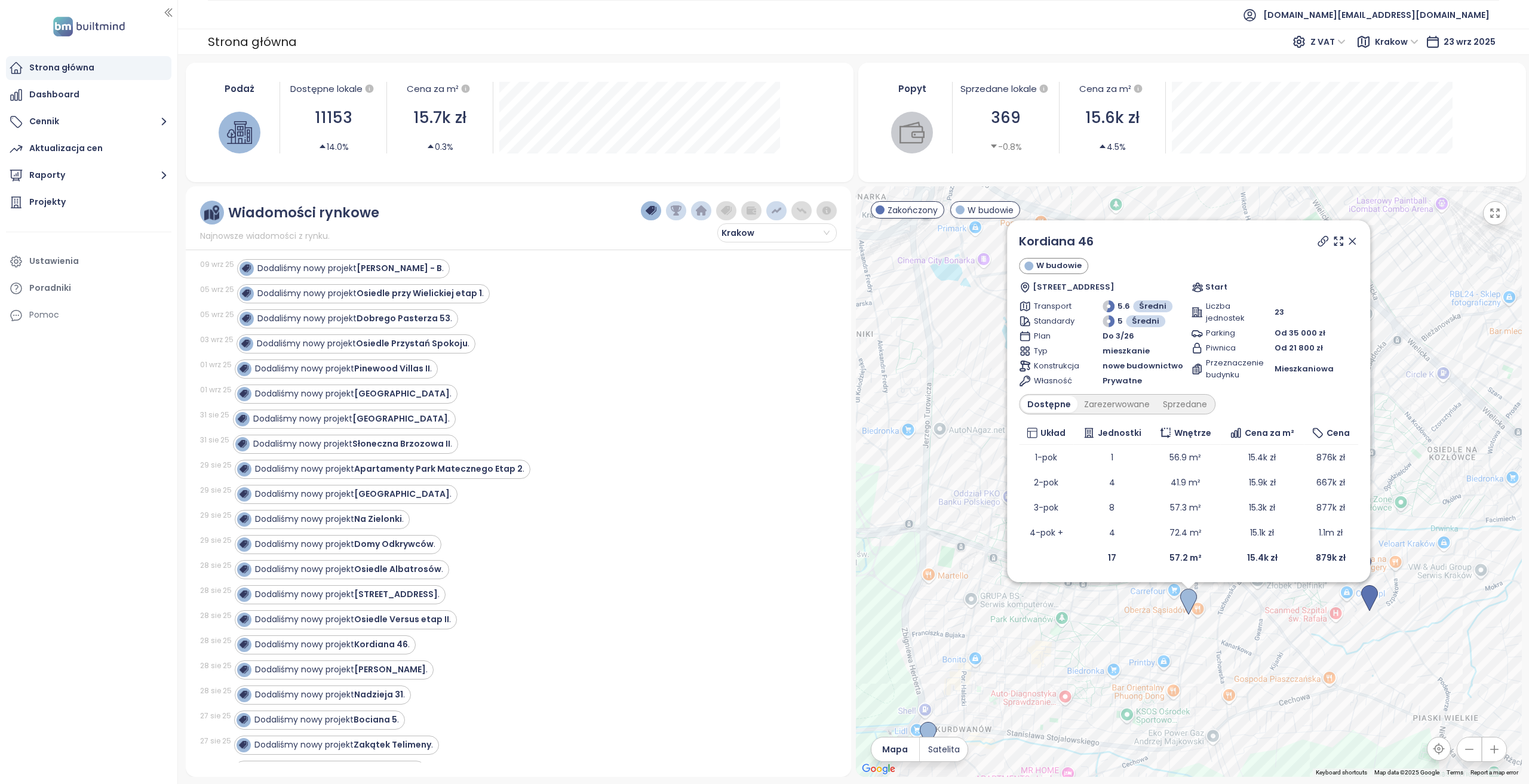
click at [1237, 602] on div "Kordiana 46 W budowie Kordiana 44, 30-653 Kraków, Poland Start Transport 5.6 Śr…" at bounding box center [1189, 481] width 666 height 591
click at [1351, 242] on icon at bounding box center [1351, 241] width 12 height 12
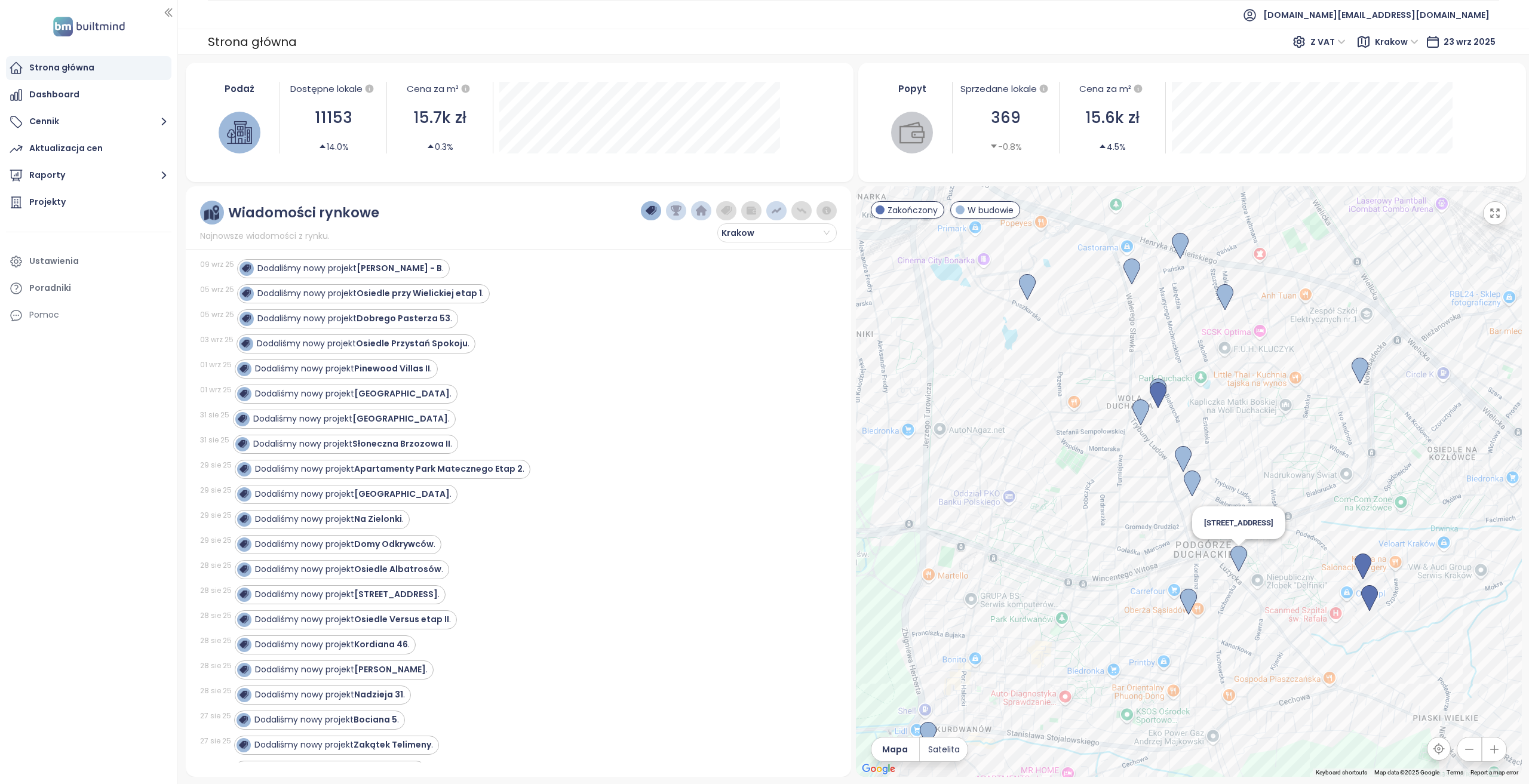
click at [1243, 553] on img at bounding box center [1239, 559] width 17 height 26
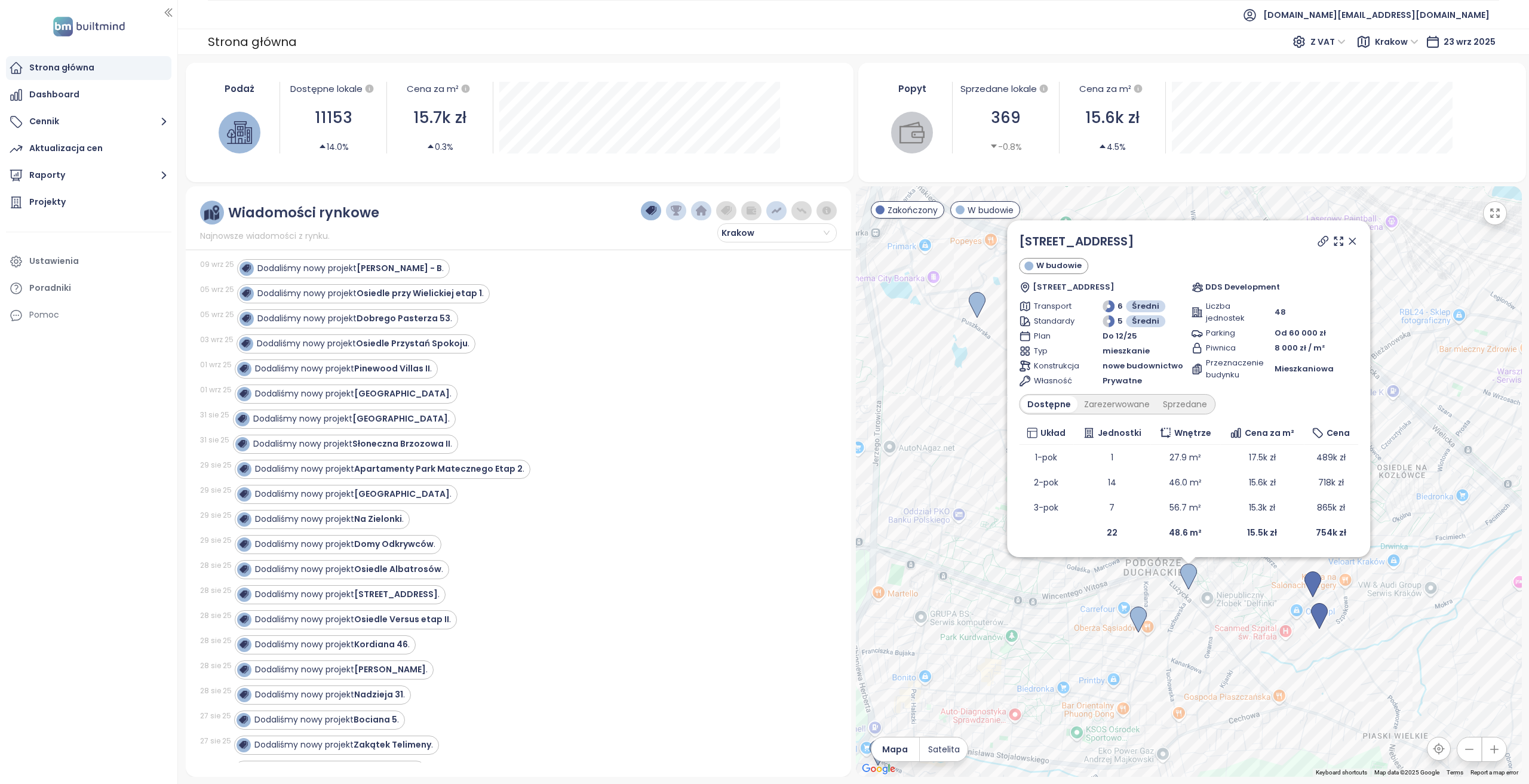
click at [1349, 241] on icon at bounding box center [1351, 241] width 6 height 6
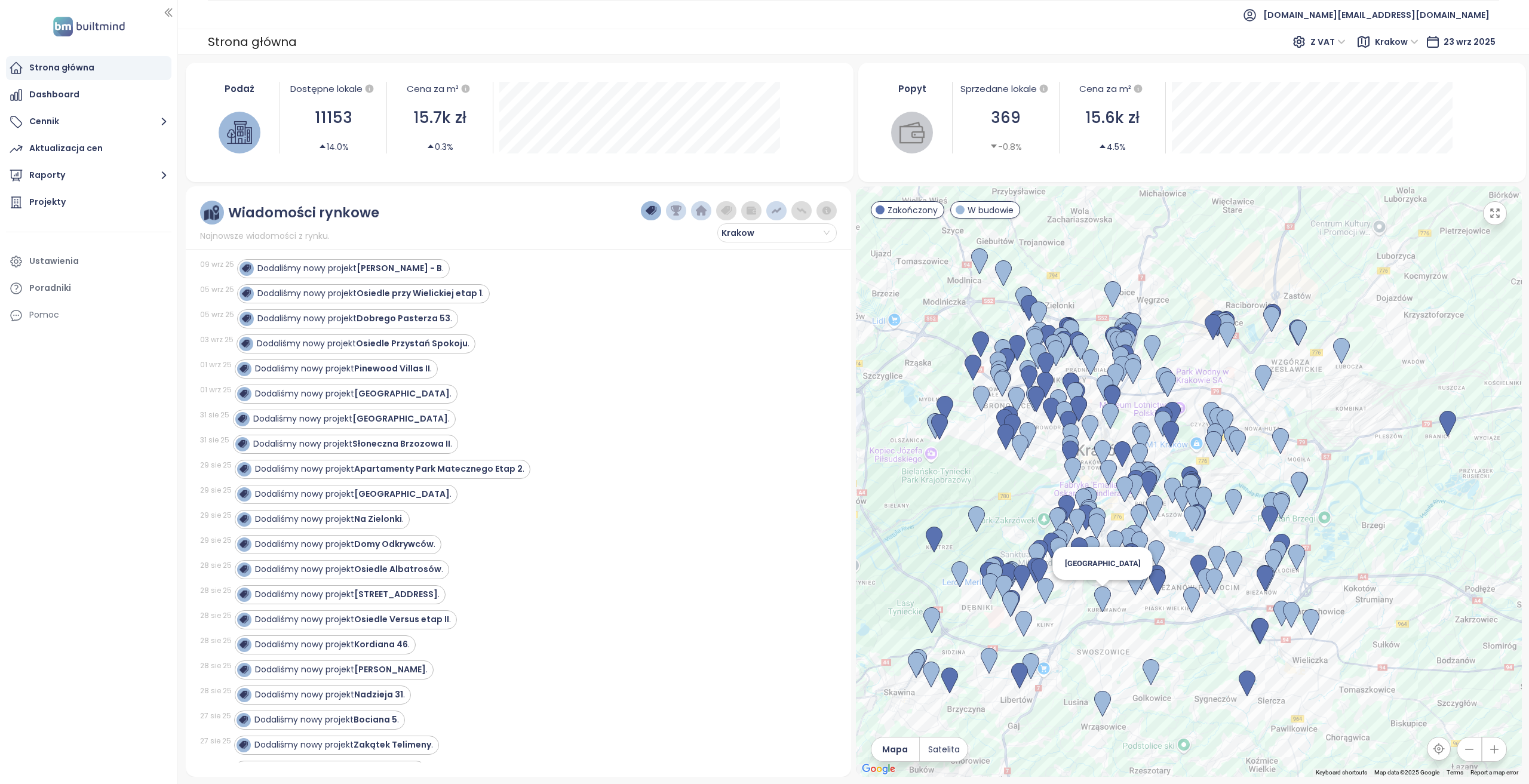
drag, startPoint x: 951, startPoint y: 562, endPoint x: 1107, endPoint y: 601, distance: 160.8
click at [1107, 601] on img at bounding box center [1102, 600] width 17 height 26
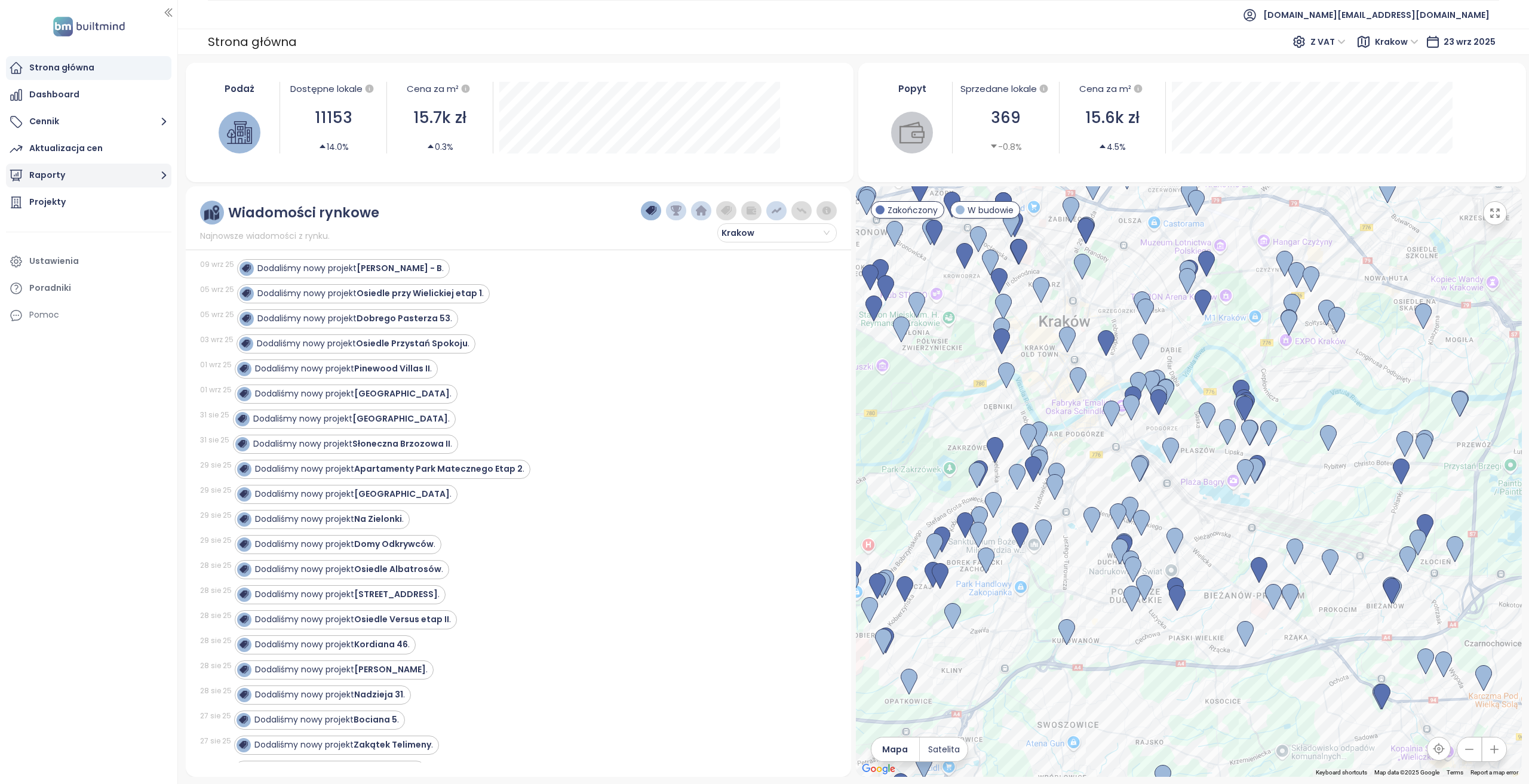
click at [127, 180] on button "Raporty" at bounding box center [88, 176] width 166 height 24
click at [118, 207] on div "Dodaj raport" at bounding box center [91, 203] width 153 height 20
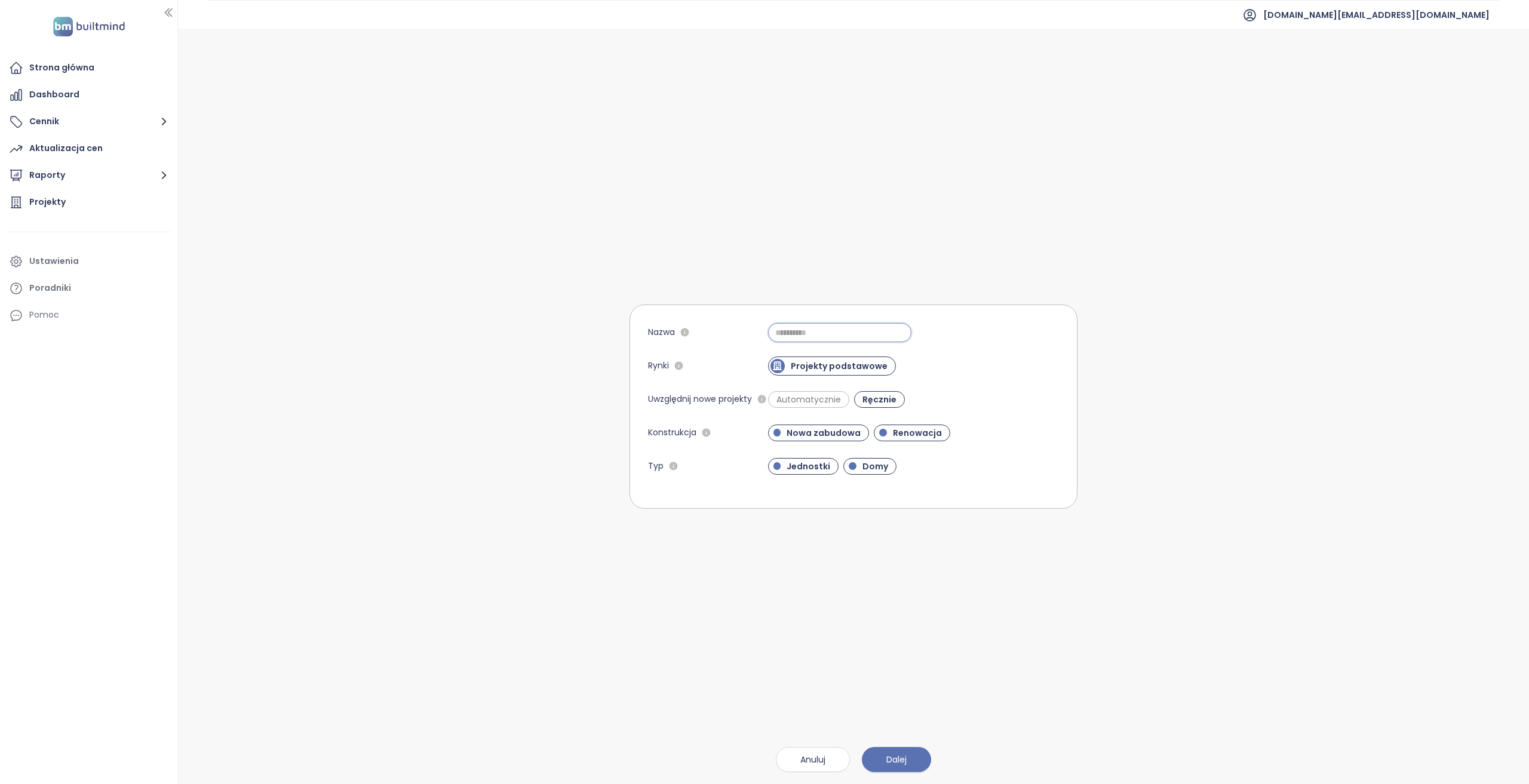
click at [878, 326] on input "Nazwa" at bounding box center [840, 332] width 143 height 20
type input "******"
click at [896, 301] on div "Nazwa ****** Rynki Projekty podstawowe Uwzględnij nowe projekty Automatycznie R…" at bounding box center [854, 406] width 448 height 755
click at [796, 407] on div "Automatycznie Ręcznie" at bounding box center [913, 399] width 291 height 20
click at [797, 400] on span "Automatycznie" at bounding box center [808, 399] width 76 height 12
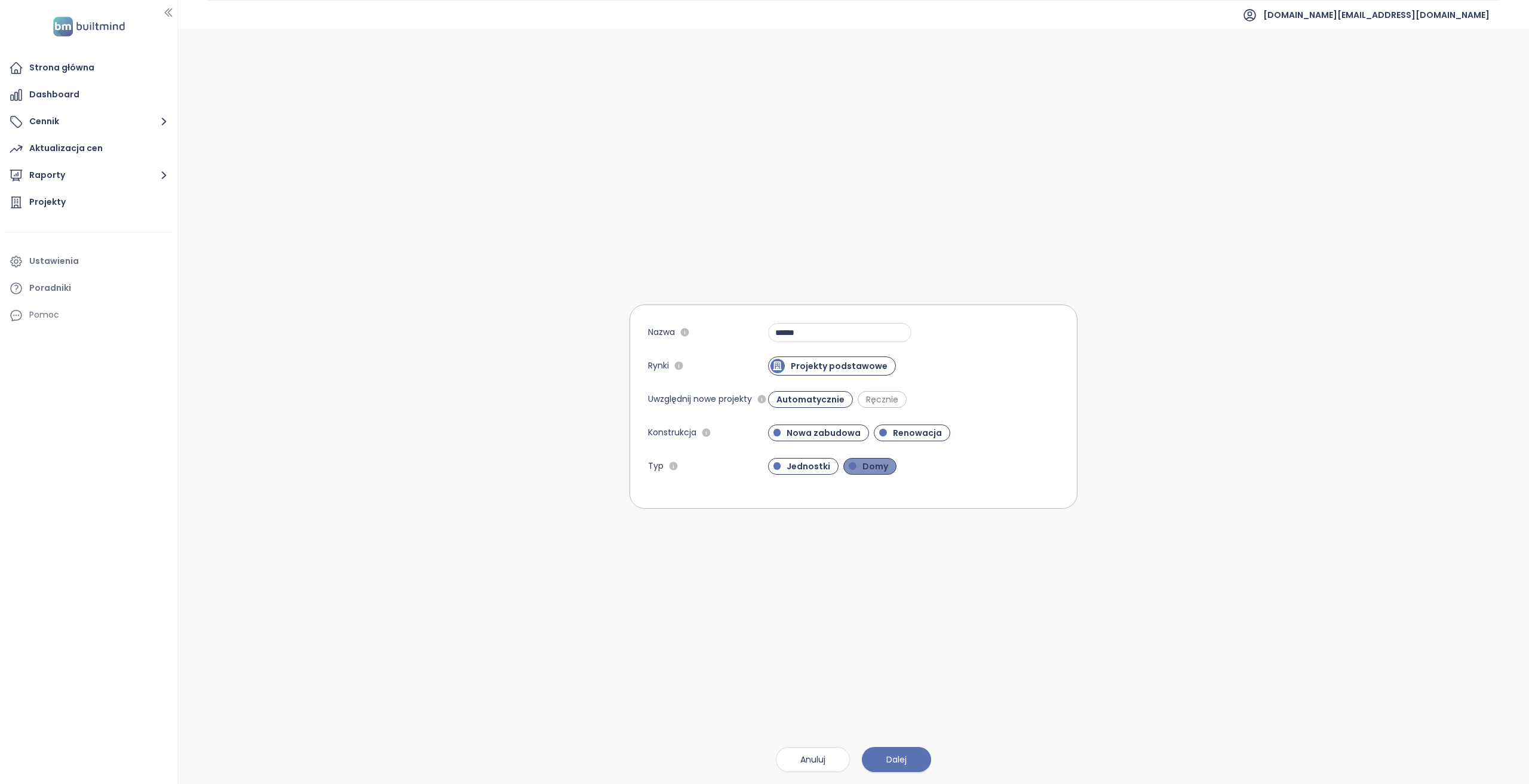
click at [867, 462] on span "Domy" at bounding box center [875, 466] width 37 height 12
click at [925, 754] on button "Dalej" at bounding box center [897, 759] width 69 height 25
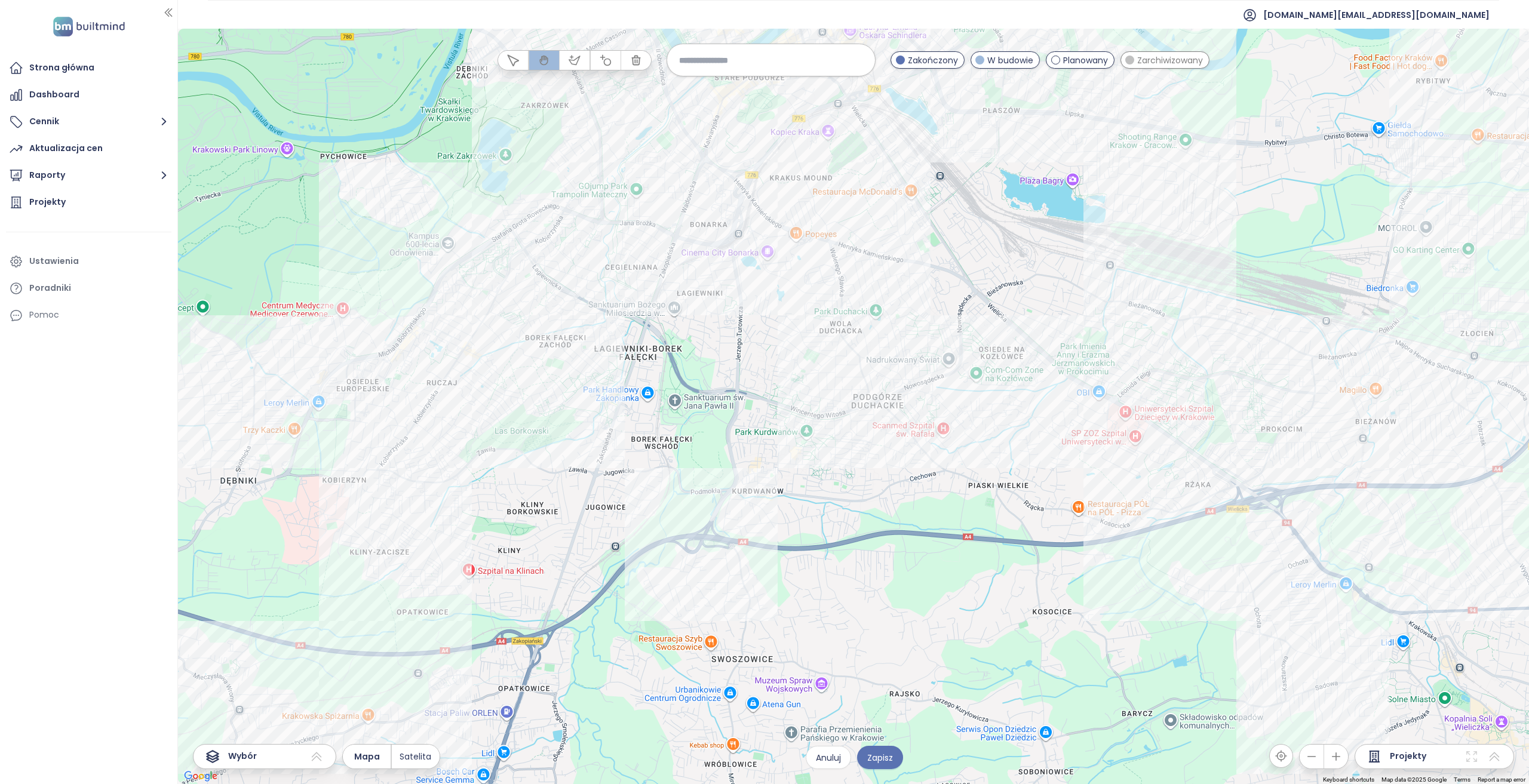
drag, startPoint x: 780, startPoint y: 409, endPoint x: 875, endPoint y: 519, distance: 145.3
click at [875, 519] on div at bounding box center [853, 406] width 1350 height 755
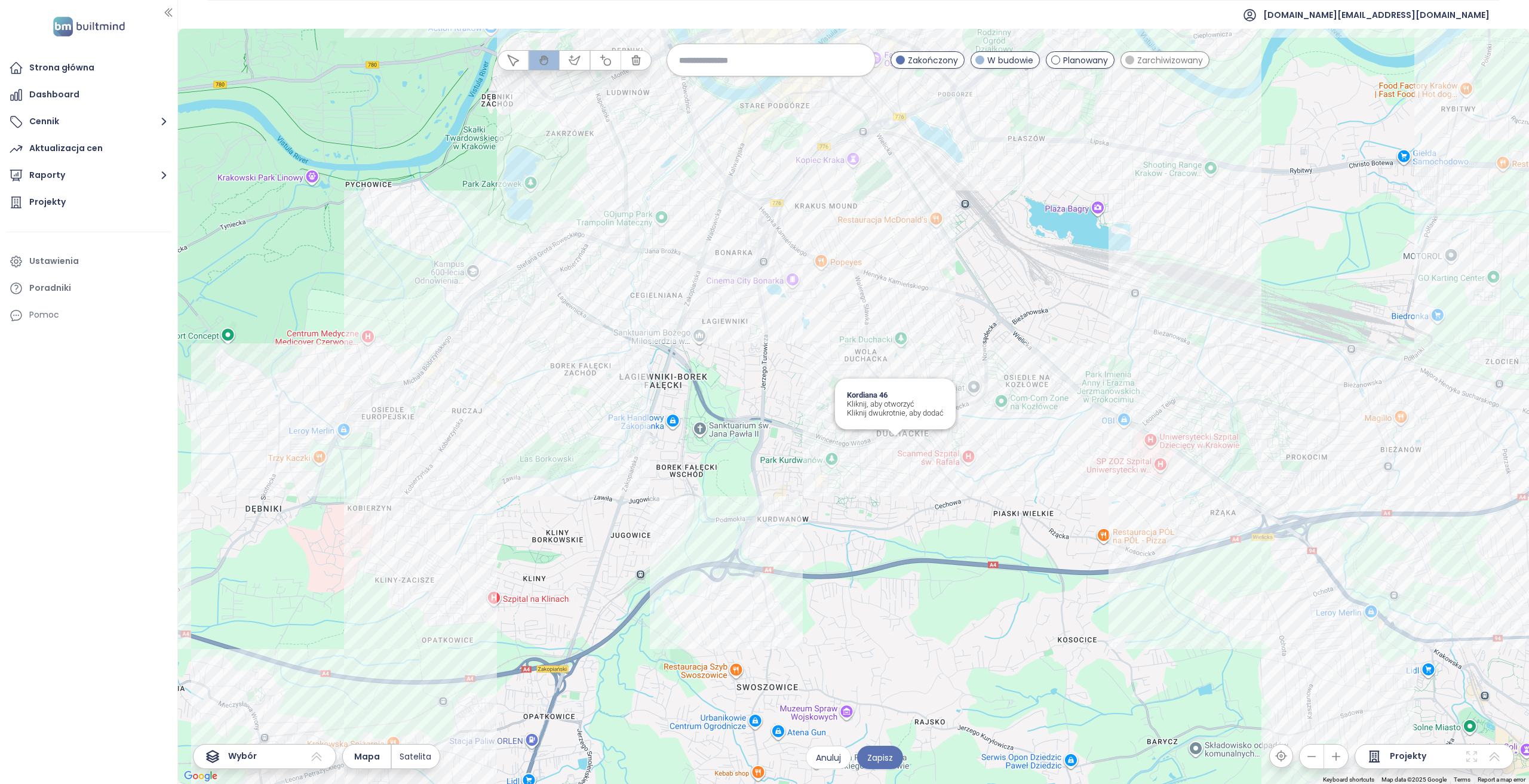
click at [900, 453] on div "Kordiana 46 Kliknij, aby otworzyć Kliknij dwukrotnie, aby dodać" at bounding box center [853, 406] width 1350 height 755
click at [924, 430] on div "Łużycka 71 Kliknij, aby otworzyć Kliknij dwukrotnie, aby dodać" at bounding box center [853, 406] width 1350 height 755
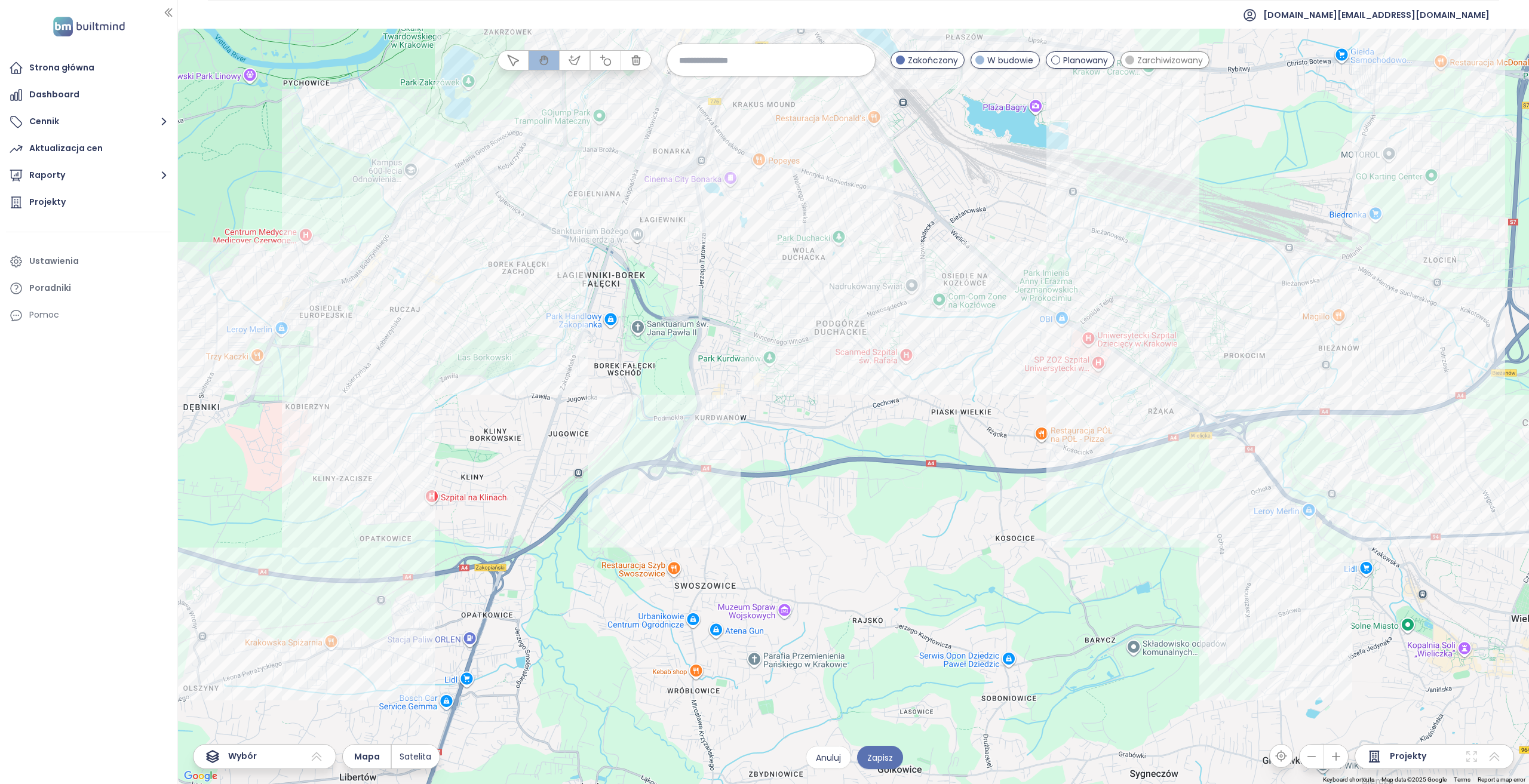
drag, startPoint x: 907, startPoint y: 684, endPoint x: 849, endPoint y: 598, distance: 103.7
click at [849, 598] on div at bounding box center [853, 406] width 1350 height 755
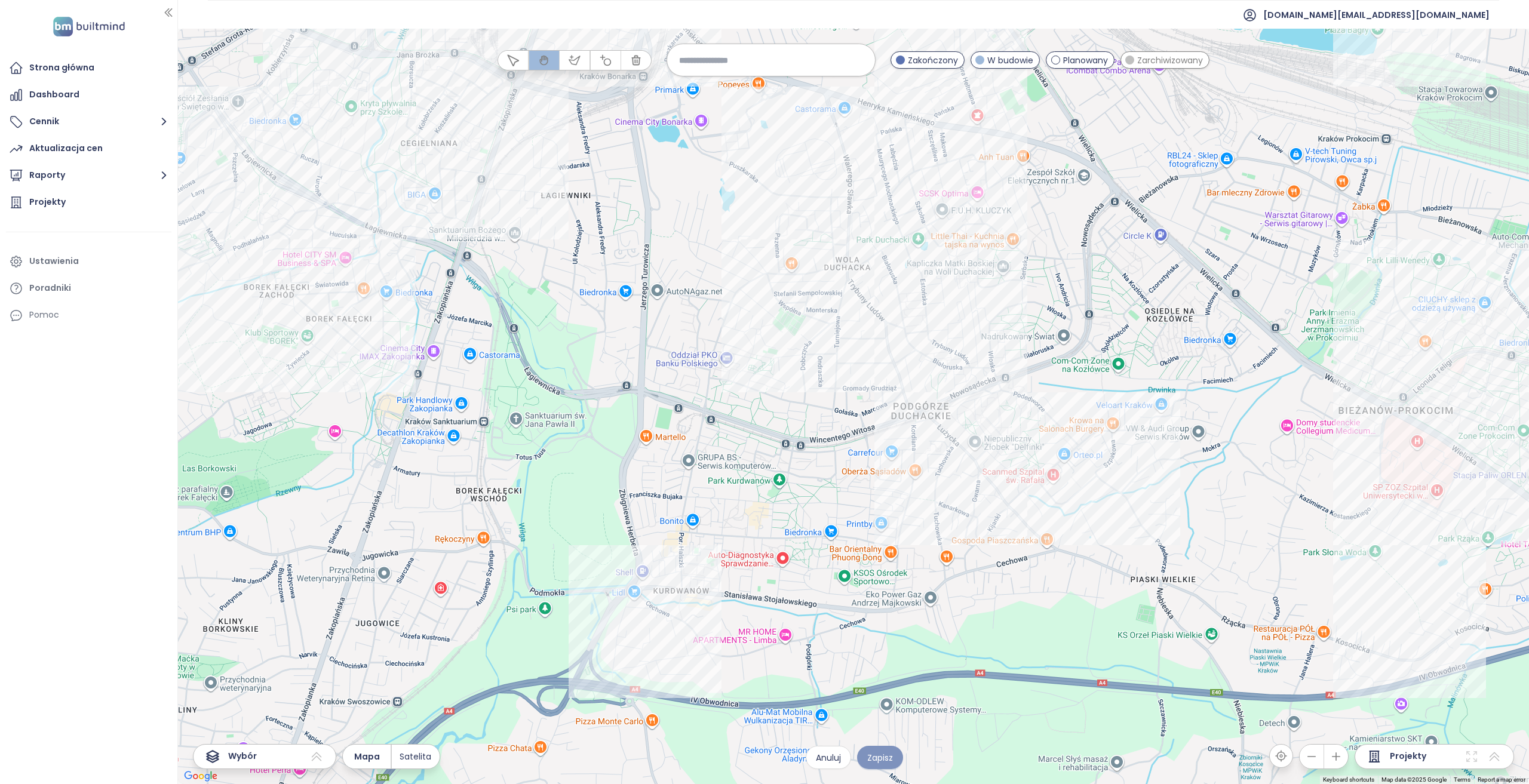
click at [882, 752] on span "Zapisz" at bounding box center [880, 758] width 26 height 13
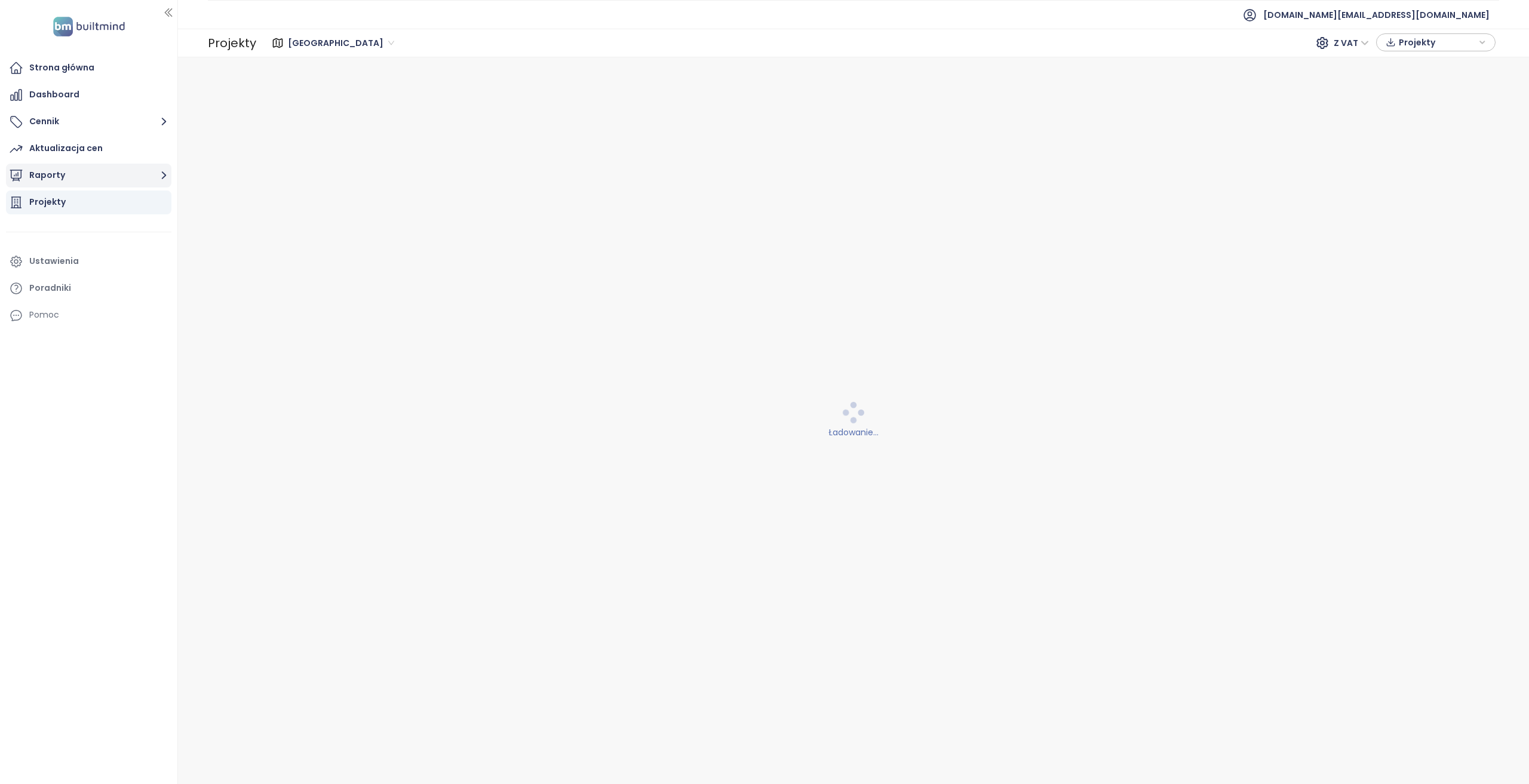
click at [135, 184] on button "Raporty" at bounding box center [88, 176] width 166 height 24
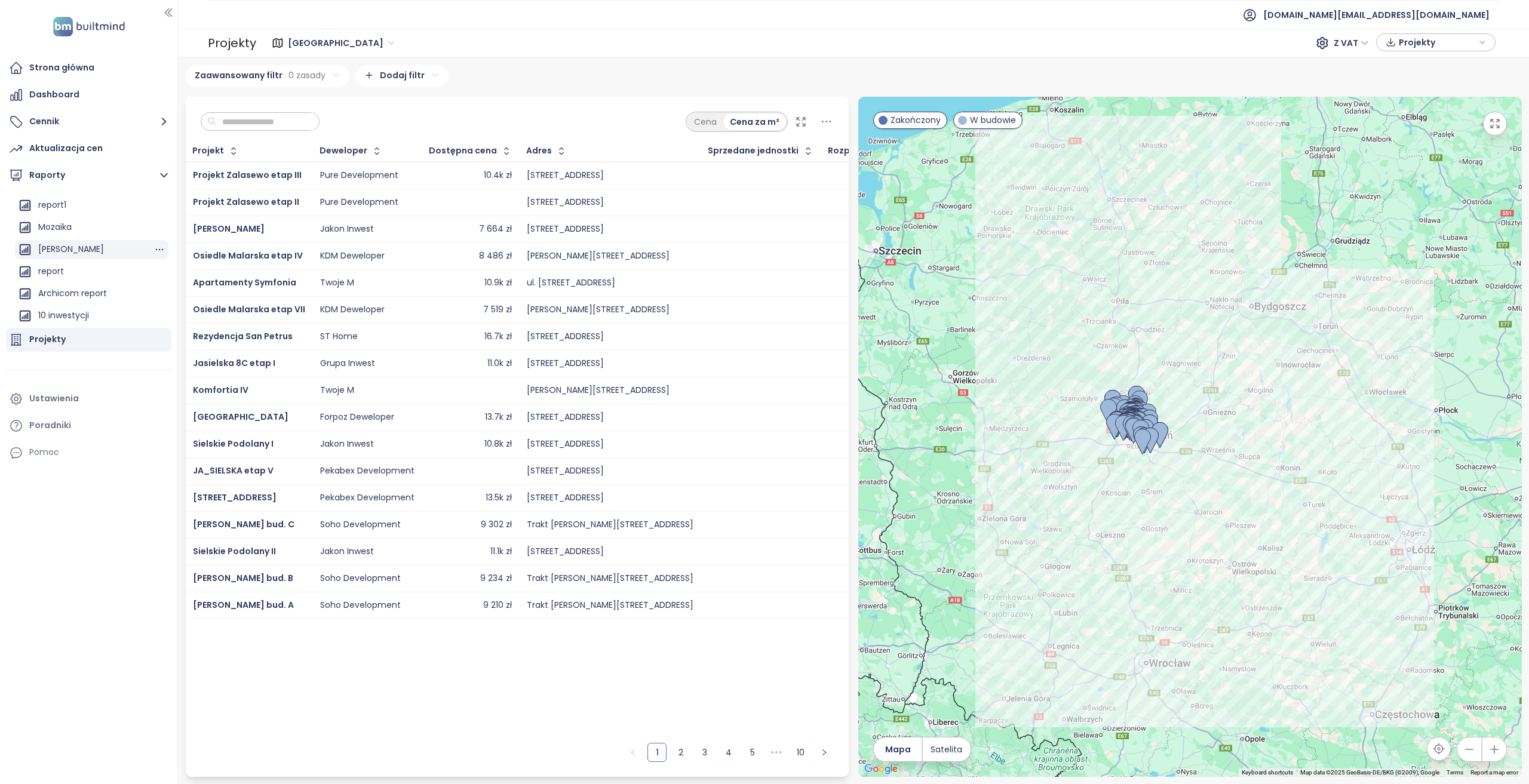
scroll to position [130, 0]
click at [123, 272] on div "report" at bounding box center [91, 272] width 153 height 20
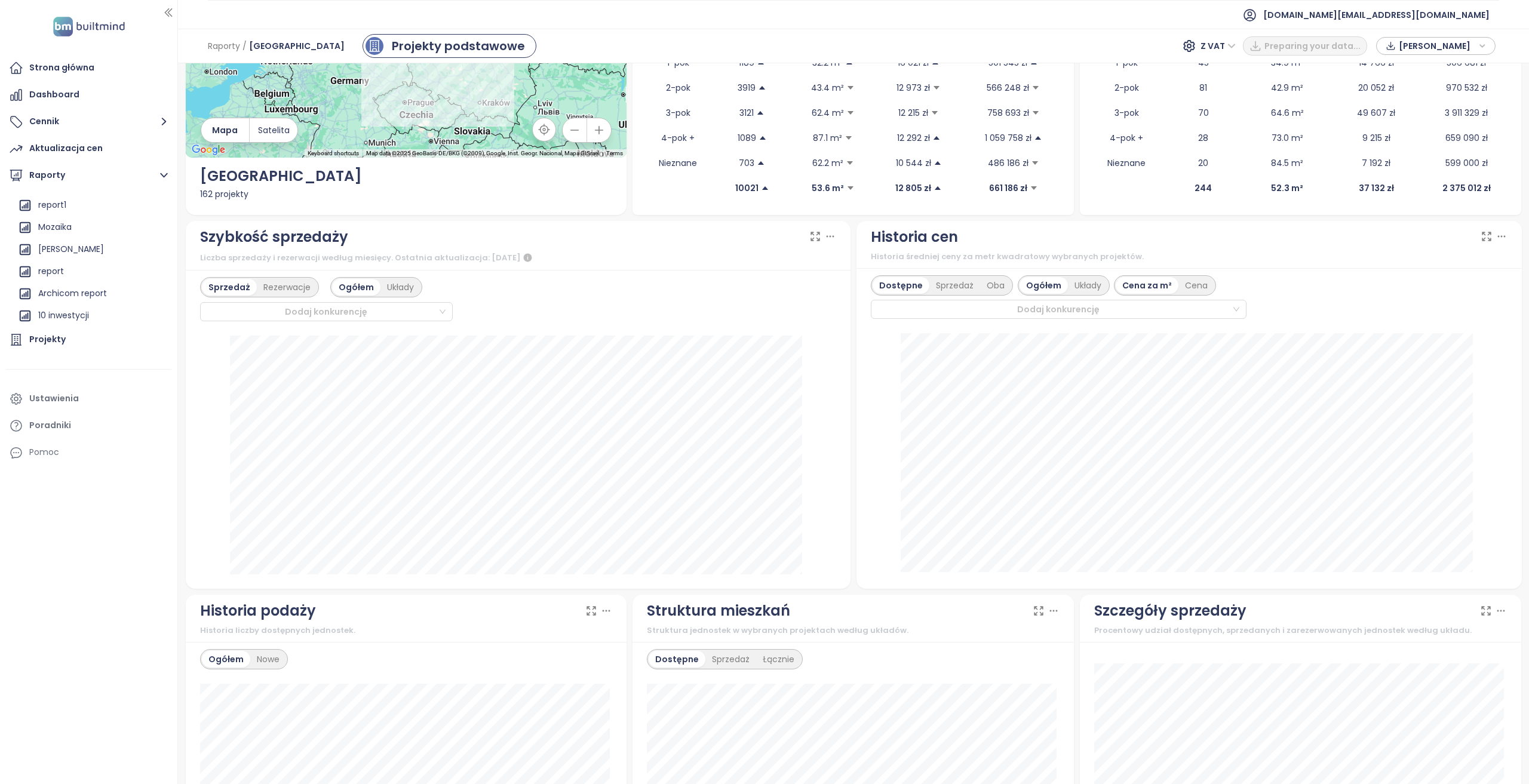
scroll to position [179, 0]
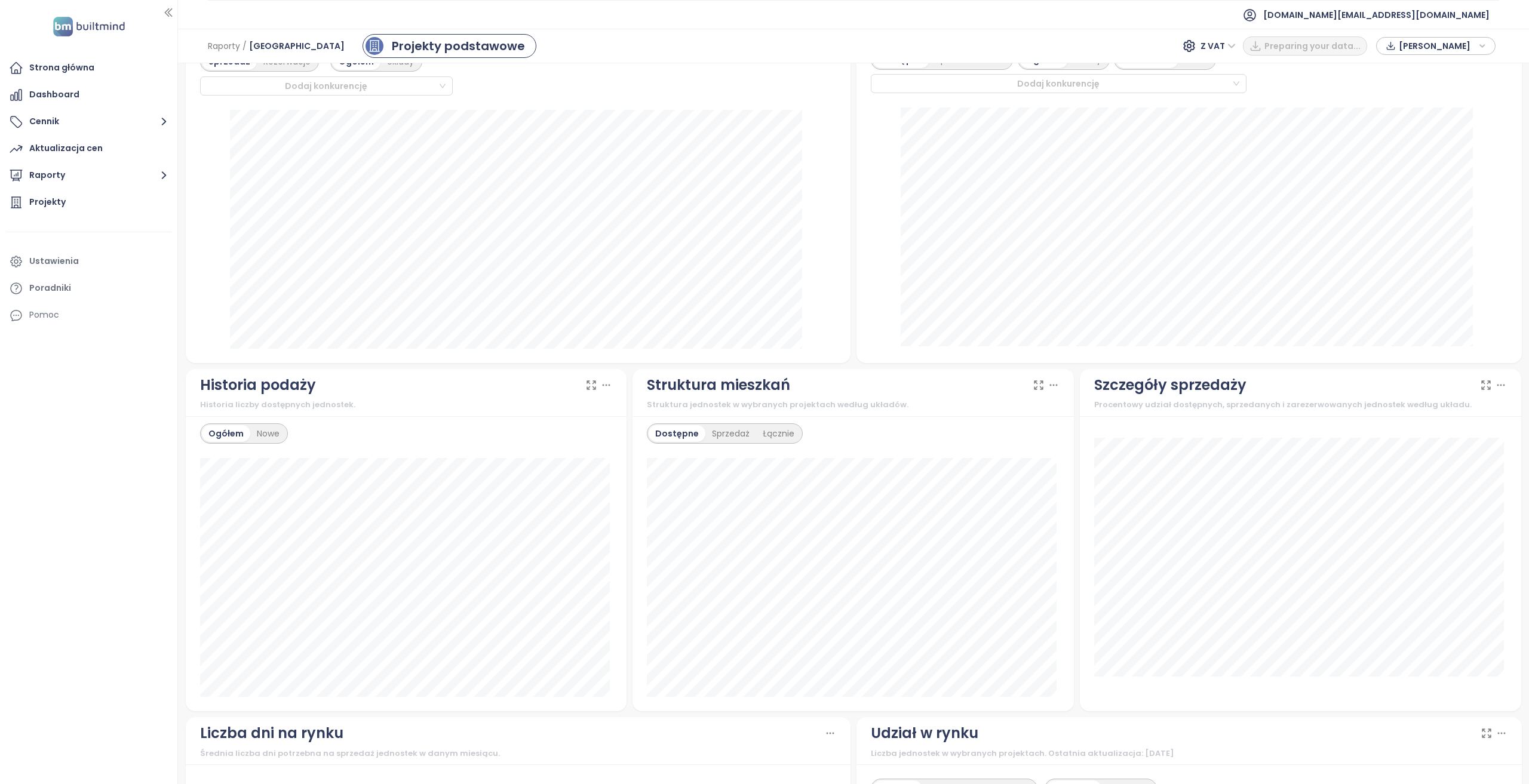
scroll to position [239, 0]
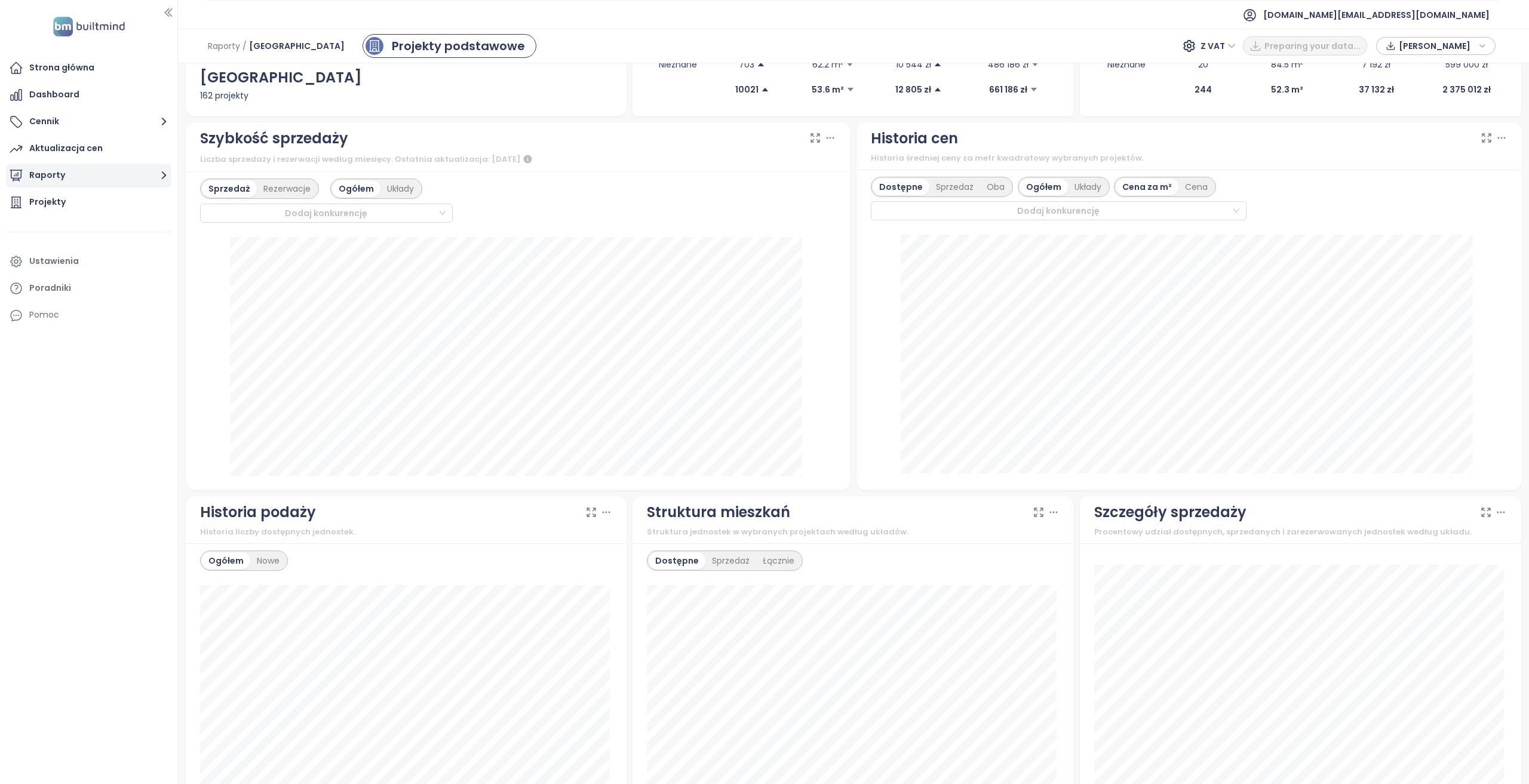
click at [98, 169] on button "Raporty" at bounding box center [88, 176] width 166 height 24
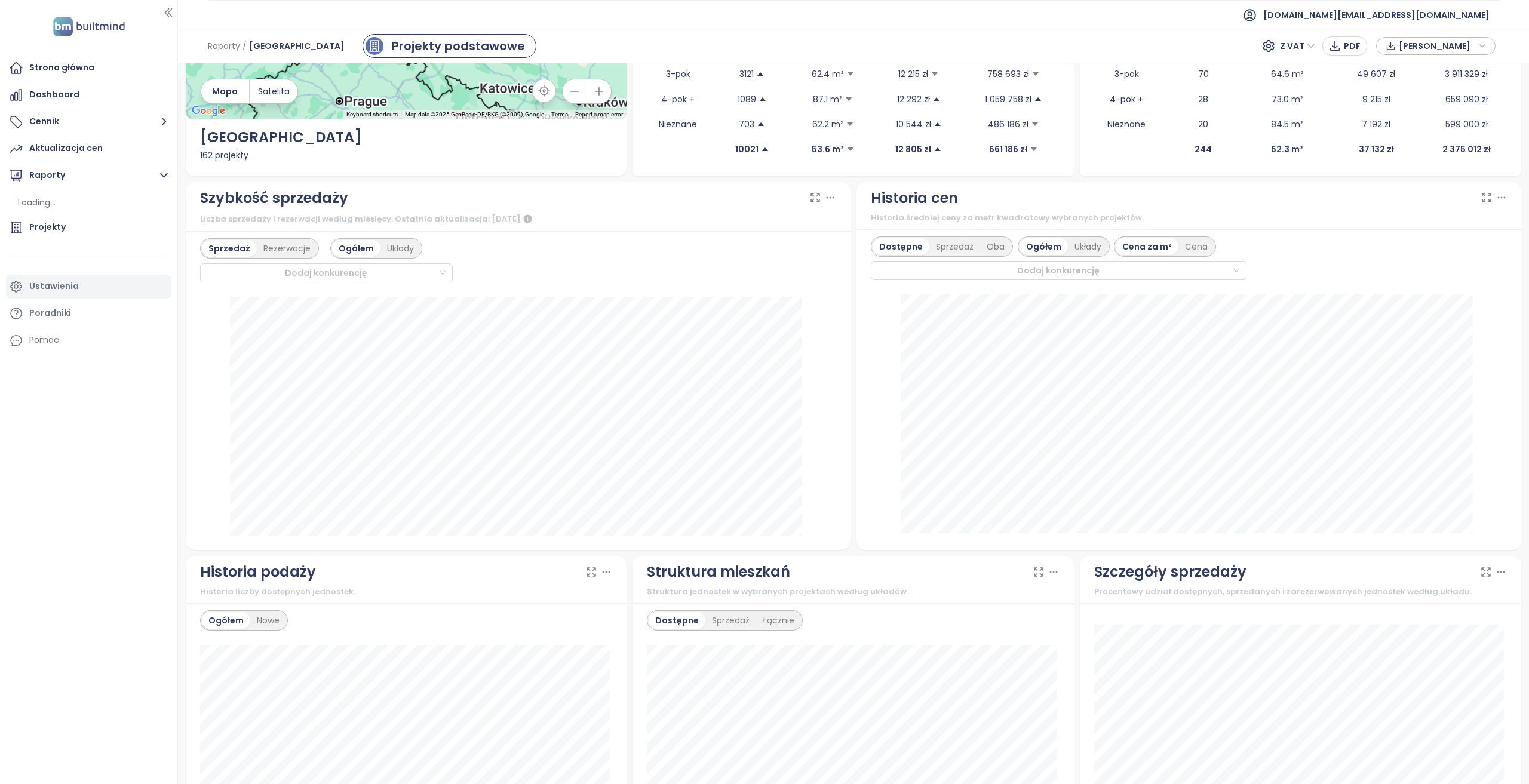
scroll to position [0, 0]
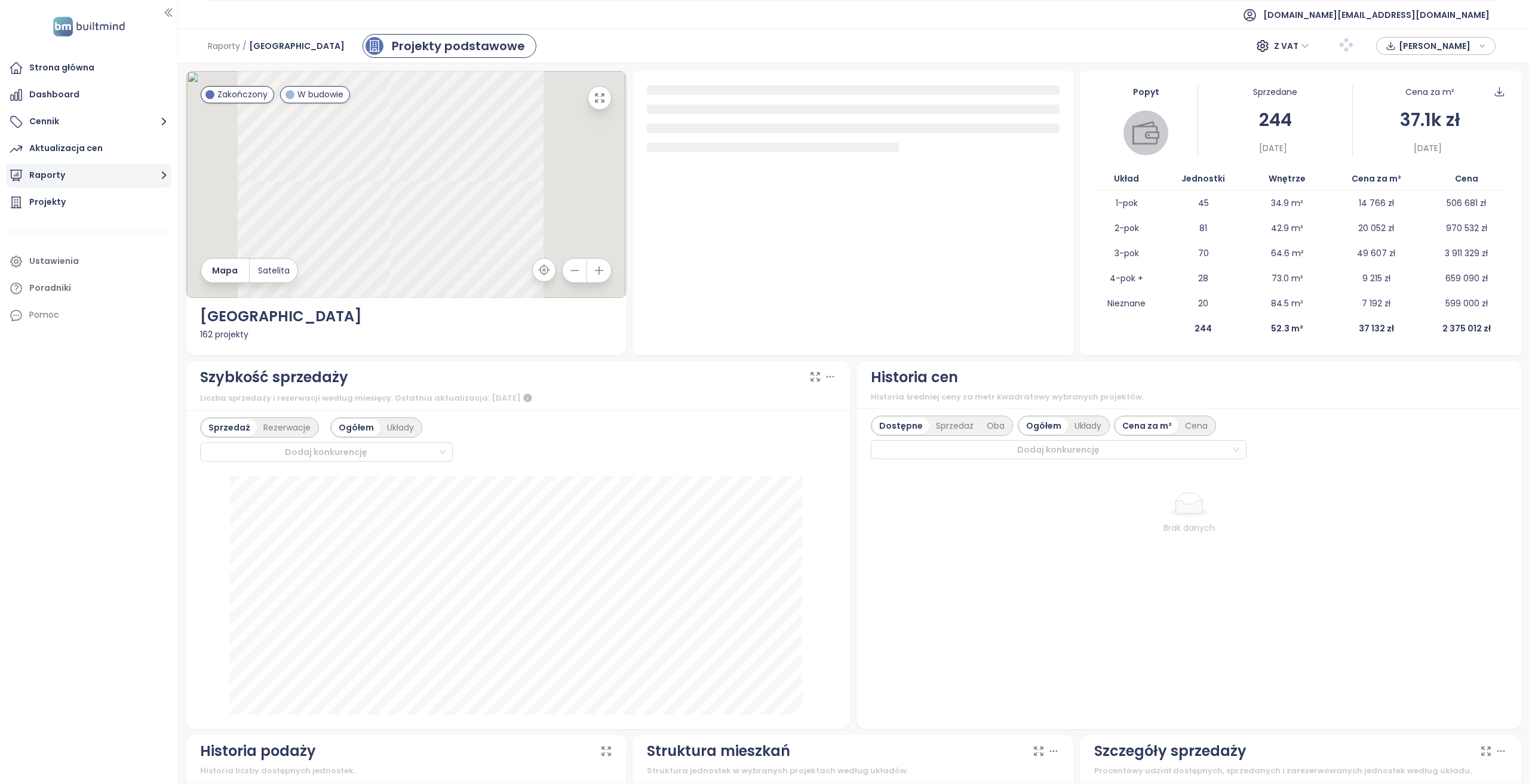
click at [108, 181] on button "Raporty" at bounding box center [88, 176] width 166 height 24
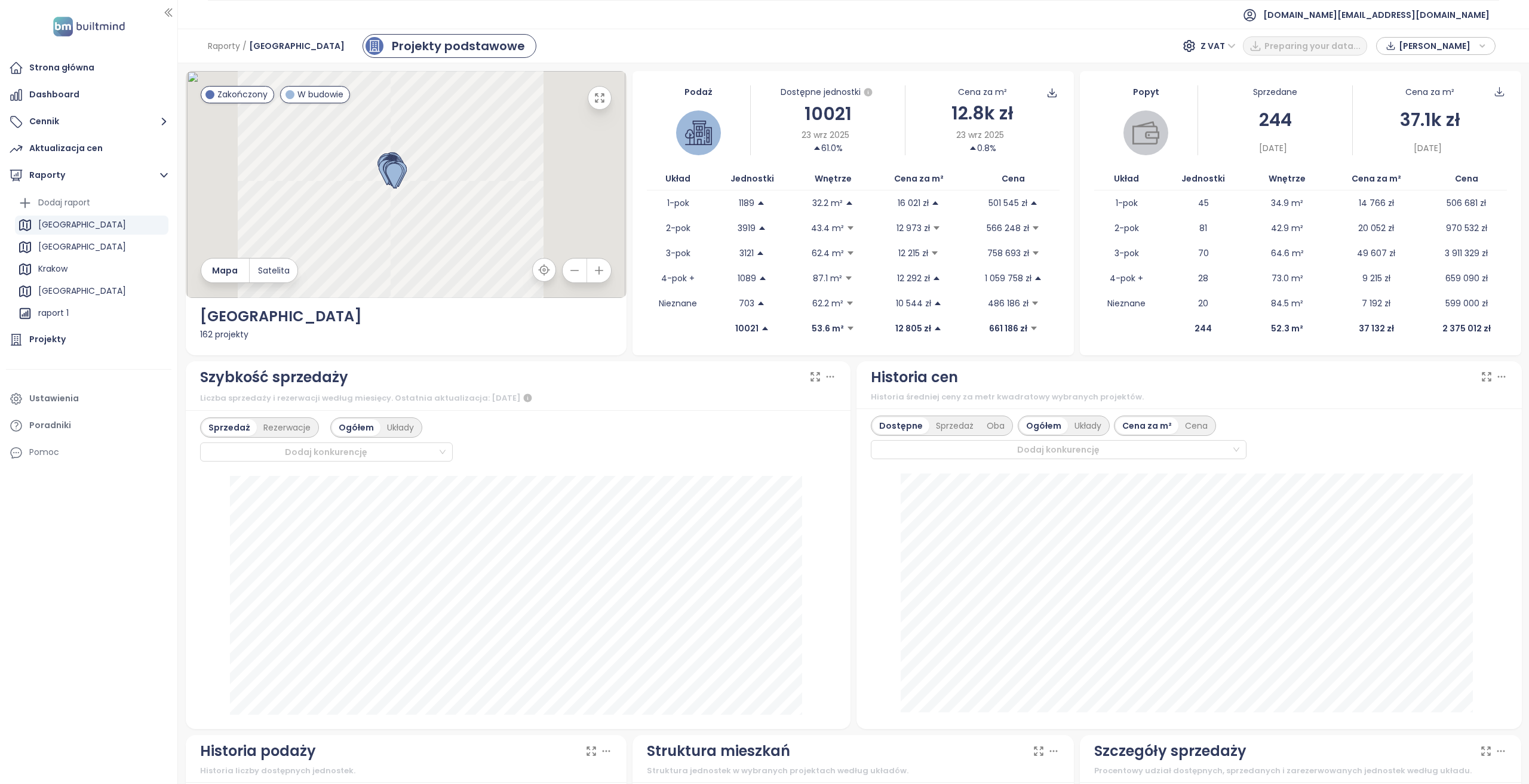
scroll to position [130, 0]
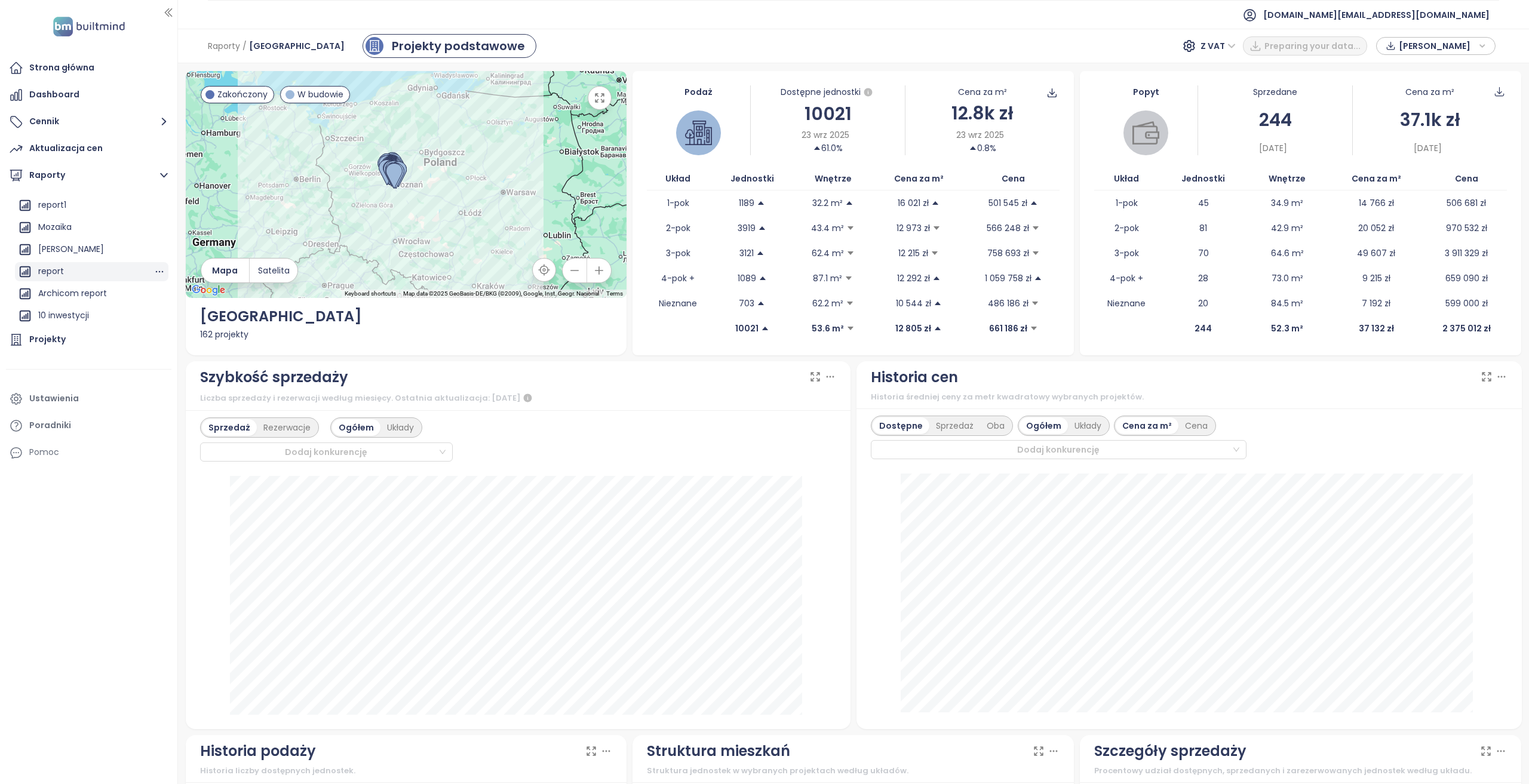
click at [90, 273] on div "report" at bounding box center [91, 272] width 153 height 20
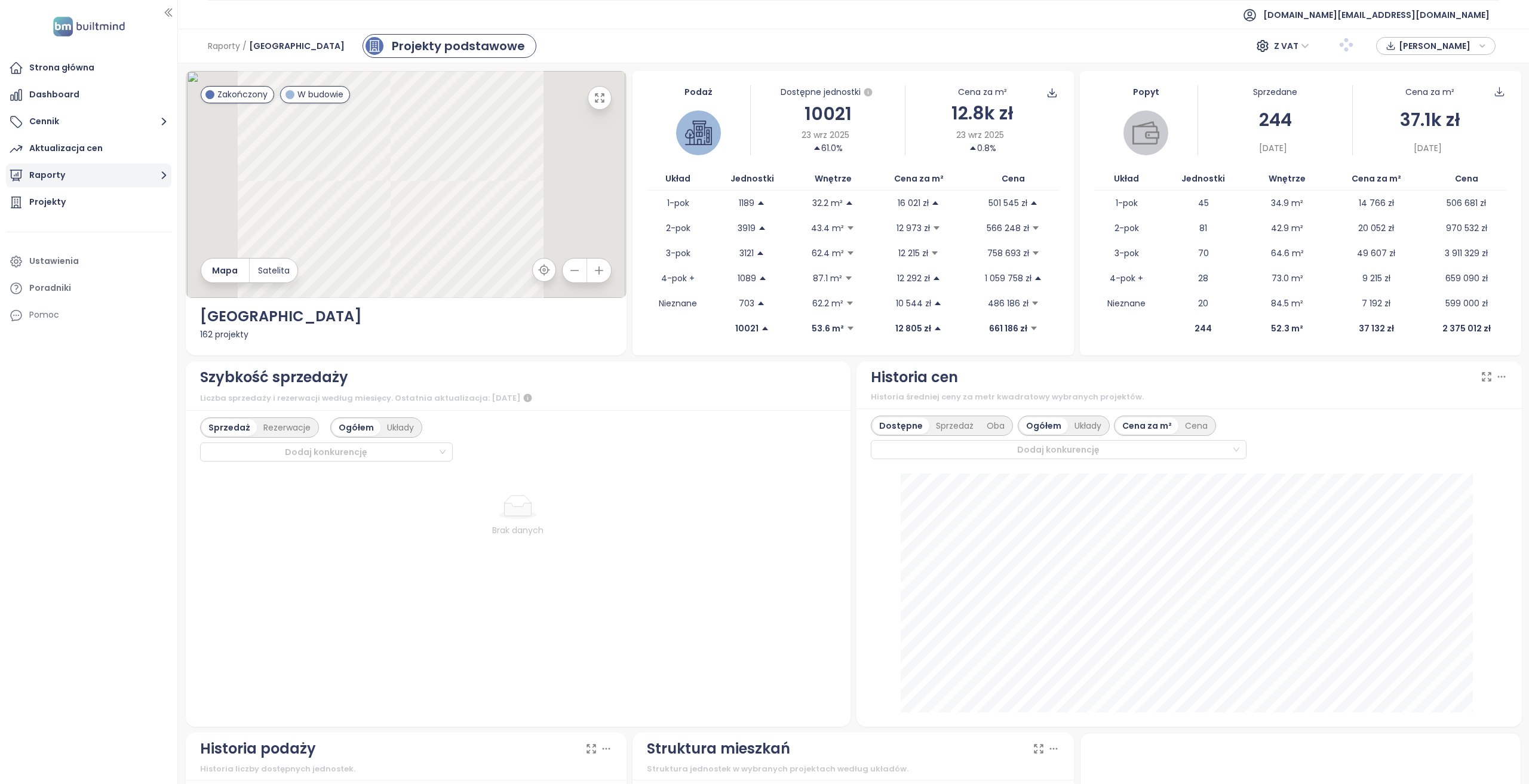
click at [70, 179] on button "Raporty" at bounding box center [88, 176] width 166 height 24
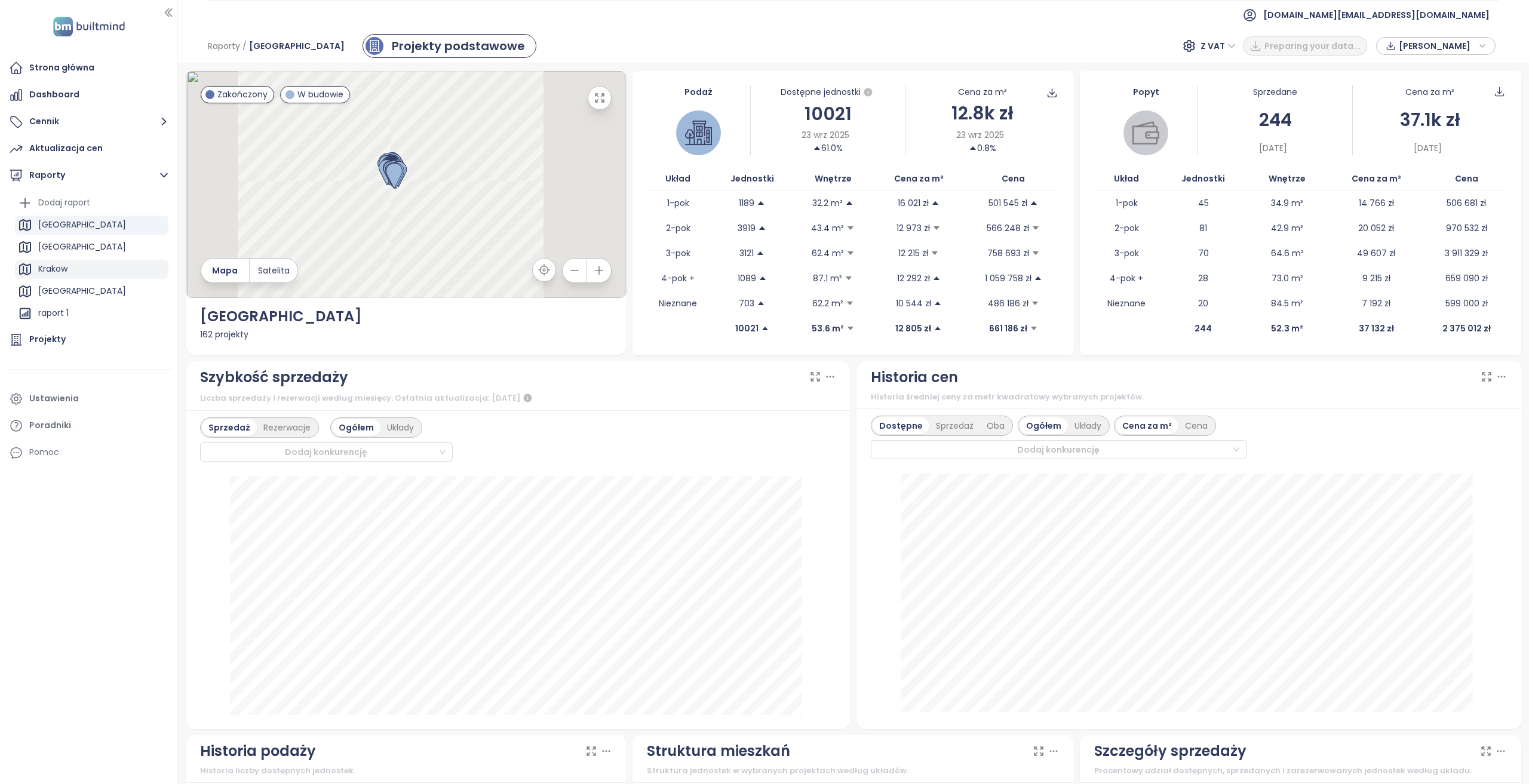
scroll to position [130, 0]
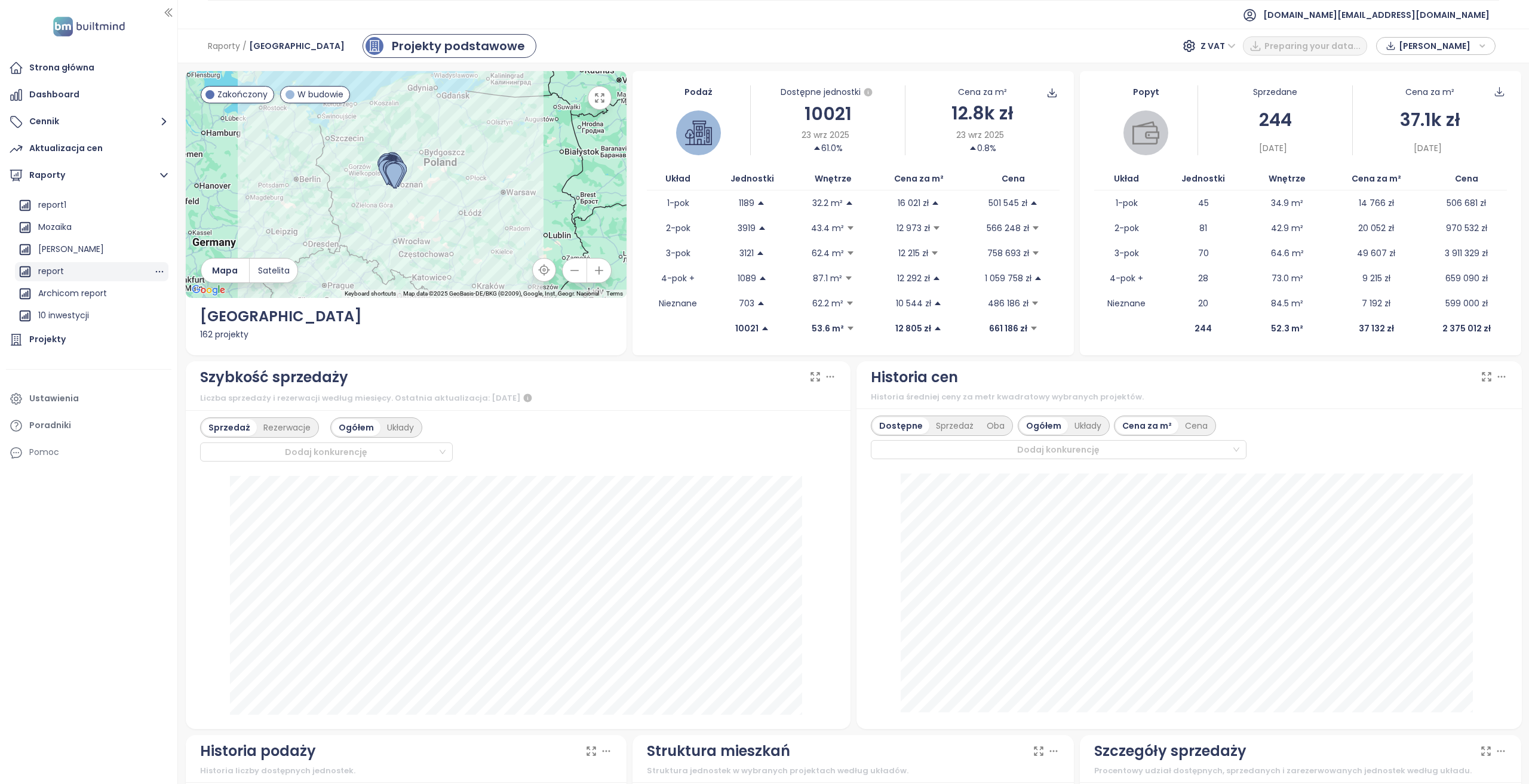
click at [71, 270] on div "report" at bounding box center [91, 272] width 153 height 20
click at [133, 171] on button "Raporty" at bounding box center [88, 176] width 166 height 24
click at [100, 268] on div "Krakow" at bounding box center [91, 269] width 153 height 20
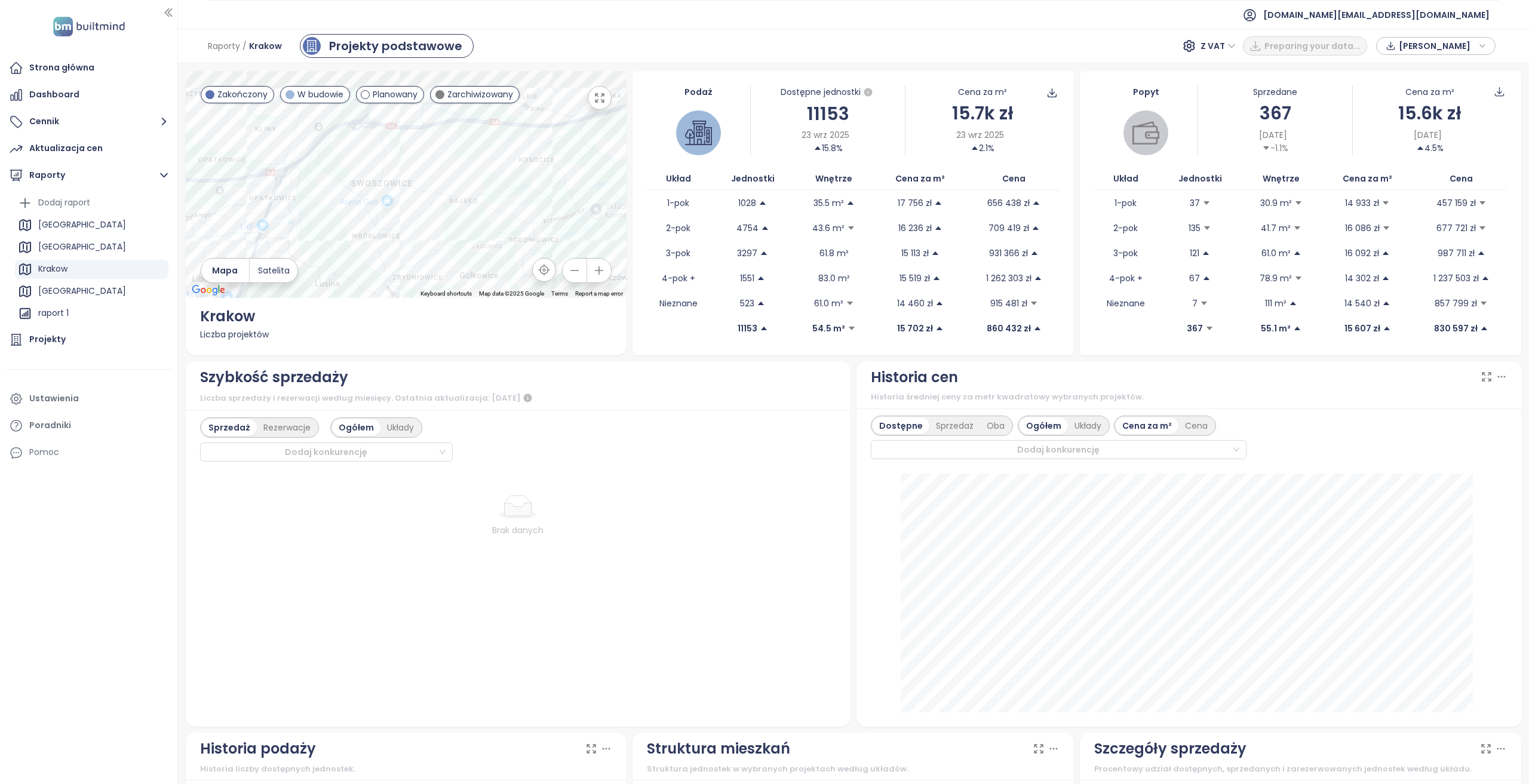
drag, startPoint x: 547, startPoint y: 166, endPoint x: 390, endPoint y: 276, distance: 191.7
click at [390, 278] on div at bounding box center [406, 184] width 441 height 227
drag, startPoint x: 367, startPoint y: 178, endPoint x: 372, endPoint y: 250, distance: 72.2
click at [372, 251] on div at bounding box center [406, 184] width 441 height 227
drag, startPoint x: 1016, startPoint y: 441, endPoint x: 1026, endPoint y: 446, distance: 11.2
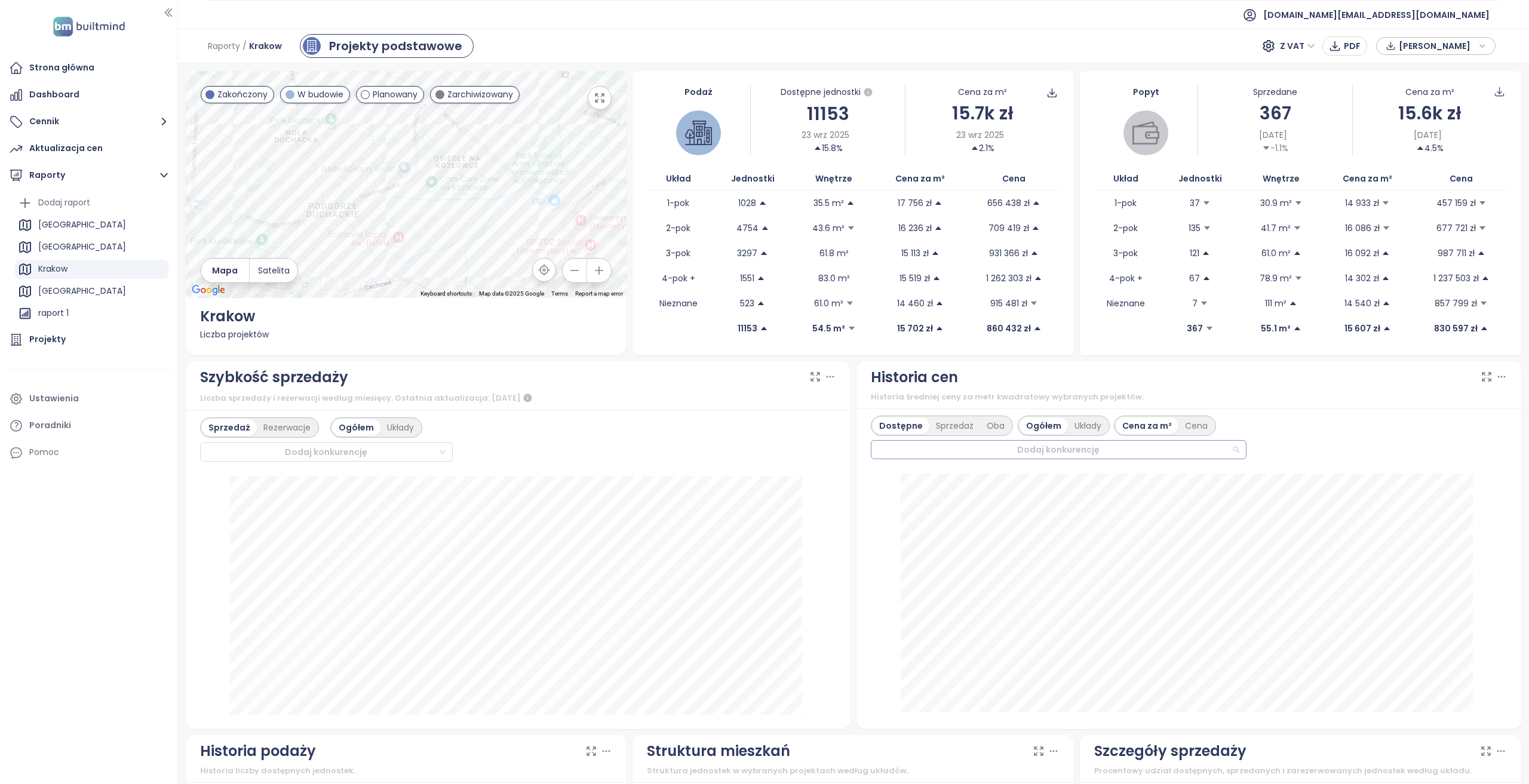
click at [1016, 443] on div at bounding box center [1053, 449] width 356 height 14
type input "******"
click at [1039, 392] on div "Historia średniej ceny za metr kwadratowy wybranych projektów." at bounding box center [1189, 397] width 636 height 12
click at [968, 449] on div "Kordiana 46" at bounding box center [1087, 449] width 425 height 17
type input "*"
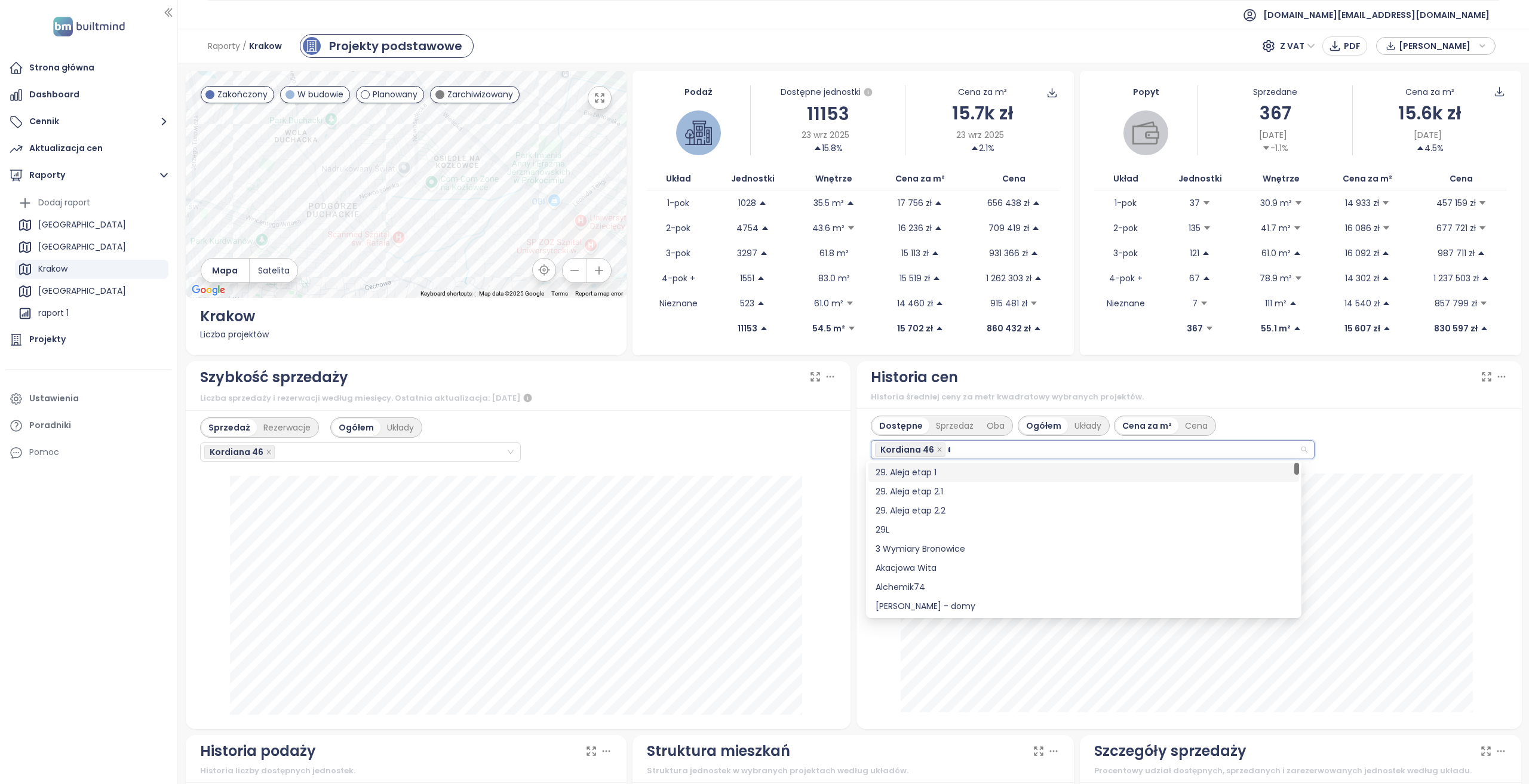
type input "**"
click at [941, 561] on div "[STREET_ADDRESS]" at bounding box center [1084, 561] width 417 height 13
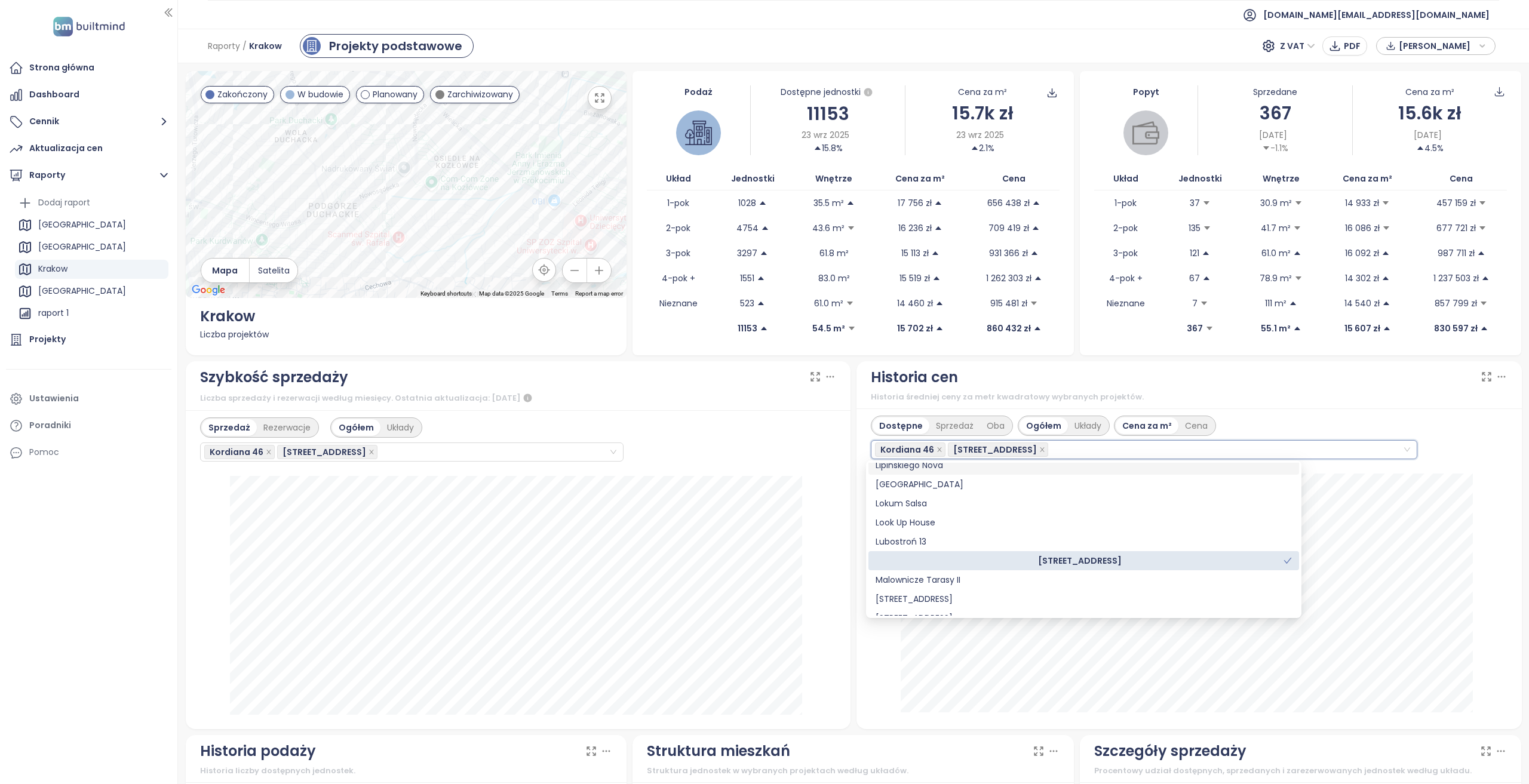
click at [1392, 411] on div "Dostępne Sprzedaż Oba Ogółem Układy Cena za m² Cena Kordiana 46, [STREET_ADDRES…" at bounding box center [1189, 568] width 665 height 321
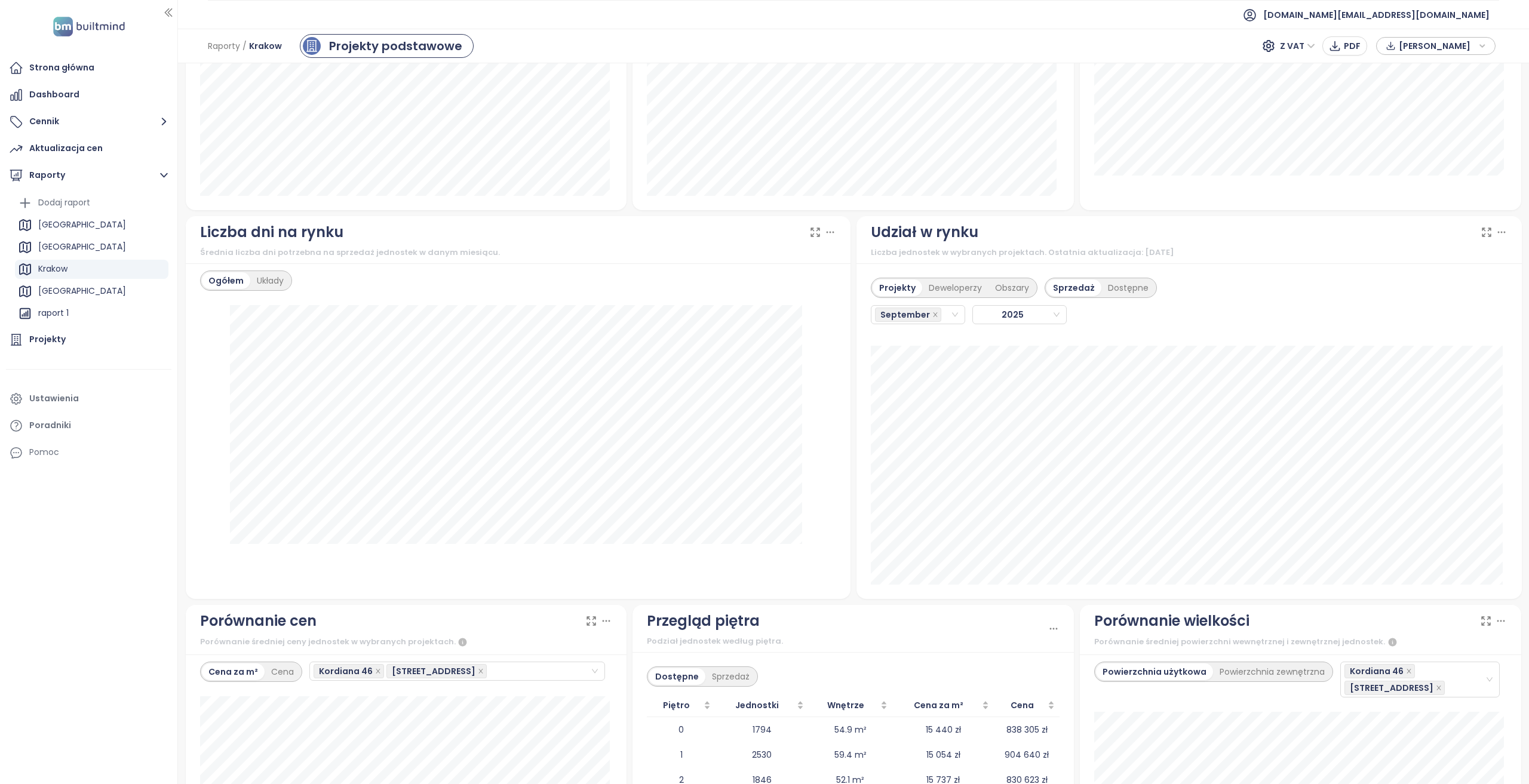
scroll to position [1102, 0]
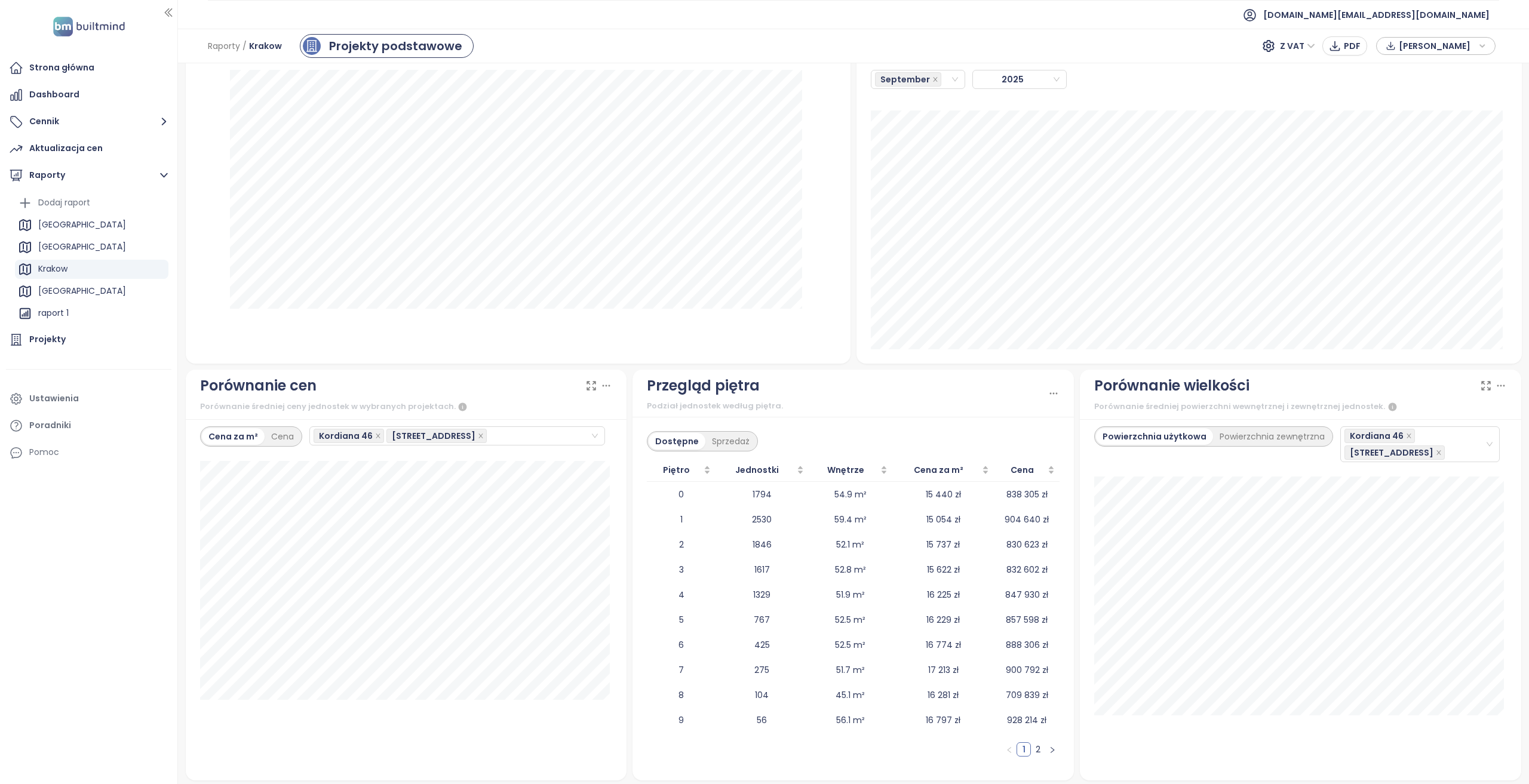
click at [589, 382] on icon at bounding box center [591, 385] width 12 height 12
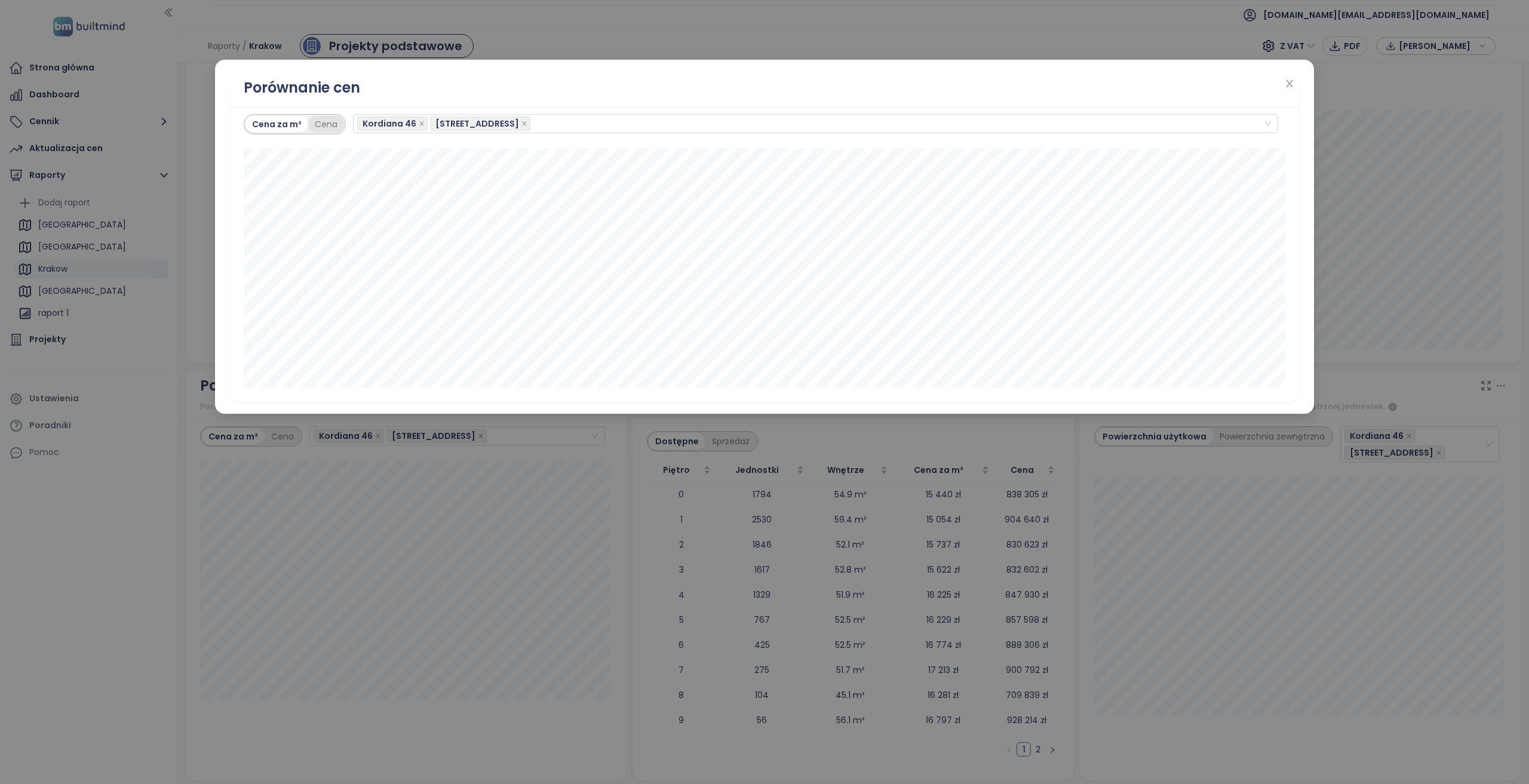
click at [318, 129] on div "Cena" at bounding box center [326, 125] width 36 height 17
drag, startPoint x: 269, startPoint y: 128, endPoint x: 263, endPoint y: 144, distance: 17.1
click at [269, 128] on div "Cena za m²" at bounding box center [276, 125] width 62 height 17
click at [148, 522] on div "Porównanie cen Cena za m² Cena [STREET_ADDRESS]" at bounding box center [764, 392] width 1529 height 784
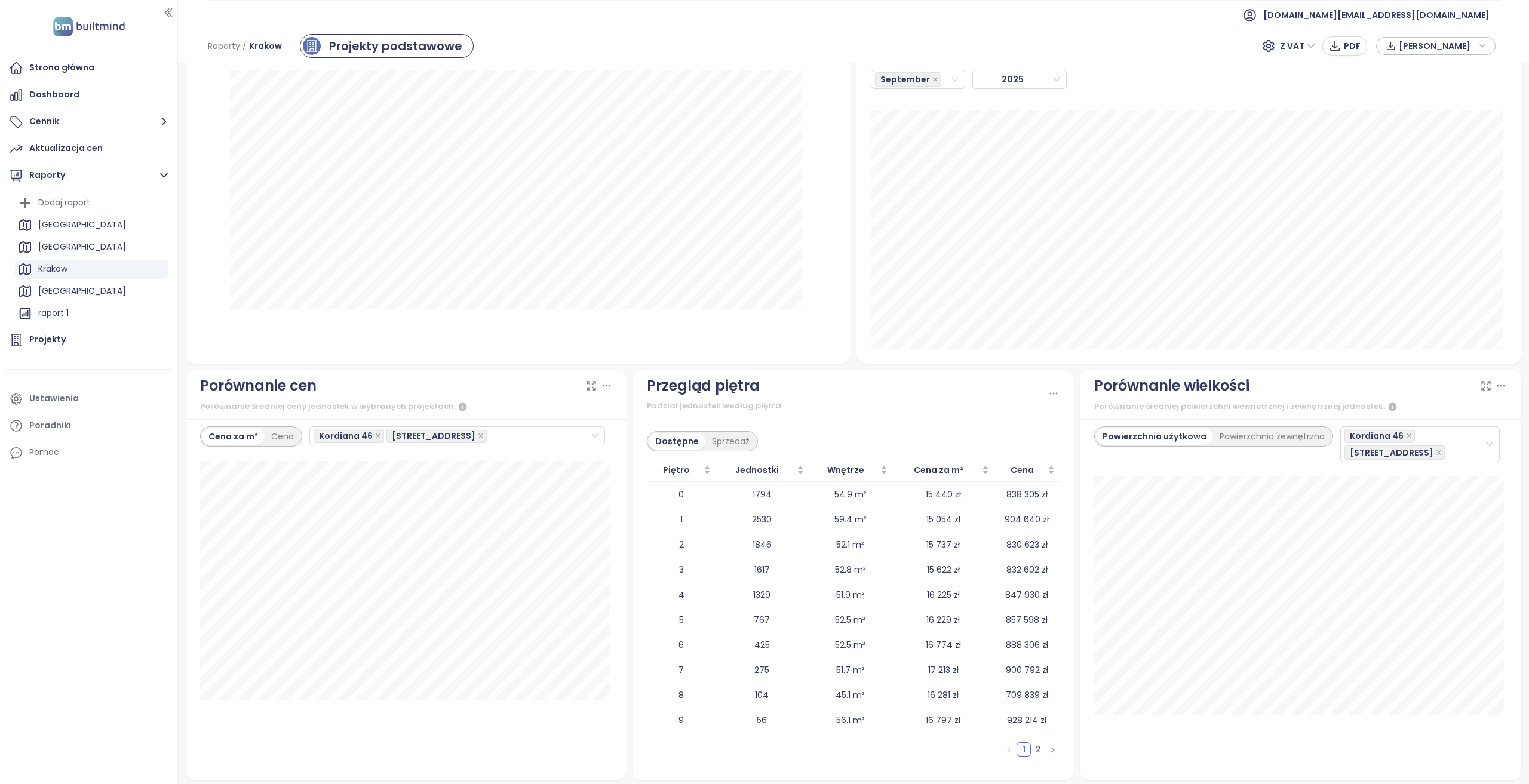
click at [585, 383] on icon at bounding box center [591, 385] width 12 height 12
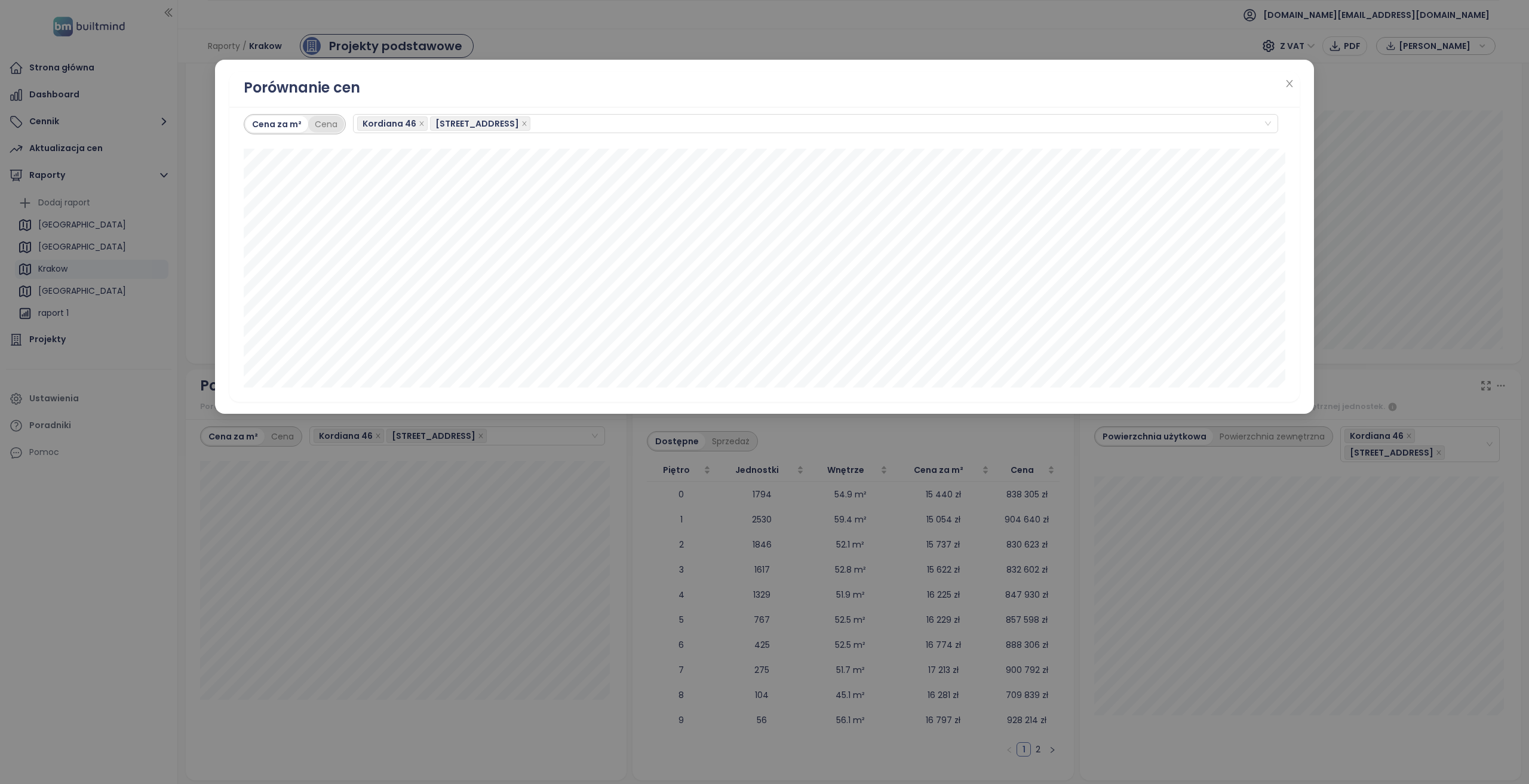
click at [325, 116] on div "Cena" at bounding box center [326, 125] width 36 height 17
click at [281, 131] on div "Cena za m²" at bounding box center [276, 125] width 62 height 17
click at [663, 573] on div "Porównanie cen Cena za m² Cena Kordiana 46 Łużycka 71 1-pokojowe dostępne: 17 6…" at bounding box center [764, 392] width 1529 height 784
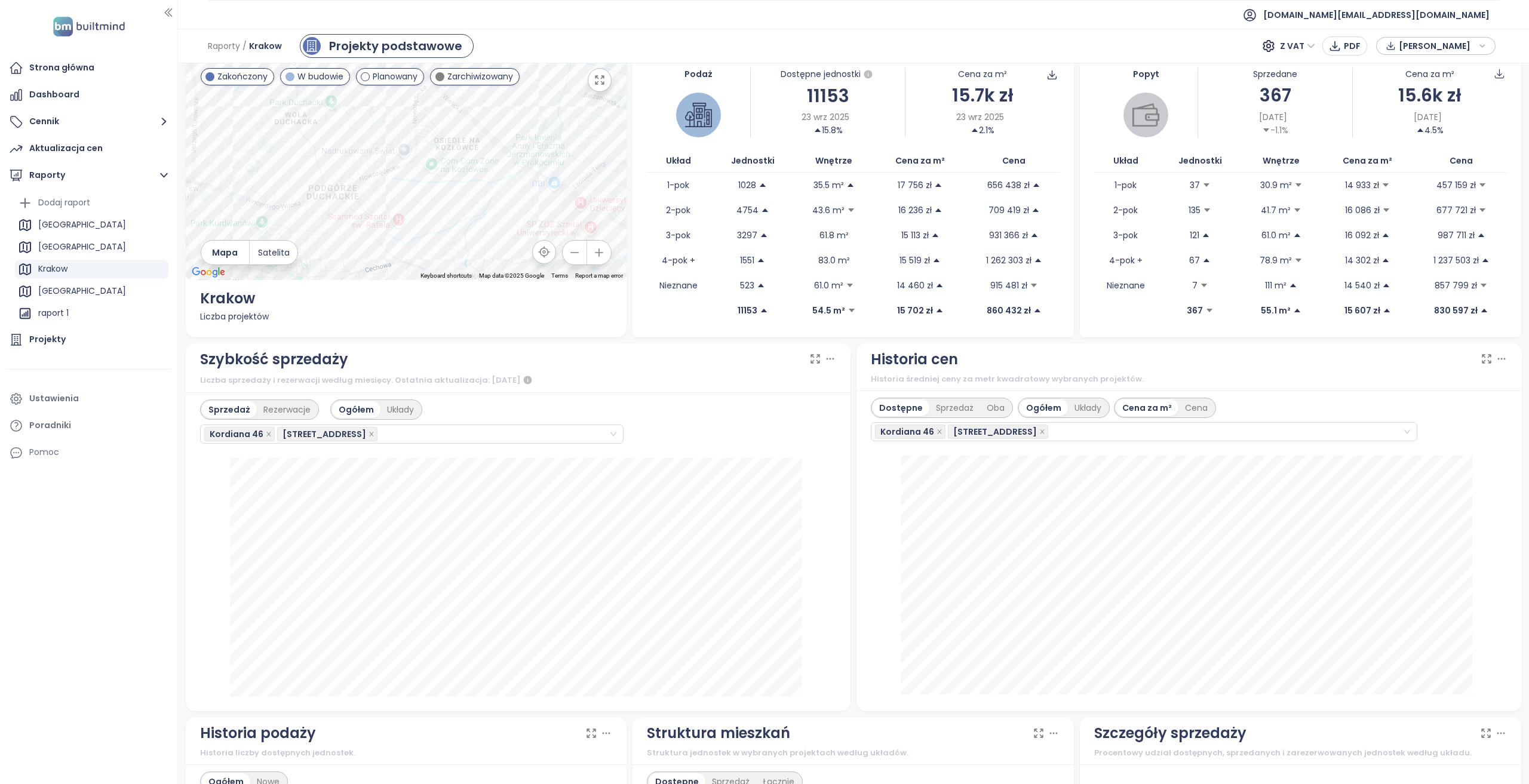
scroll to position [0, 0]
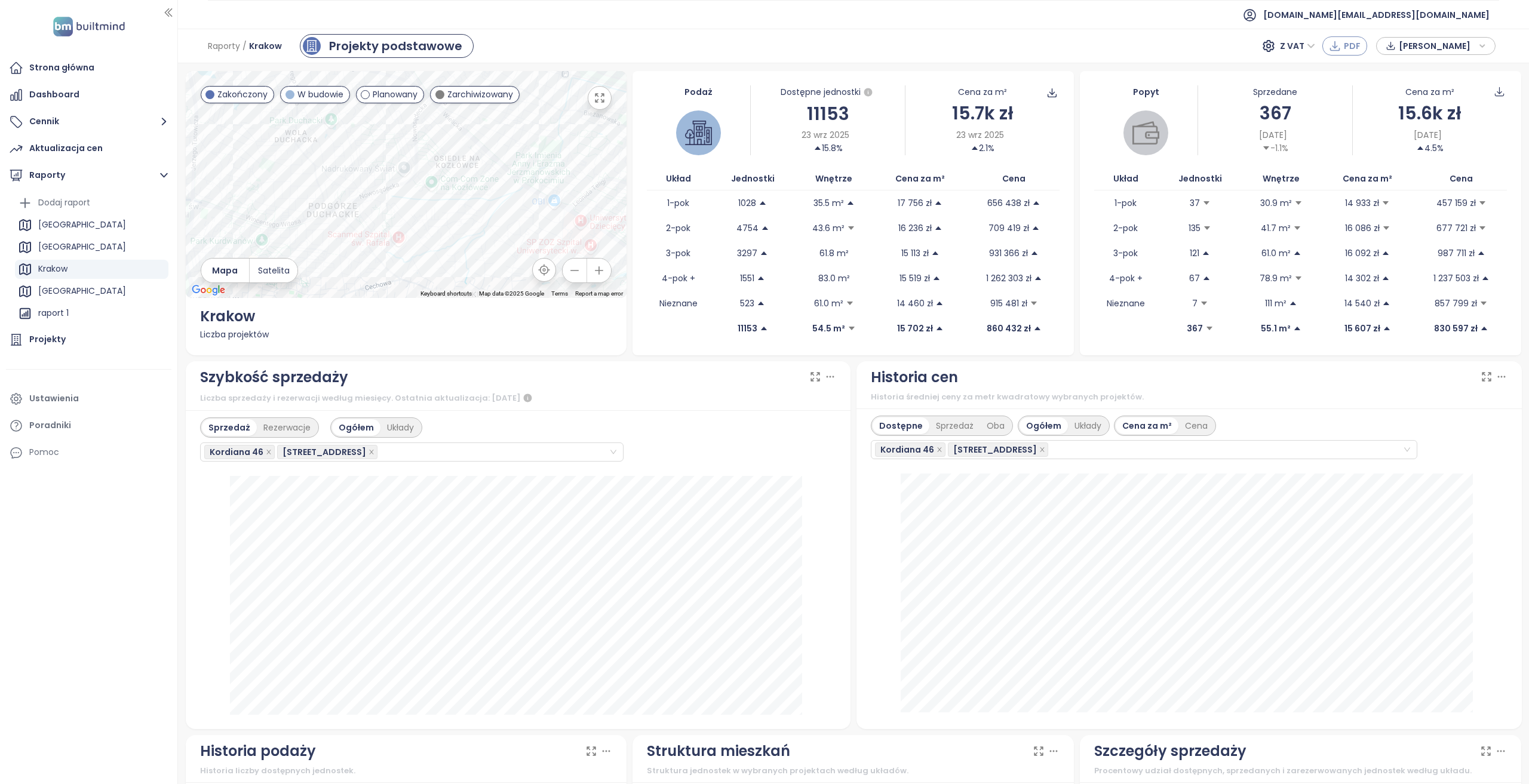
click at [1353, 44] on span "PDF" at bounding box center [1352, 46] width 17 height 13
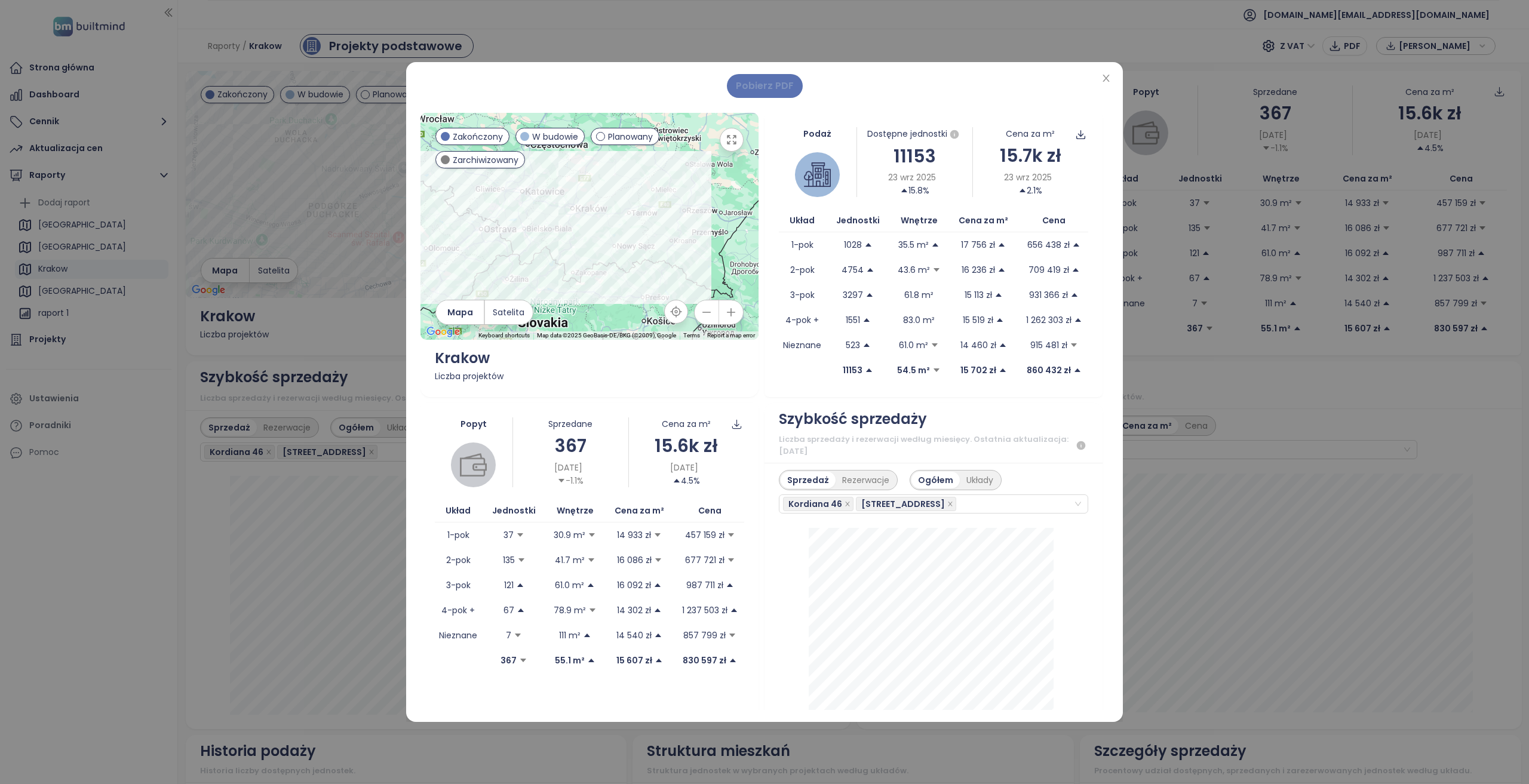
click at [757, 96] on button "Pobierz PDF" at bounding box center [764, 86] width 76 height 24
click at [1109, 78] on icon "close" at bounding box center [1106, 78] width 9 height 9
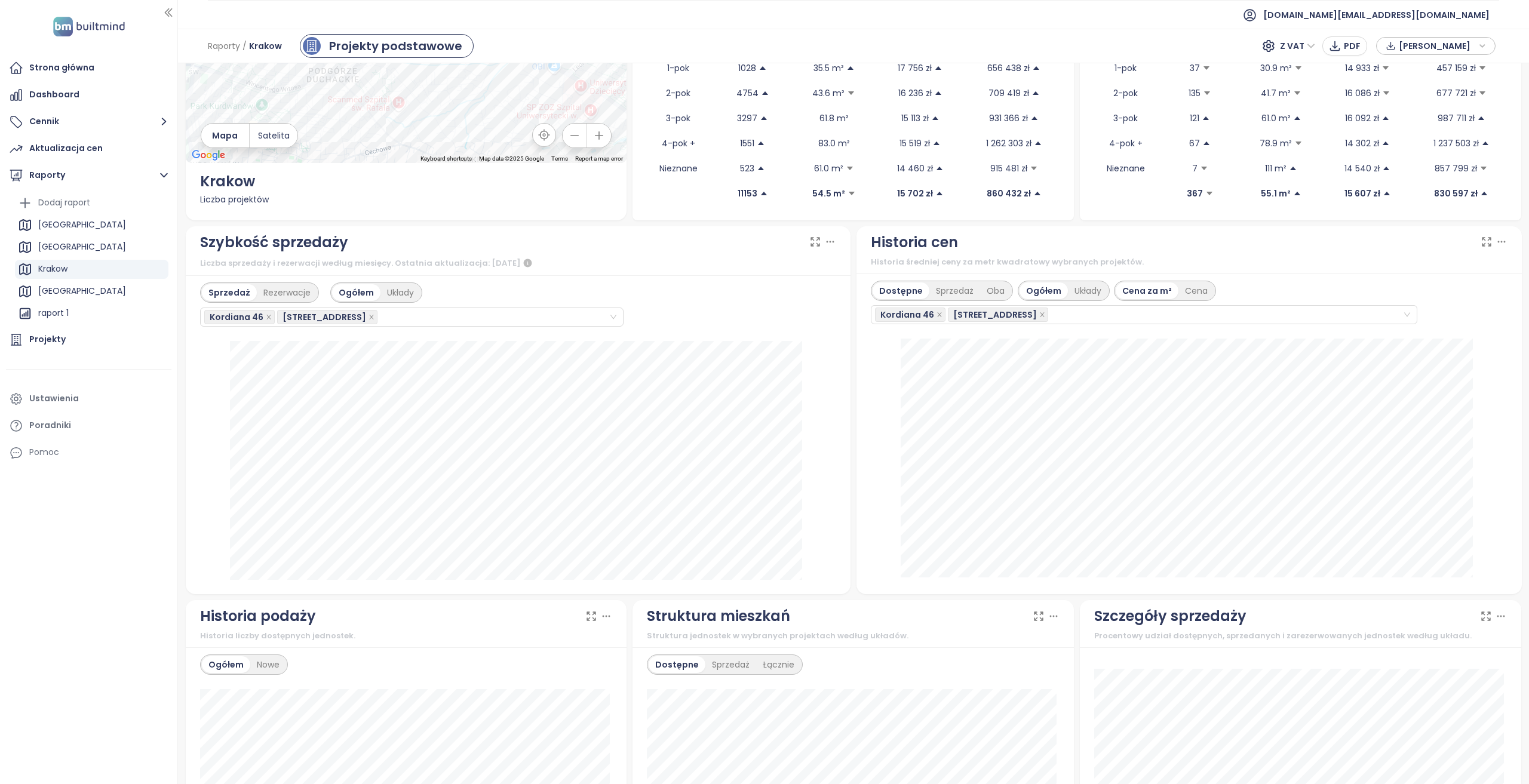
scroll to position [239, 0]
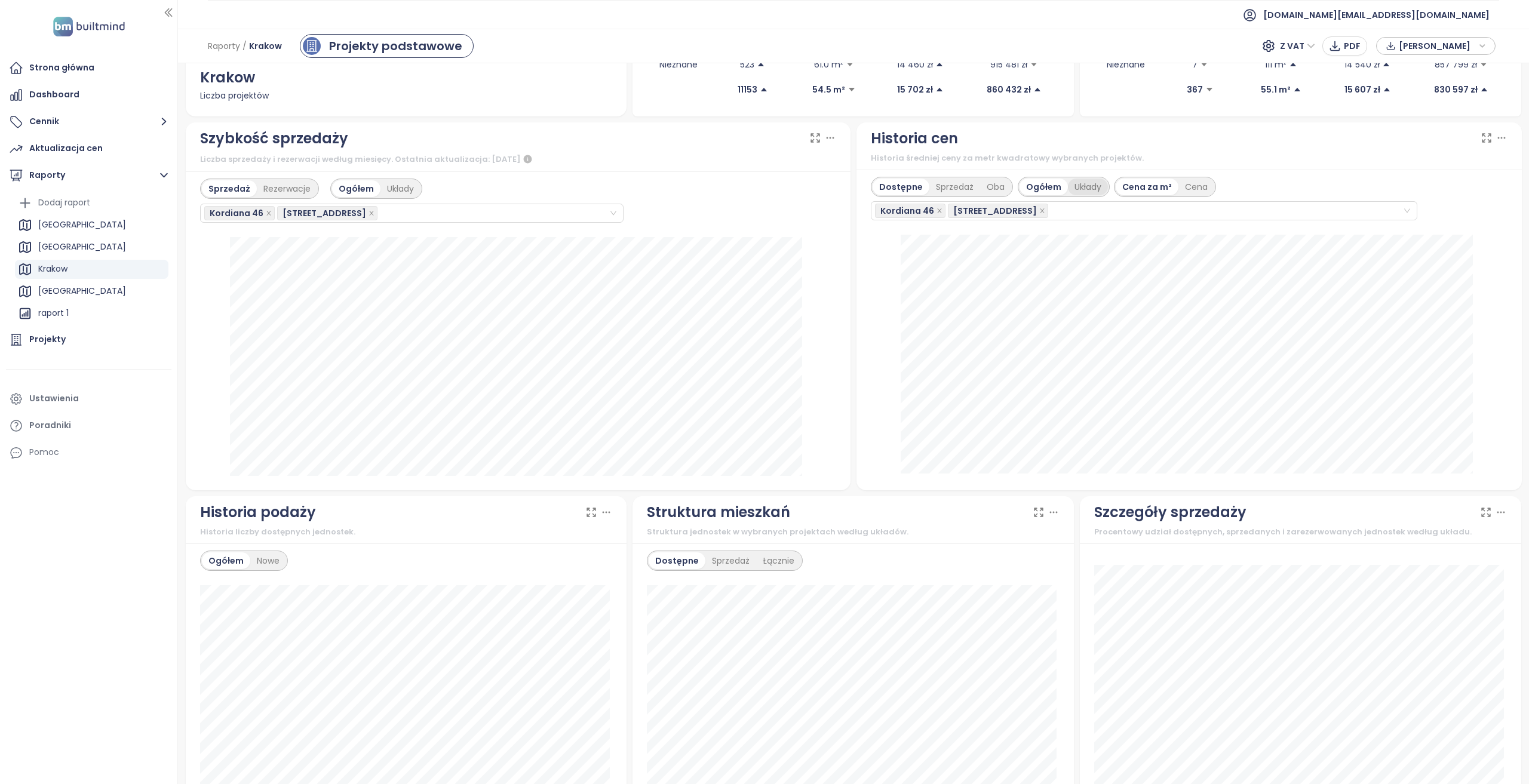
click at [1071, 186] on div "Układy" at bounding box center [1087, 187] width 40 height 17
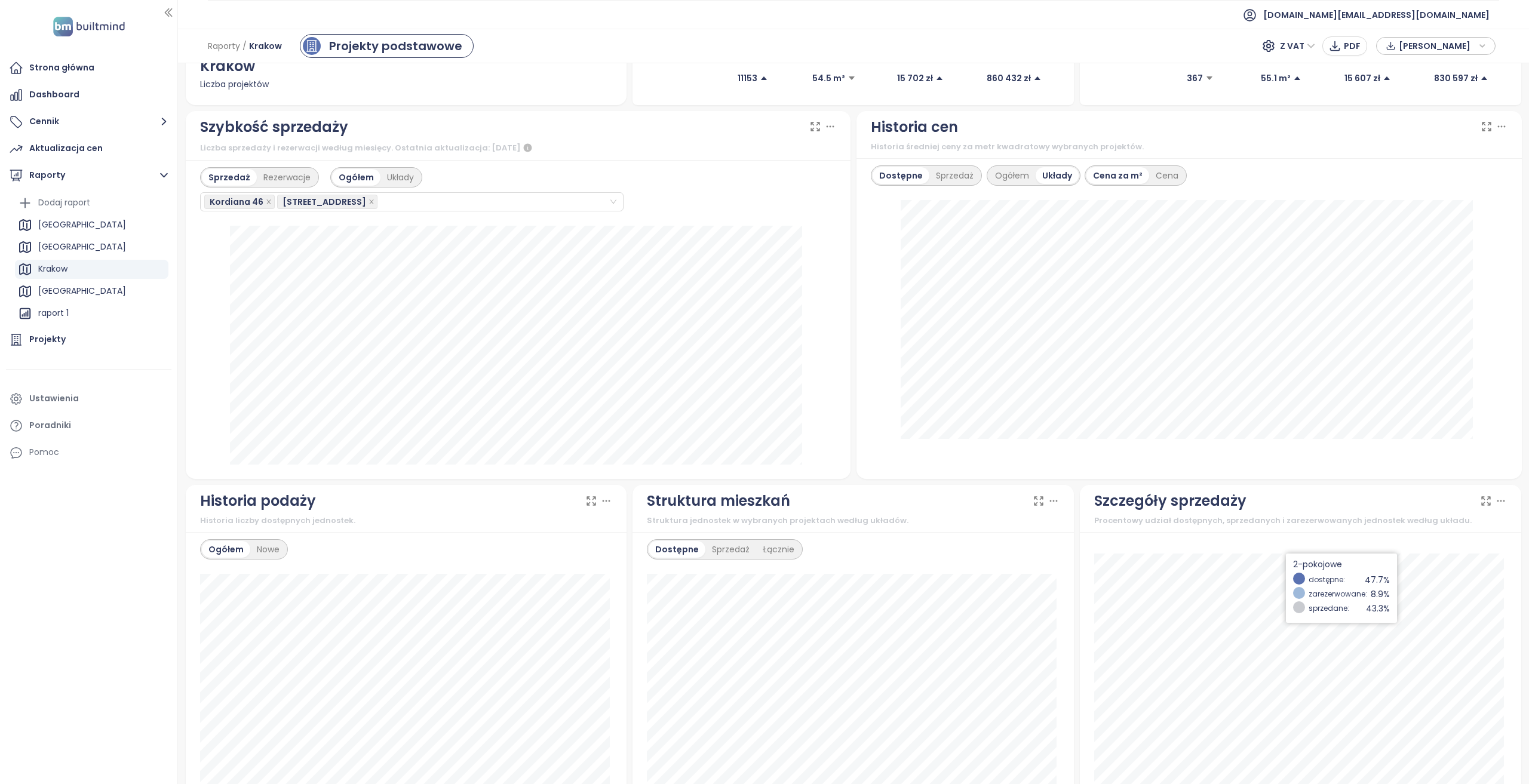
scroll to position [119, 0]
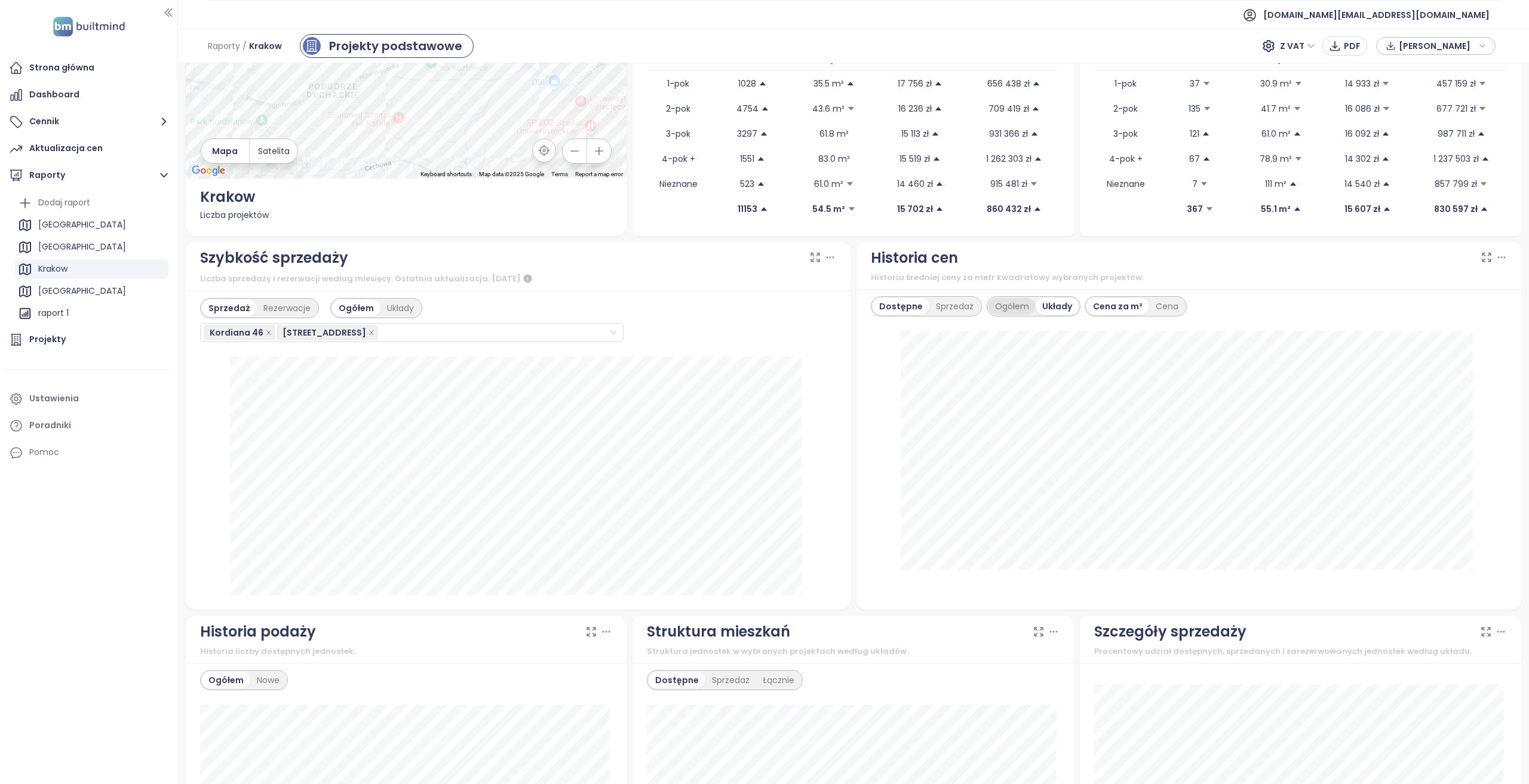
click at [1007, 301] on div "Ogółem" at bounding box center [1012, 306] width 47 height 17
click at [1083, 306] on div "Układy" at bounding box center [1087, 306] width 40 height 17
click at [991, 304] on div "Ogółem" at bounding box center [1012, 306] width 47 height 17
click at [1073, 303] on div "Układy" at bounding box center [1087, 306] width 40 height 17
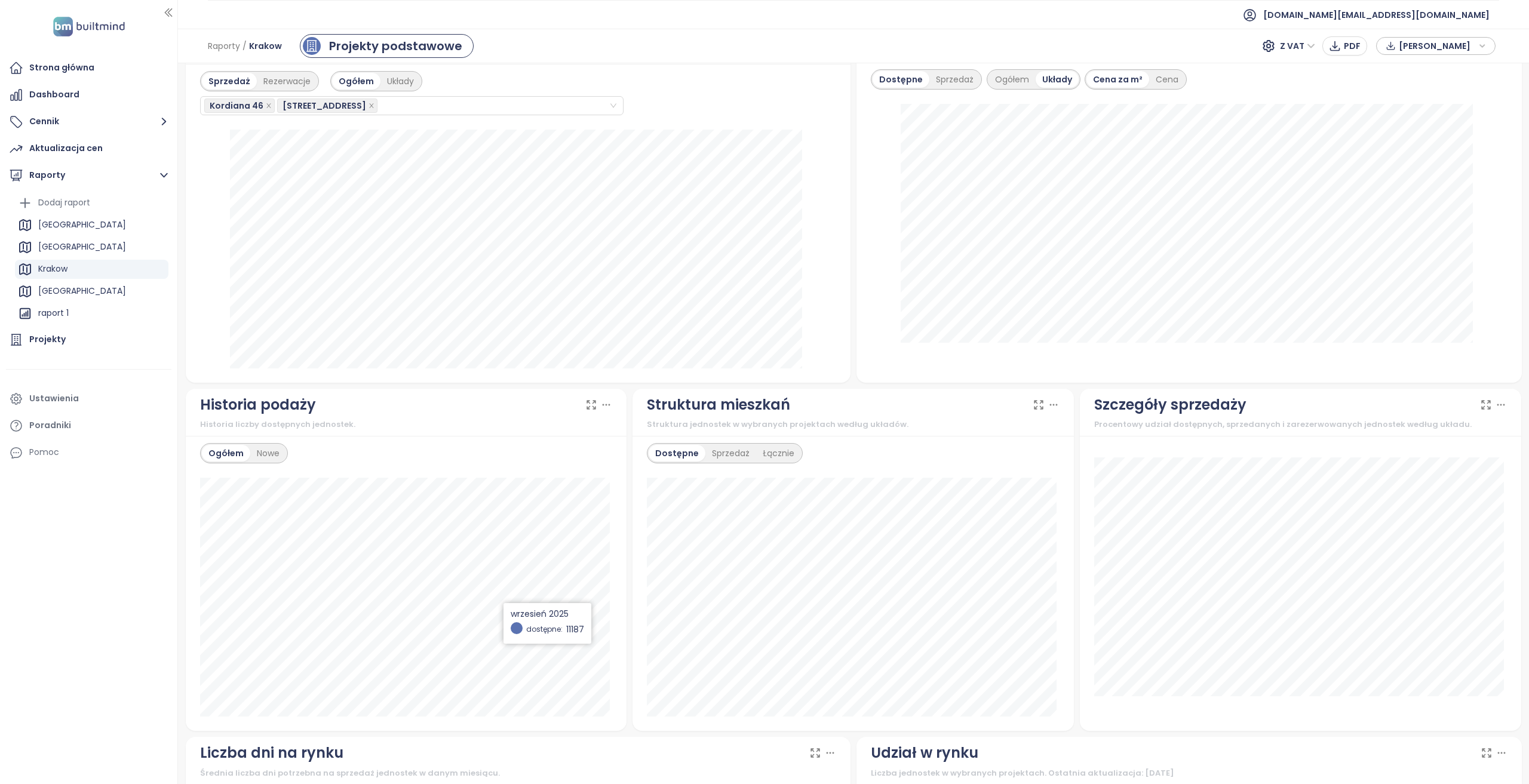
scroll to position [326, 0]
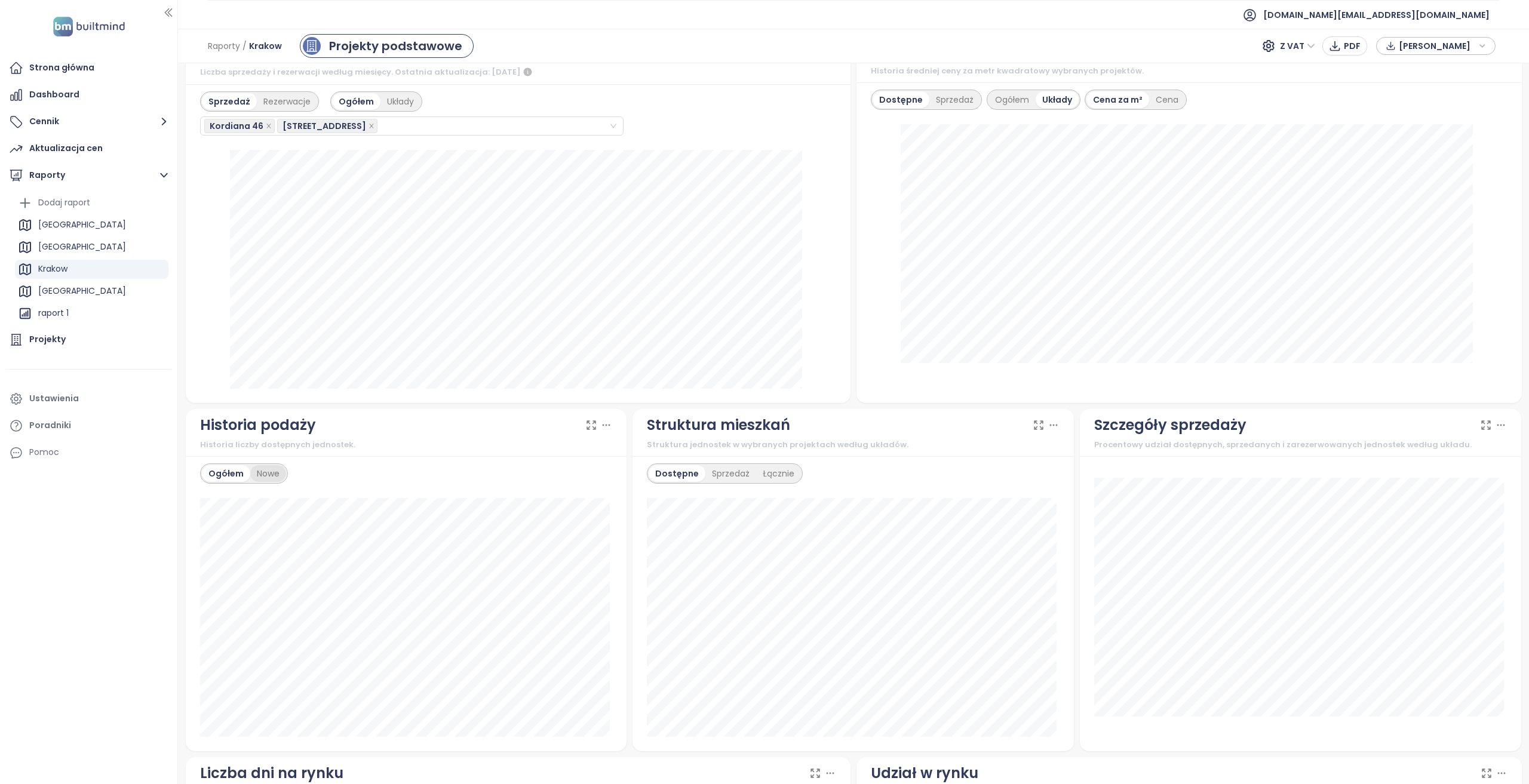
click at [278, 469] on div "Nowe" at bounding box center [268, 473] width 36 height 17
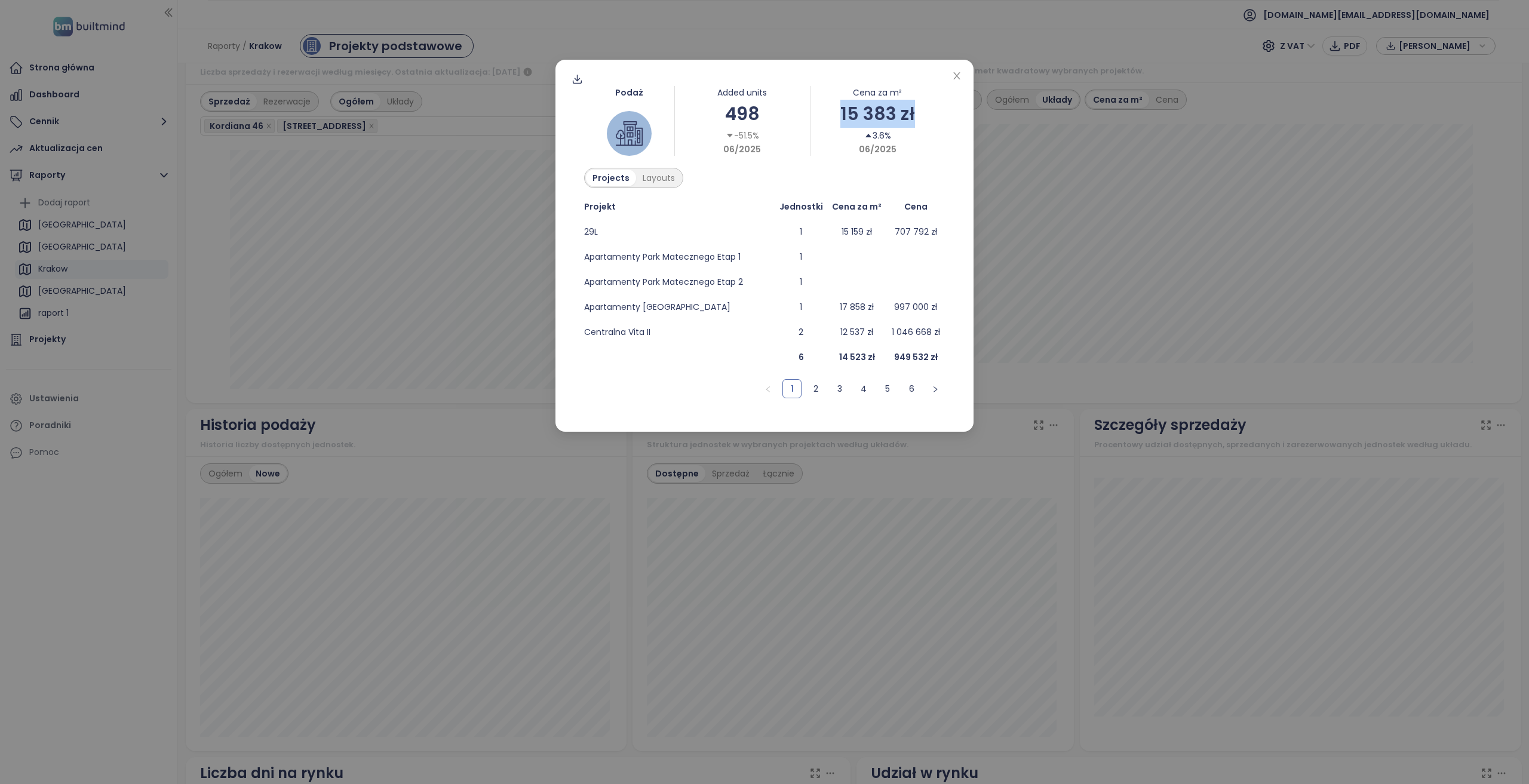
drag, startPoint x: 930, startPoint y: 117, endPoint x: 829, endPoint y: 117, distance: 101.0
click at [829, 117] on div "15 383 zł" at bounding box center [877, 113] width 135 height 28
drag, startPoint x: 777, startPoint y: 111, endPoint x: 722, endPoint y: 114, distance: 55.1
click at [722, 114] on div "498" at bounding box center [742, 113] width 135 height 28
click at [791, 110] on div "498" at bounding box center [742, 113] width 135 height 28
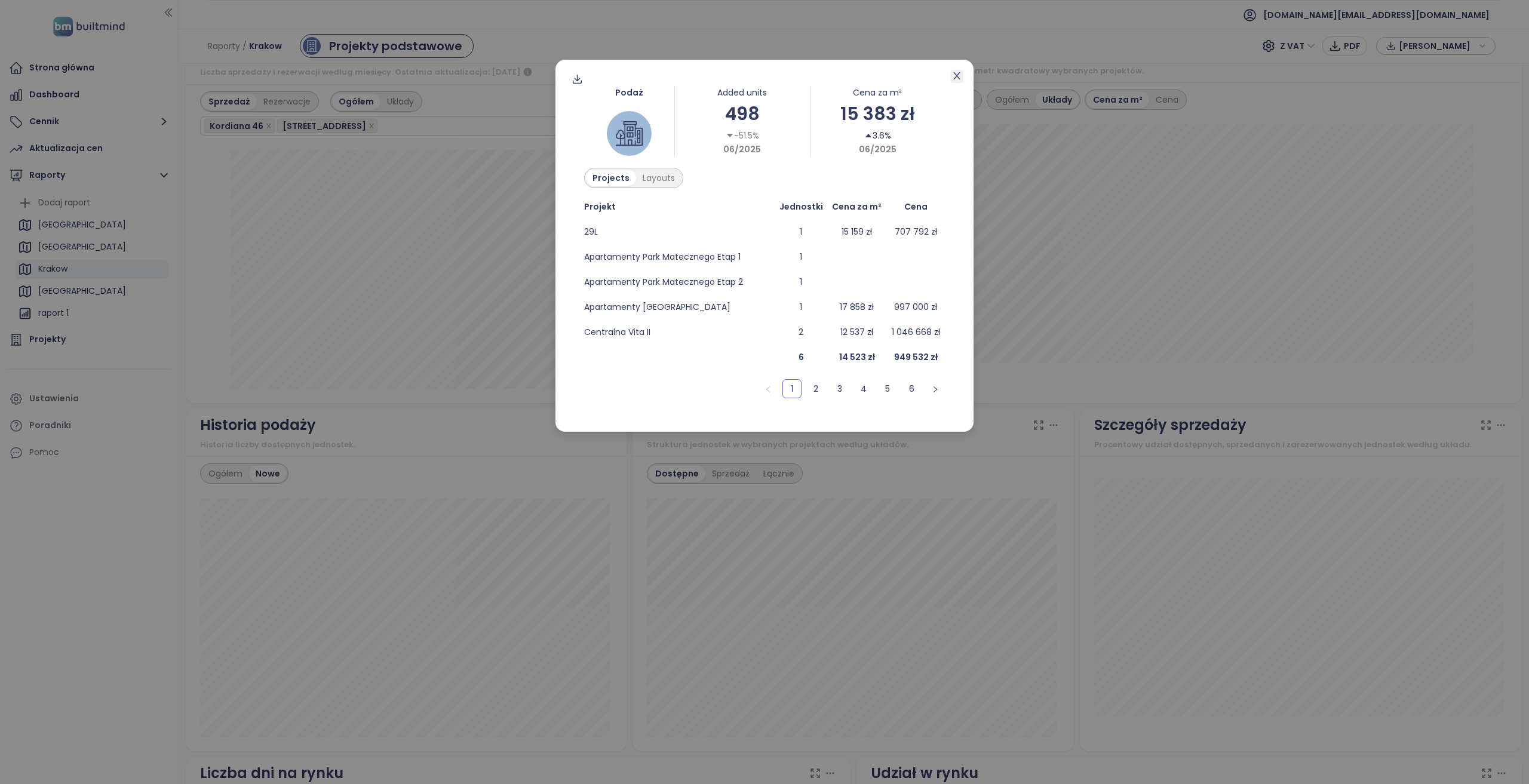
click at [954, 74] on icon "close" at bounding box center [956, 75] width 9 height 9
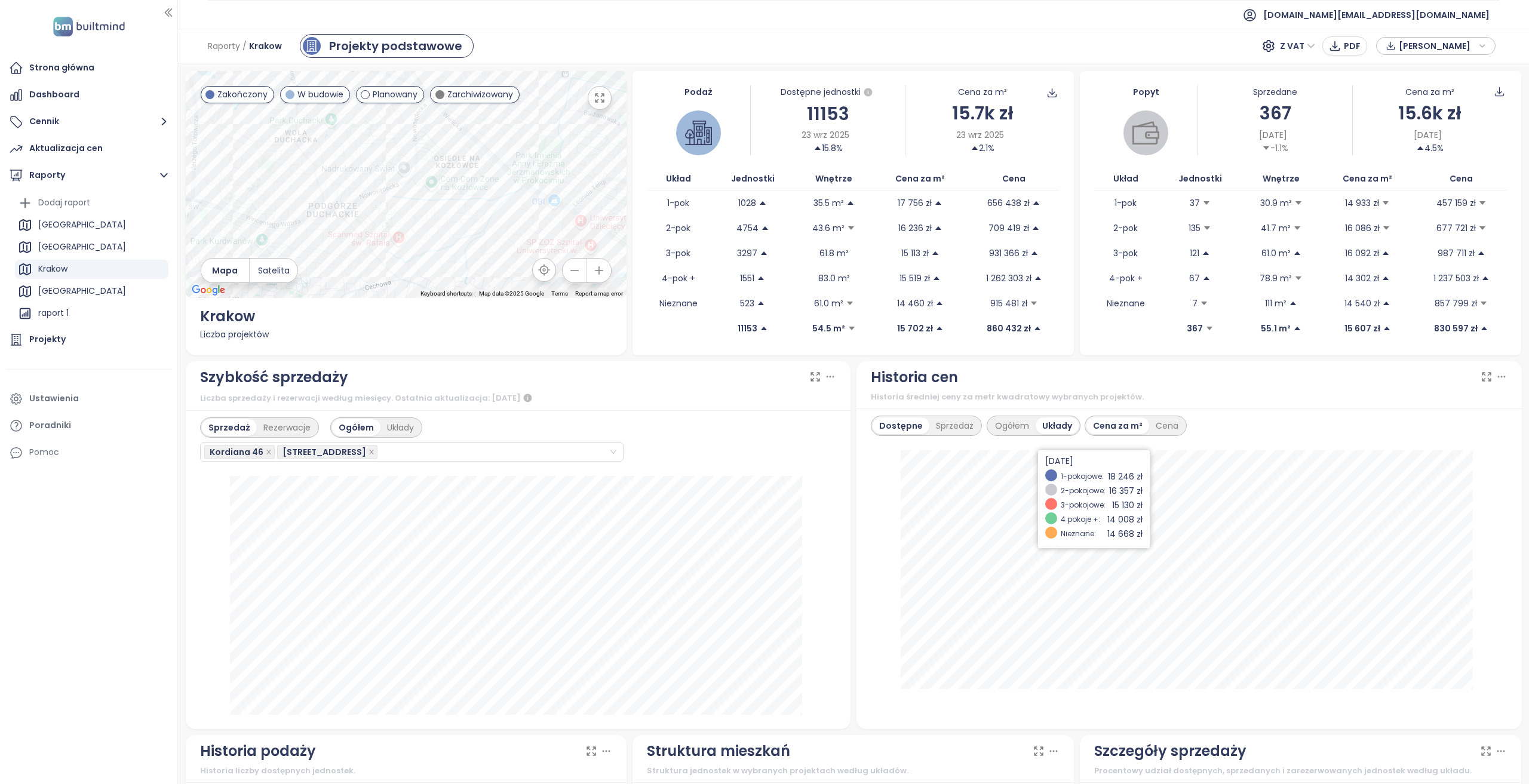
scroll to position [0, 0]
click at [1010, 427] on div "Ogółem" at bounding box center [1012, 426] width 47 height 17
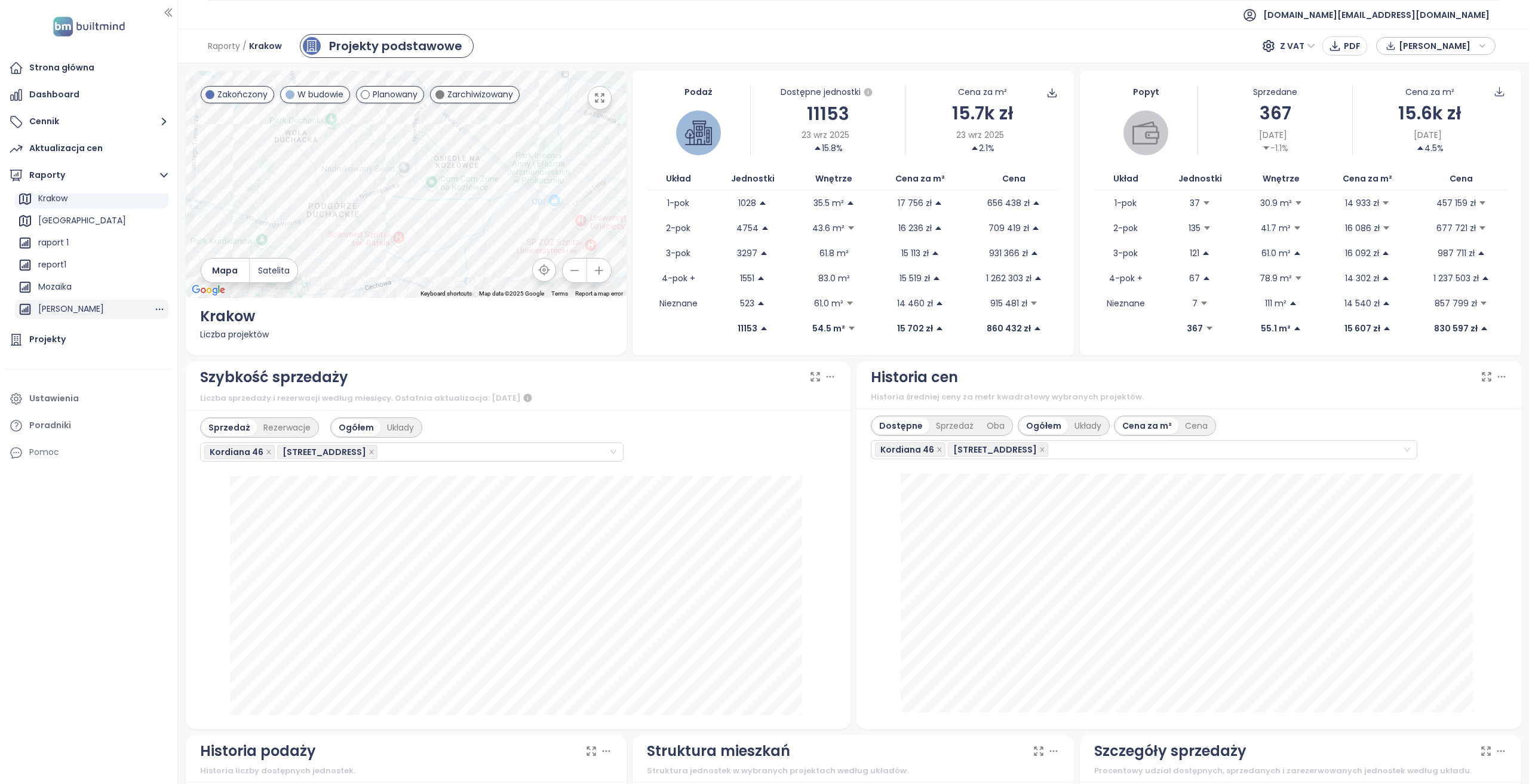
scroll to position [130, 0]
drag, startPoint x: 82, startPoint y: 275, endPoint x: 70, endPoint y: 281, distance: 13.4
click at [82, 275] on div "report" at bounding box center [91, 272] width 153 height 20
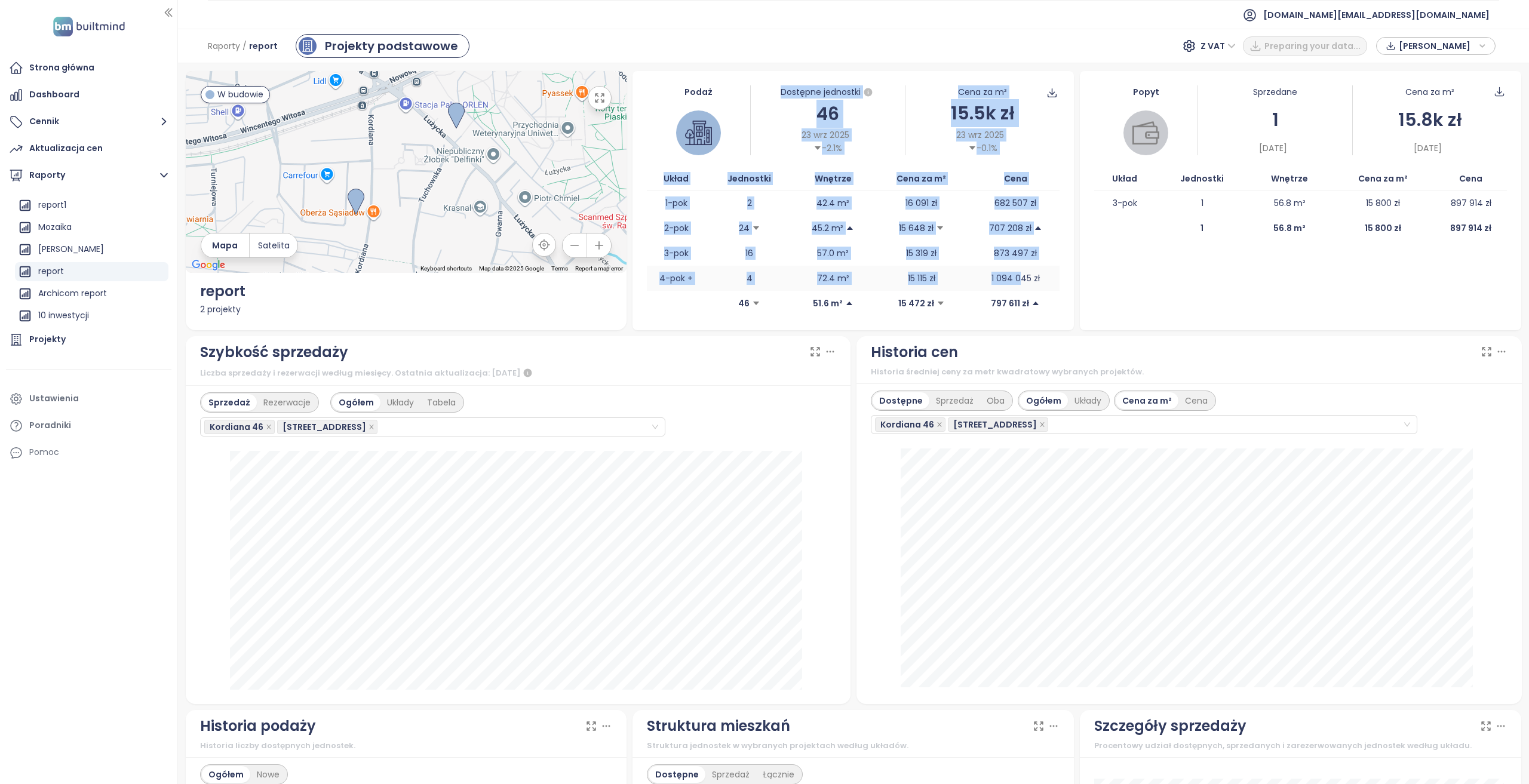
drag, startPoint x: 749, startPoint y: 91, endPoint x: 1017, endPoint y: 272, distance: 323.4
click at [1017, 272] on div "Podaż Dostępne jednostki 46 23 wrz 2025 -2.1% Cena za m² 15.5k zł 23 wrz 2025 -…" at bounding box center [853, 200] width 441 height 259
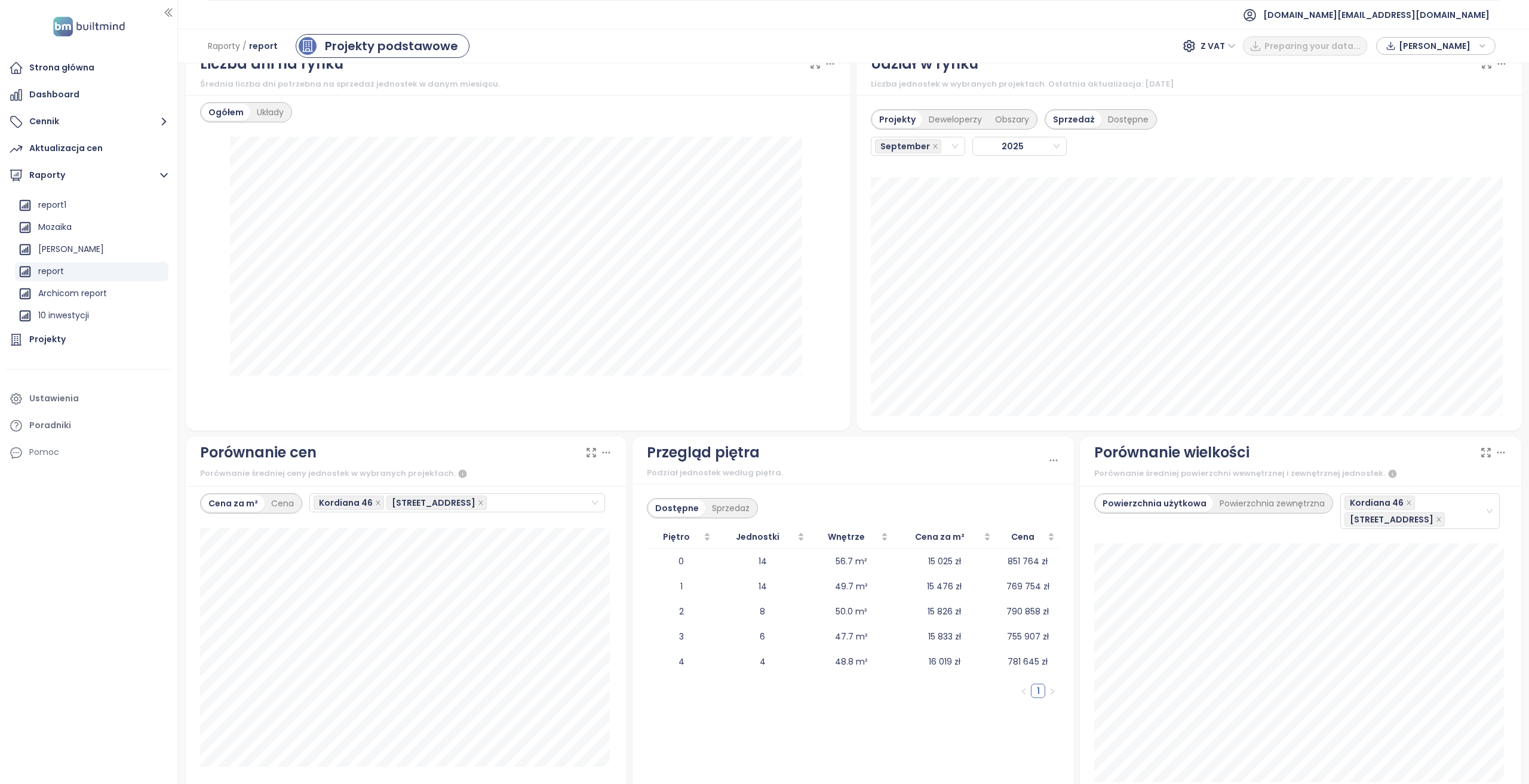
scroll to position [1012, 0]
click at [156, 272] on icon "button" at bounding box center [160, 272] width 7 height 2
click at [156, 295] on button "Usuń" at bounding box center [163, 291] width 47 height 18
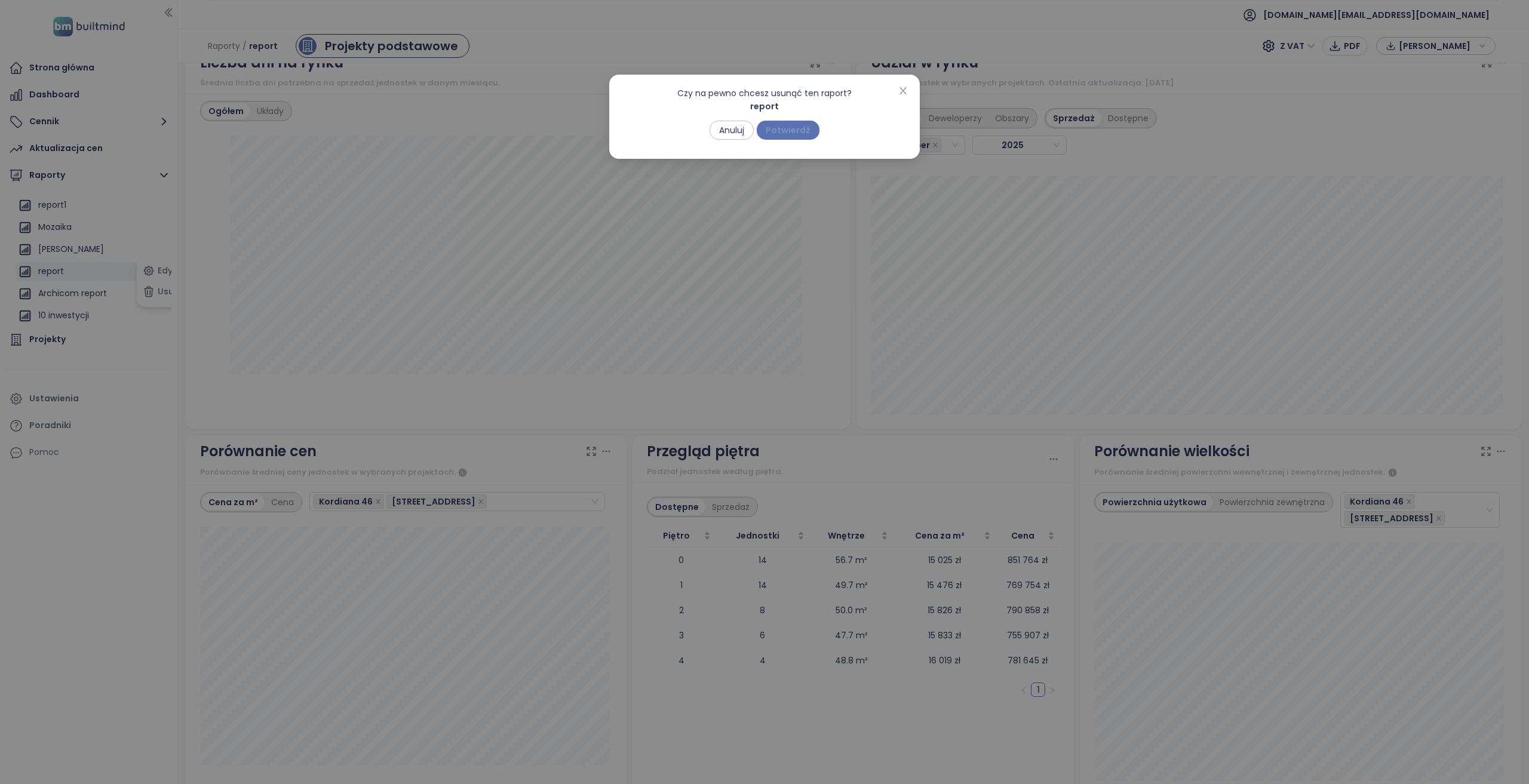
click at [791, 132] on span "Potwierdź" at bounding box center [788, 130] width 45 height 13
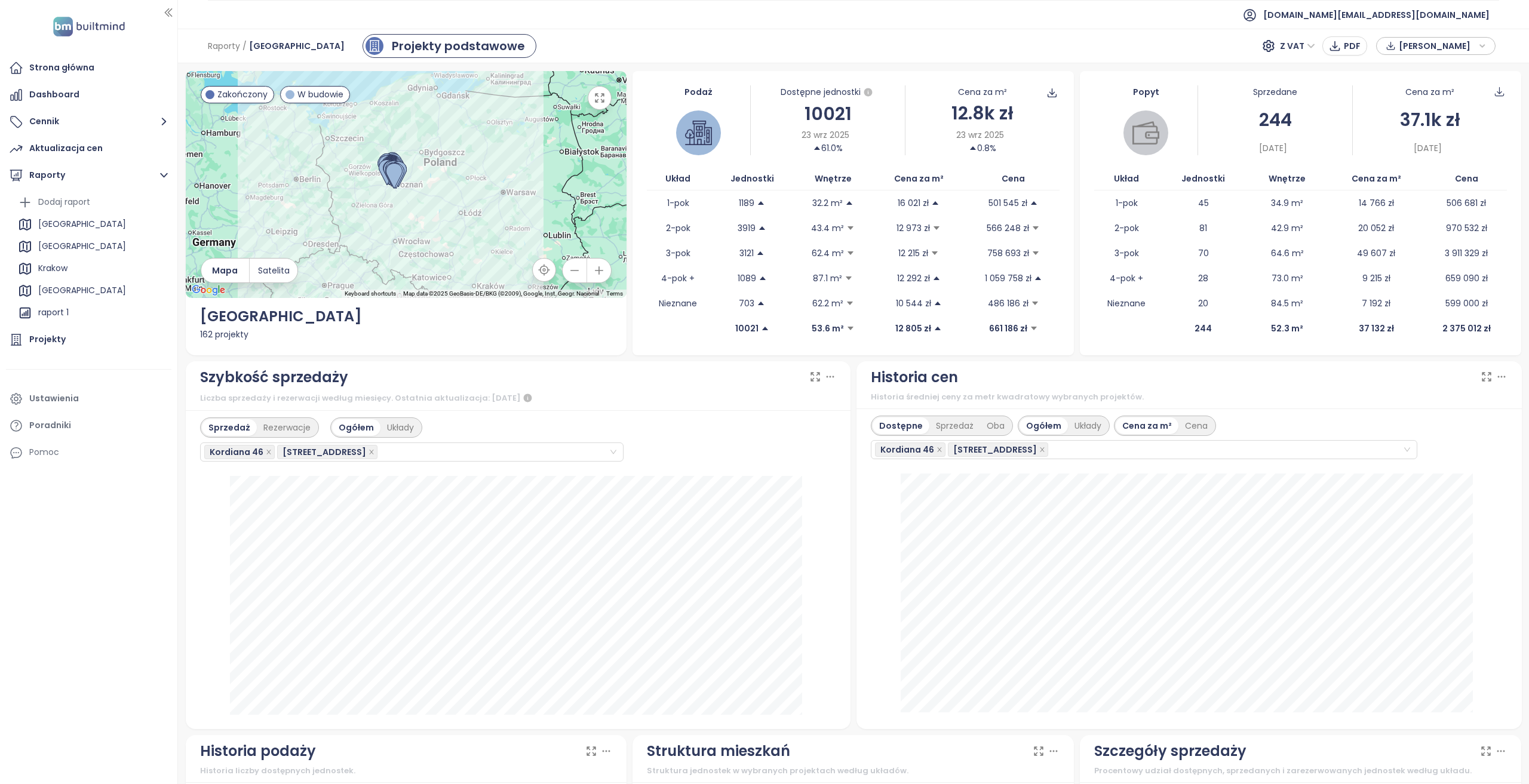
scroll to position [0, 0]
click at [71, 347] on div "Projekty" at bounding box center [88, 339] width 166 height 24
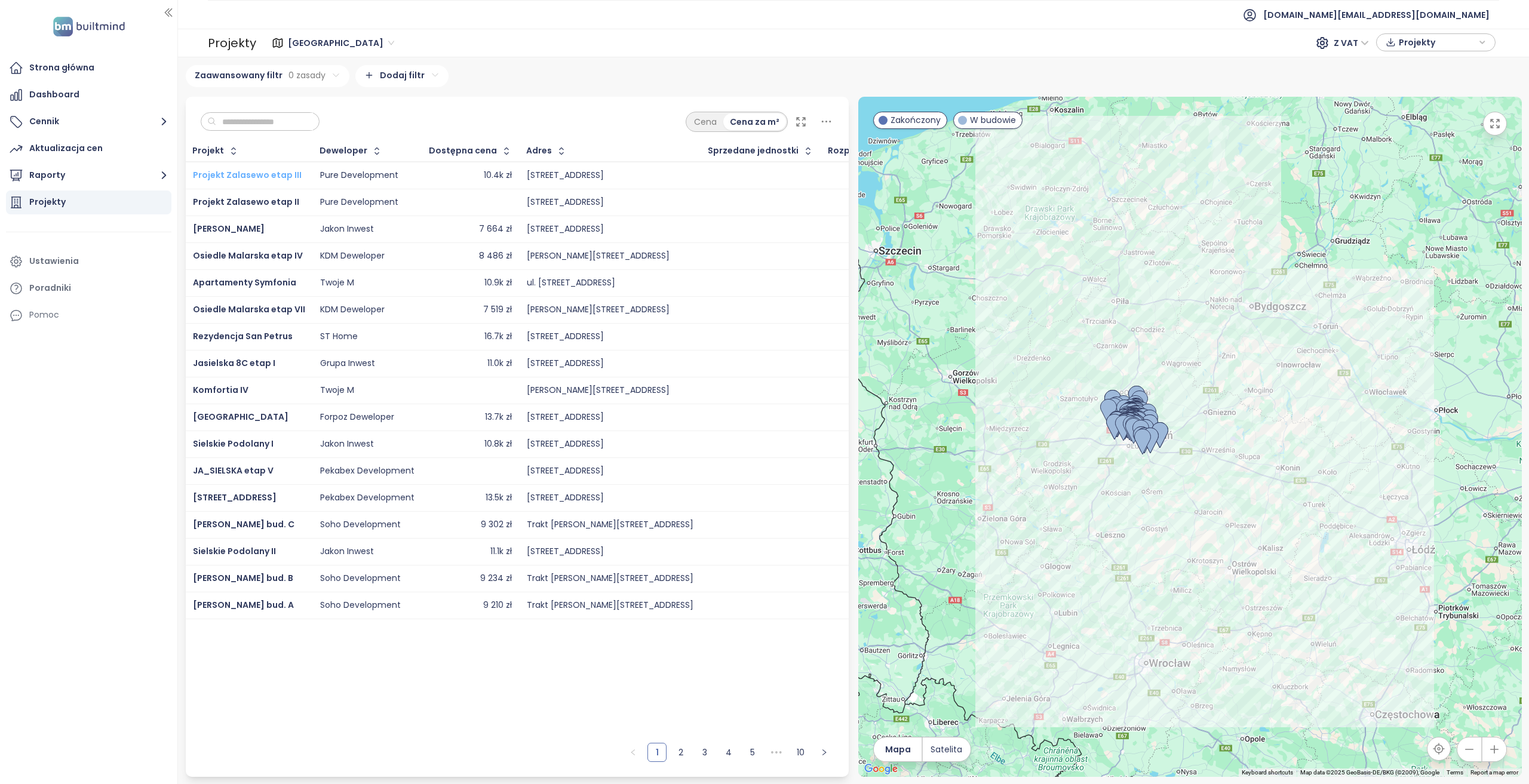
click at [264, 175] on span "Projekt Zalasewo etap III" at bounding box center [246, 175] width 109 height 12
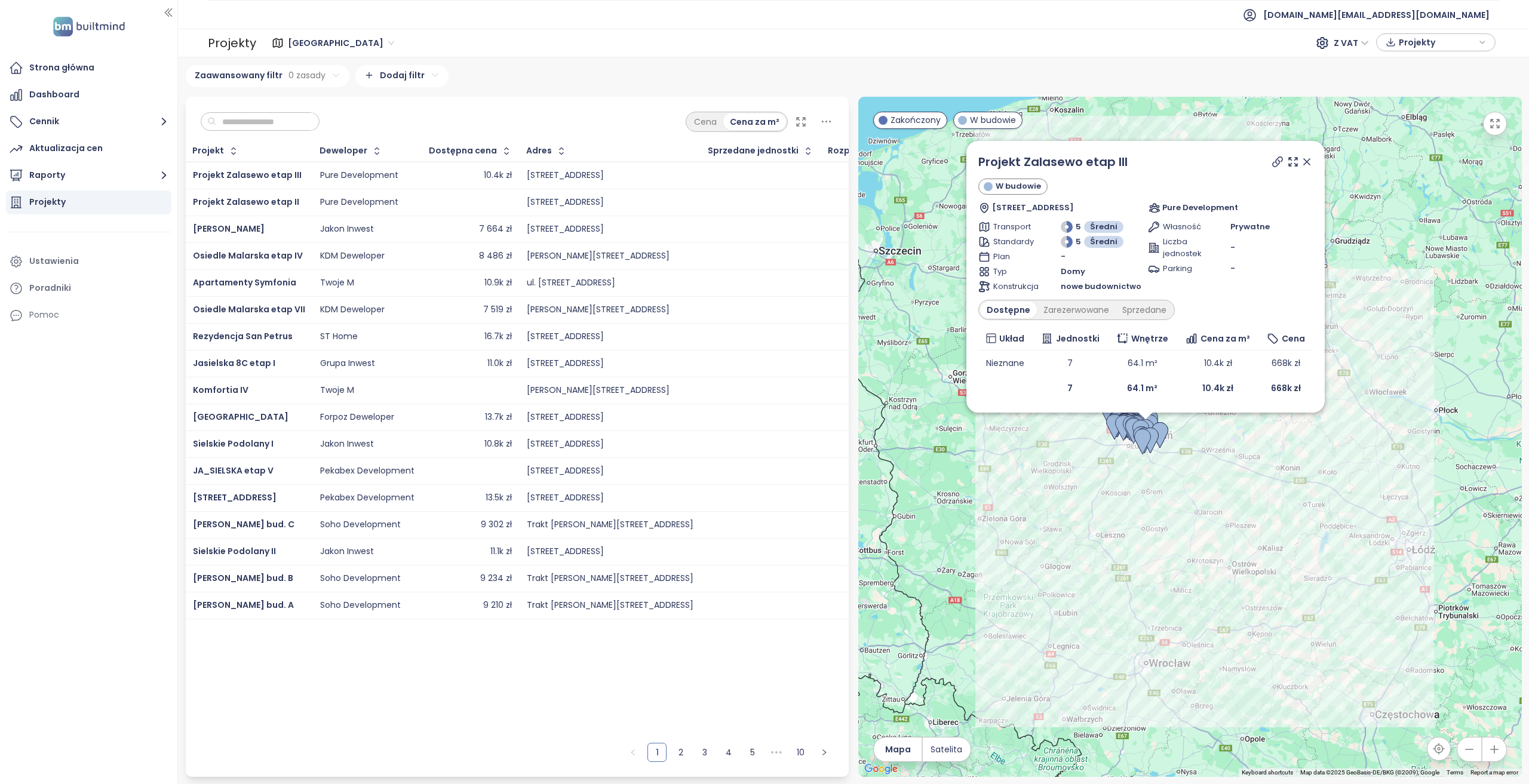
click at [833, 119] on icon at bounding box center [826, 122] width 15 height 15
click at [702, 377] on button "Anuluj" at bounding box center [691, 368] width 45 height 20
click at [391, 326] on td "ST Home" at bounding box center [366, 336] width 109 height 27
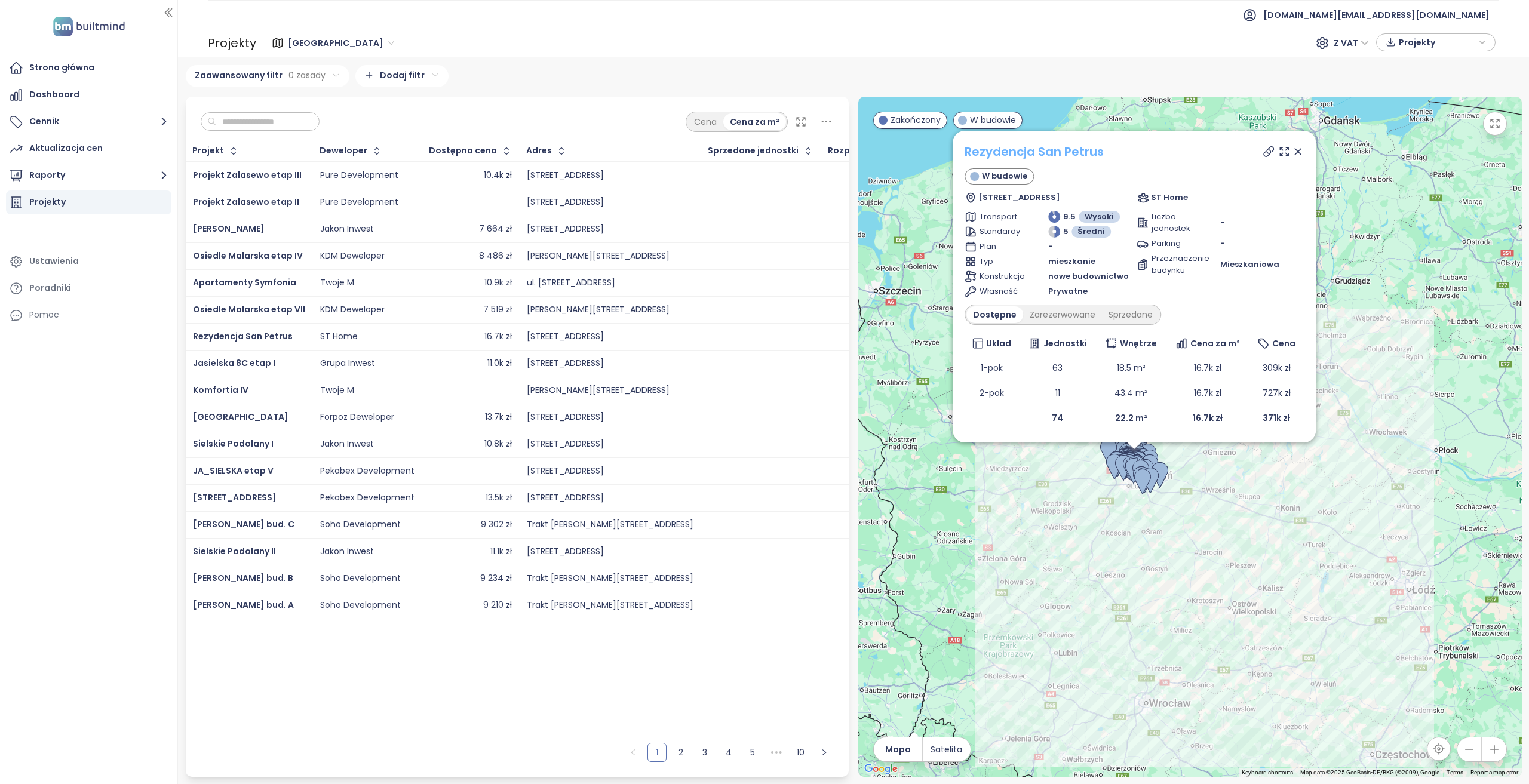
click at [1014, 156] on link "Rezydencja San Petrus" at bounding box center [1035, 152] width 140 height 17
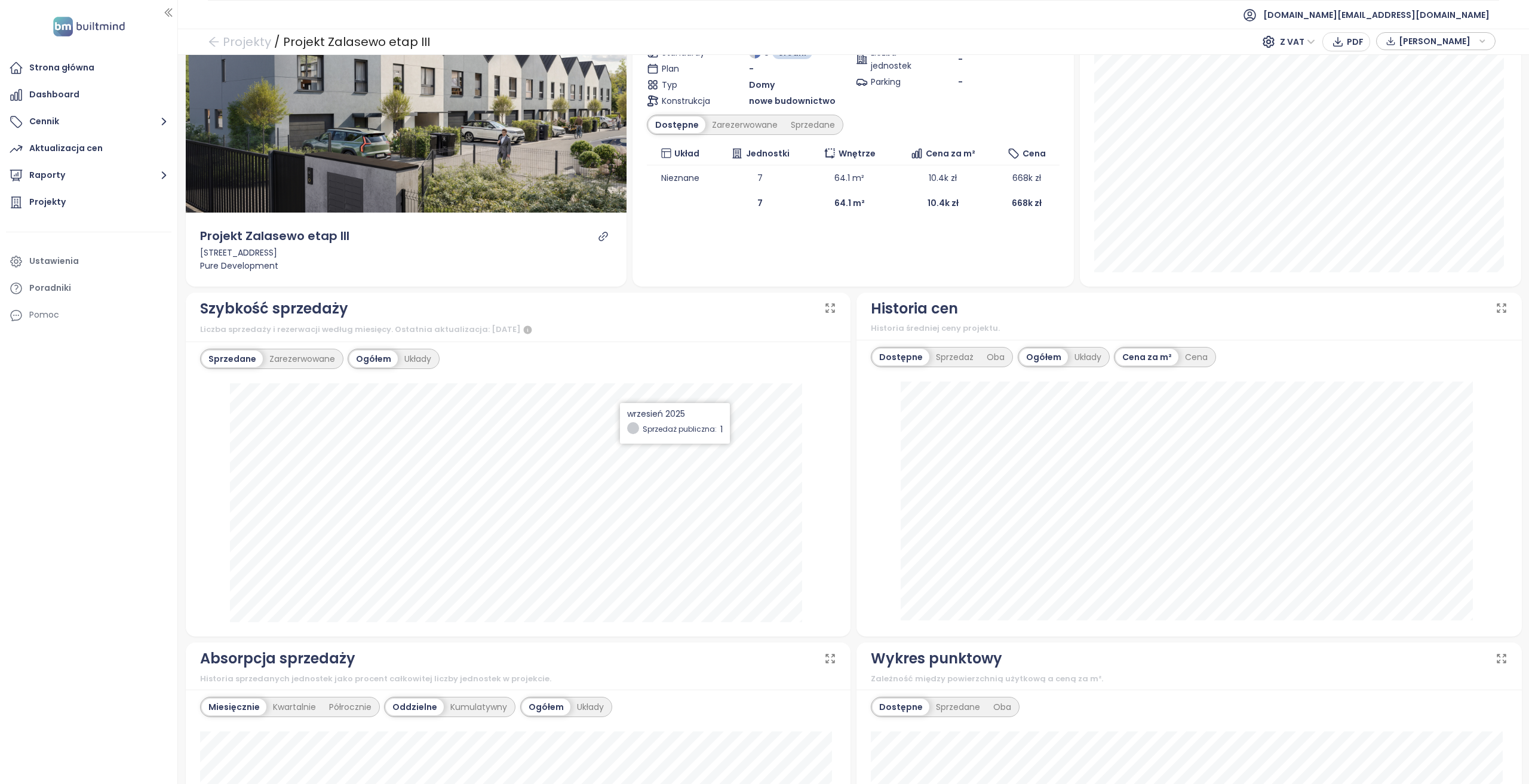
scroll to position [60, 0]
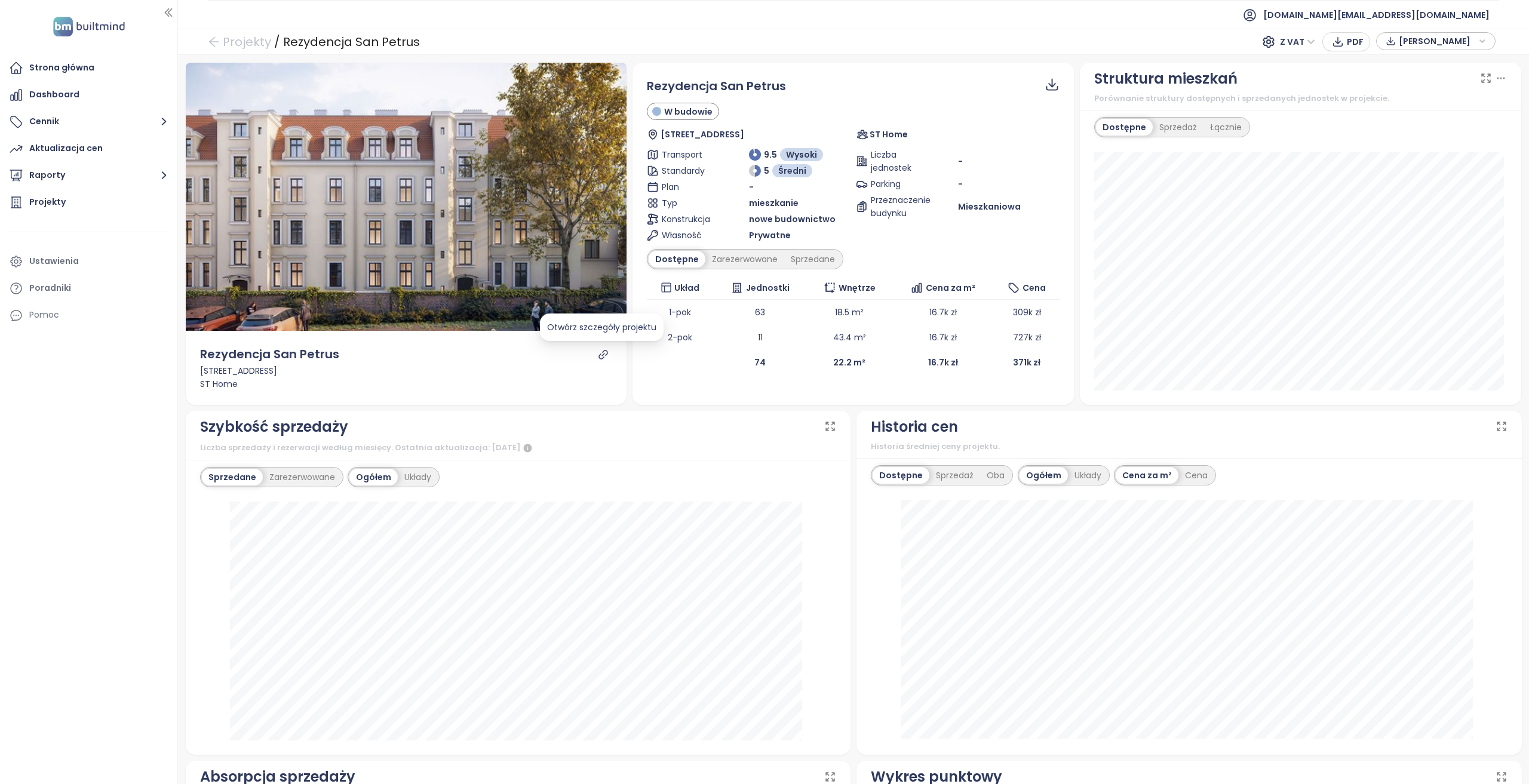
click at [601, 354] on icon "link" at bounding box center [604, 355] width 11 height 11
click at [92, 196] on div "Projekty" at bounding box center [88, 203] width 166 height 24
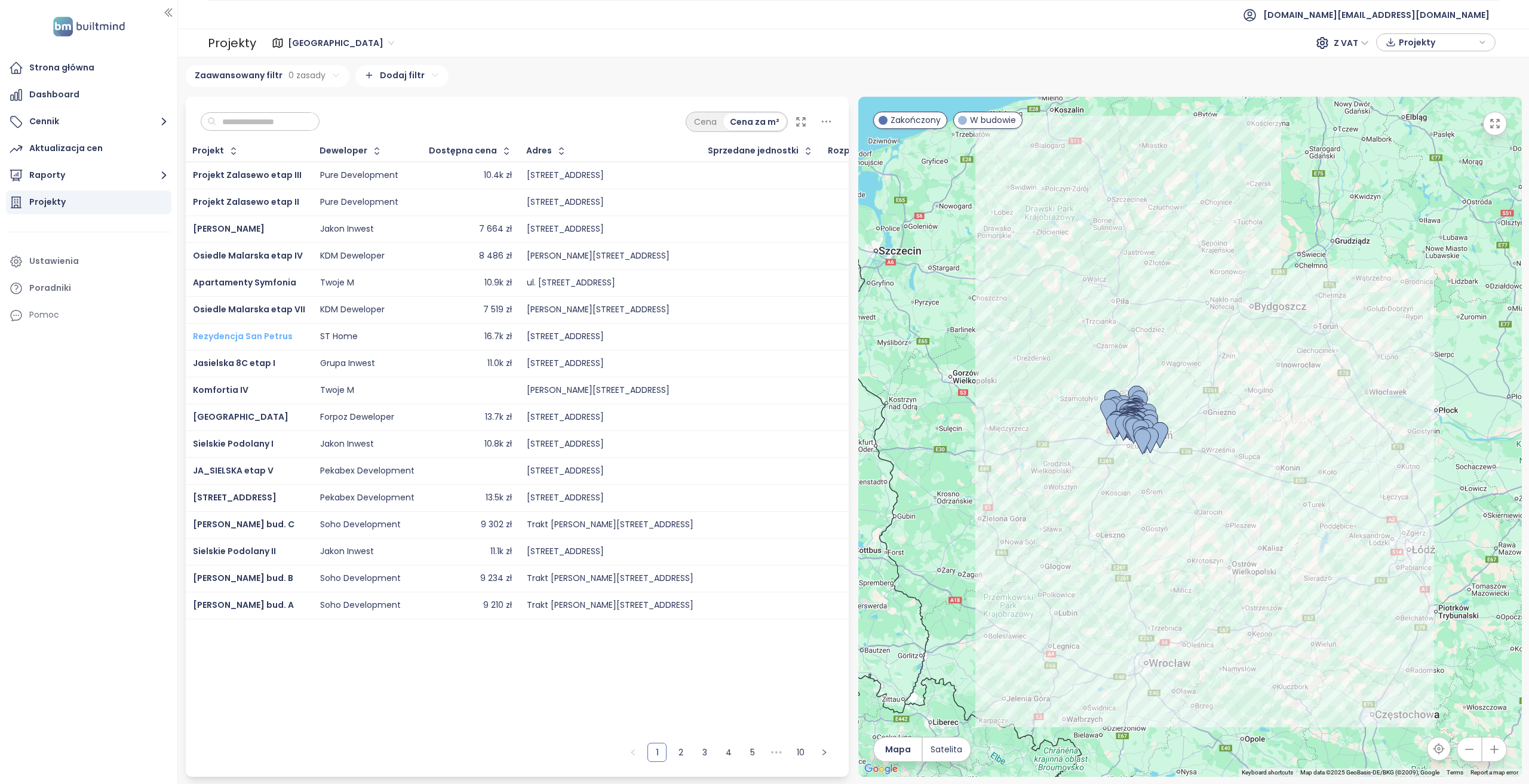
click at [253, 338] on span "Rezydencja San Petrus" at bounding box center [242, 336] width 100 height 12
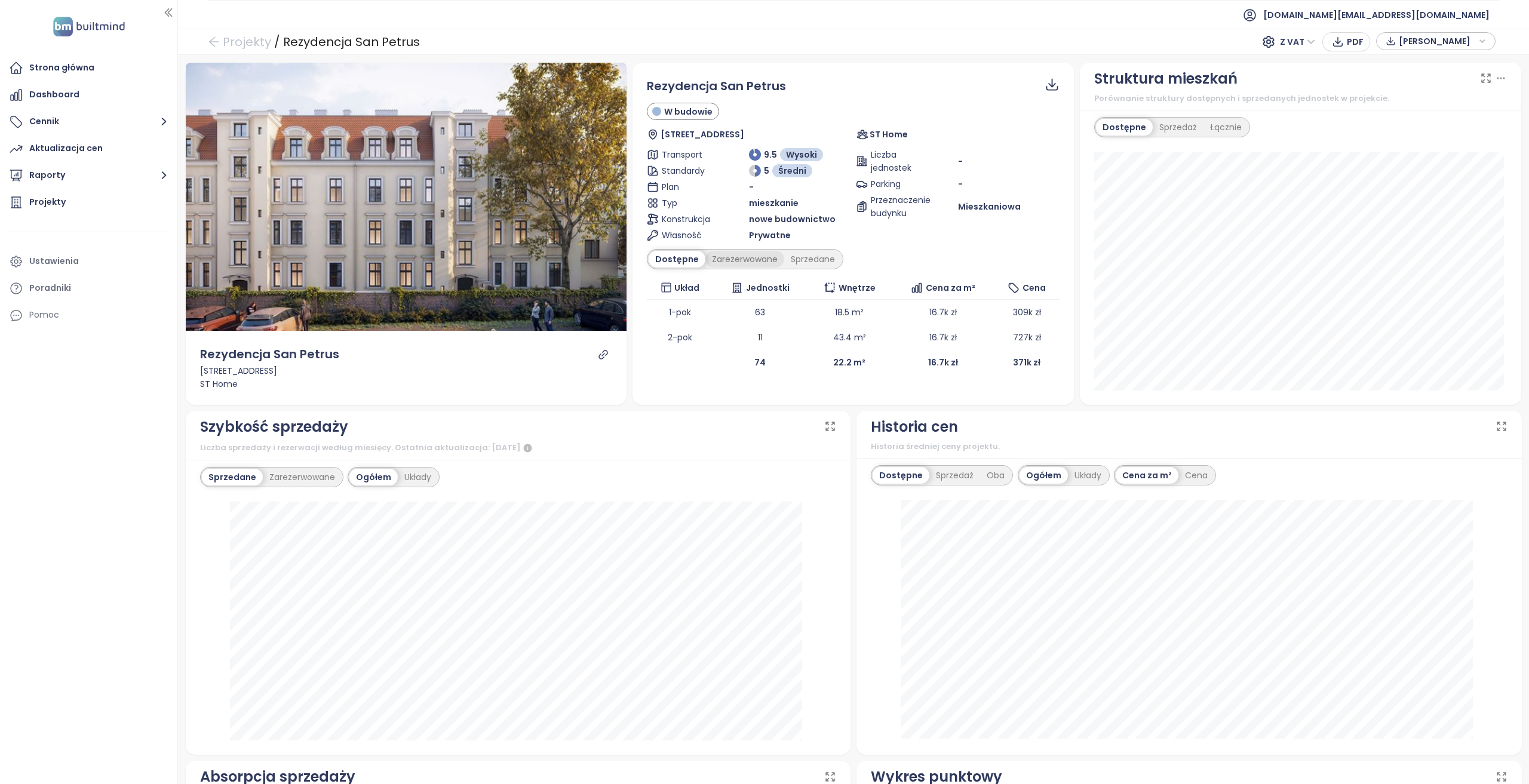
click at [731, 258] on div "Zarezerwowane" at bounding box center [744, 259] width 79 height 17
click at [669, 263] on div "Dostępne" at bounding box center [675, 259] width 54 height 17
